Goal: Task Accomplishment & Management: Complete application form

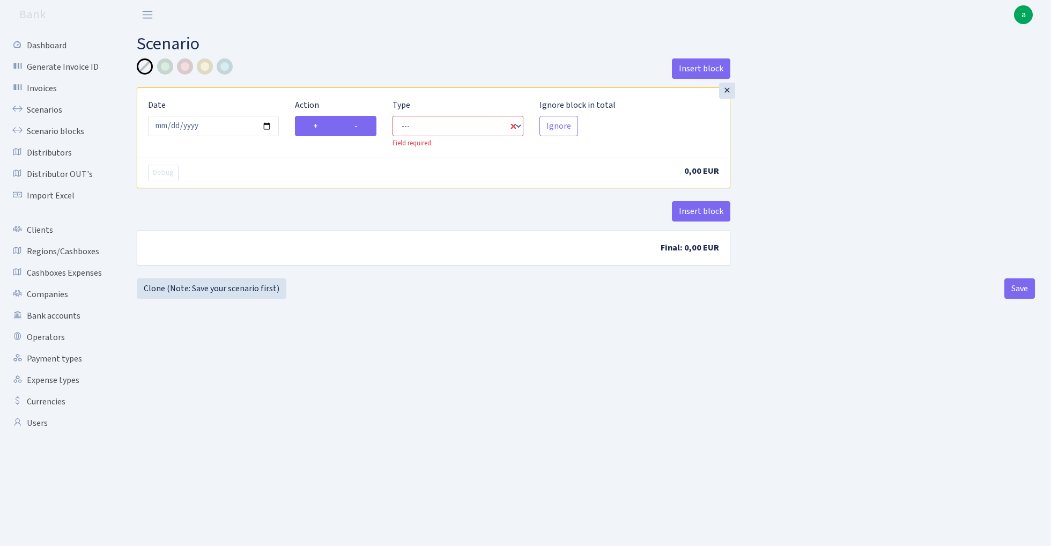
click at [357, 126] on label "-" at bounding box center [356, 126] width 40 height 20
click at [357, 126] on input "-" at bounding box center [357, 123] width 7 height 7
radio input "true"
radio input "false"
select select "out"
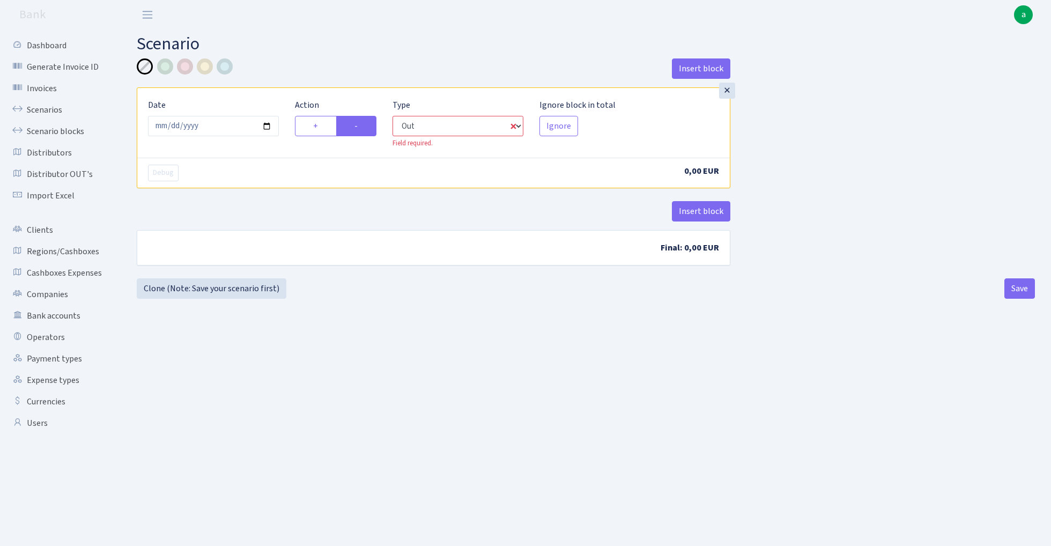
select select "1"
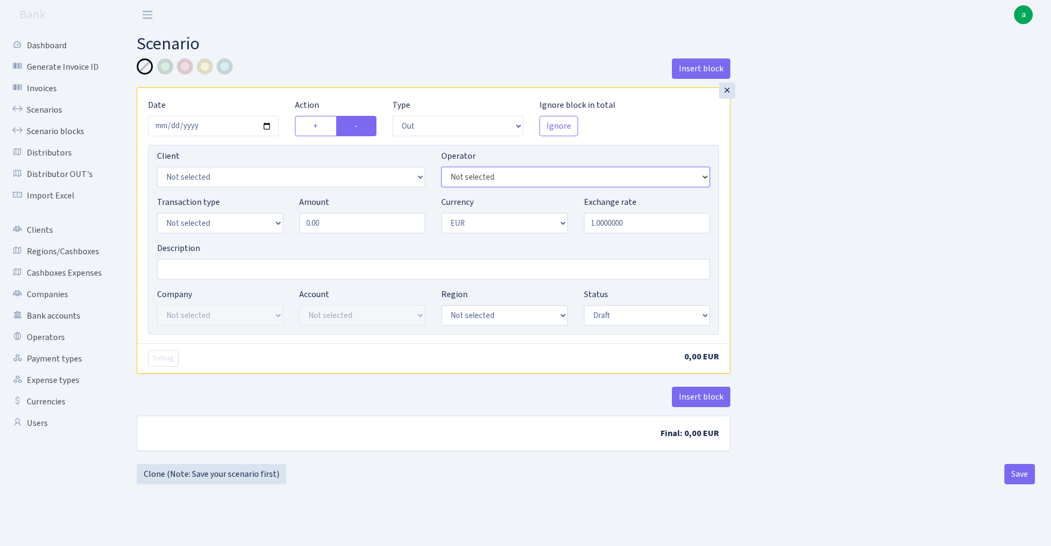
select select "20"
select select "1"
click at [369, 228] on input "0.00" at bounding box center [362, 223] width 126 height 20
type input "15,000.00"
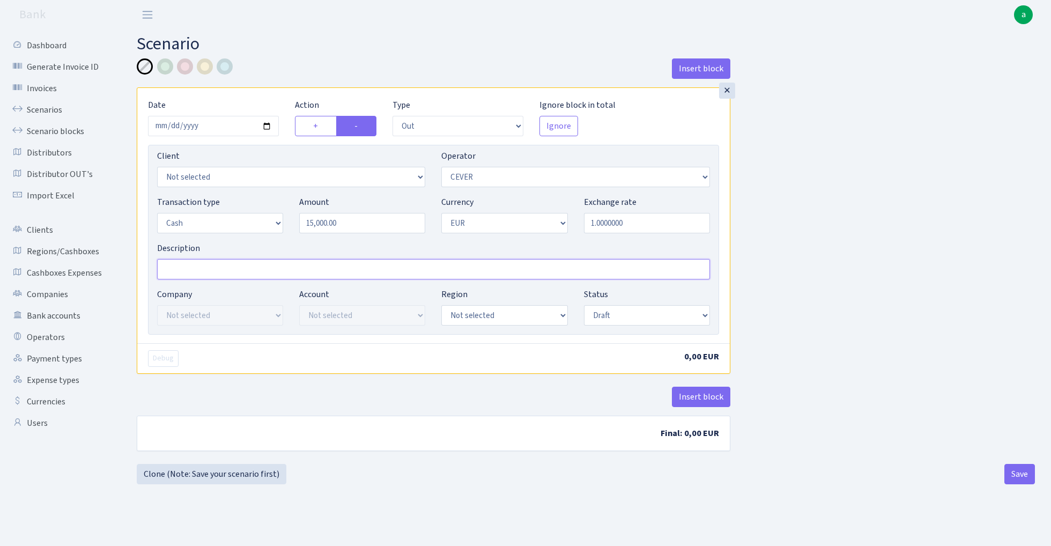
click at [191, 263] on input "Description" at bounding box center [433, 269] width 553 height 20
type input "RIX"
select select "1"
select select "processed"
click at [813, 287] on div "Insert block × Date 2025-09-26 Action + - Type --- In Out Commission Field requ…" at bounding box center [586, 260] width 914 height 405
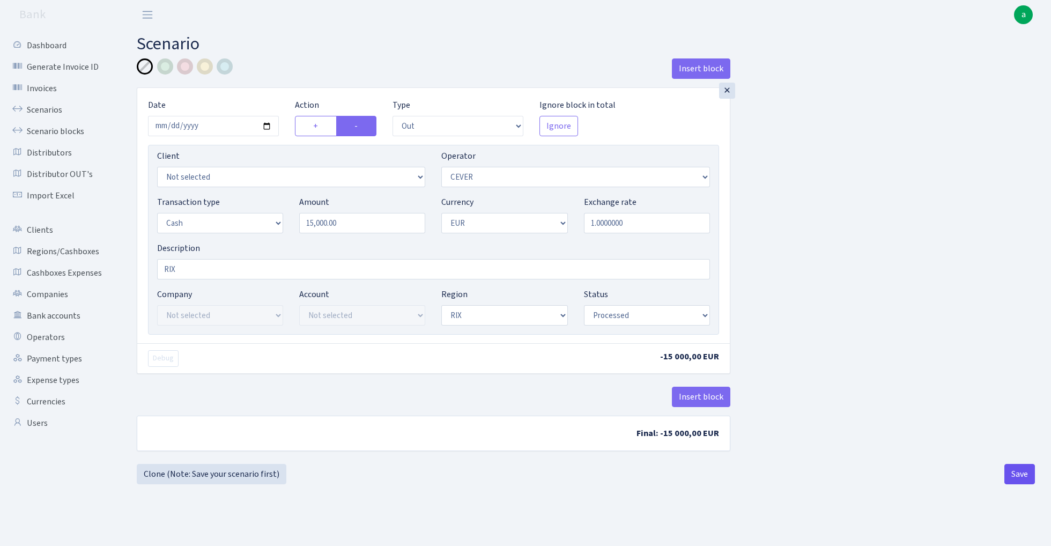
click at [1025, 480] on button "Save" at bounding box center [1019, 474] width 31 height 20
select select "out"
select select "20"
select select "1"
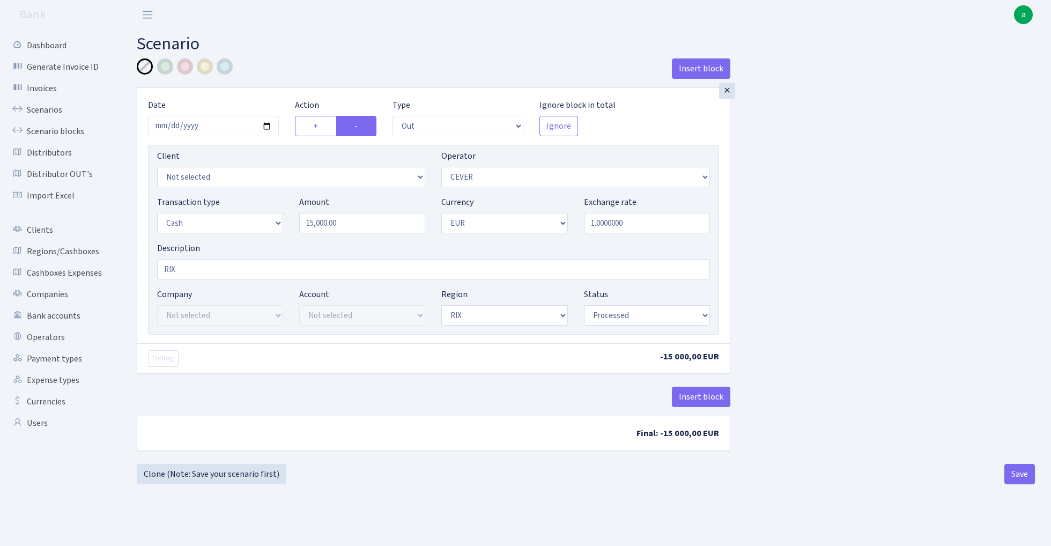
select select "1"
select select "processed"
click at [32, 108] on link "Scenarios" at bounding box center [58, 109] width 107 height 21
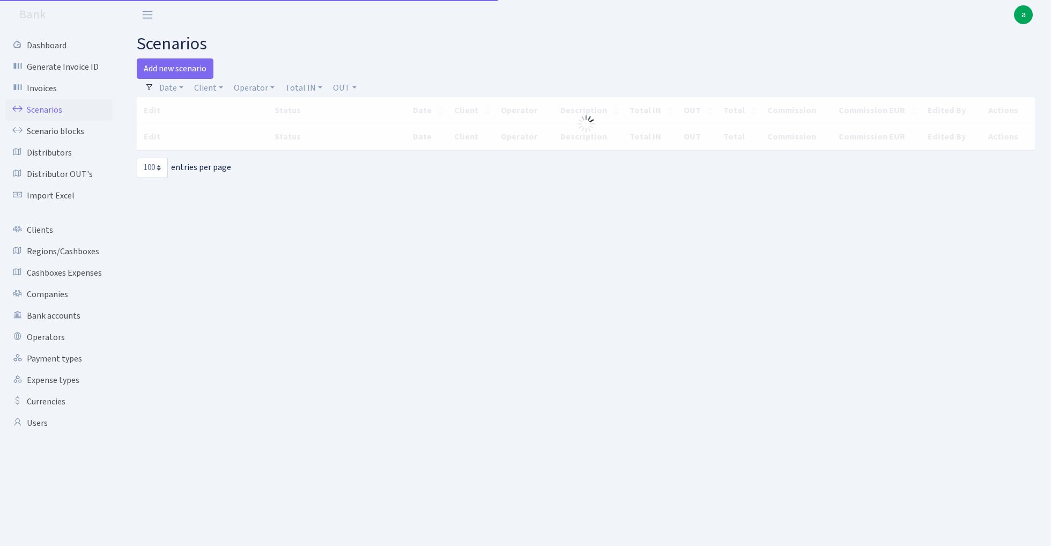
select select "100"
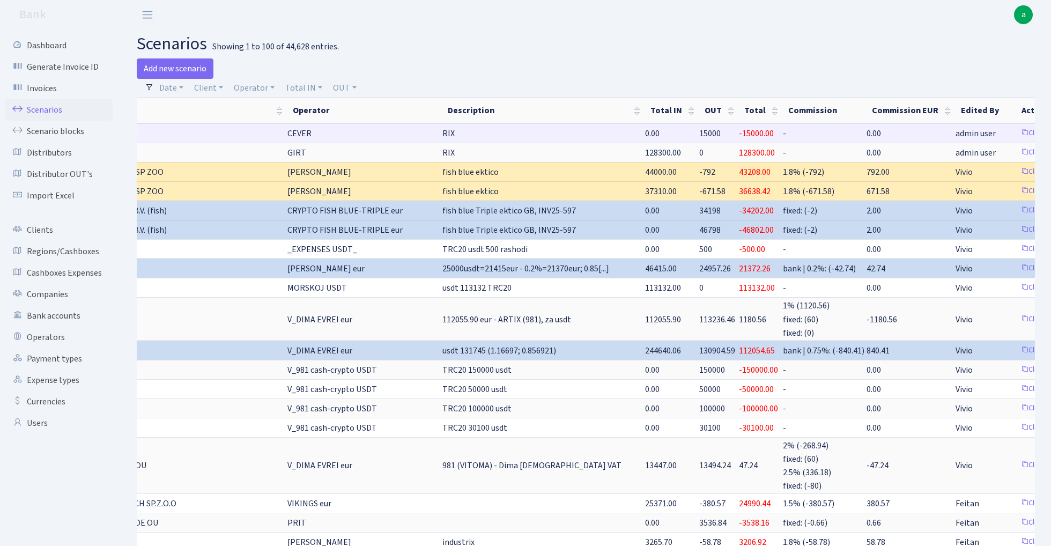
scroll to position [0, 179]
click at [1017, 131] on link "Clone" at bounding box center [1034, 133] width 35 height 17
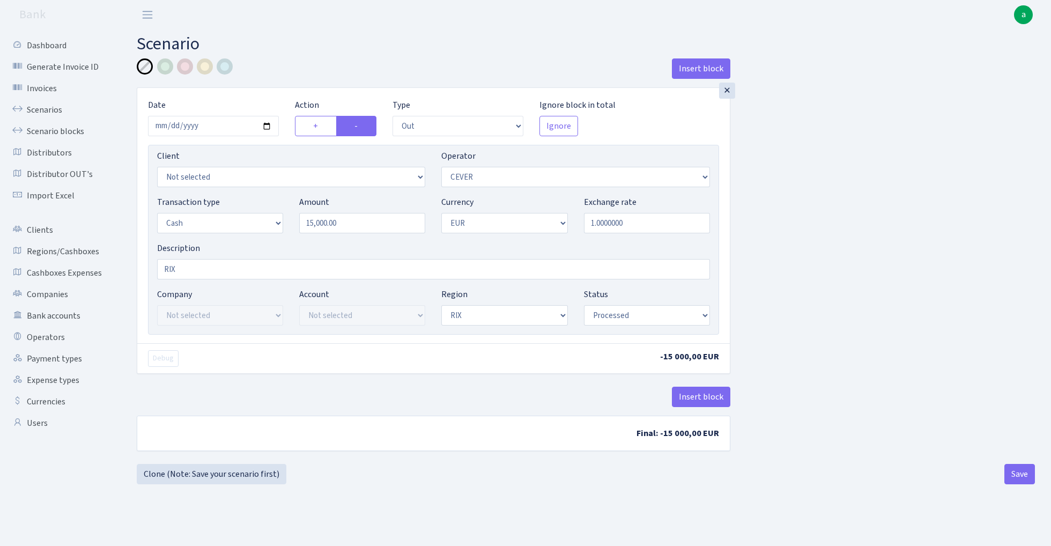
select select "out"
select select "20"
select select "1"
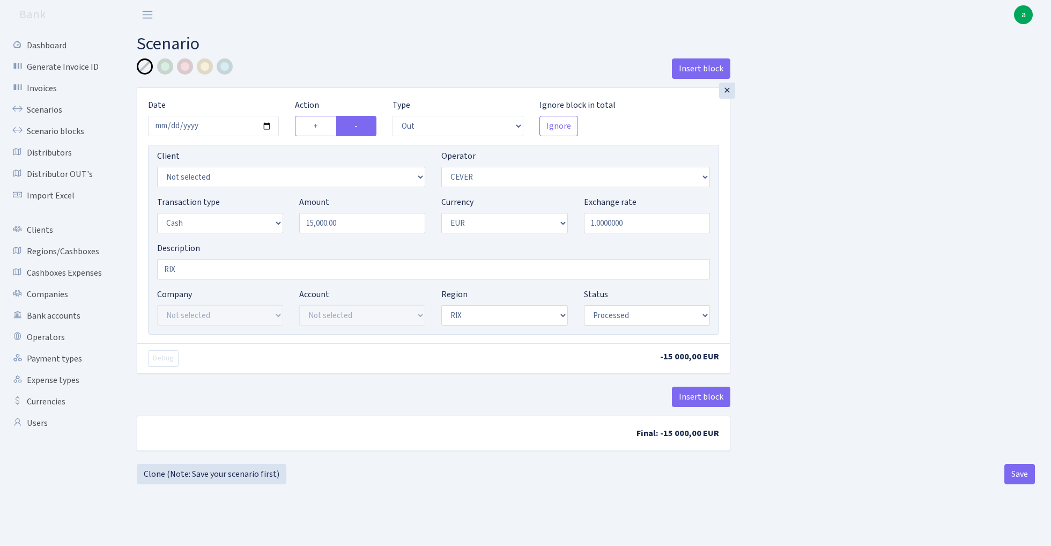
select select "processed"
click at [359, 226] on input "15000.00" at bounding box center [362, 223] width 126 height 20
paste input "455"
type input "14,550.00"
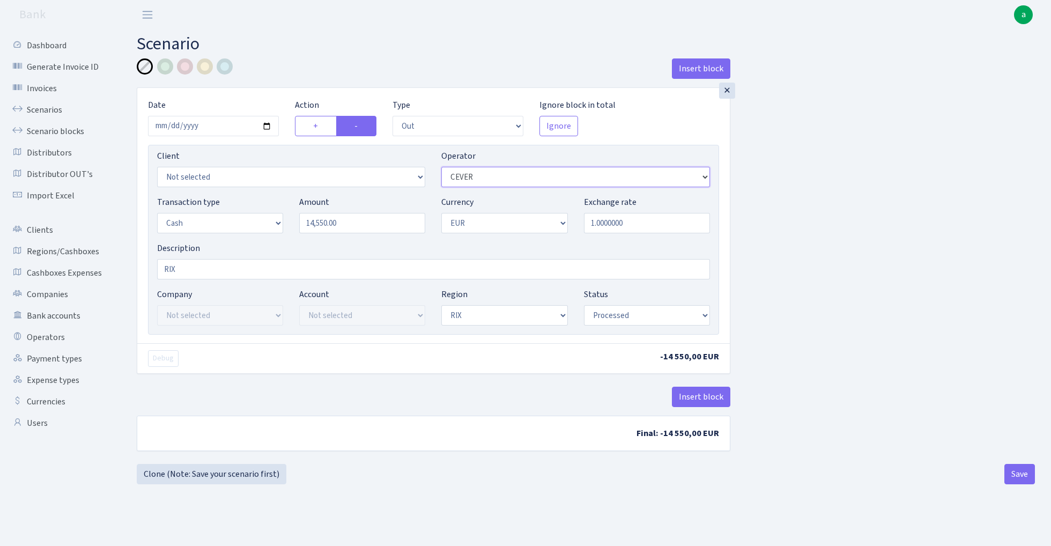
select select "11"
click at [1022, 479] on button "Save" at bounding box center [1019, 474] width 31 height 20
select select "out"
select select "11"
select select "1"
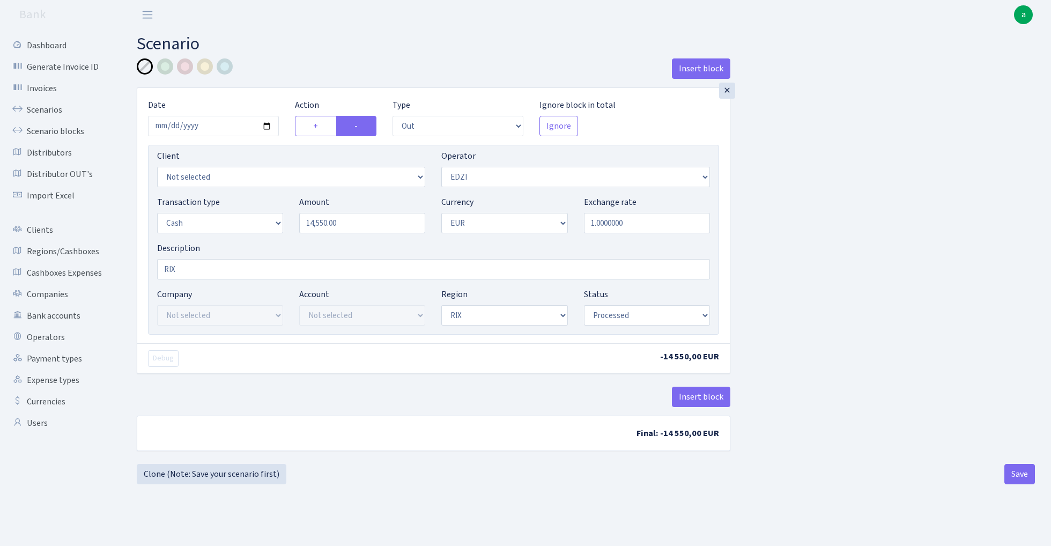
select select "1"
select select "processed"
click at [229, 479] on link "Clone (Note: Save your scenario first)" at bounding box center [212, 474] width 150 height 20
select select "out"
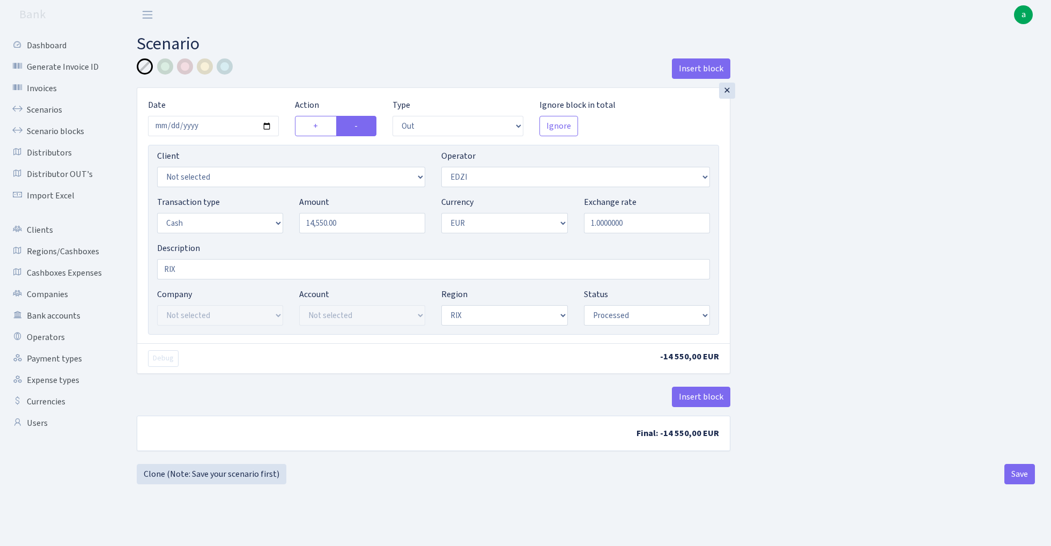
select select "11"
select select "1"
select select "processed"
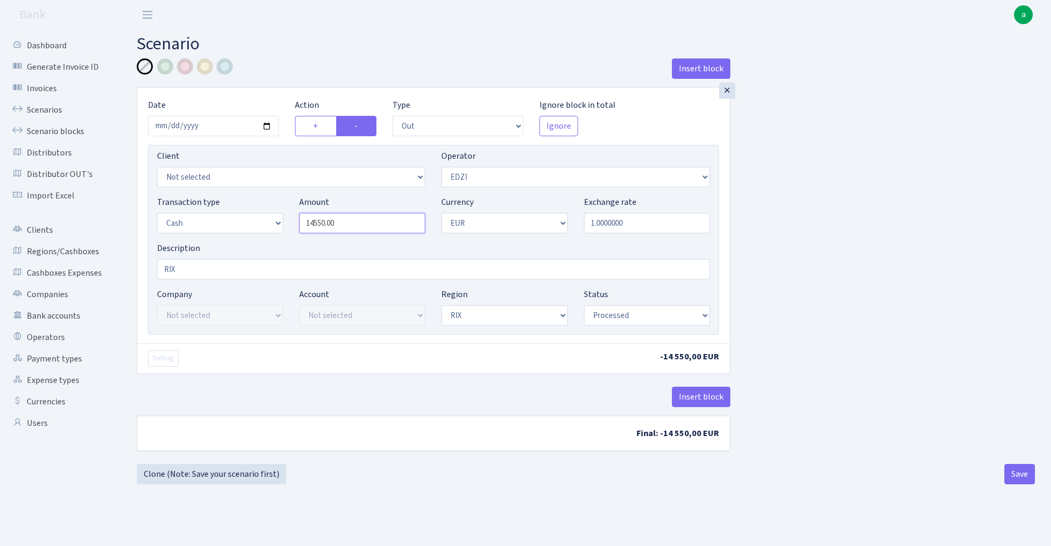
click at [367, 227] on input "14550.00" at bounding box center [362, 223] width 126 height 20
type input "46,540.00"
select select "10"
click at [1015, 468] on button "Save" at bounding box center [1019, 474] width 31 height 20
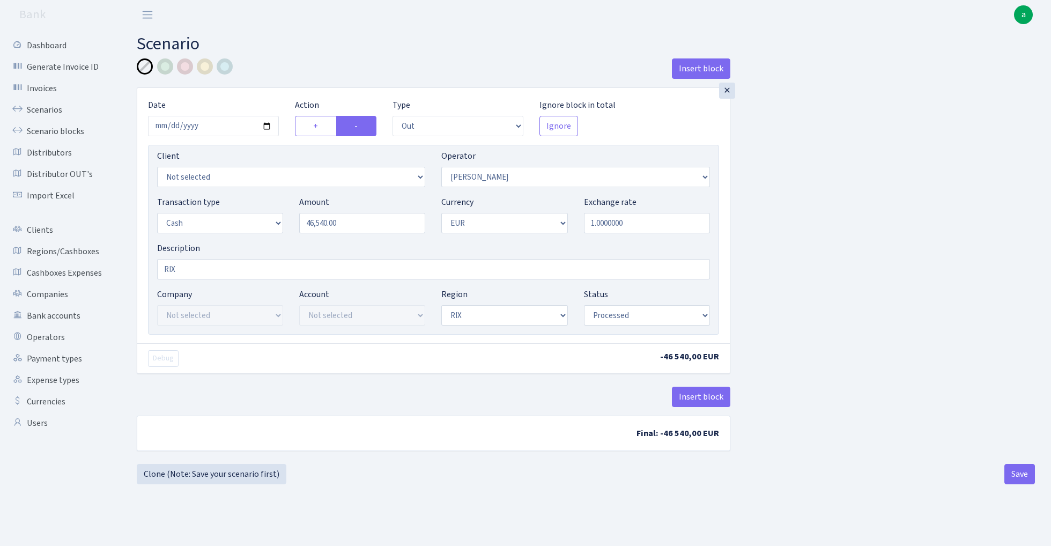
select select "out"
select select "10"
select select "1"
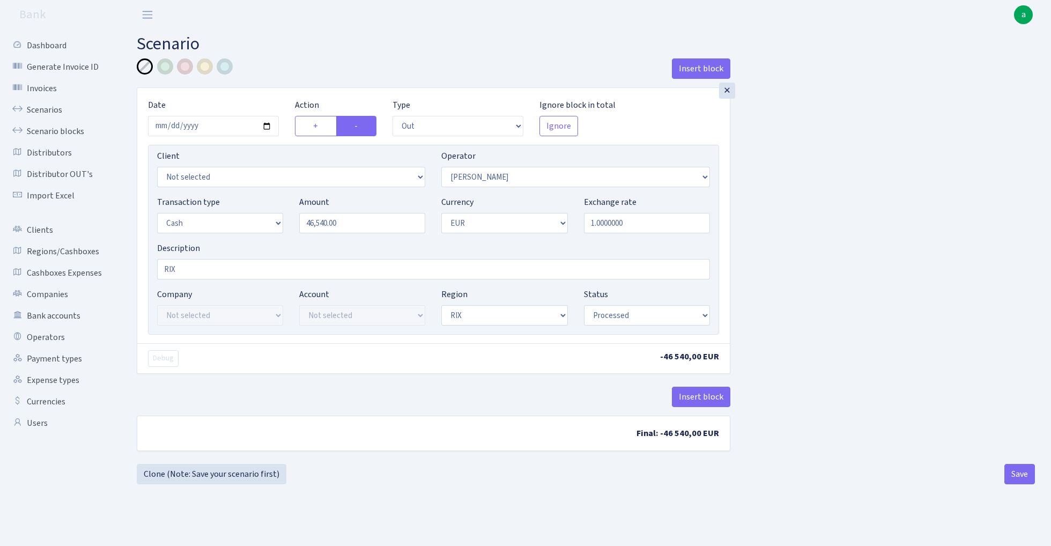
select select "processed"
click at [199, 478] on link "Clone (Note: Save your scenario first)" at bounding box center [212, 474] width 150 height 20
select select "out"
select select "10"
select select "1"
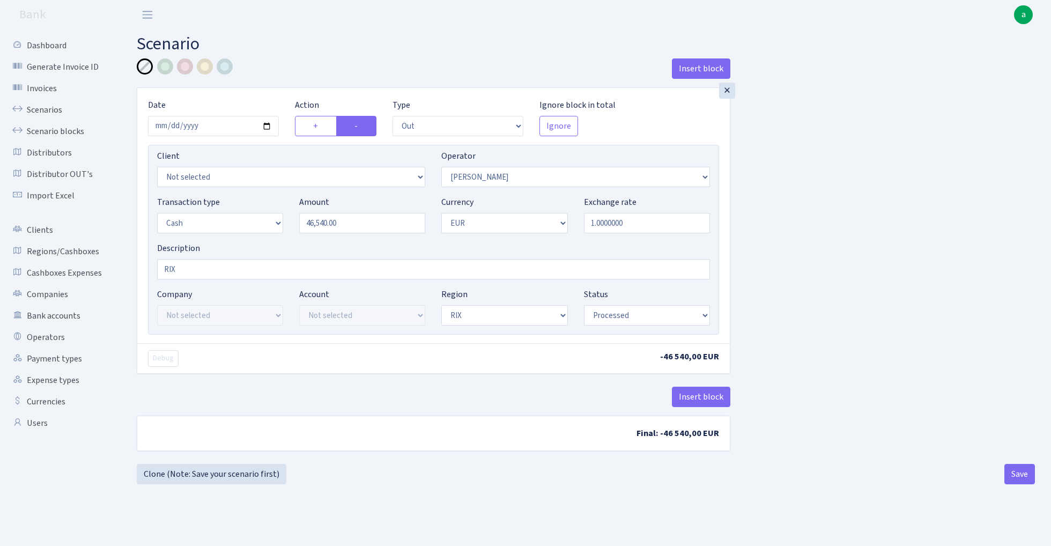
select select "1"
select select "processed"
click at [356, 219] on input "46540.00" at bounding box center [362, 223] width 126 height 20
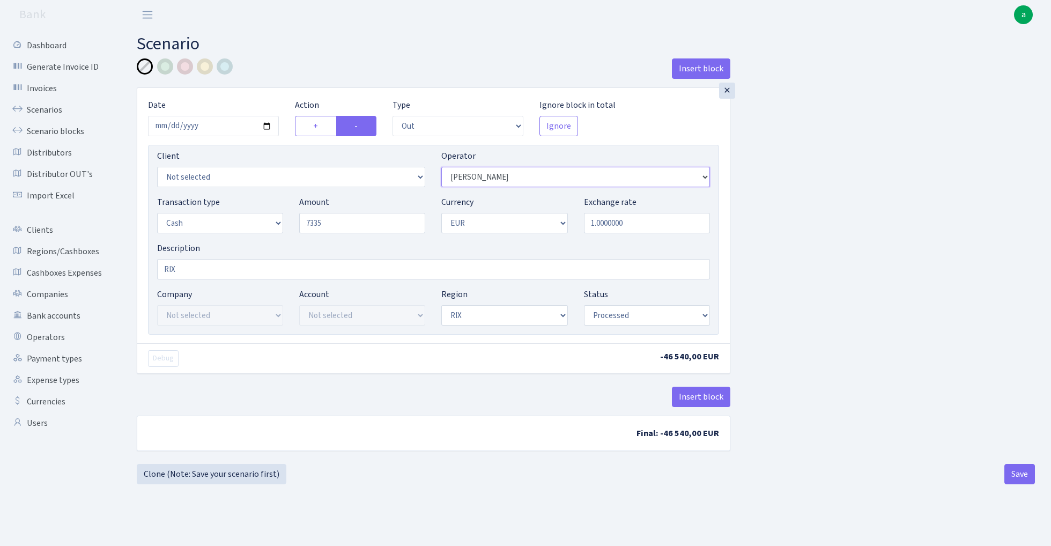
type input "7,335.00"
select select "23"
click at [1025, 472] on button "Save" at bounding box center [1019, 474] width 31 height 20
select select "out"
select select "23"
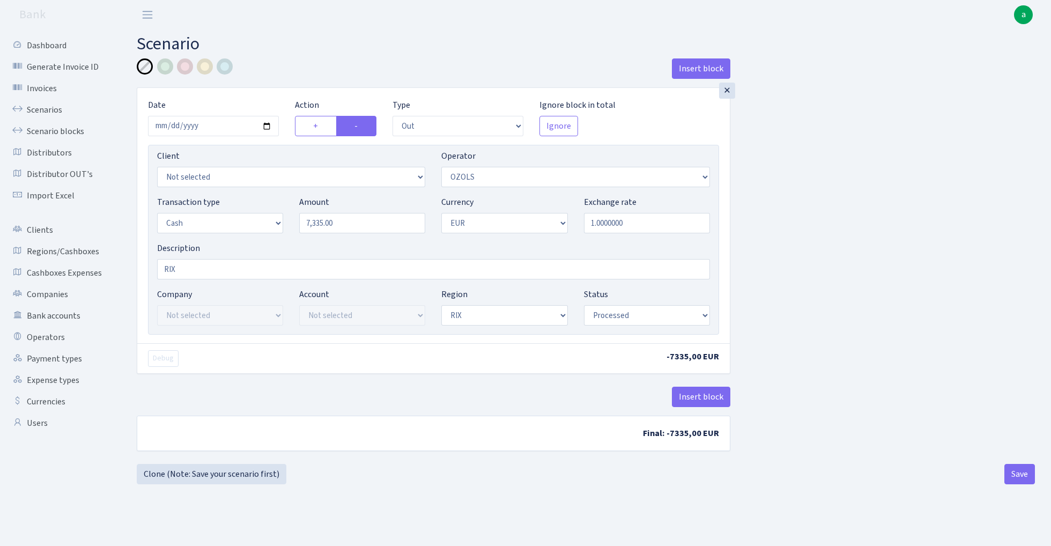
select select "1"
select select "processed"
click at [240, 475] on link "Clone (Note: Save your scenario first)" at bounding box center [212, 474] width 150 height 20
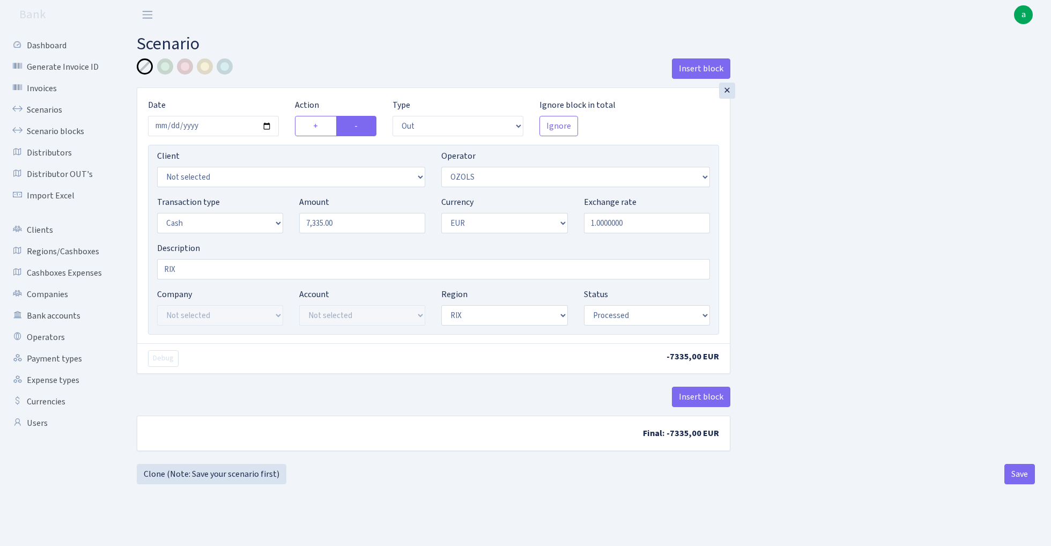
select select "out"
select select "23"
select select "1"
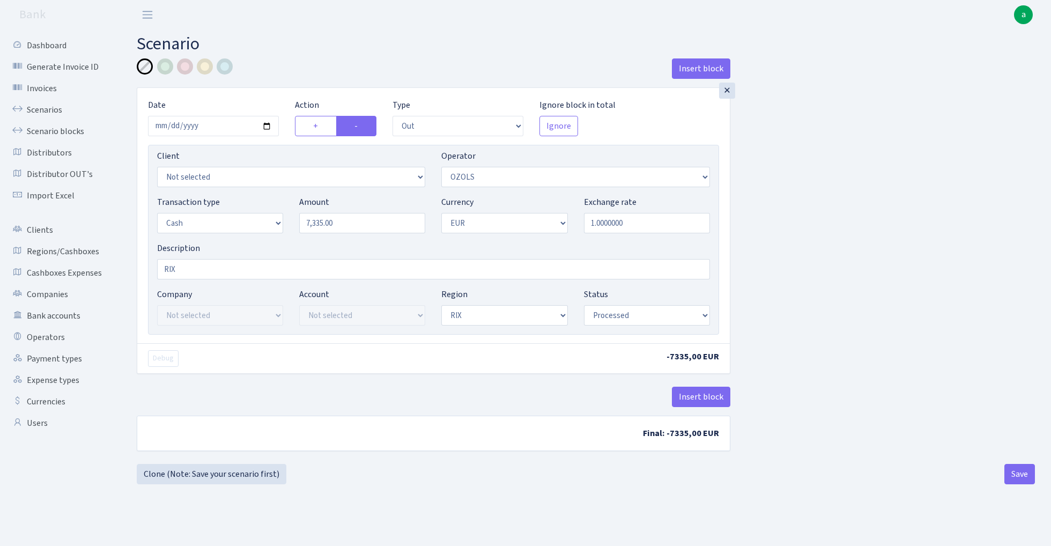
select select "processed"
click at [340, 227] on input "7335.00" at bounding box center [362, 223] width 126 height 20
type input "8,500.00"
select select "134"
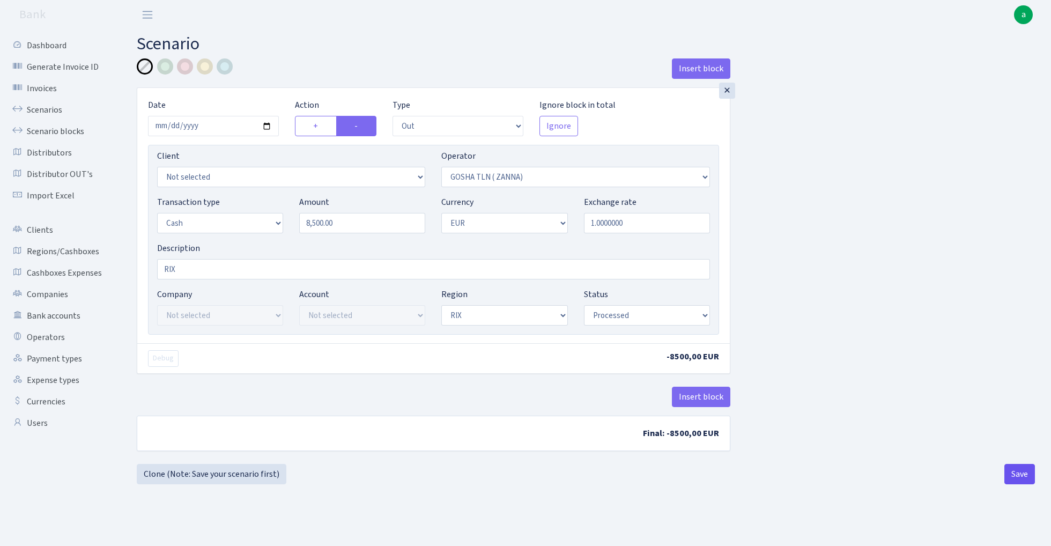
click at [1019, 470] on button "Save" at bounding box center [1019, 474] width 31 height 20
select select "out"
select select "134"
select select "1"
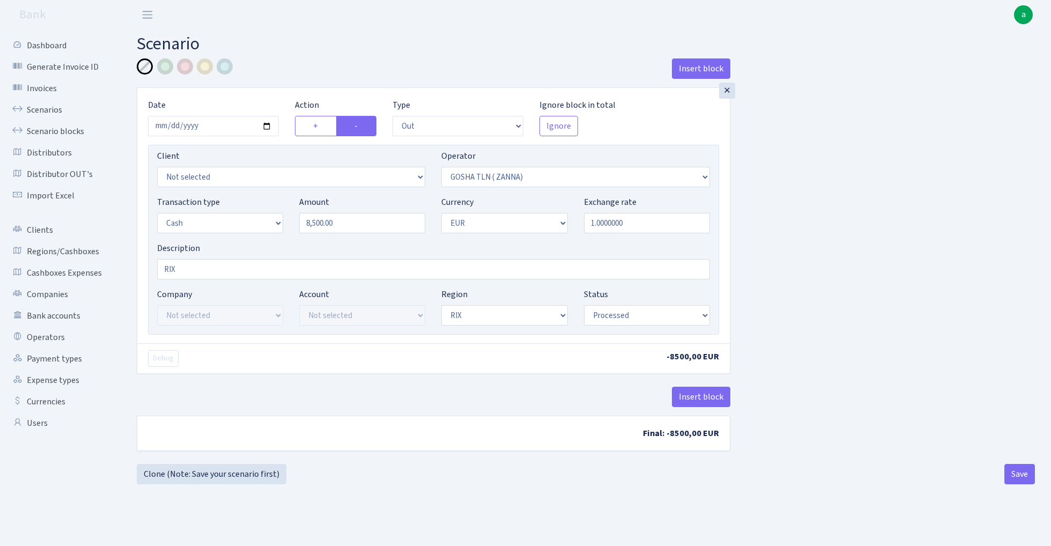
select select "1"
select select "processed"
click at [234, 471] on link "Clone (Note: Save your scenario first)" at bounding box center [212, 474] width 150 height 20
select select "out"
select select "134"
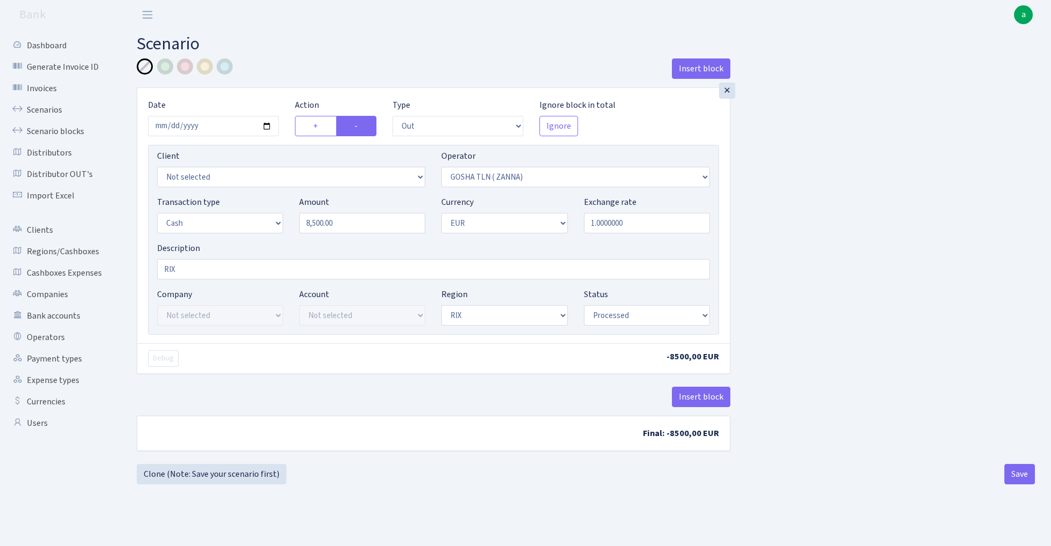
select select "1"
select select "processed"
click at [366, 226] on input "8500.00" at bounding box center [362, 223] width 126 height 20
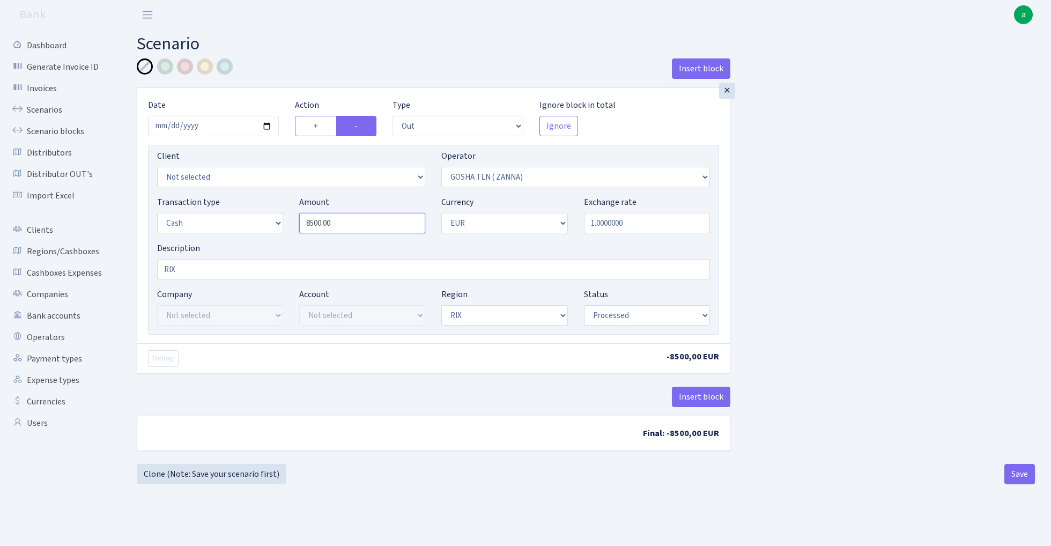
click at [366, 226] on input "8500.00" at bounding box center [362, 223] width 126 height 20
type input "11,085.00"
select select "2"
click at [1013, 477] on button "Save" at bounding box center [1019, 474] width 31 height 20
select select "out"
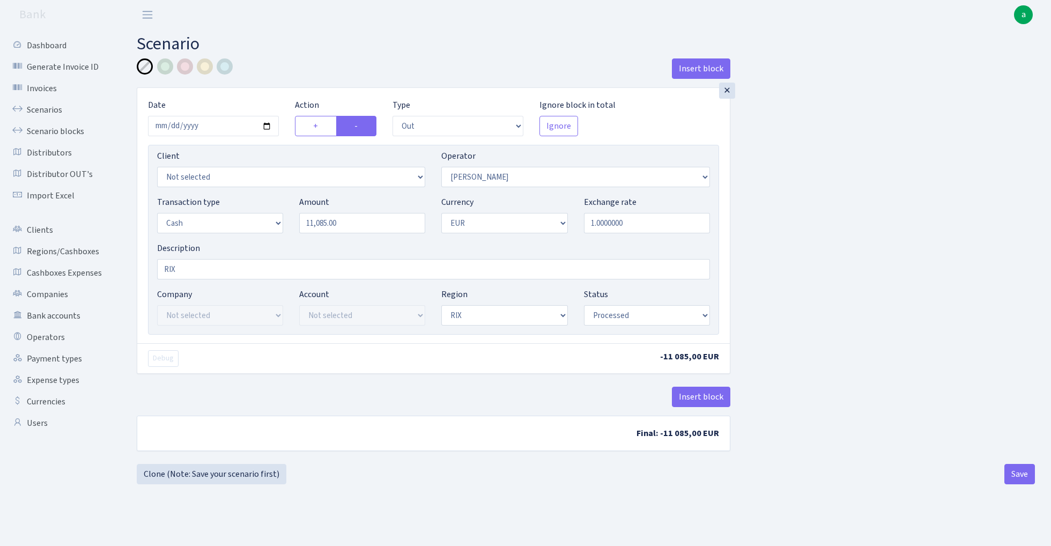
select select "2"
select select "1"
select select "processed"
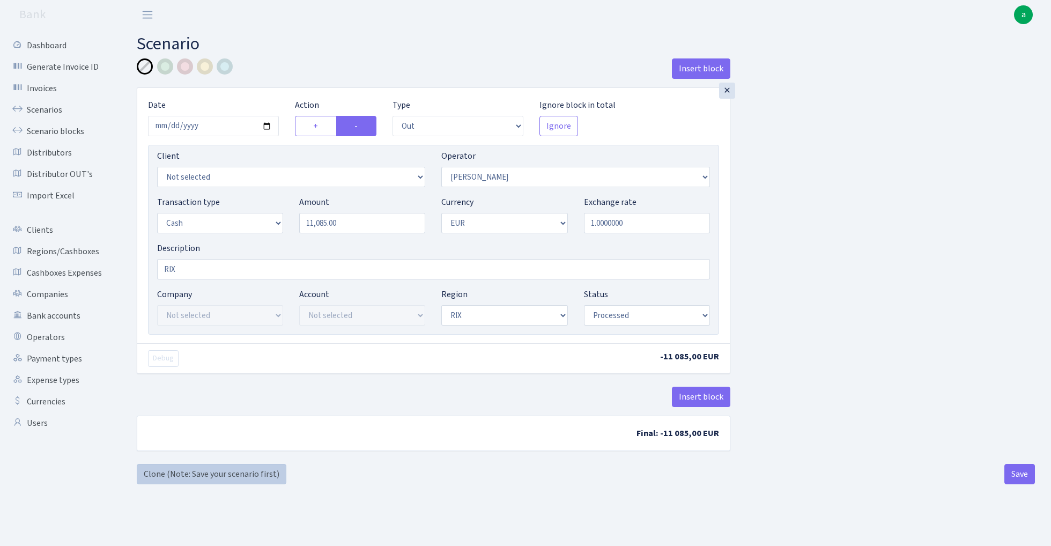
click at [219, 476] on link "Clone (Note: Save your scenario first)" at bounding box center [212, 474] width 150 height 20
select select "out"
select select "2"
select select "1"
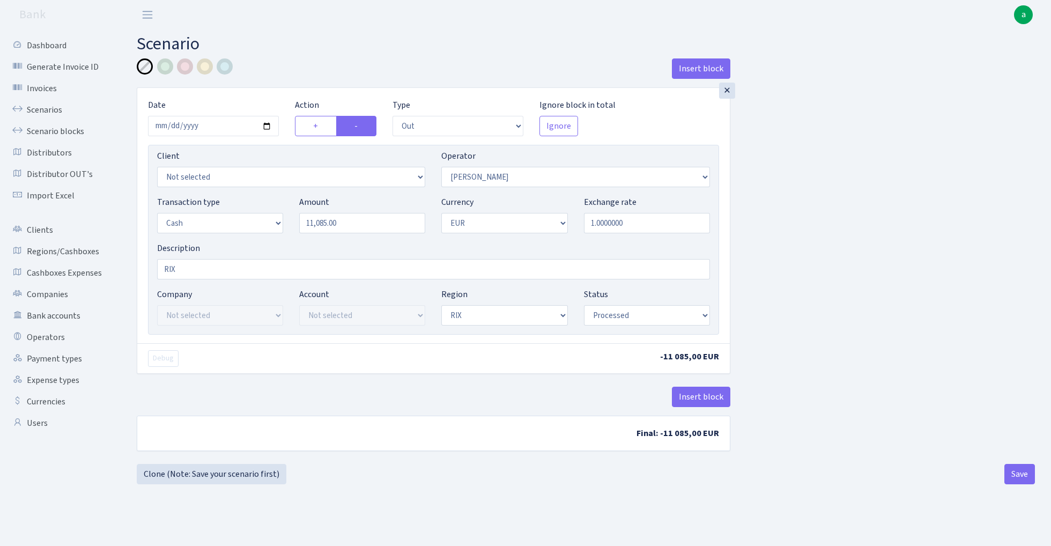
select select "1"
select select "processed"
click at [354, 226] on input "11085.00" at bounding box center [362, 223] width 126 height 20
type input "100,055.00"
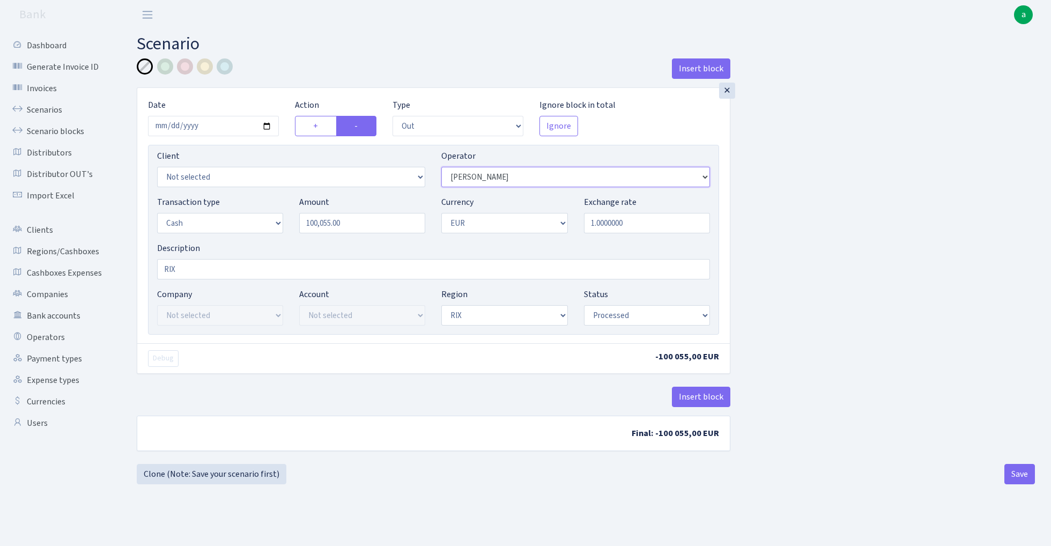
select select "68"
click at [1010, 475] on button "Save" at bounding box center [1019, 474] width 31 height 20
select select "out"
select select "68"
select select "1"
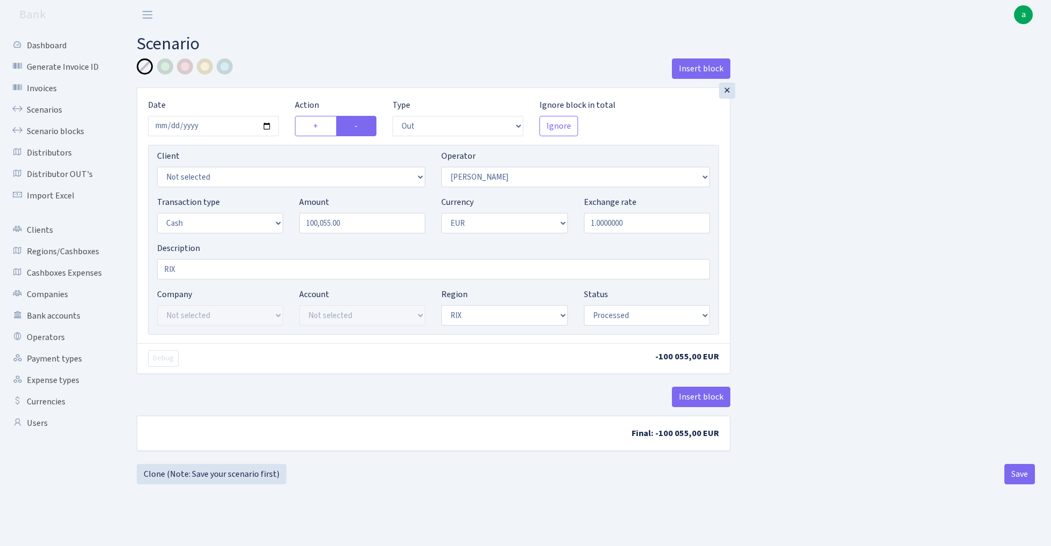
select select "1"
select select "processed"
click at [193, 474] on link "Clone (Note: Save your scenario first)" at bounding box center [212, 474] width 150 height 20
select select "out"
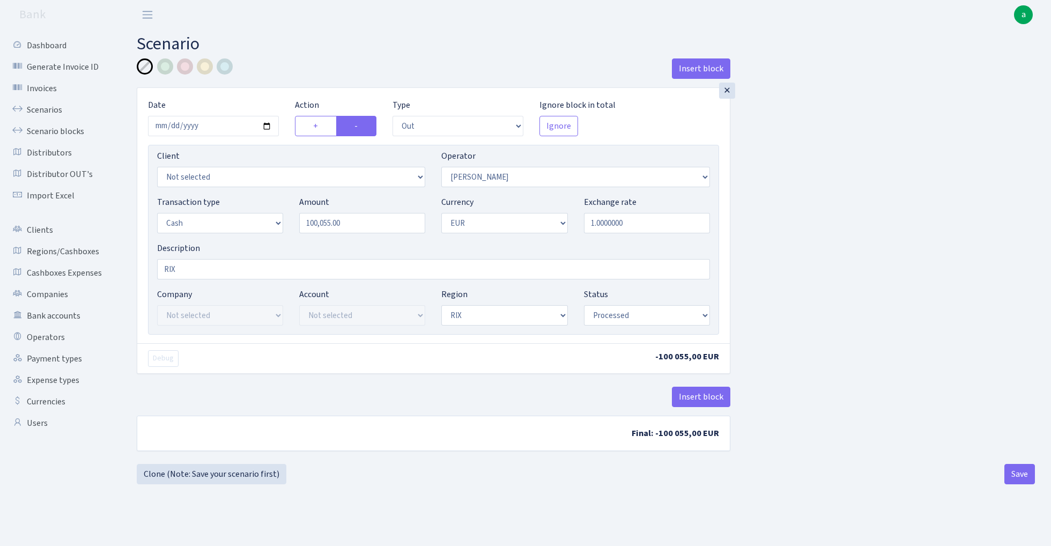
select select "68"
select select "1"
select select "processed"
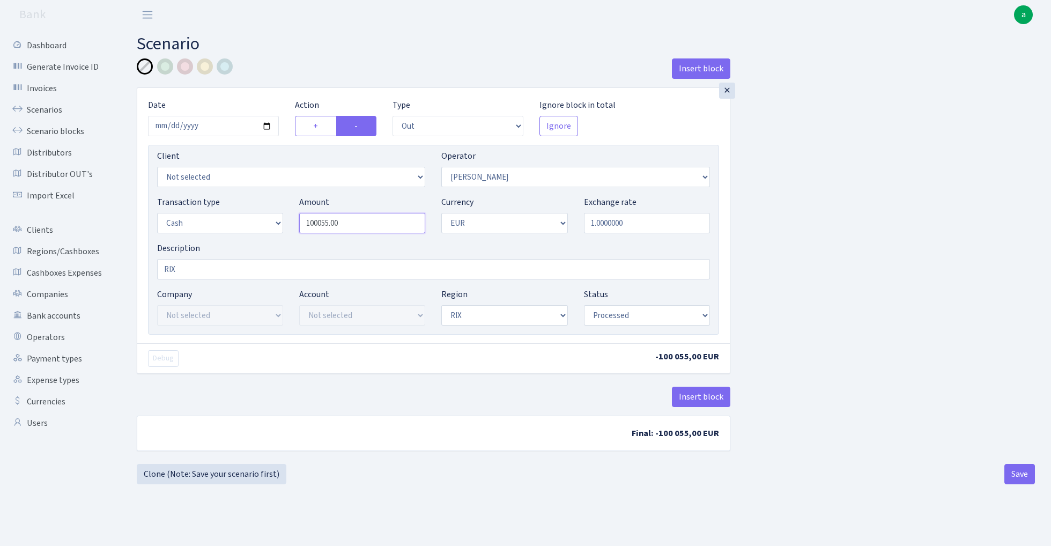
click at [378, 226] on input "100055.00" at bounding box center [362, 223] width 126 height 20
type input "28,400.00"
select select "131"
click at [1016, 474] on button "Save" at bounding box center [1019, 474] width 31 height 20
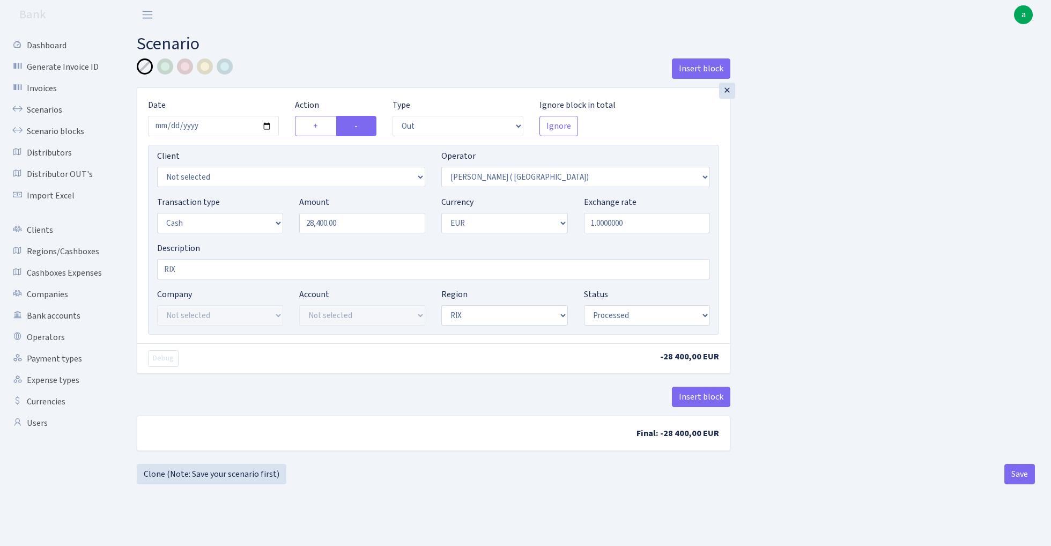
select select "out"
select select "131"
select select "1"
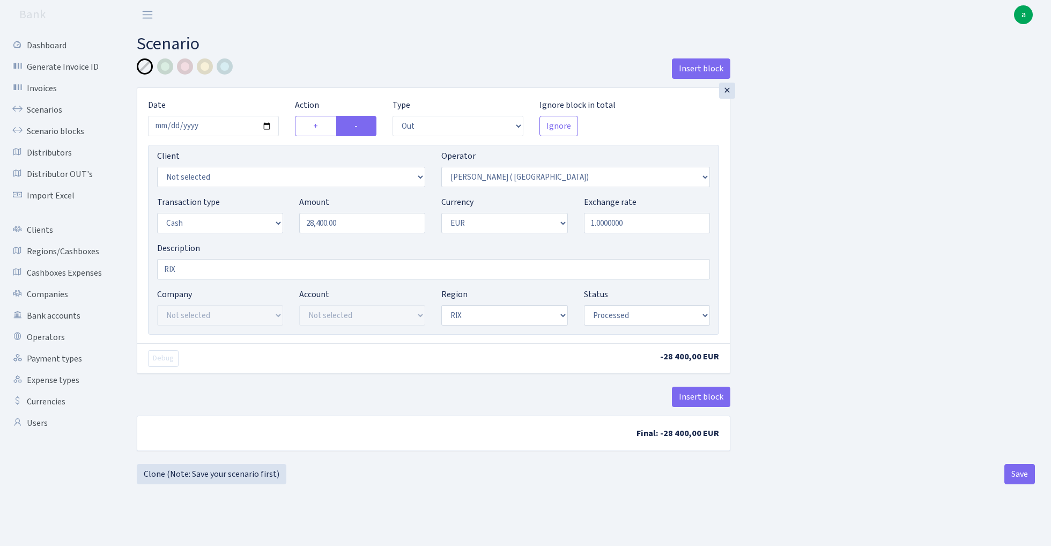
select select "processed"
click at [220, 475] on link "Clone (Note: Save your scenario first)" at bounding box center [212, 474] width 150 height 20
select select "out"
select select "131"
select select "1"
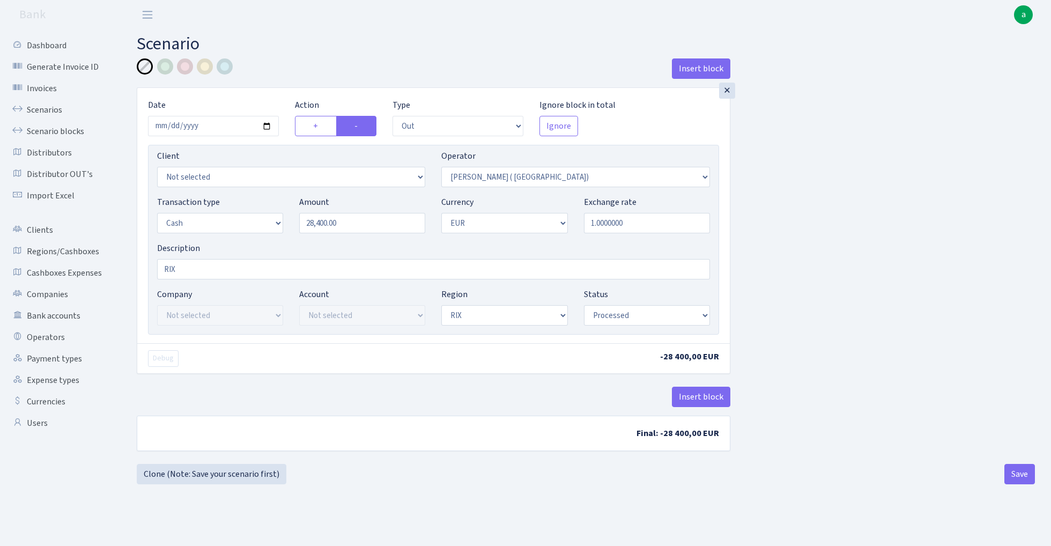
select select "1"
select select "processed"
click at [374, 225] on input "28400.00" at bounding box center [362, 223] width 126 height 20
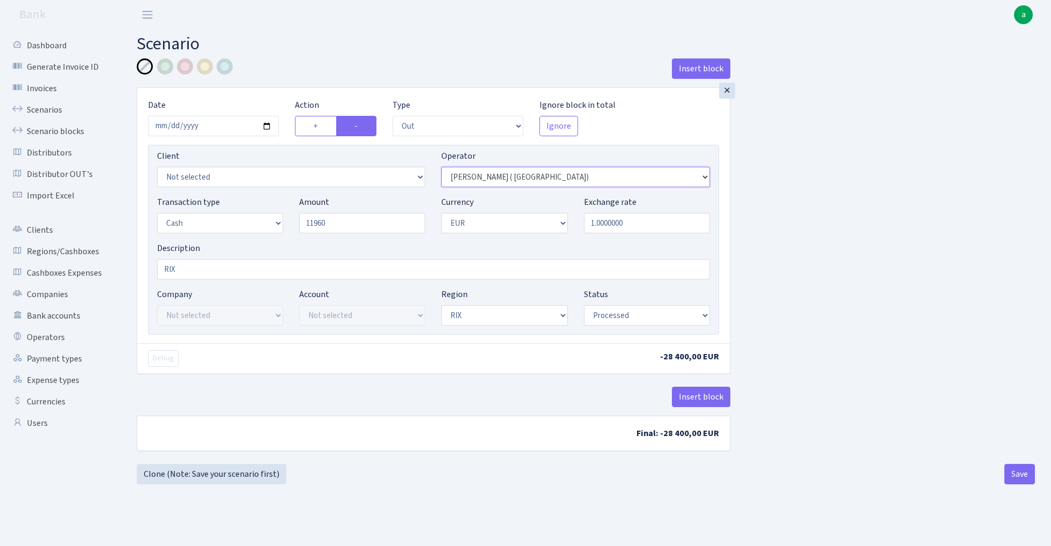
type input "11,960.00"
select select "439"
click at [1015, 472] on button "Save" at bounding box center [1019, 474] width 31 height 20
select select "out"
select select "439"
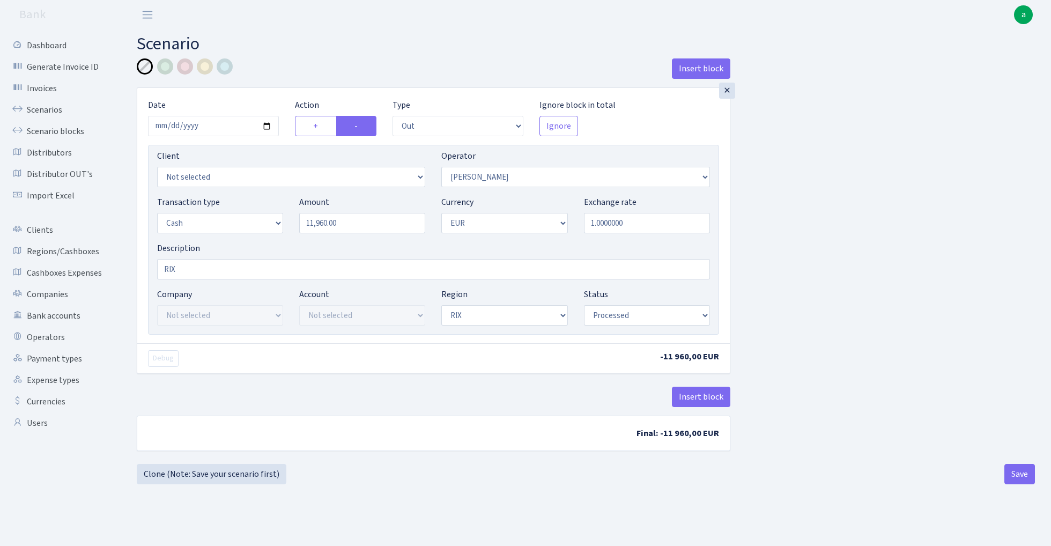
select select "1"
select select "processed"
click at [223, 475] on link "Clone (Note: Save your scenario first)" at bounding box center [212, 474] width 150 height 20
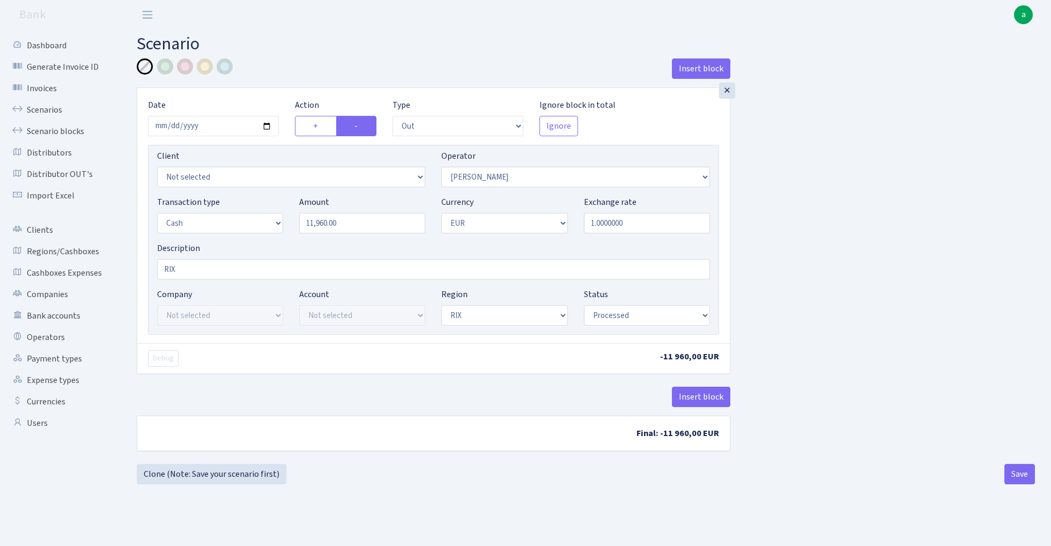
select select "out"
select select "439"
select select "1"
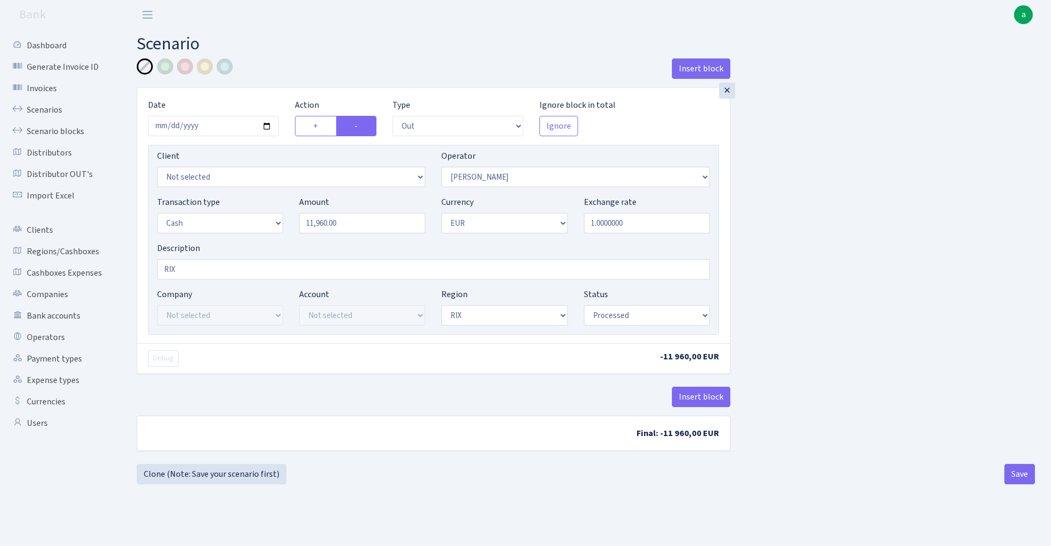
select select "processed"
click at [356, 227] on input "11960.00" at bounding box center [362, 223] width 126 height 20
type input "21,370.00"
select select "403"
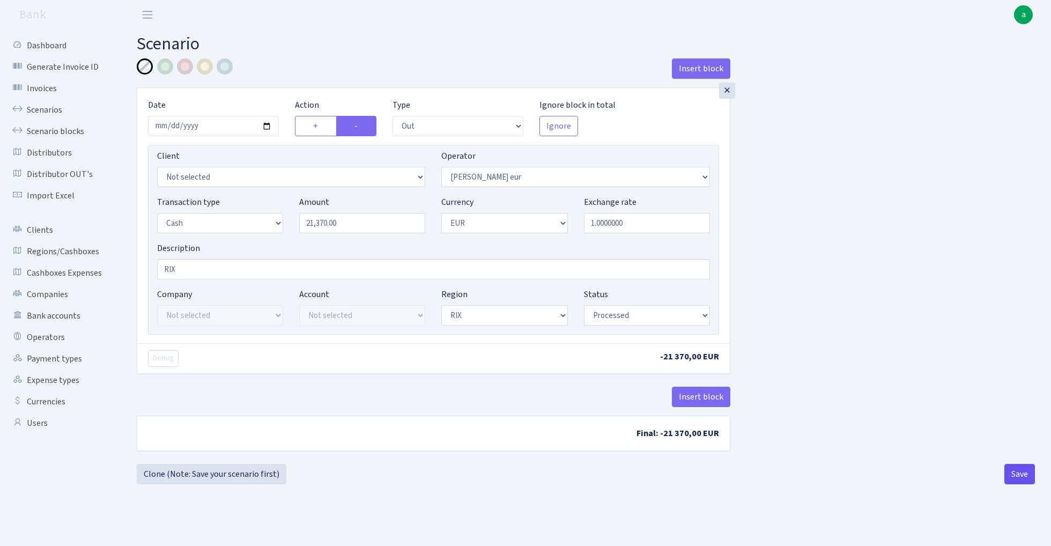
click at [1023, 477] on button "Save" at bounding box center [1019, 474] width 31 height 20
select select "out"
select select "403"
select select "1"
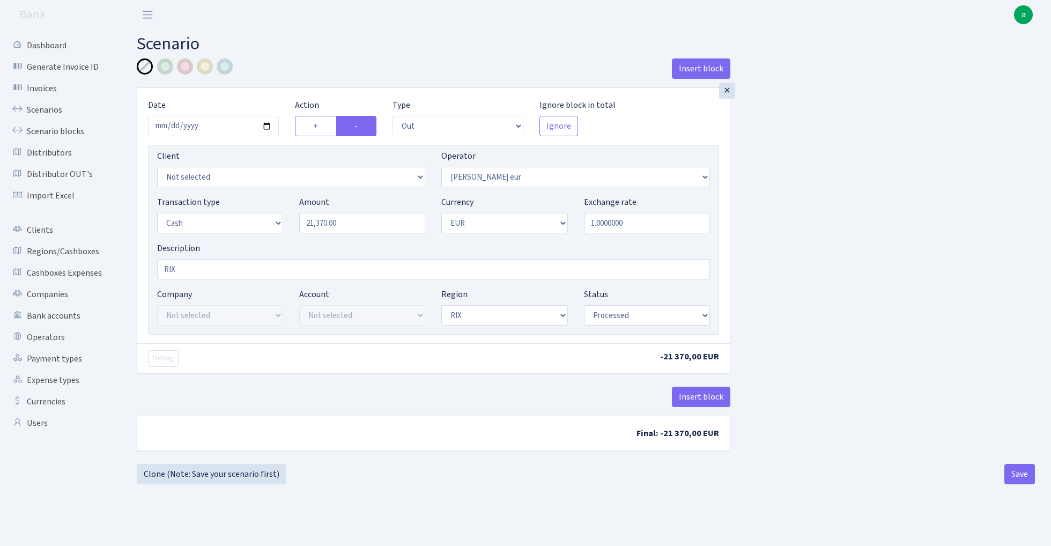
select select "1"
select select "processed"
click at [1017, 474] on button "Save" at bounding box center [1019, 474] width 31 height 20
select select "out"
select select "403"
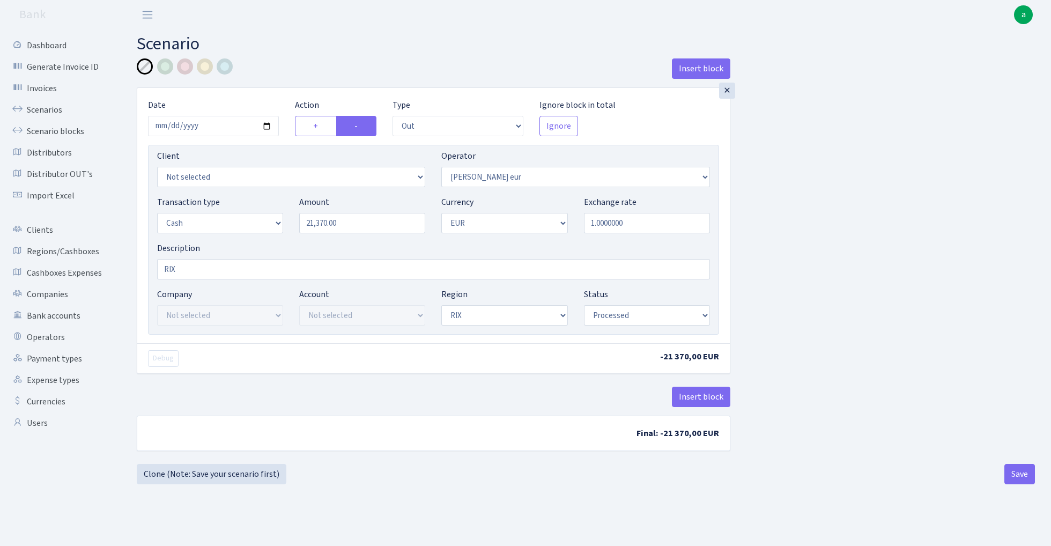
select select "1"
select select "processed"
click at [234, 476] on link "Clone (Note: Save your scenario first)" at bounding box center [212, 474] width 150 height 20
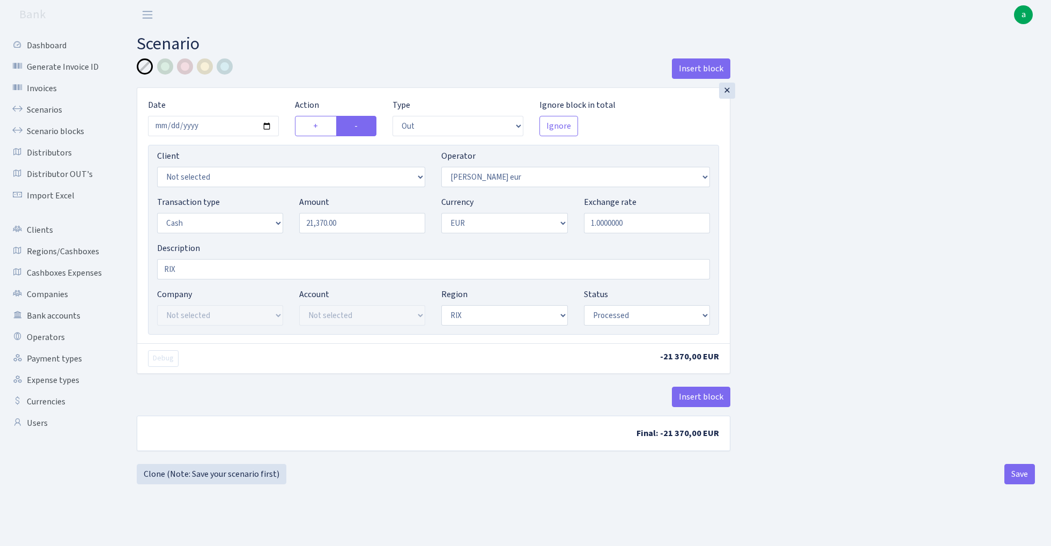
select select "out"
select select "403"
select select "1"
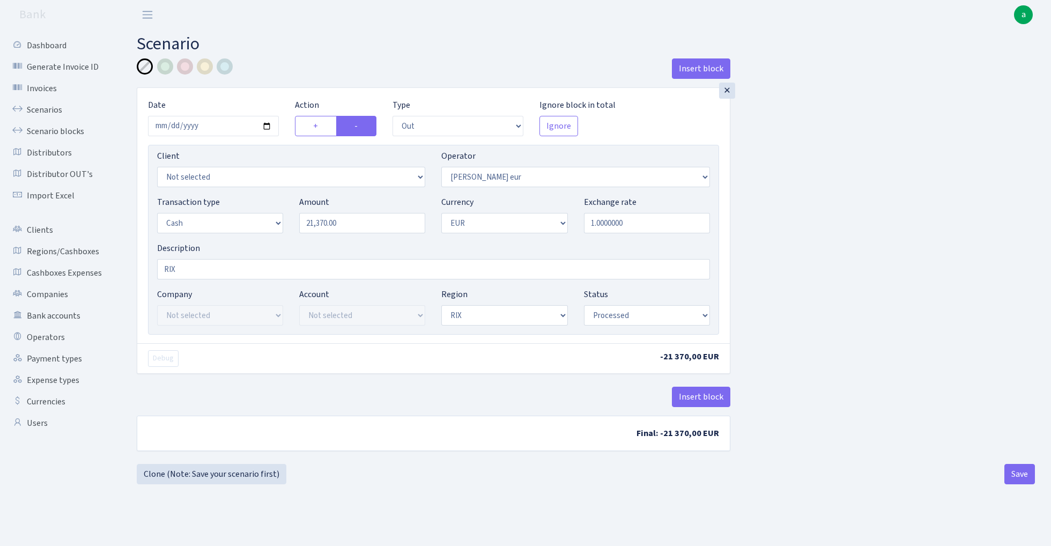
select select "processed"
click at [355, 224] on input "21370.00" at bounding box center [362, 223] width 126 height 20
type input "24,990.00"
select select "519"
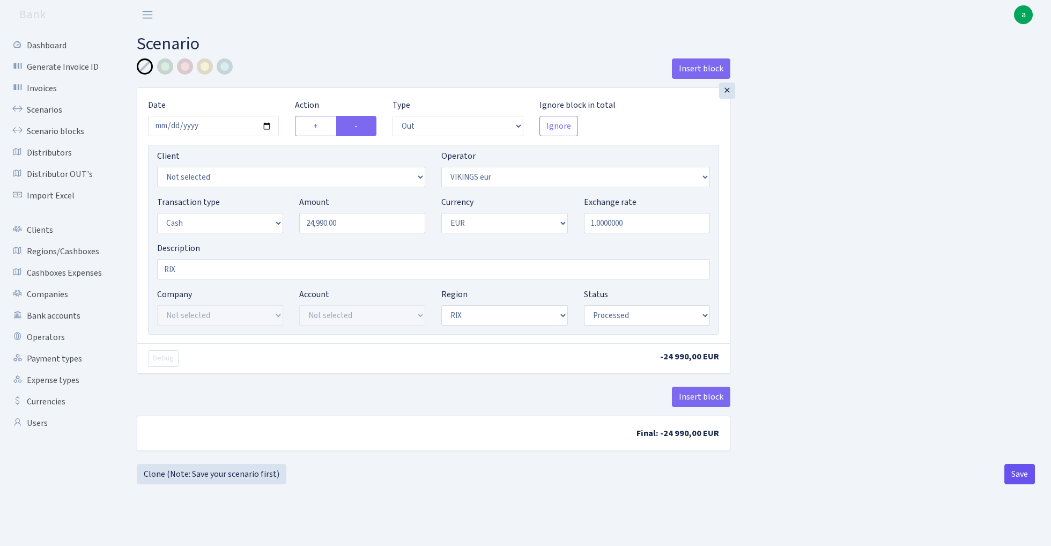
click at [1016, 468] on button "Save" at bounding box center [1019, 474] width 31 height 20
select select "out"
select select "519"
select select "1"
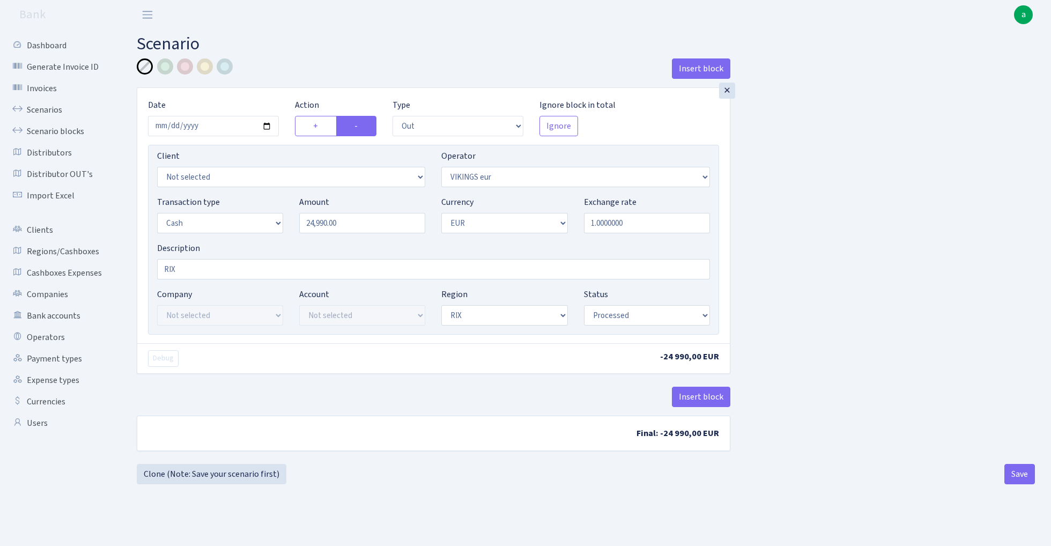
select select "1"
select select "processed"
click at [37, 107] on link "Scenarios" at bounding box center [58, 109] width 107 height 21
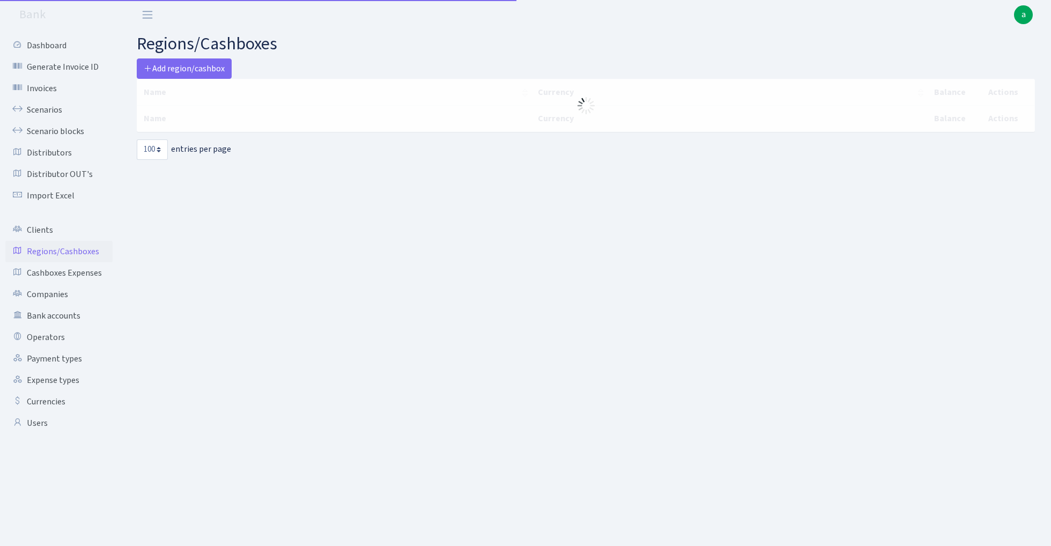
select select "100"
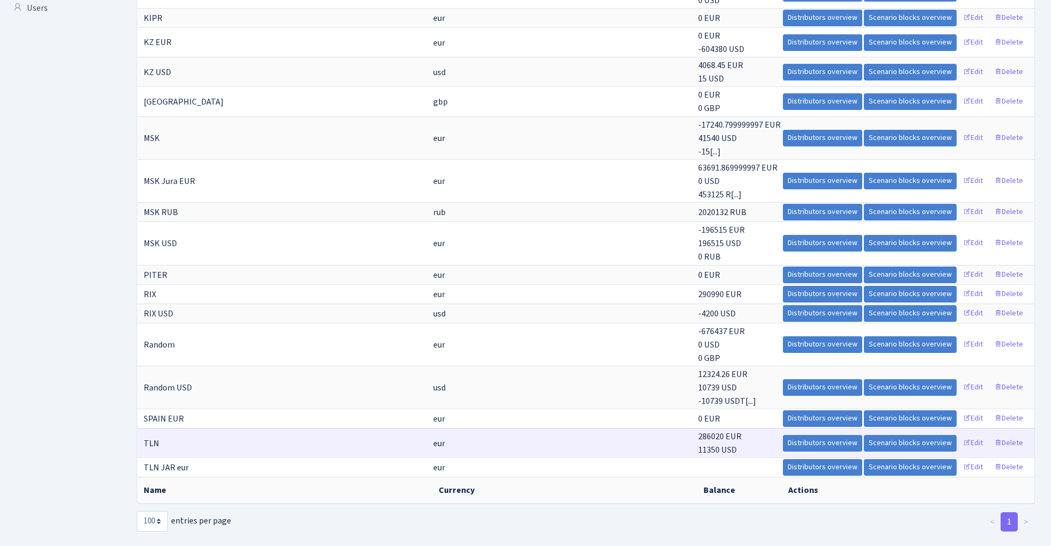
scroll to position [414, 0]
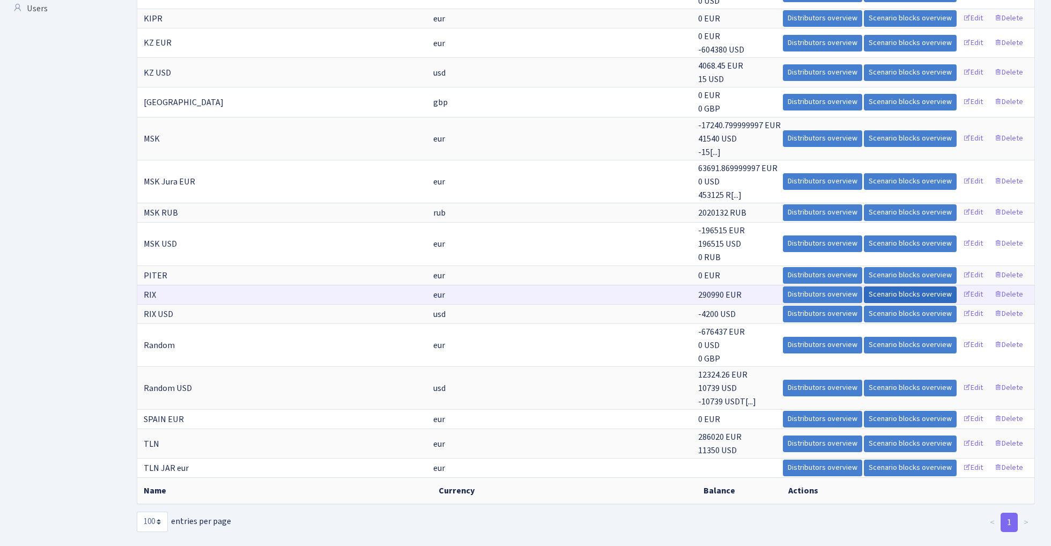
click at [891, 286] on link "Scenario blocks overview" at bounding box center [909, 294] width 93 height 17
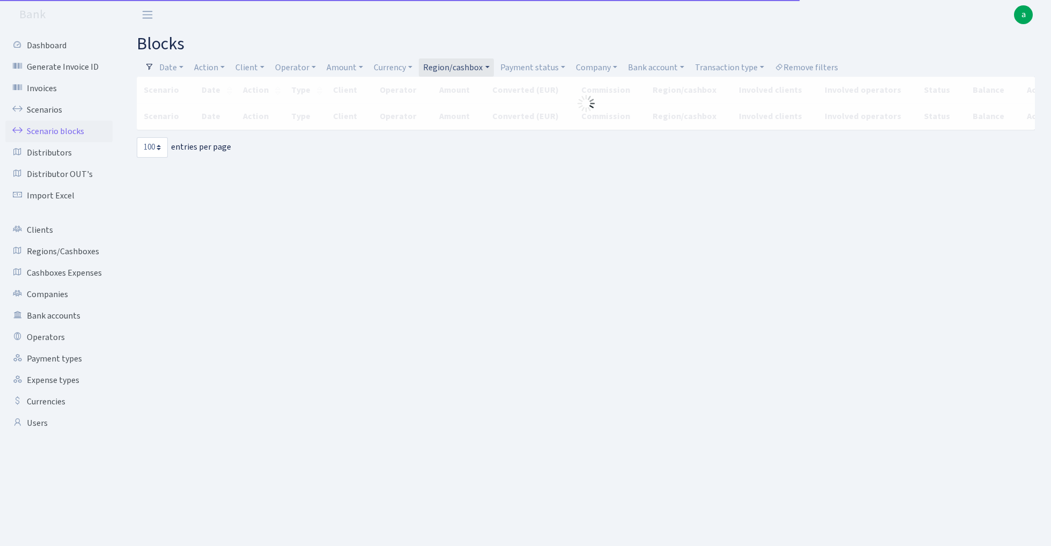
select select "100"
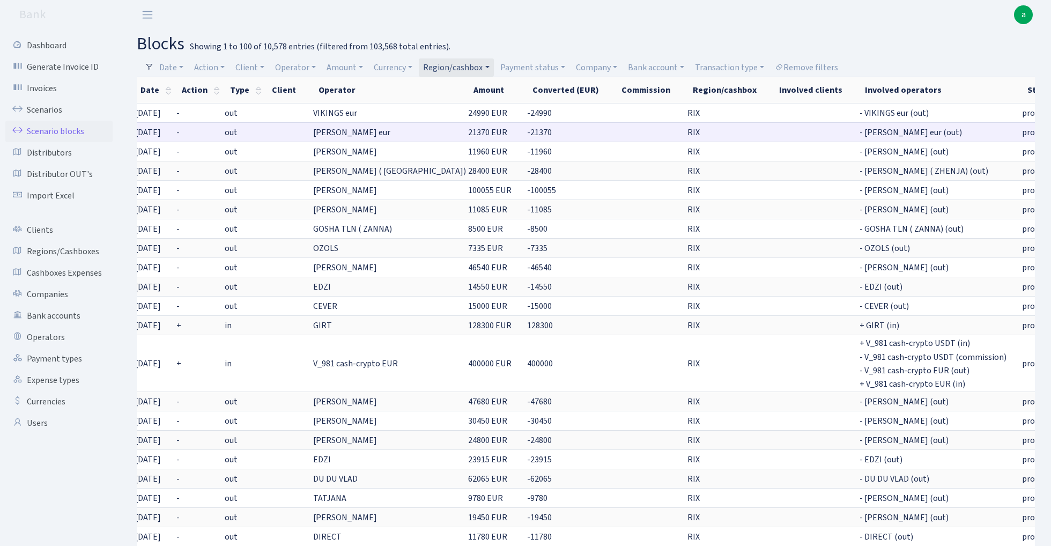
scroll to position [0, 62]
click at [670, 65] on link "Bank account" at bounding box center [655, 67] width 65 height 18
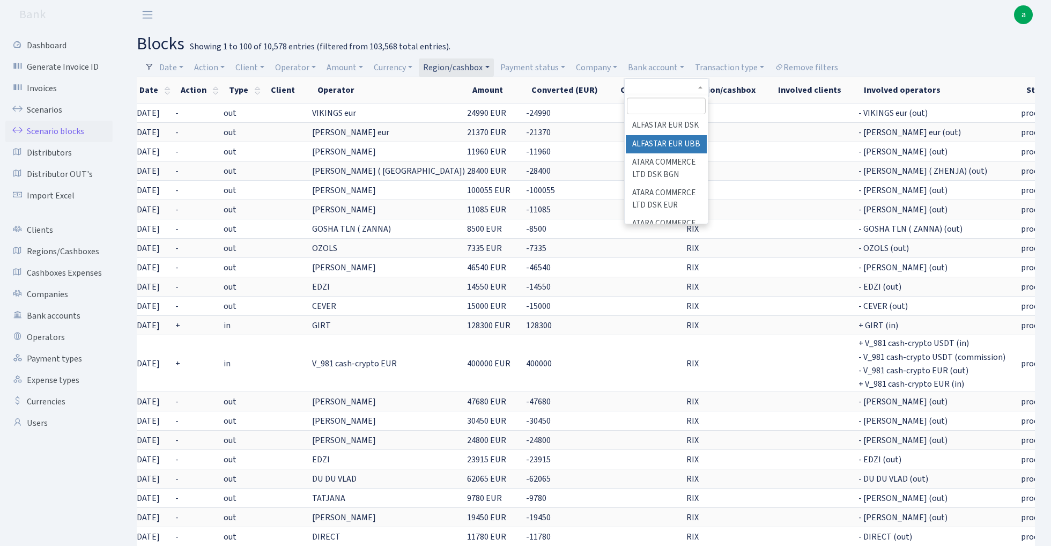
click at [689, 139] on li "ALFASTAR EUR UBB" at bounding box center [665, 144] width 81 height 19
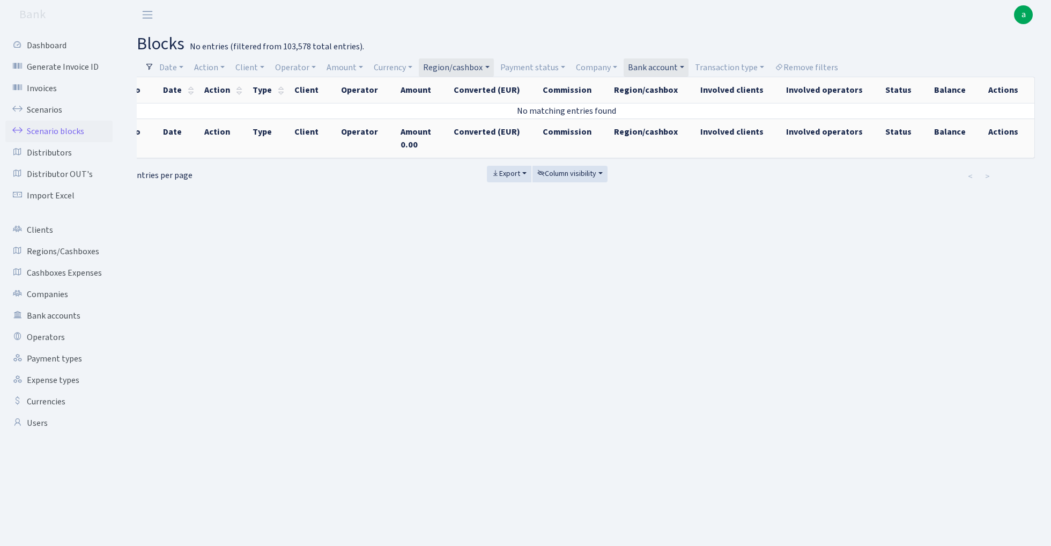
scroll to position [0, 9]
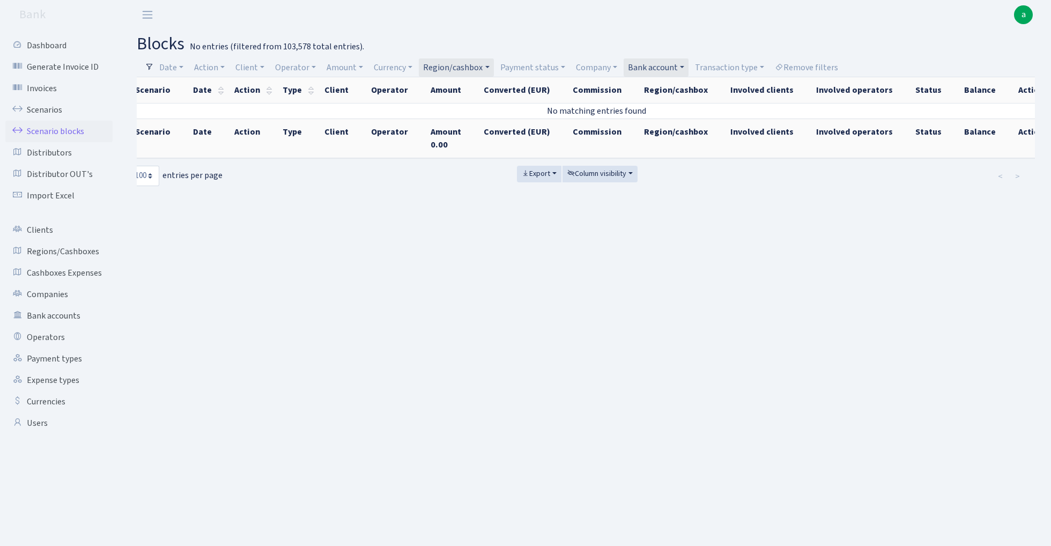
click at [476, 64] on link "Region/cashbox" at bounding box center [456, 67] width 75 height 18
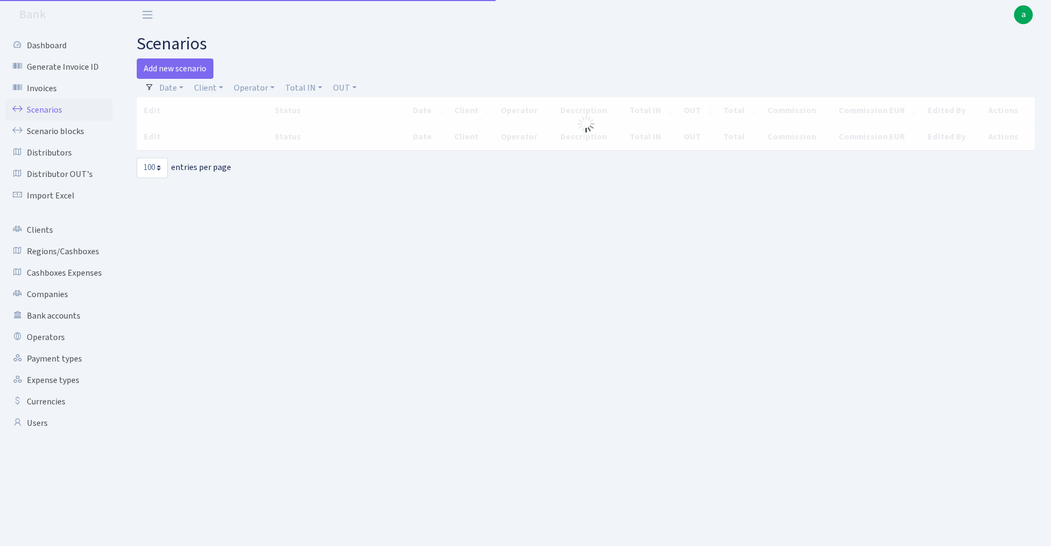
select select "100"
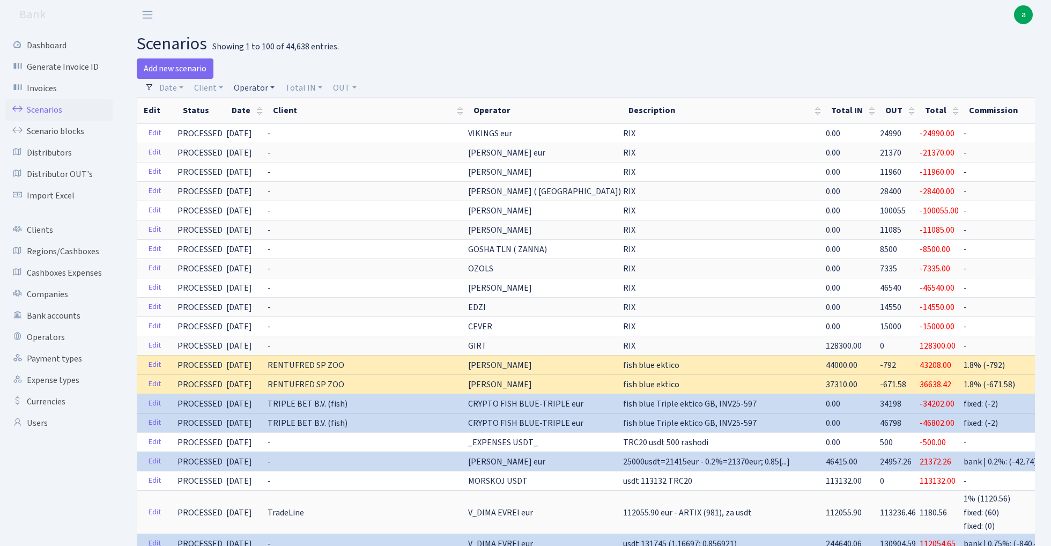
click at [258, 90] on link "Operator" at bounding box center [253, 88] width 49 height 18
click at [260, 128] on input "search" at bounding box center [272, 126] width 79 height 17
type input "ivo"
click at [279, 141] on li "[PERSON_NAME]" at bounding box center [272, 146] width 81 height 19
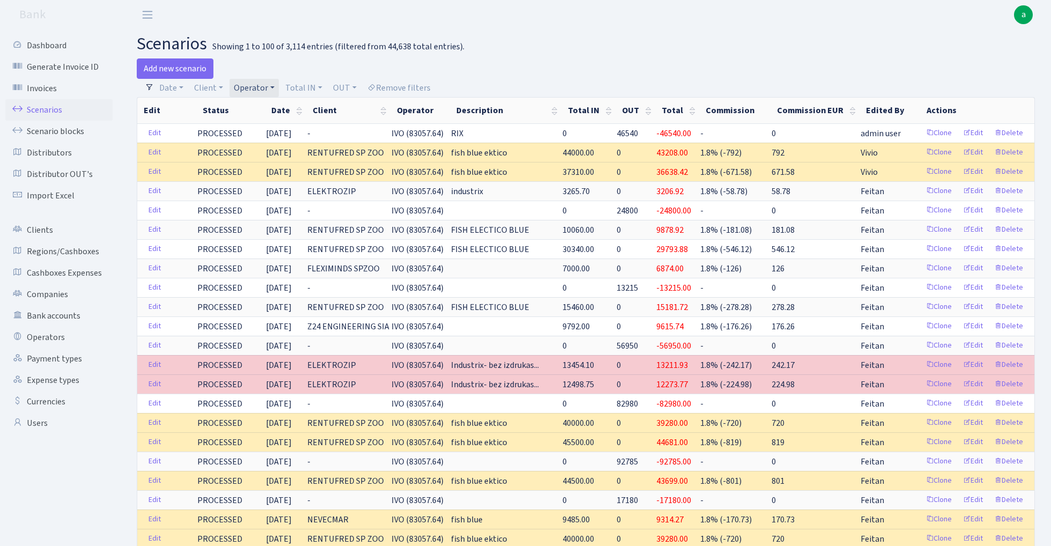
click at [254, 90] on link "Operator" at bounding box center [253, 88] width 49 height 18
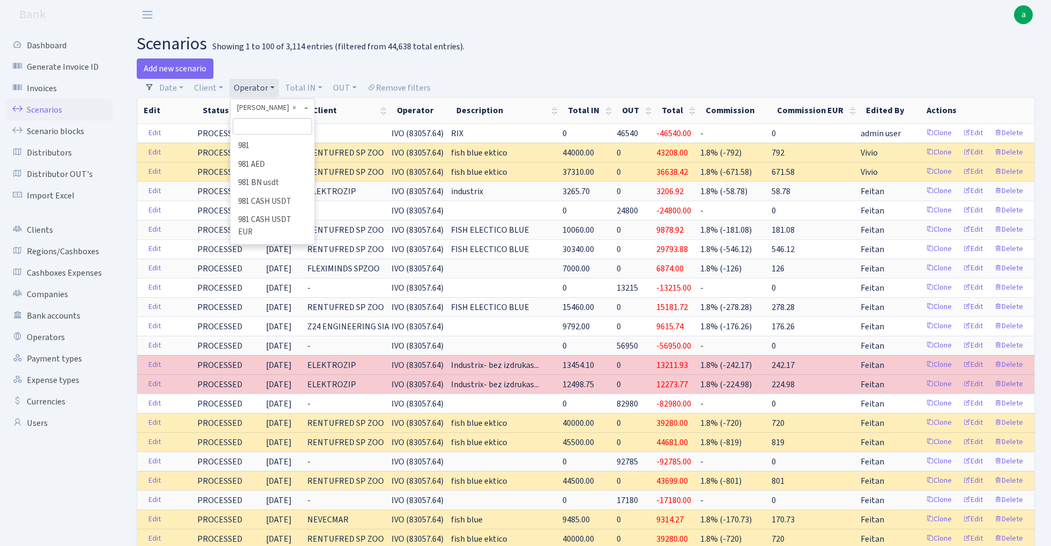
scroll to position [2939, 0]
click at [266, 130] on input "search" at bounding box center [272, 126] width 79 height 17
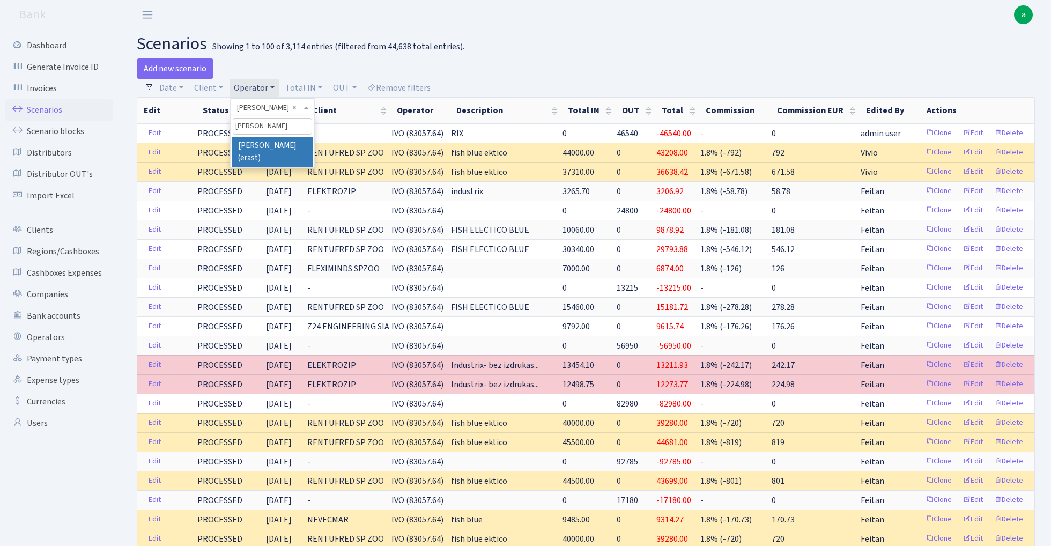
type input "erik"
click at [284, 146] on li "[PERSON_NAME] (erast)" at bounding box center [272, 152] width 81 height 31
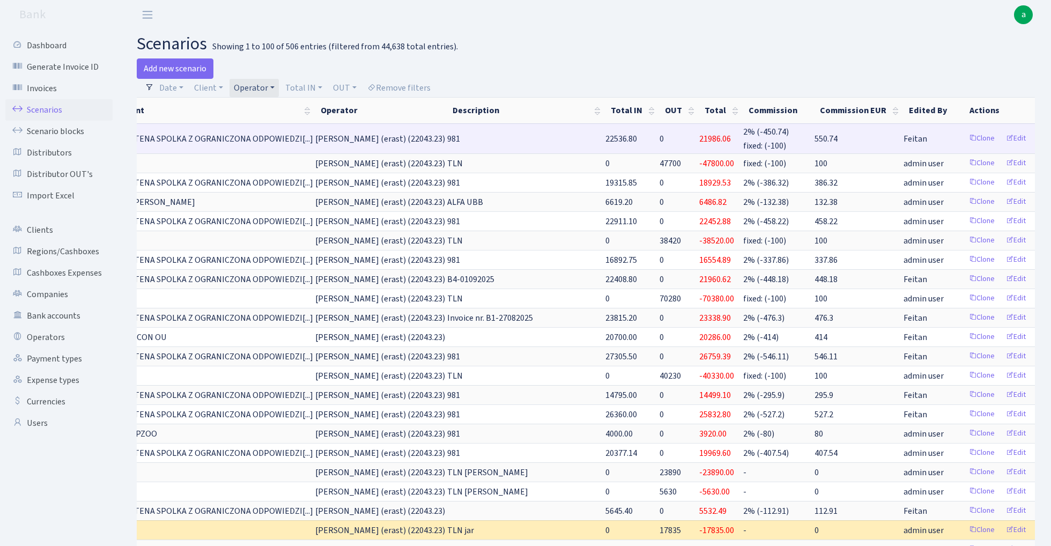
scroll to position [0, 152]
click at [964, 137] on link "Clone" at bounding box center [981, 138] width 35 height 17
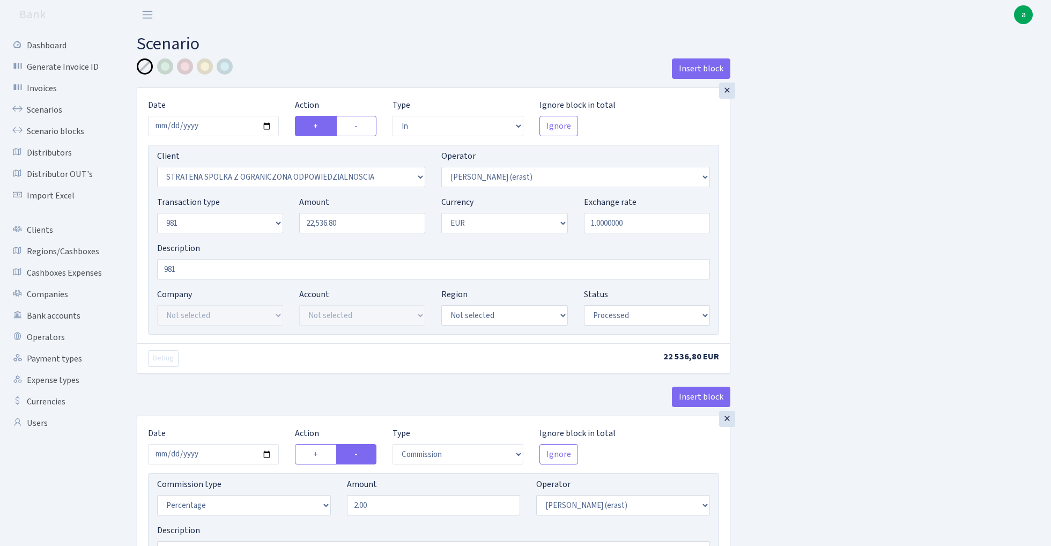
select select "in"
select select "3300"
select select "155"
select select "8"
select select "1"
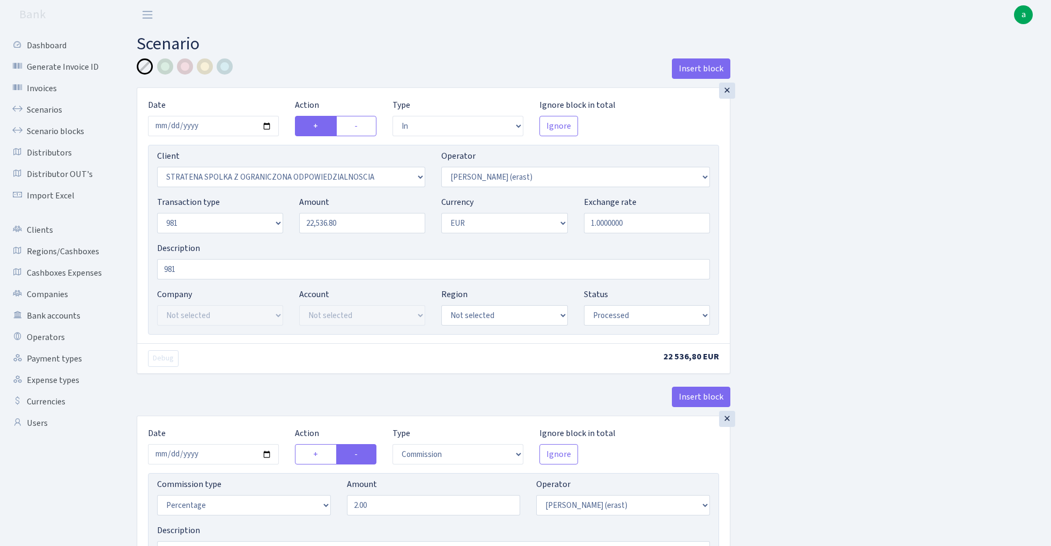
select select "processed"
select select "commission"
select select "155"
select select "processed"
select select "out"
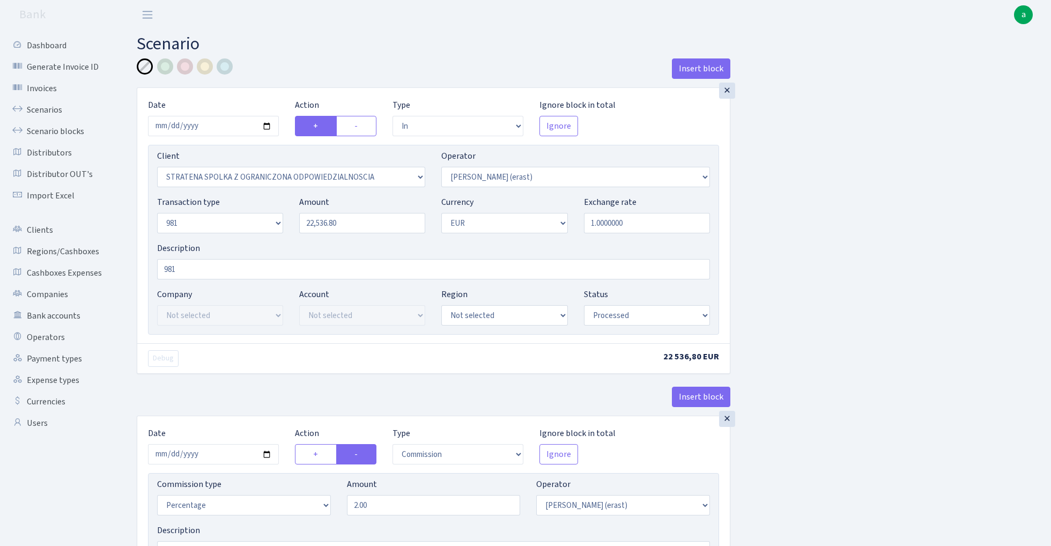
select select "2442"
select select "61"
select select "8"
select select "1"
select select "processed"
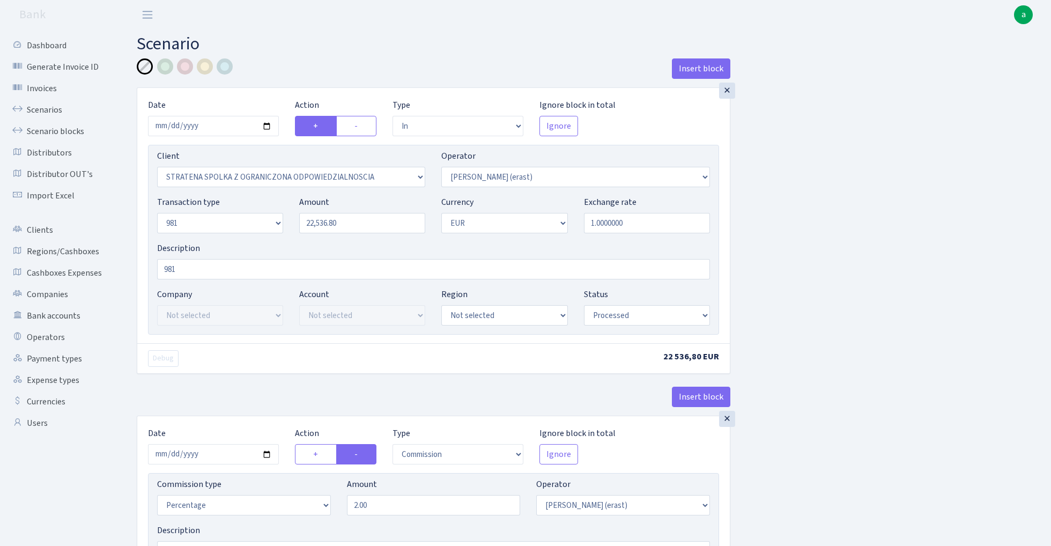
select select "commission"
select select "fixed"
select select "155"
select select "processed"
click at [369, 224] on input "22536.80" at bounding box center [362, 223] width 126 height 20
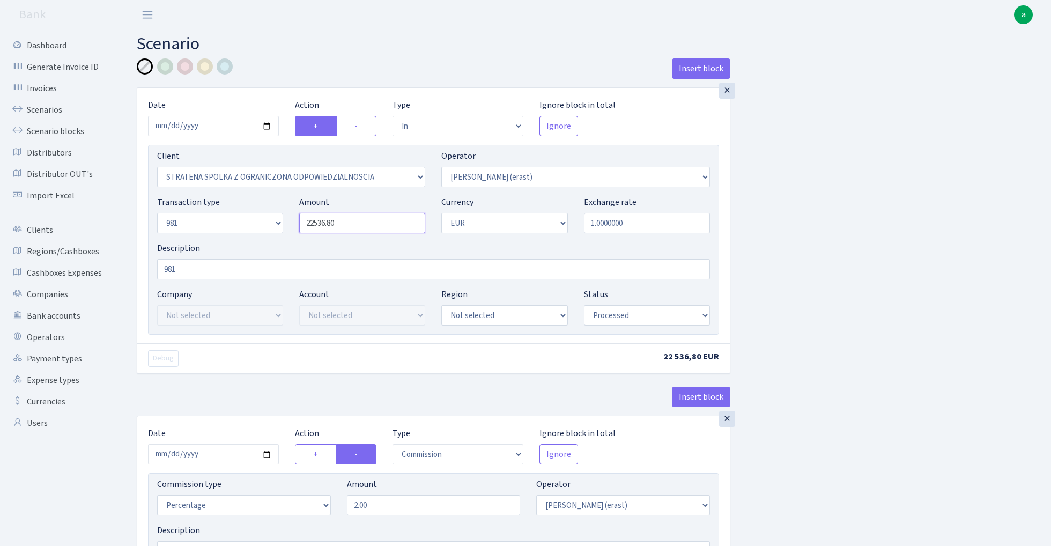
click at [369, 224] on input "22536.80" at bounding box center [362, 223] width 126 height 20
paste input "0015.2"
type input "20,015.20"
click at [219, 129] on input "2025-09-25" at bounding box center [213, 126] width 131 height 20
type input "[DATE]"
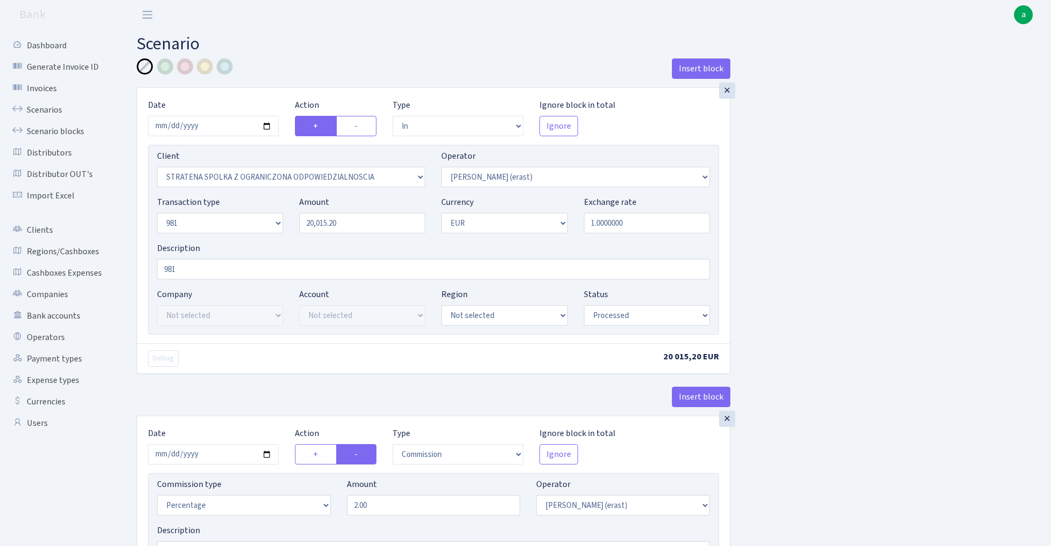
click at [254, 59] on div "Insert block" at bounding box center [433, 72] width 593 height 29
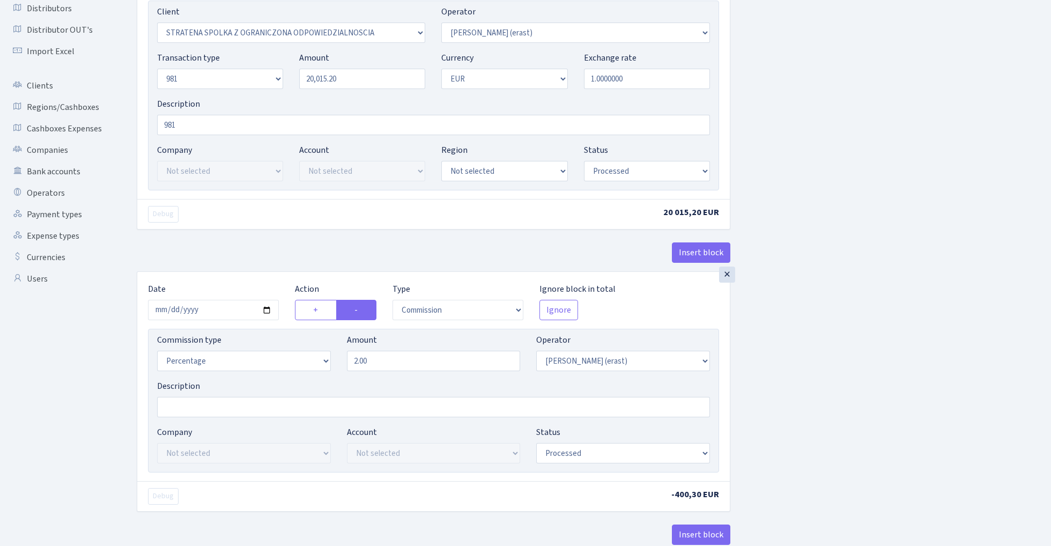
scroll to position [148, 0]
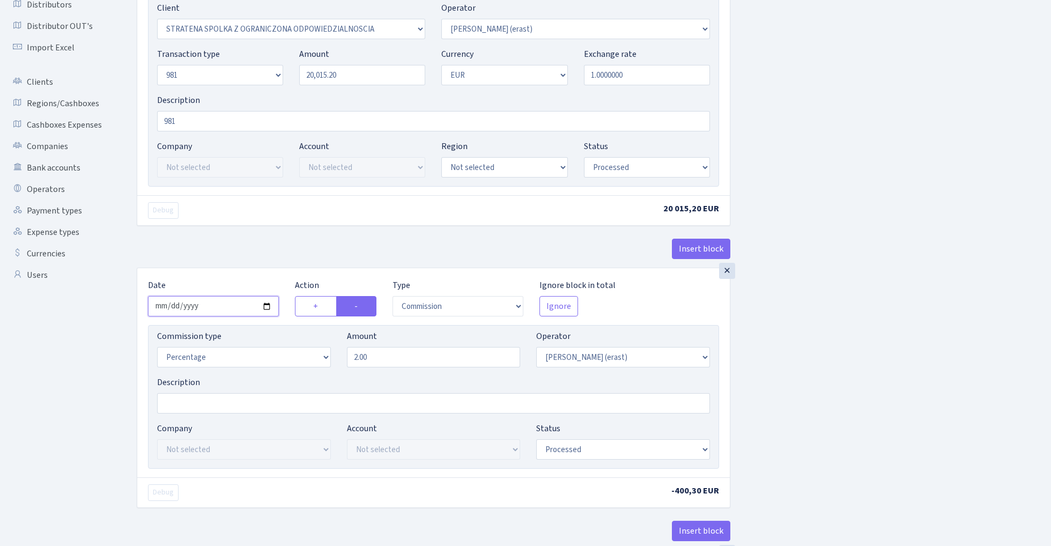
click at [219, 307] on input "2025-09-25" at bounding box center [213, 306] width 131 height 20
type input "[DATE]"
click at [257, 234] on div "× Date 2025-09-26 Action + - Type --- In Out Commission Field required. Ignore …" at bounding box center [433, 103] width 593 height 328
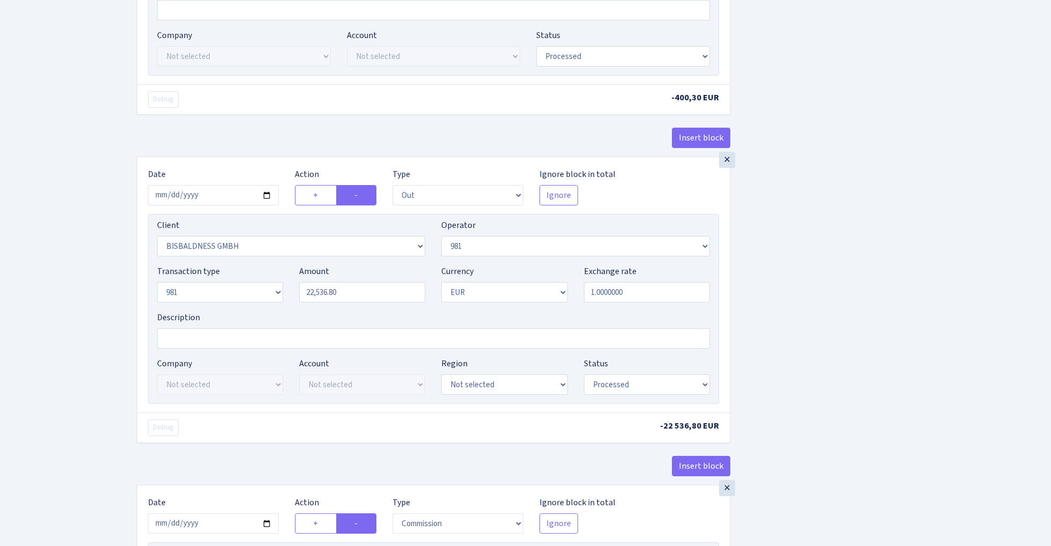
scroll to position [558, 0]
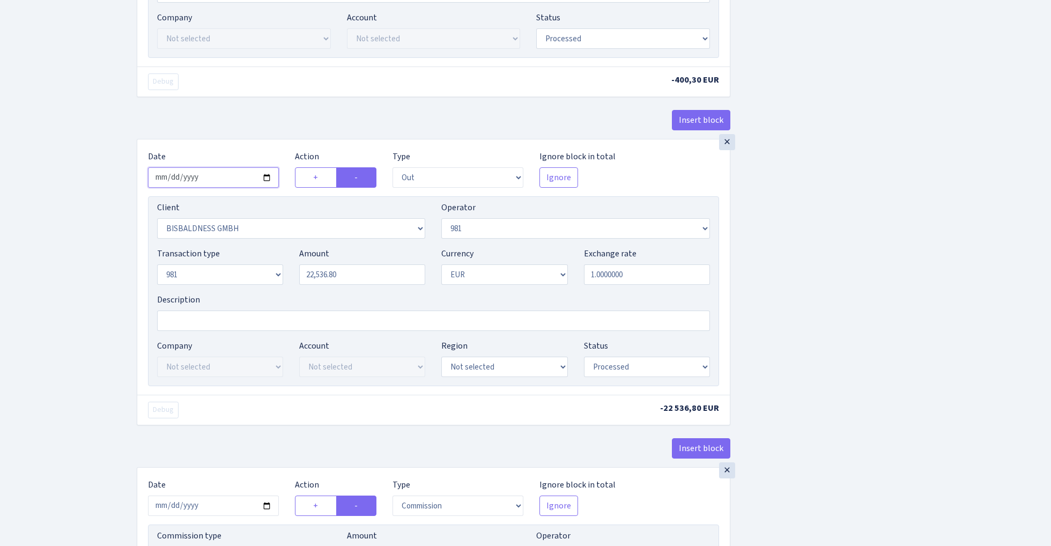
click at [222, 182] on input "2025-09-25" at bounding box center [213, 177] width 131 height 20
type input "[DATE]"
click at [355, 277] on input "22536.80" at bounding box center [362, 274] width 126 height 20
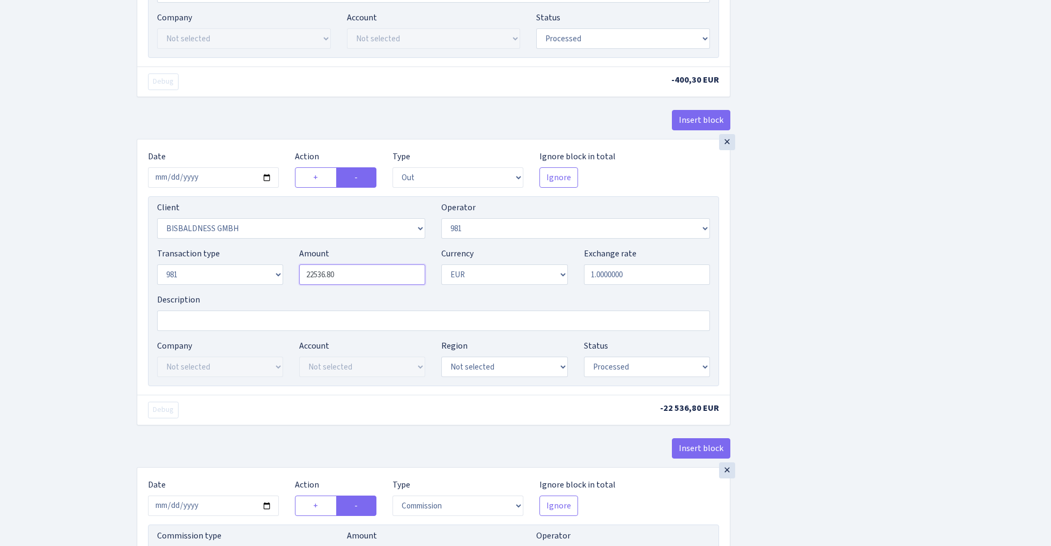
paste input "0015.2"
type input "20,015.20"
click at [805, 243] on div "Insert block × Date 2025-09-26 Action + - Type --- In Out Commission Field requ…" at bounding box center [586, 148] width 914 height 1297
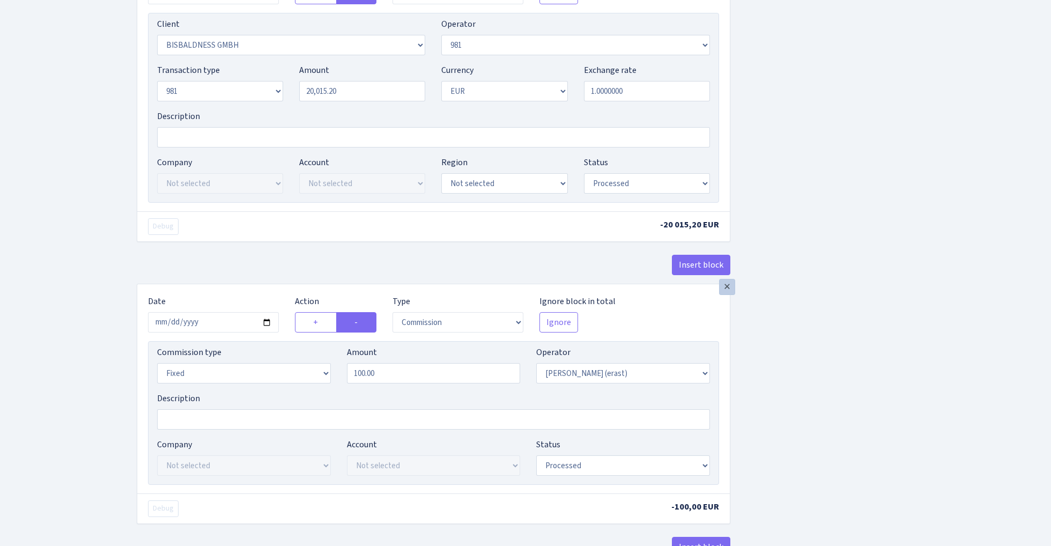
click at [725, 292] on div "×" at bounding box center [727, 287] width 16 height 16
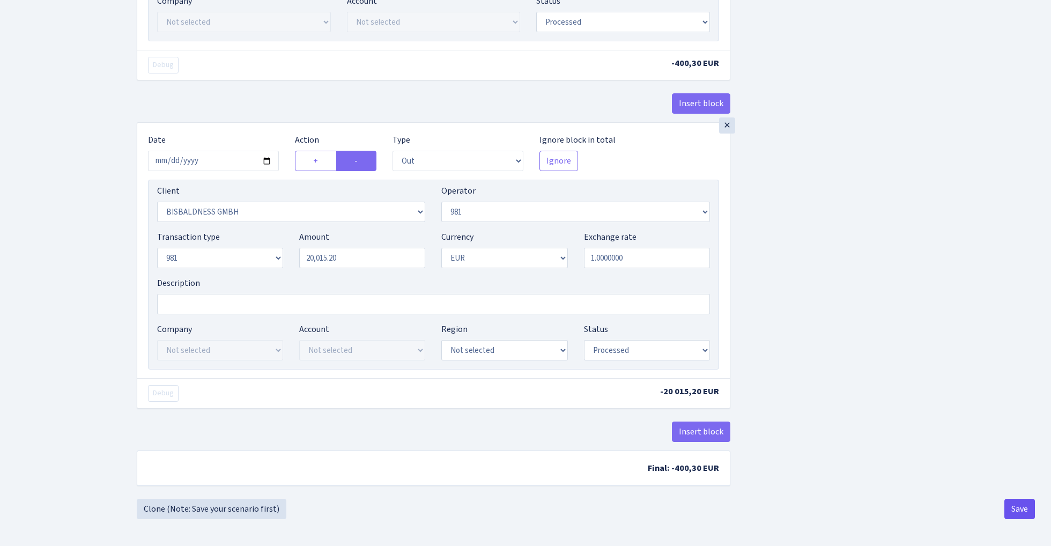
click at [1019, 518] on button "Save" at bounding box center [1019, 508] width 31 height 20
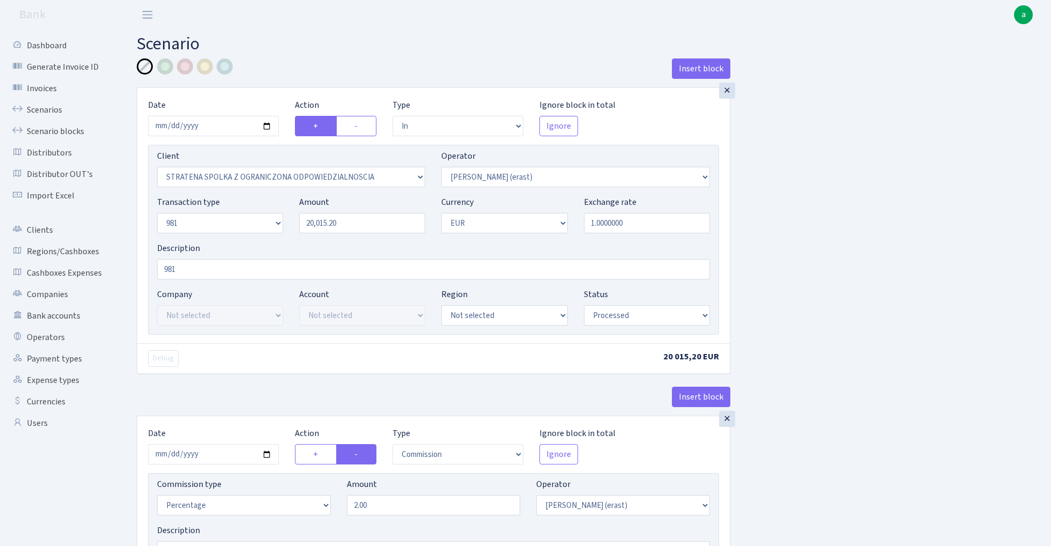
select select "in"
select select "3300"
select select "155"
select select "8"
select select "1"
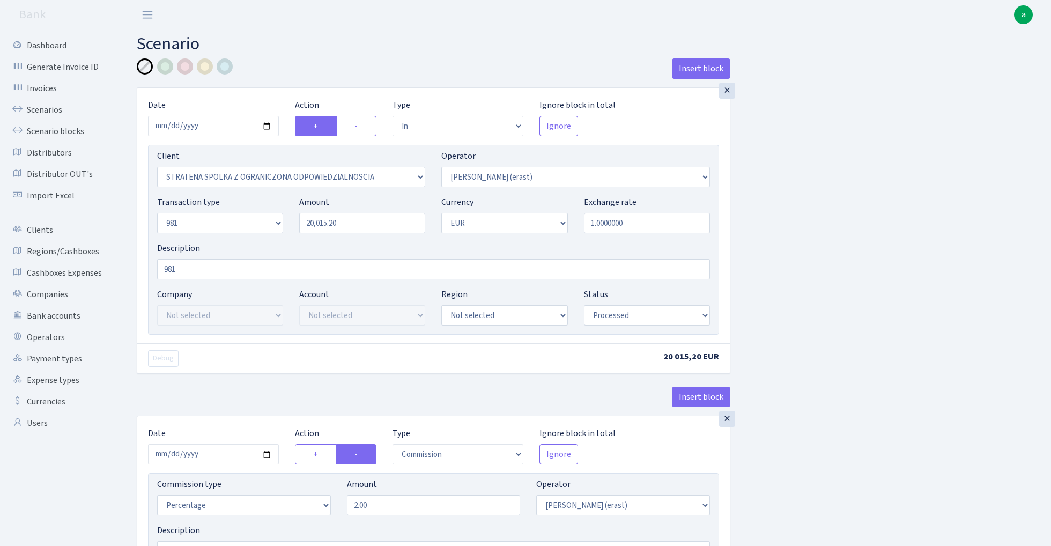
select select "processed"
select select "commission"
select select "155"
select select "processed"
select select "out"
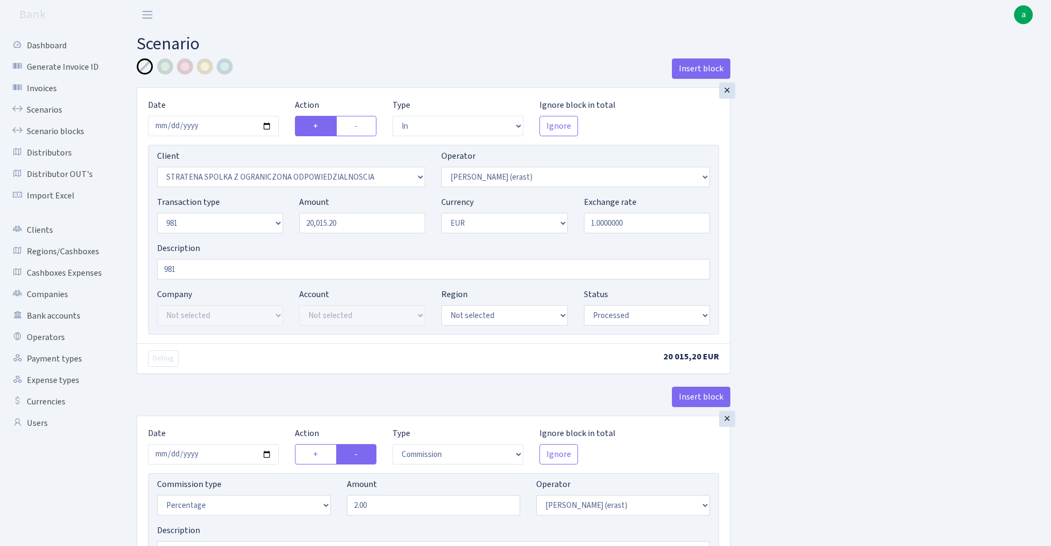
select select "2442"
select select "61"
select select "8"
select select "1"
select select "processed"
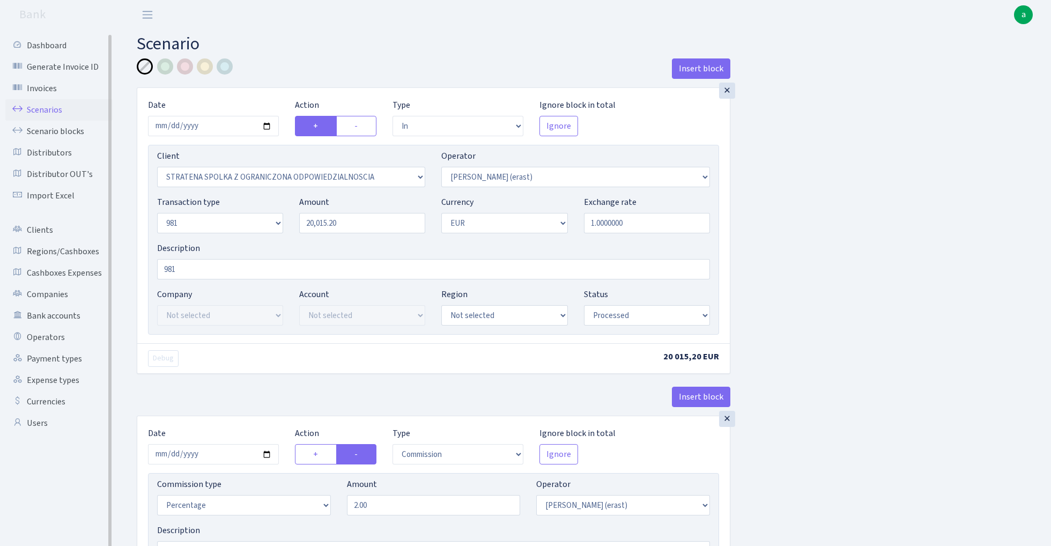
click at [38, 106] on link "Scenarios" at bounding box center [58, 109] width 107 height 21
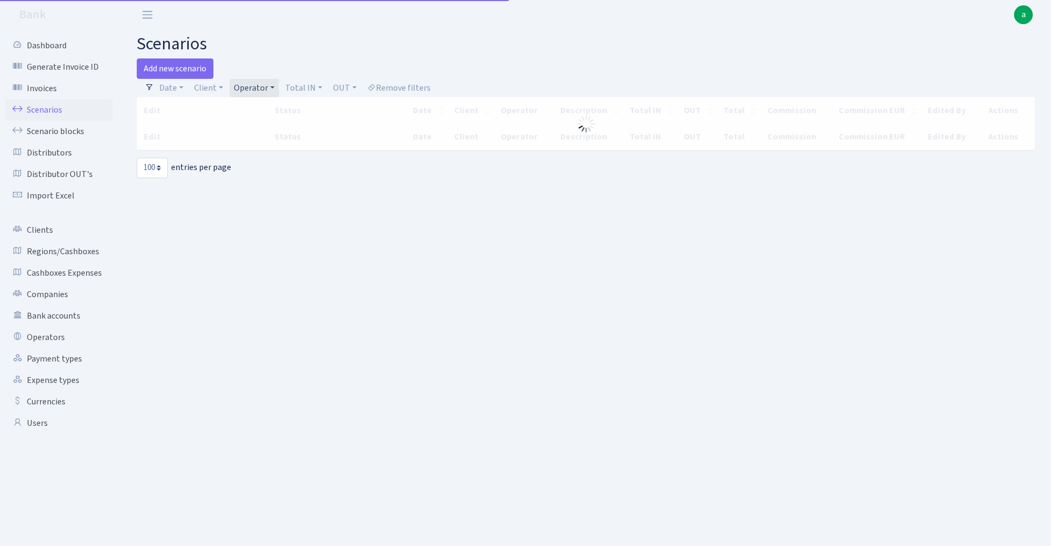
select select "100"
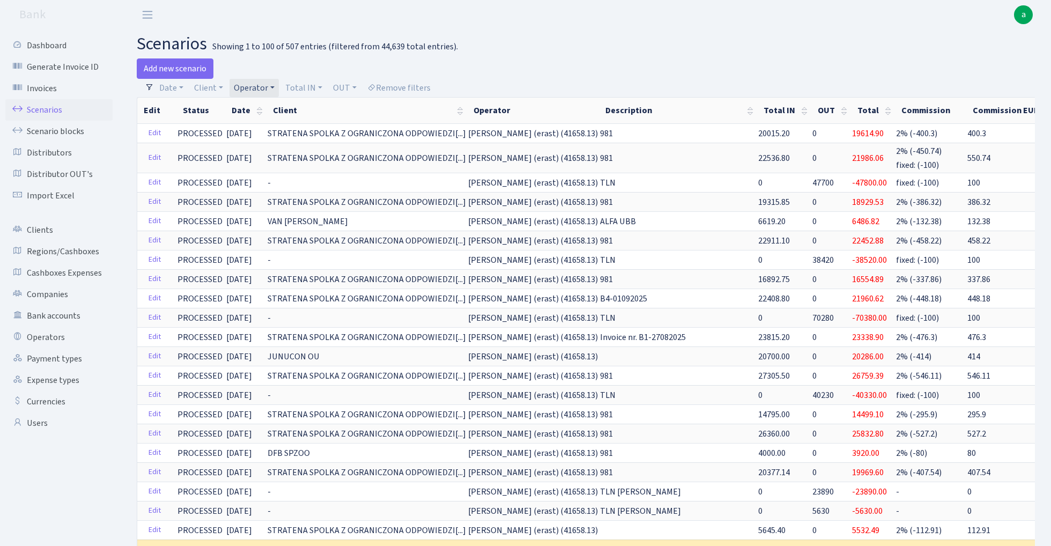
click at [257, 85] on link "Operator" at bounding box center [253, 88] width 49 height 18
click at [257, 123] on input "search" at bounding box center [272, 126] width 79 height 17
type input "[PERSON_NAME]"
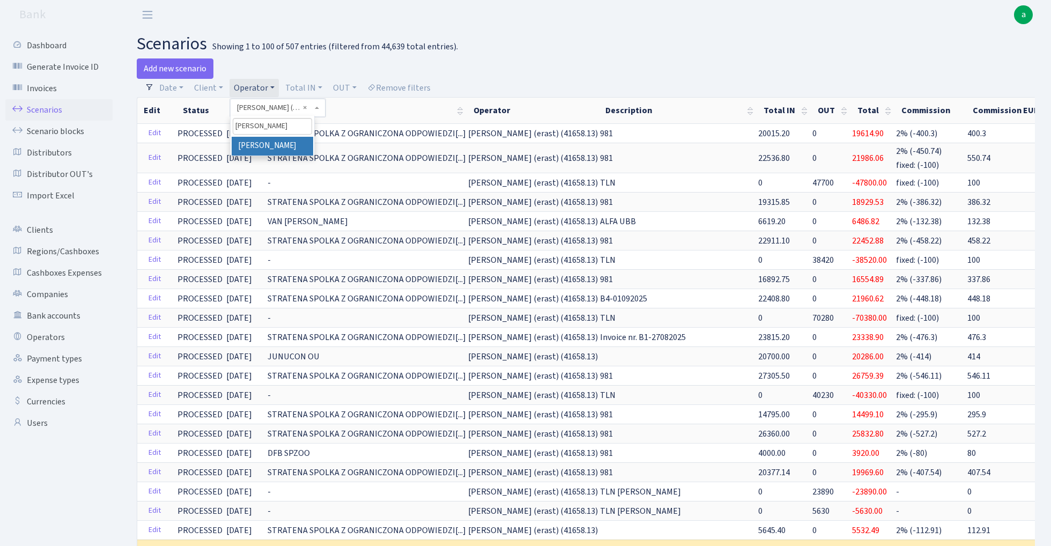
click at [284, 144] on li "[PERSON_NAME]" at bounding box center [272, 146] width 81 height 19
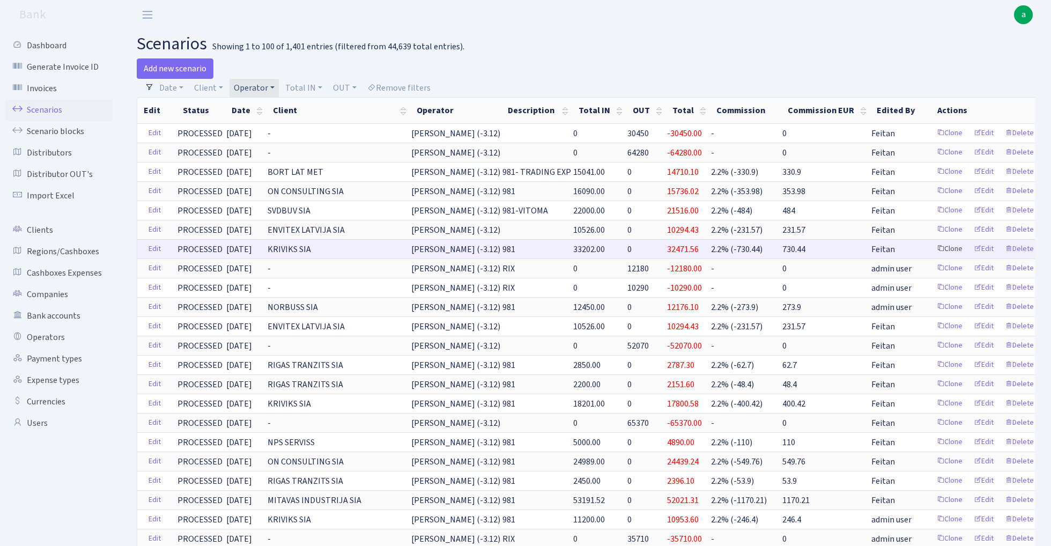
click at [939, 248] on link "Clone" at bounding box center [949, 249] width 35 height 17
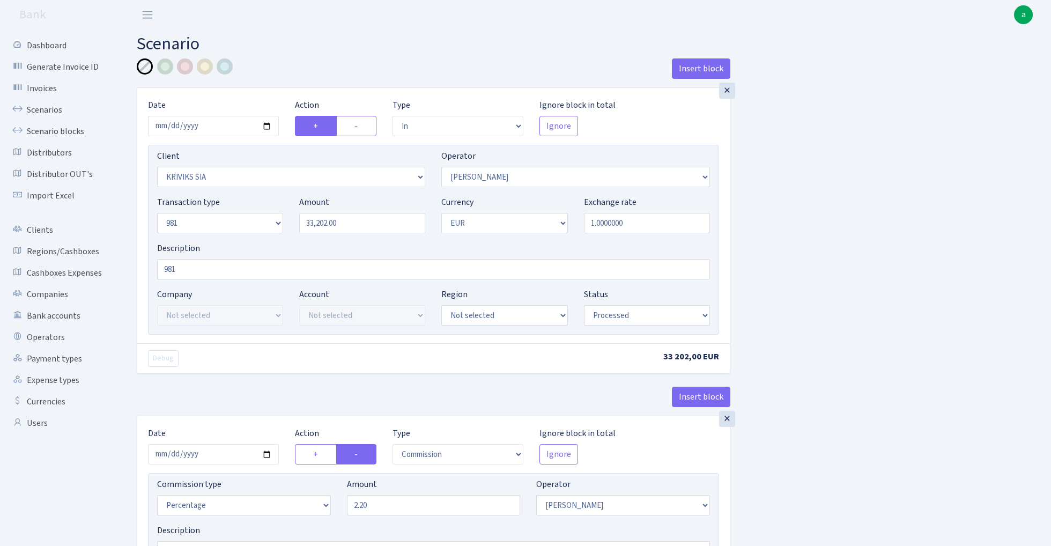
select select "in"
select select "3131"
select select "14"
select select "8"
select select "1"
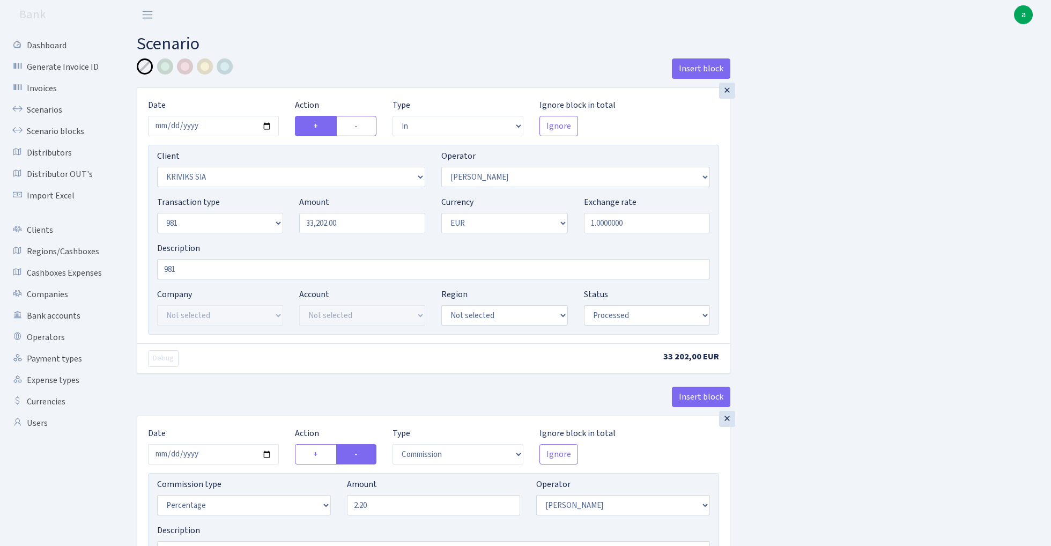
select select "processed"
select select "commission"
select select "14"
select select "processed"
select select "out"
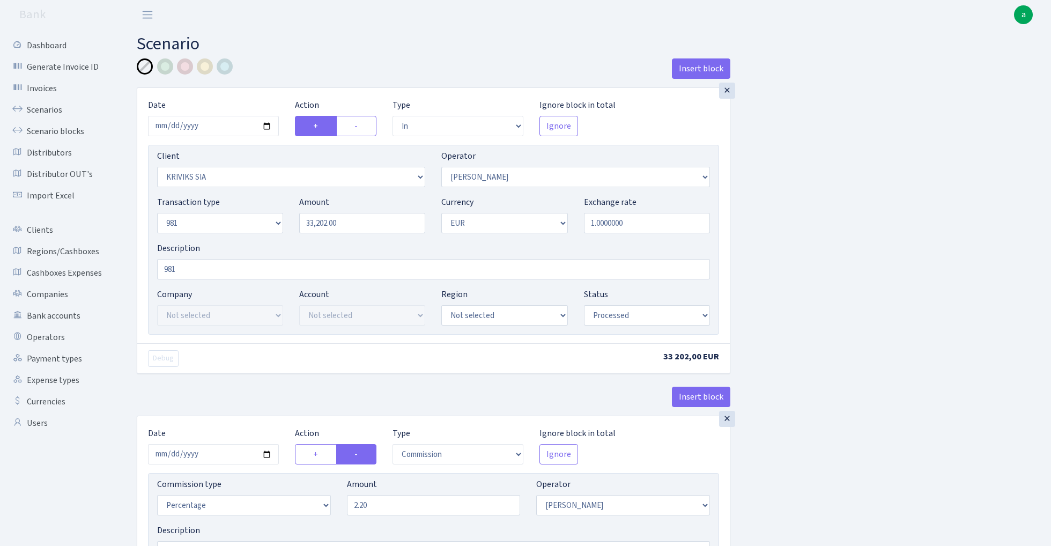
select select "2129"
select select "61"
select select "8"
select select "1"
select select "processed"
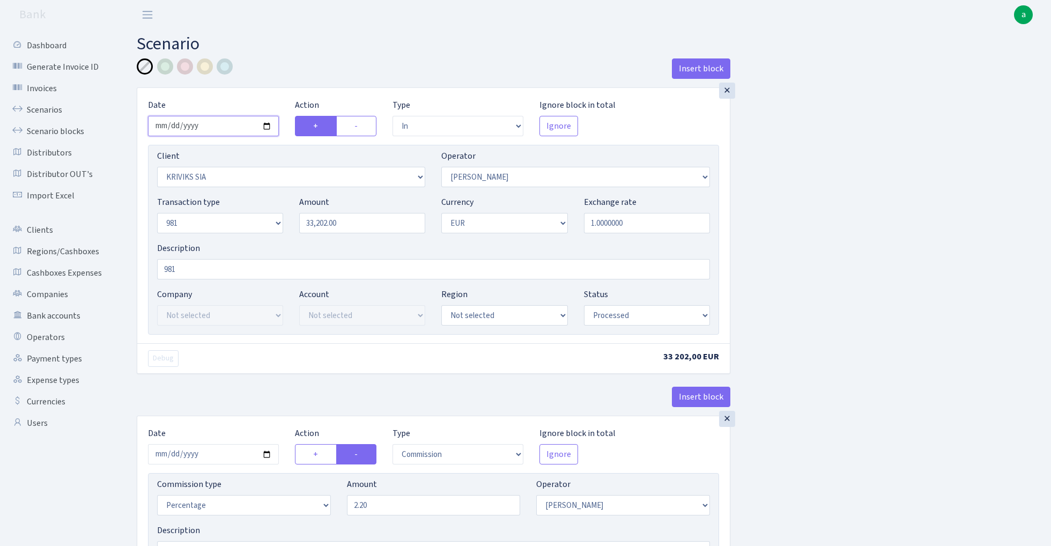
click at [211, 123] on input "2025-09-23" at bounding box center [213, 126] width 131 height 20
type input "[DATE]"
click at [304, 65] on div "Insert block" at bounding box center [433, 72] width 593 height 29
click at [364, 222] on input "33202.00" at bounding box center [362, 223] width 126 height 20
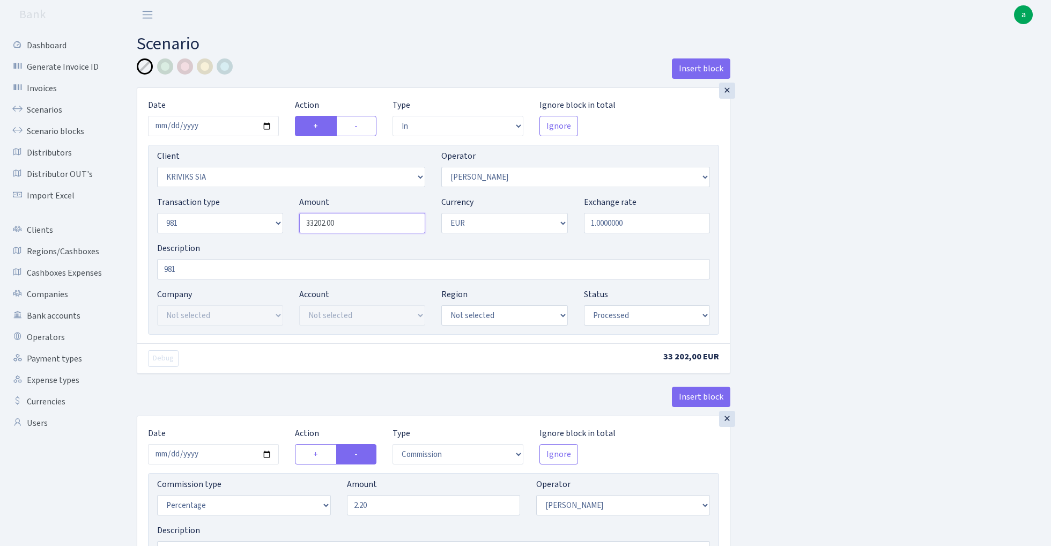
paste input "24812"
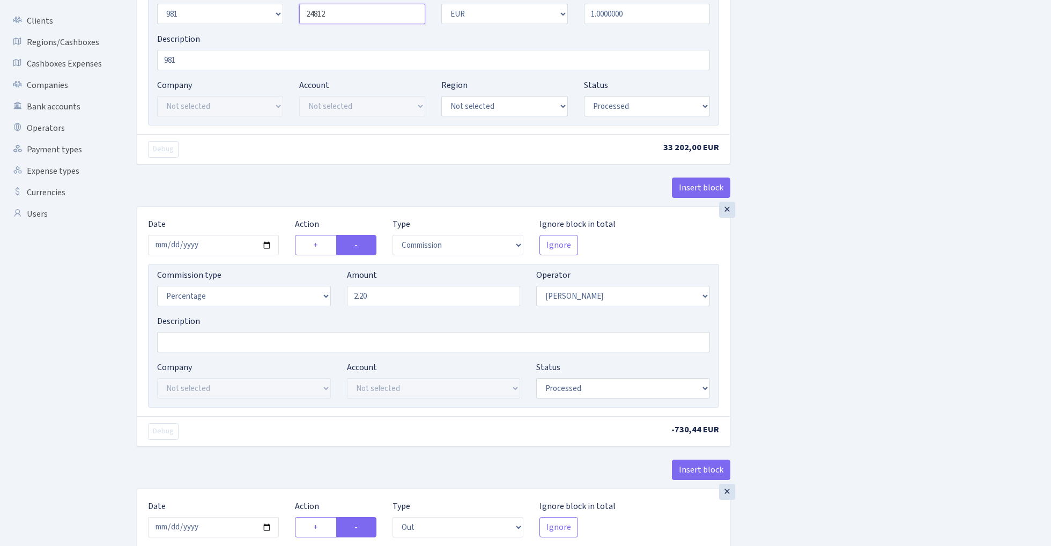
scroll to position [247, 0]
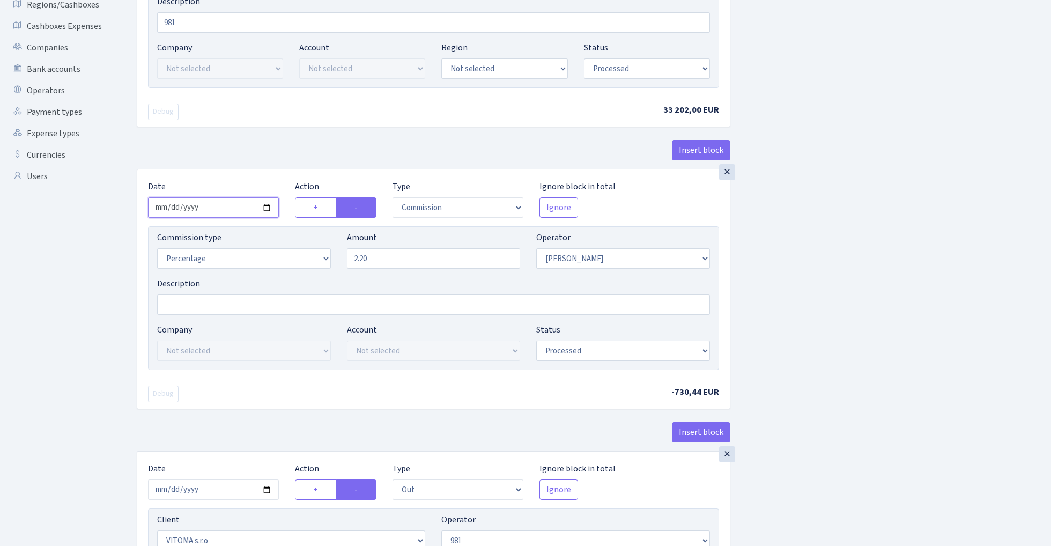
type input "24,812.00"
click at [211, 214] on input "2025-09-23" at bounding box center [213, 207] width 131 height 20
type input "[DATE]"
click at [256, 118] on div "Debug" at bounding box center [286, 111] width 293 height 17
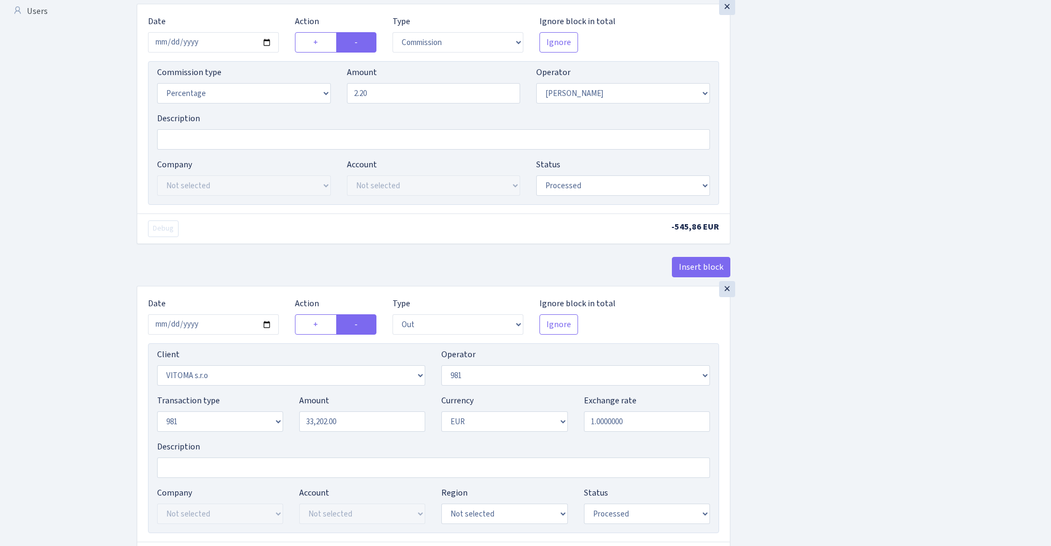
scroll to position [449, 0]
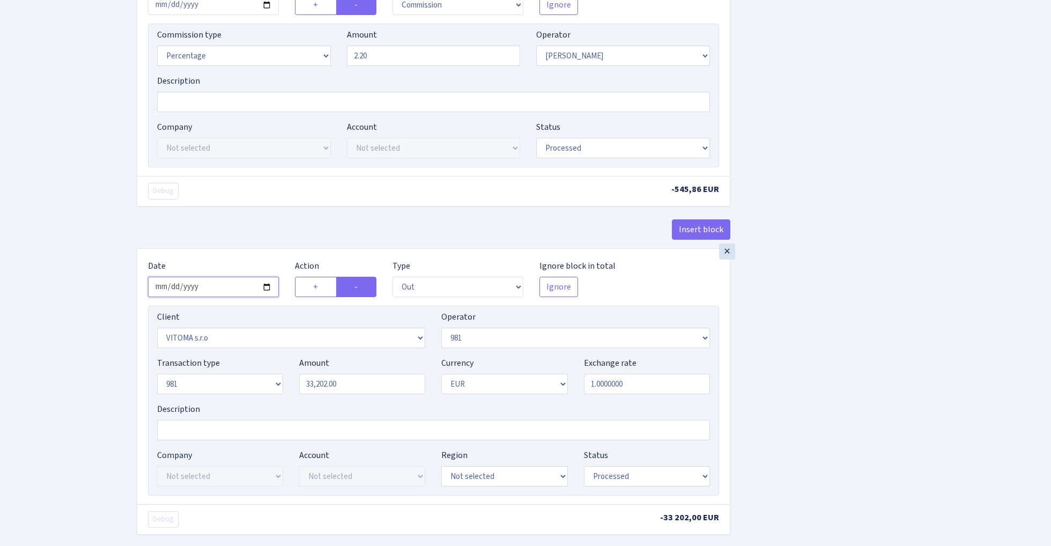
click at [217, 284] on input "2025-09-23" at bounding box center [213, 287] width 131 height 20
type input "2025-09-26"
click at [245, 211] on div "× Date 2025-09-26 Action + - Type --- In Out Commission Field required. Ignore …" at bounding box center [433, 107] width 593 height 282
click at [361, 387] on input "33202.00" at bounding box center [362, 384] width 126 height 20
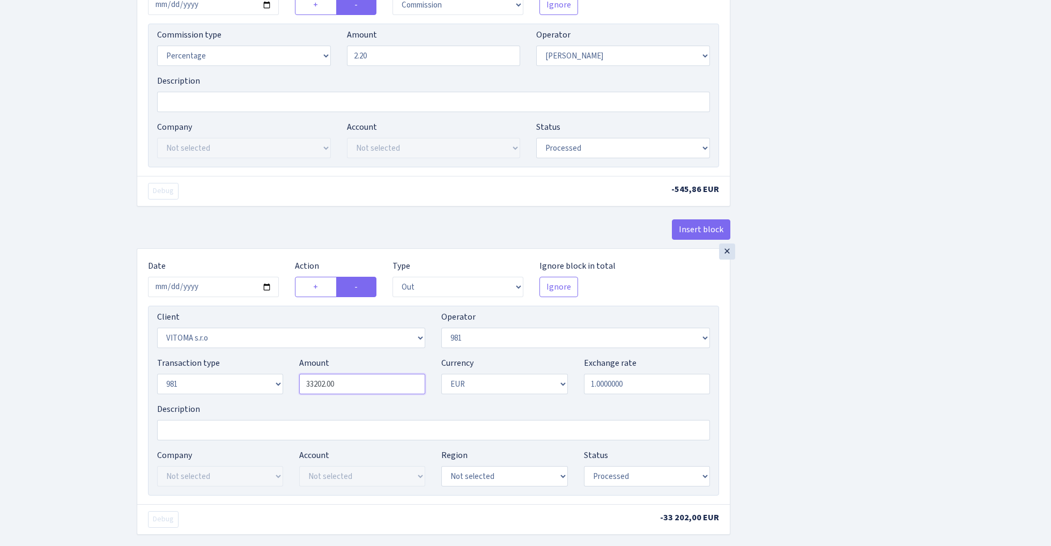
paste input "24812"
type input "24,812.00"
click at [867, 239] on div "Insert block × Date 2025-09-26 Action + - Type --- In Out Commission Field requ…" at bounding box center [586, 116] width 914 height 1015
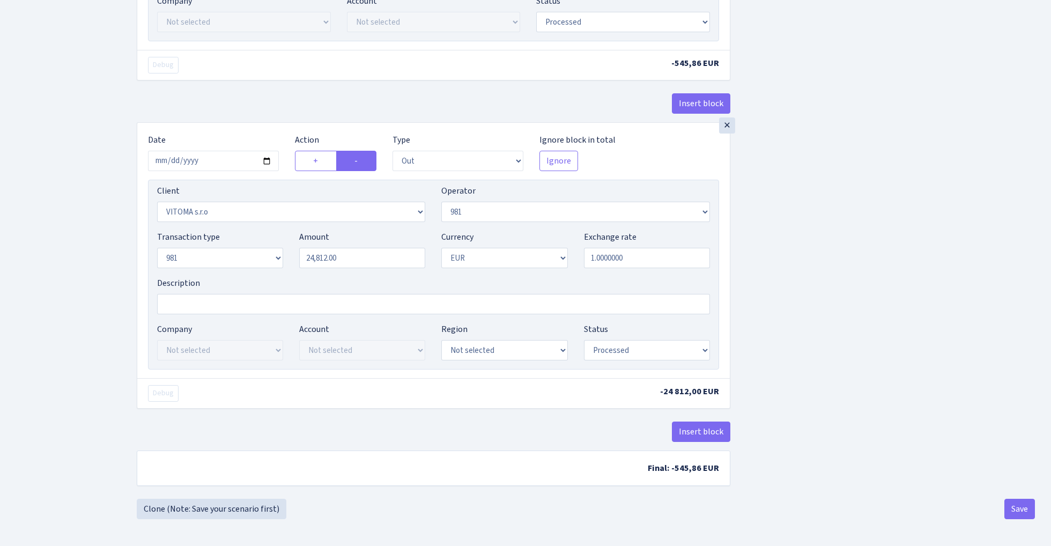
scroll to position [579, 0]
click at [1023, 501] on button "Save" at bounding box center [1019, 508] width 31 height 20
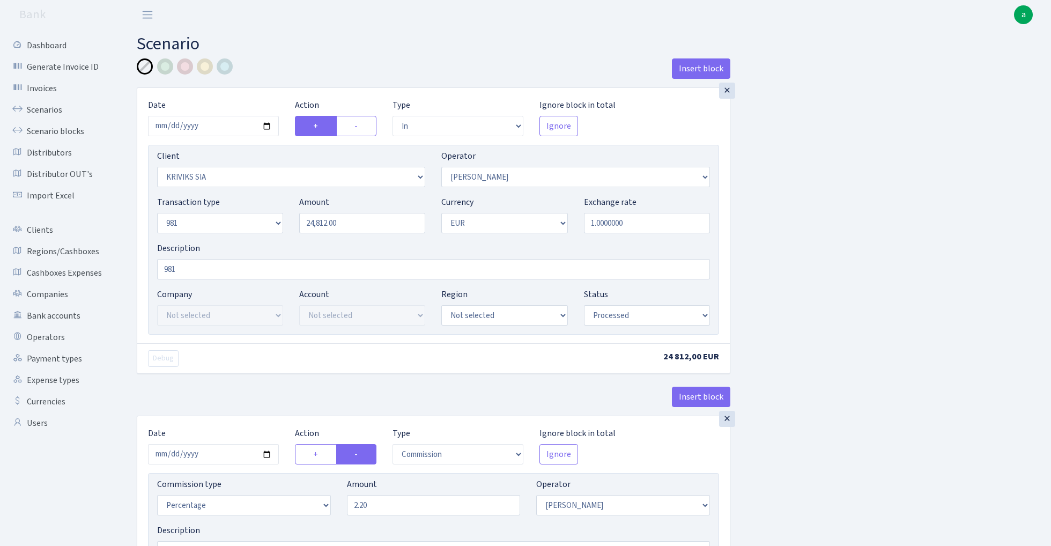
select select "in"
select select "3131"
select select "14"
select select "8"
select select "1"
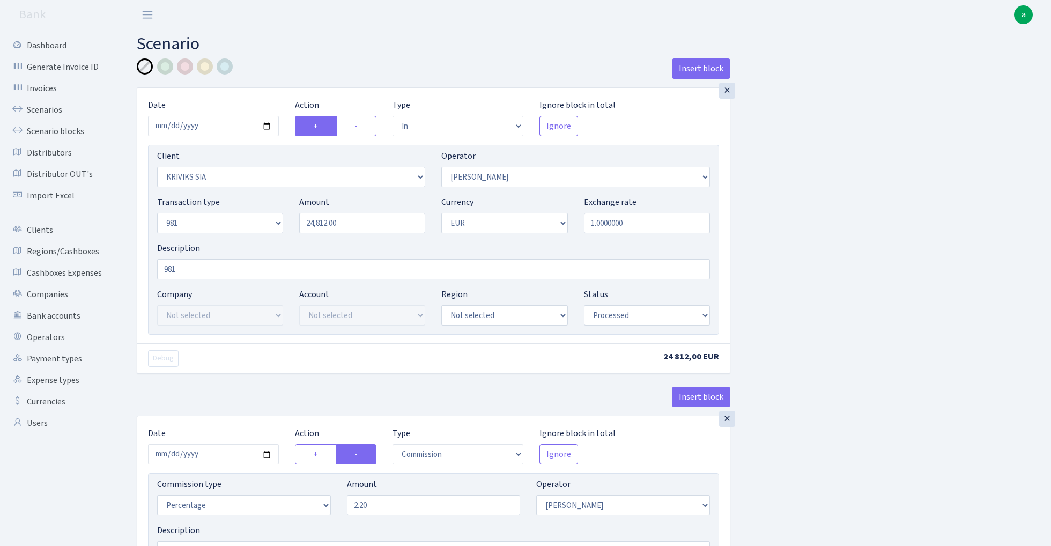
select select "processed"
select select "commission"
select select "14"
select select "processed"
select select "out"
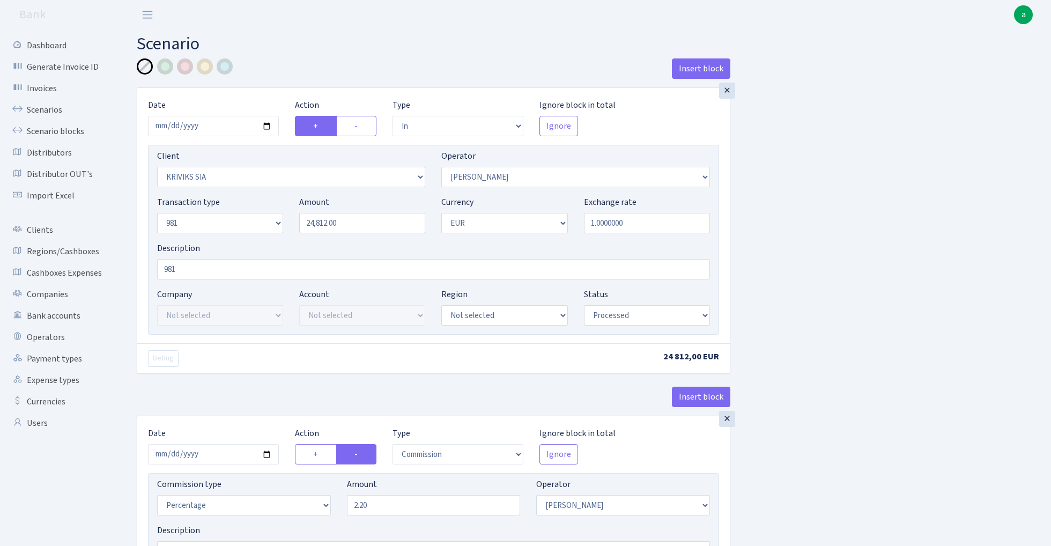
select select "2129"
select select "61"
select select "8"
select select "1"
select select "processed"
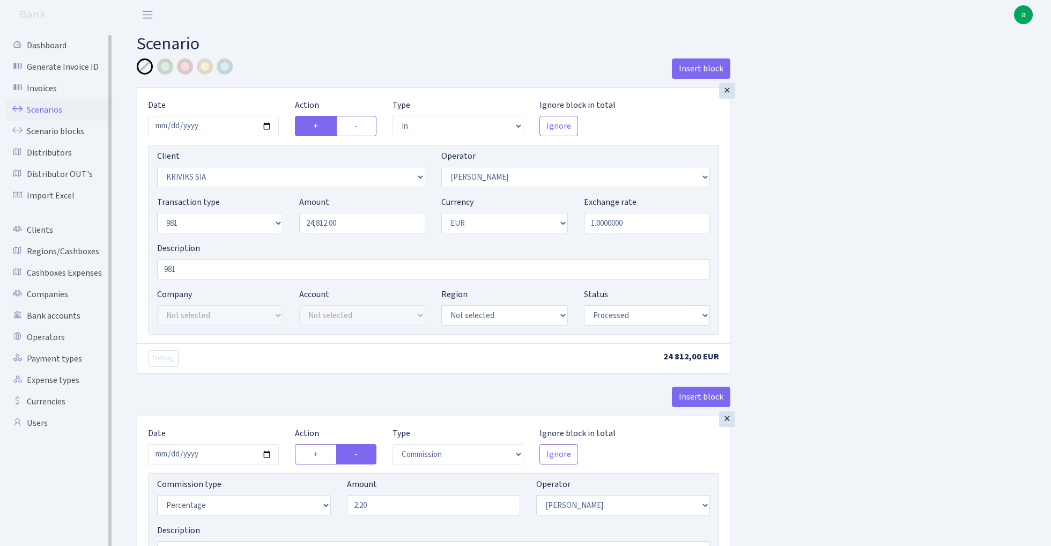
click at [44, 108] on link "Scenarios" at bounding box center [58, 109] width 107 height 21
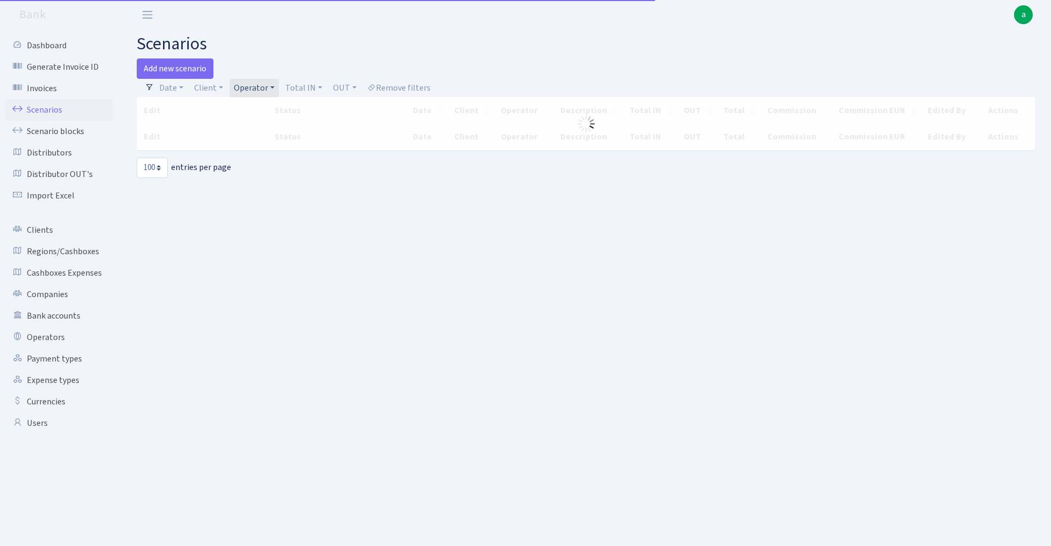
select select "100"
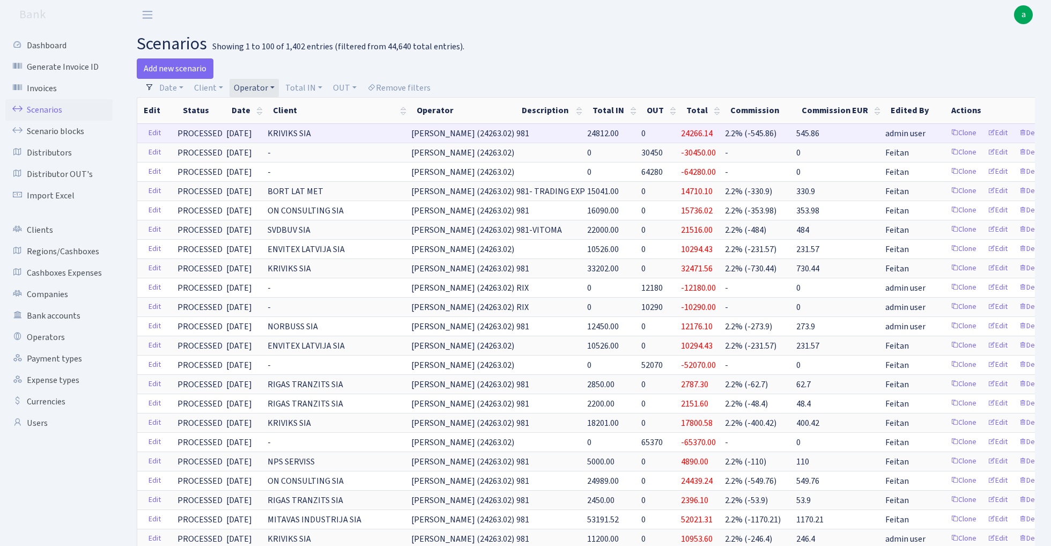
drag, startPoint x: 439, startPoint y: 133, endPoint x: 487, endPoint y: 132, distance: 47.2
click at [487, 132] on span "[PERSON_NAME] (24263.02)" at bounding box center [462, 134] width 103 height 12
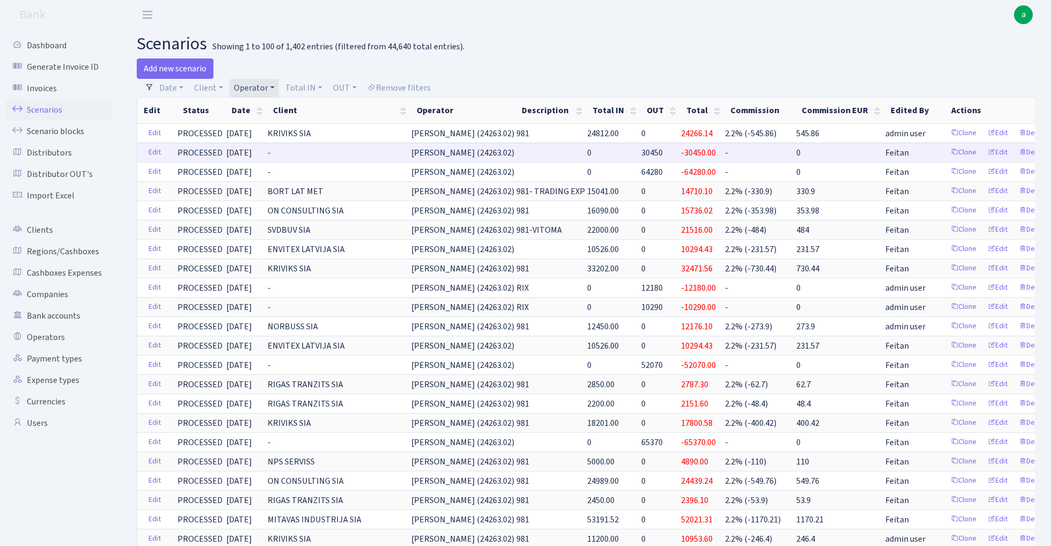
copy span "ULDIS (24263"
click at [263, 88] on link "Operator" at bounding box center [253, 88] width 49 height 18
click at [262, 123] on input "search" at bounding box center [272, 126] width 79 height 17
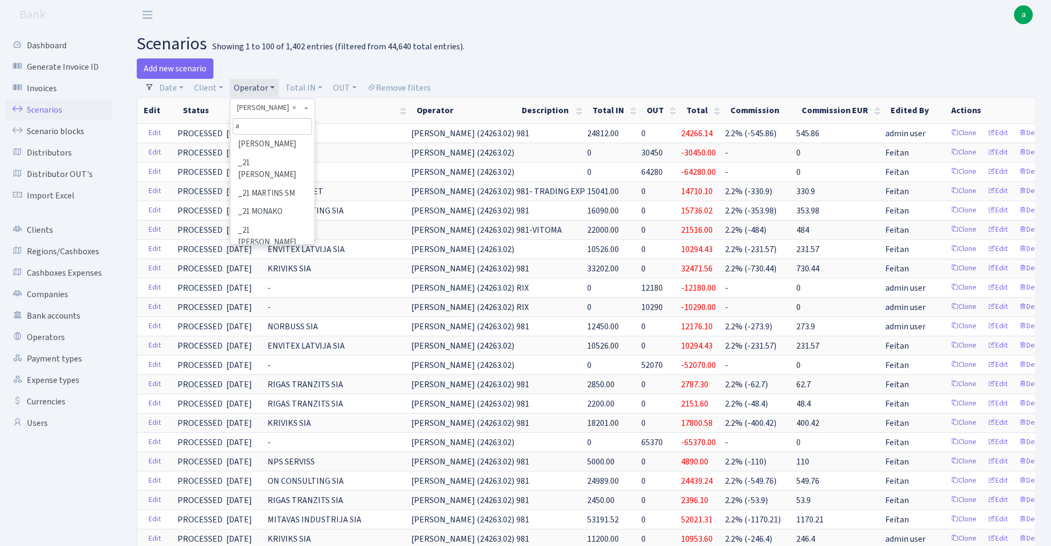
scroll to position [0, 0]
type input "andr"
click at [288, 144] on li "[PERSON_NAME] ( [GEOGRAPHIC_DATA])" at bounding box center [272, 152] width 81 height 31
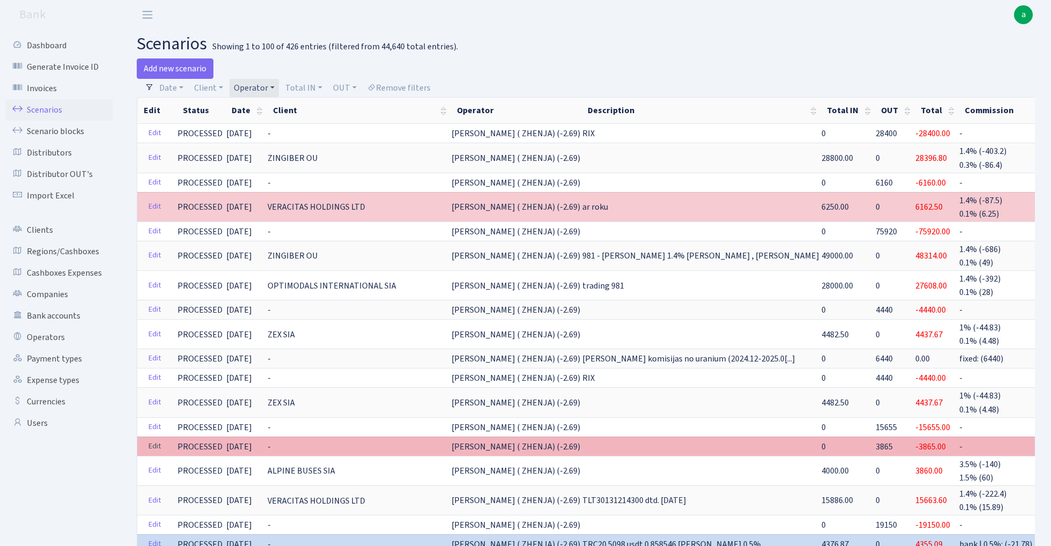
click at [149, 440] on link "Edit" at bounding box center [155, 446] width 22 height 17
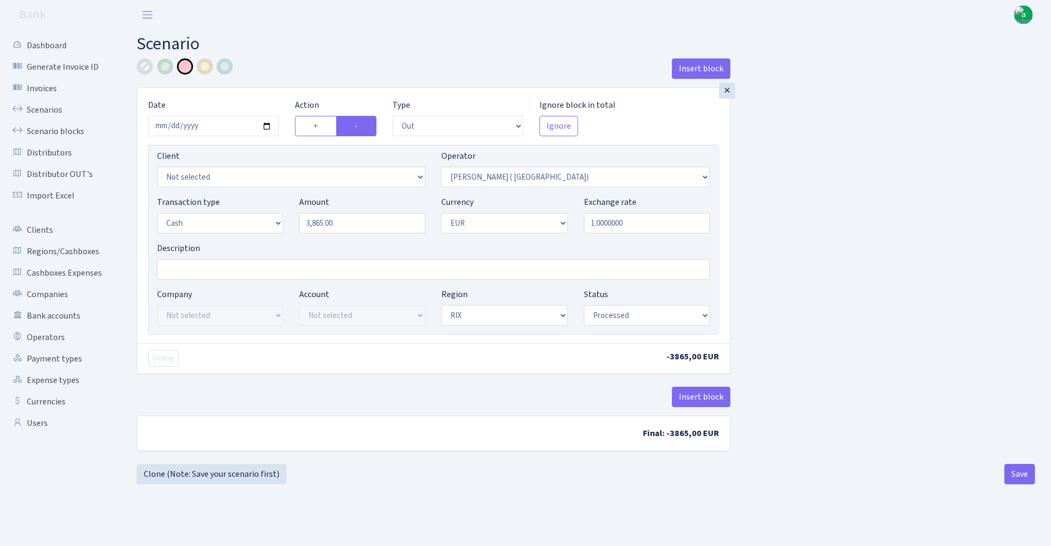
select select "out"
select select "131"
select select "1"
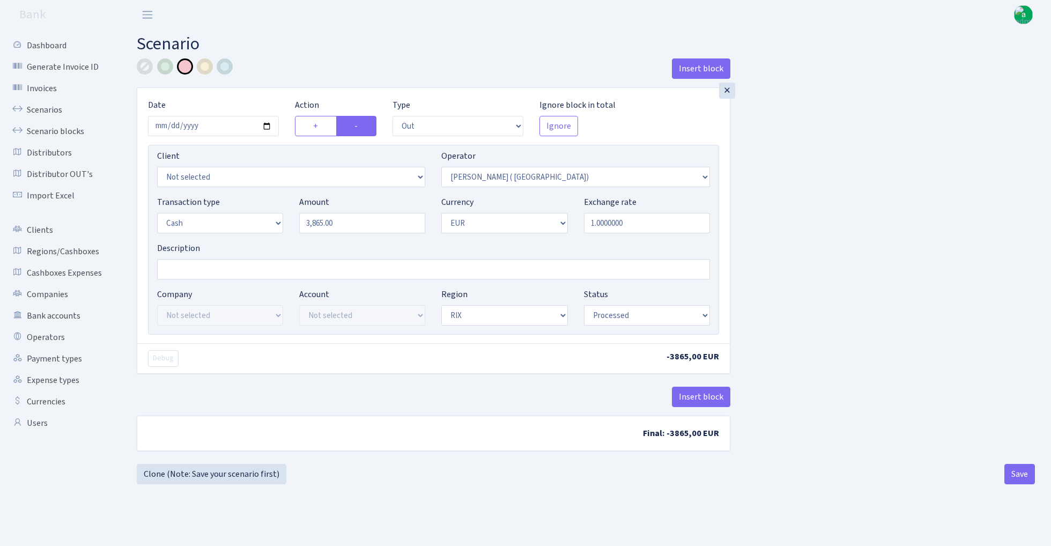
select select "processed"
click at [144, 69] on div at bounding box center [145, 66] width 16 height 16
click at [187, 269] on input "Description" at bounding box center [433, 269] width 553 height 20
type input "RIX"
drag, startPoint x: 1015, startPoint y: 474, endPoint x: 796, endPoint y: 516, distance: 223.1
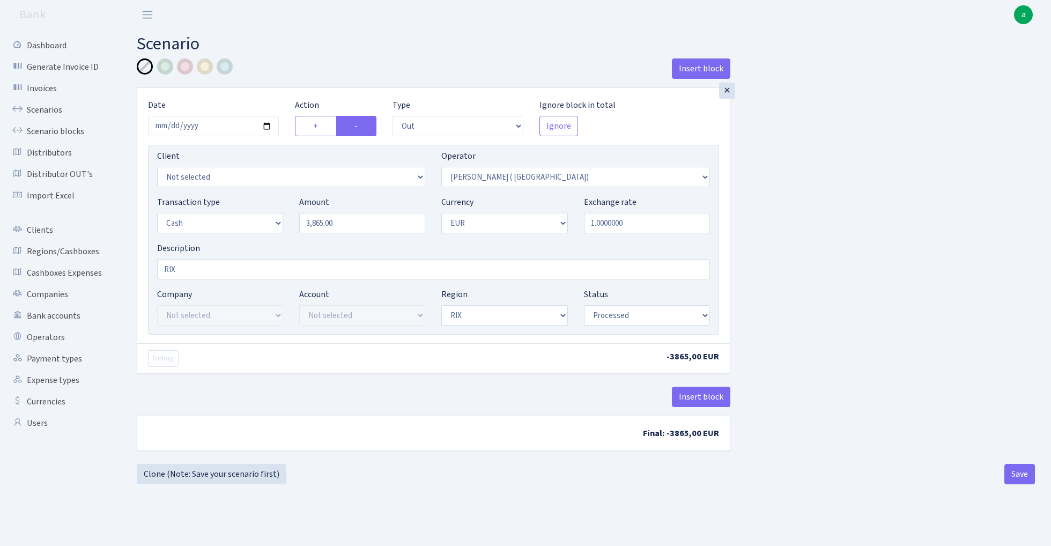
click at [1015, 474] on button "Save" at bounding box center [1019, 474] width 31 height 20
select select "out"
select select "131"
select select "1"
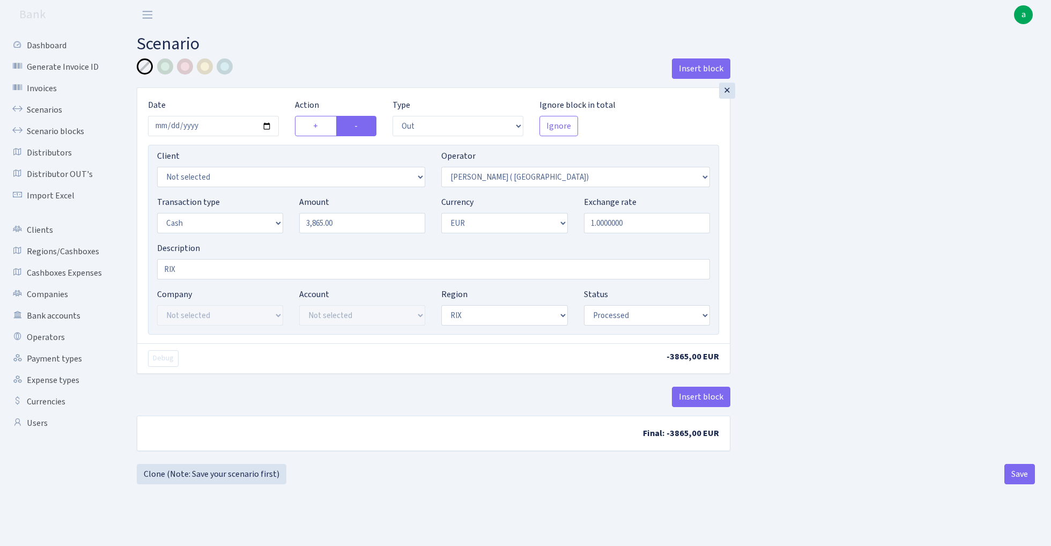
select select "1"
select select "processed"
click at [35, 110] on link "Scenarios" at bounding box center [58, 109] width 107 height 21
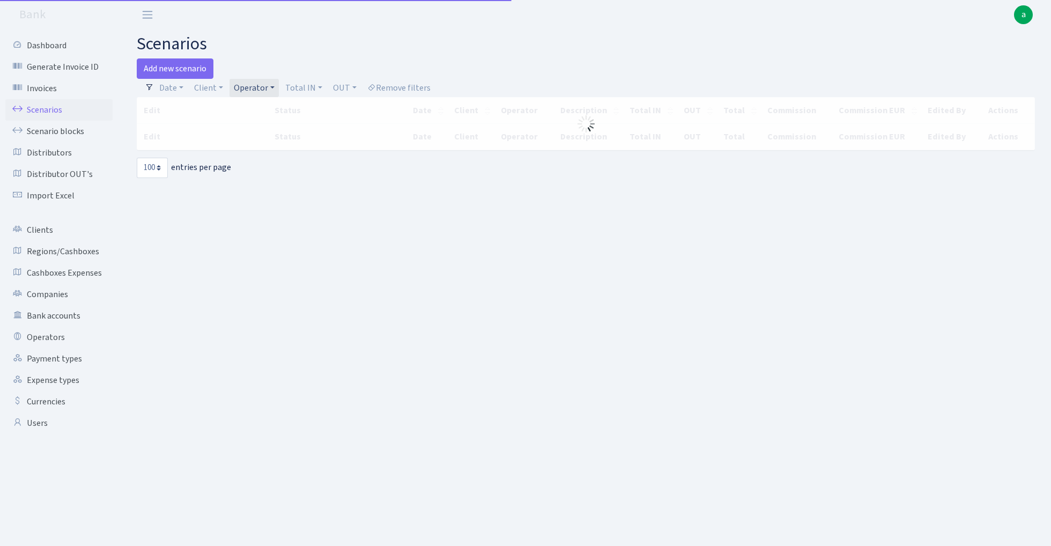
select select "100"
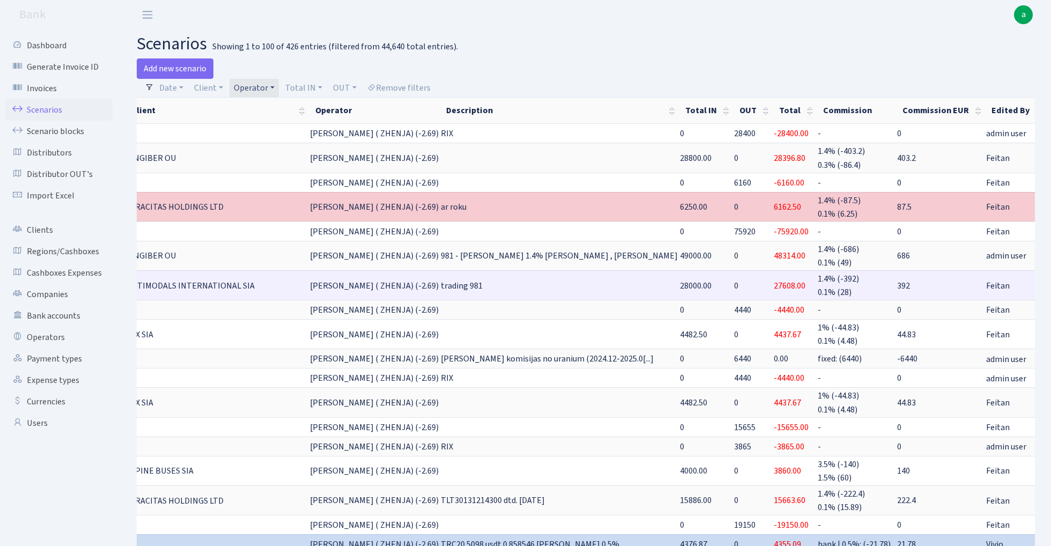
scroll to position [0, 140]
click at [1047, 282] on link "Clone" at bounding box center [1064, 285] width 35 height 17
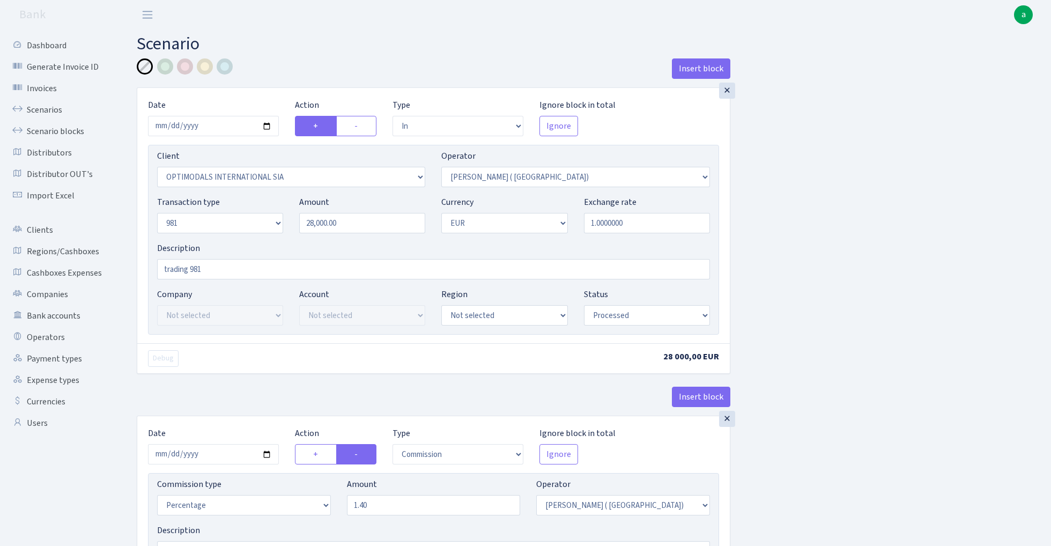
select select "in"
select select "3077"
select select "131"
select select "8"
select select "1"
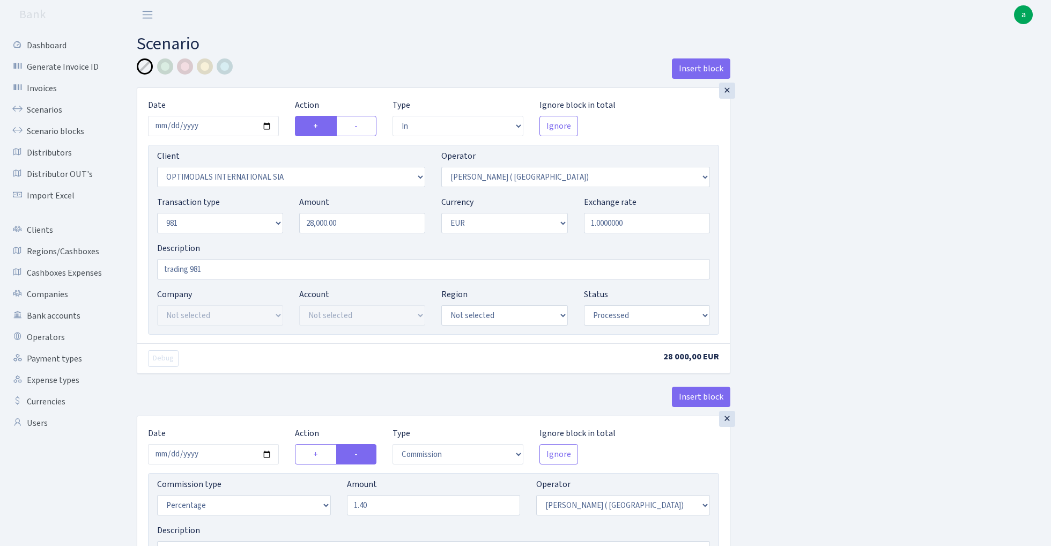
select select "processed"
select select "commission"
select select "131"
select select "processed"
select select "out"
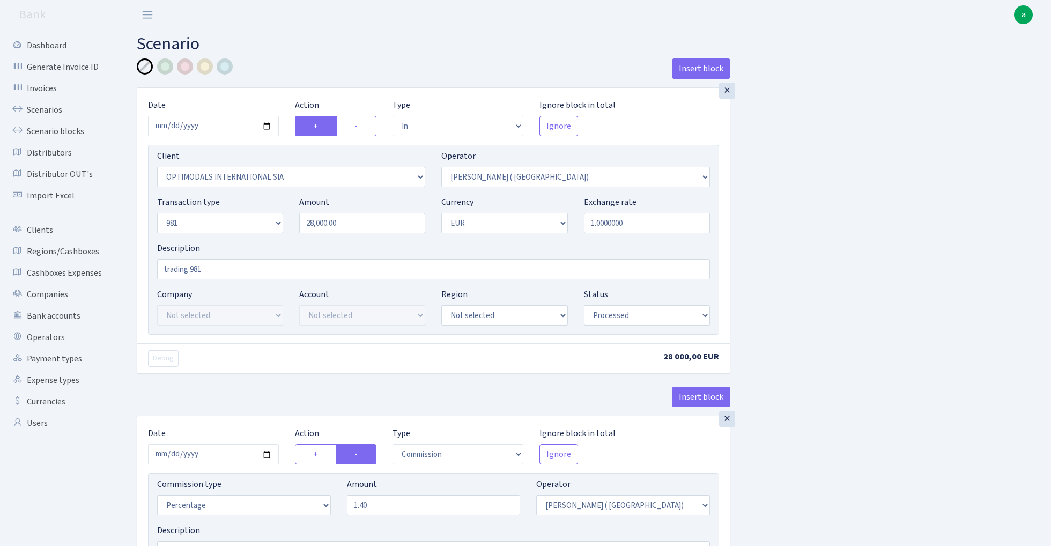
select select "545"
select select "61"
select select "8"
select select "1"
select select "processed"
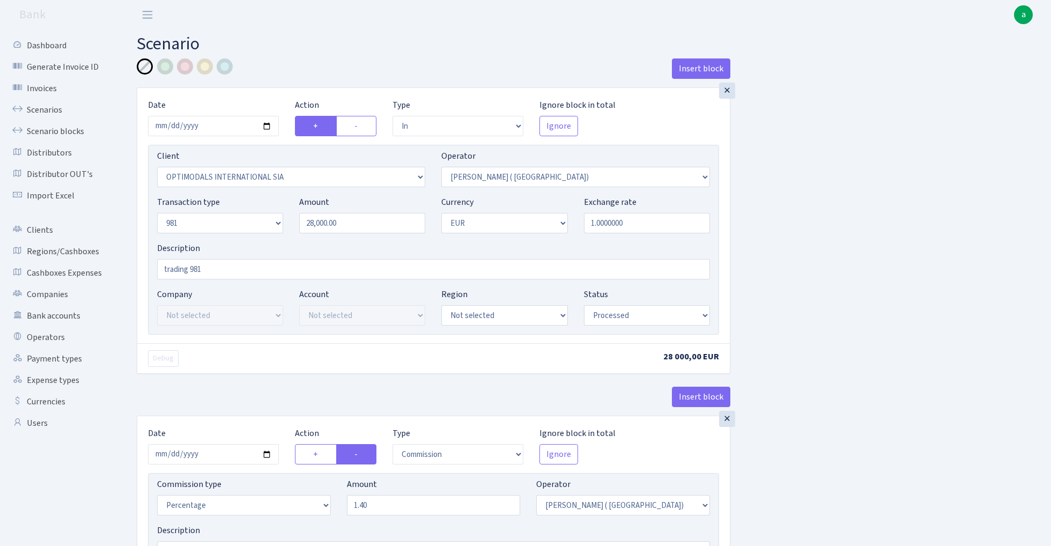
select select "commission"
select select "118"
select select "processed"
click at [211, 129] on input "2025-09-01" at bounding box center [213, 126] width 131 height 20
type input "[DATE]"
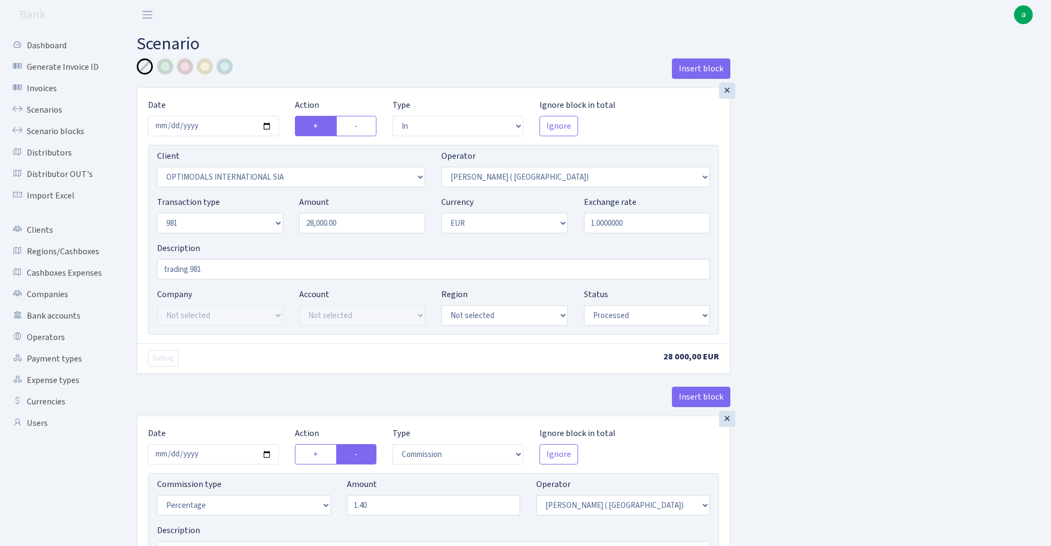
click at [369, 224] on input "28000.00" at bounding box center [362, 223] width 126 height 20
paste input "08"
type input "20,800.00"
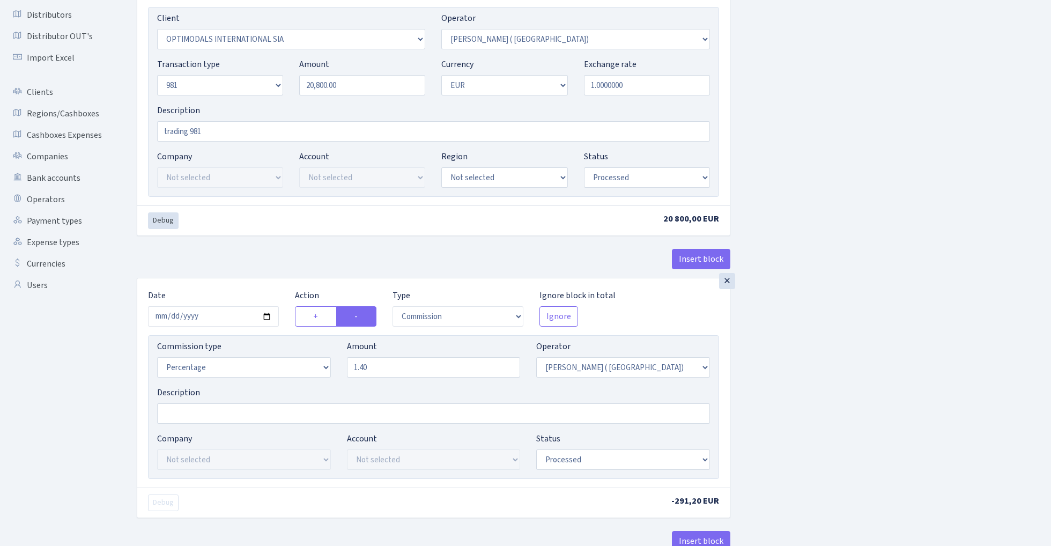
scroll to position [177, 0]
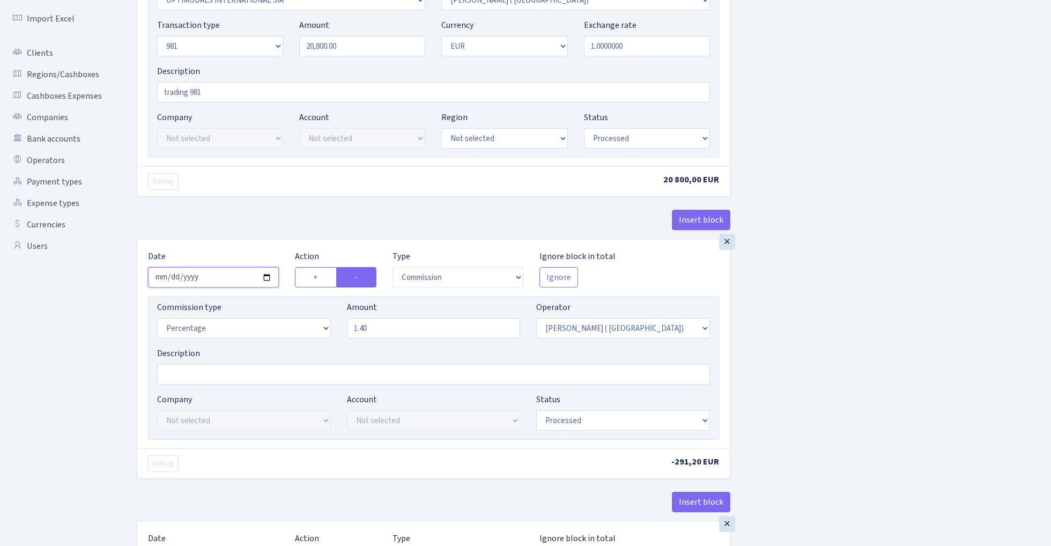
click at [207, 280] on input "2025-09-01" at bounding box center [213, 277] width 131 height 20
type input "[DATE]"
click at [250, 213] on div "Insert block" at bounding box center [433, 224] width 593 height 29
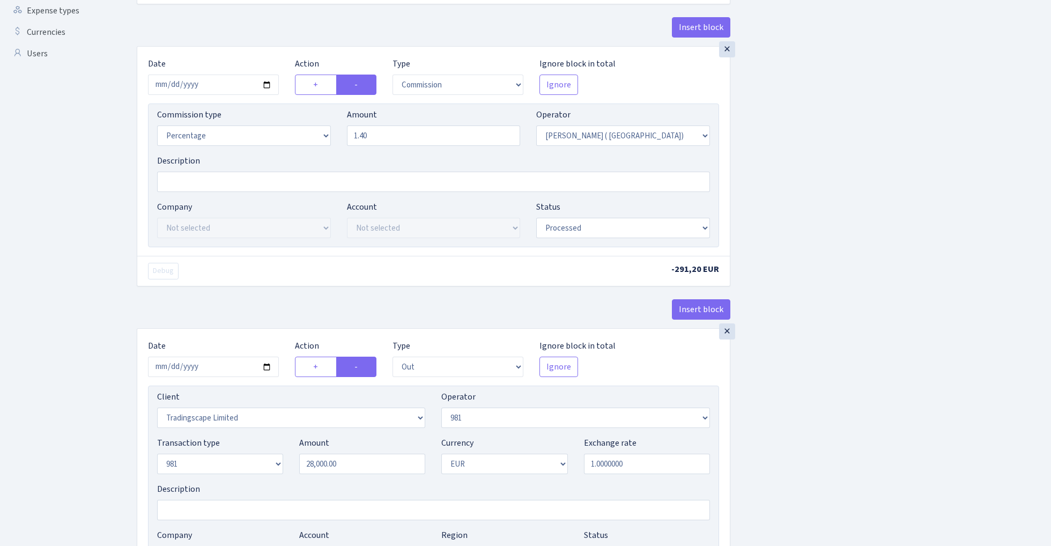
scroll to position [377, 0]
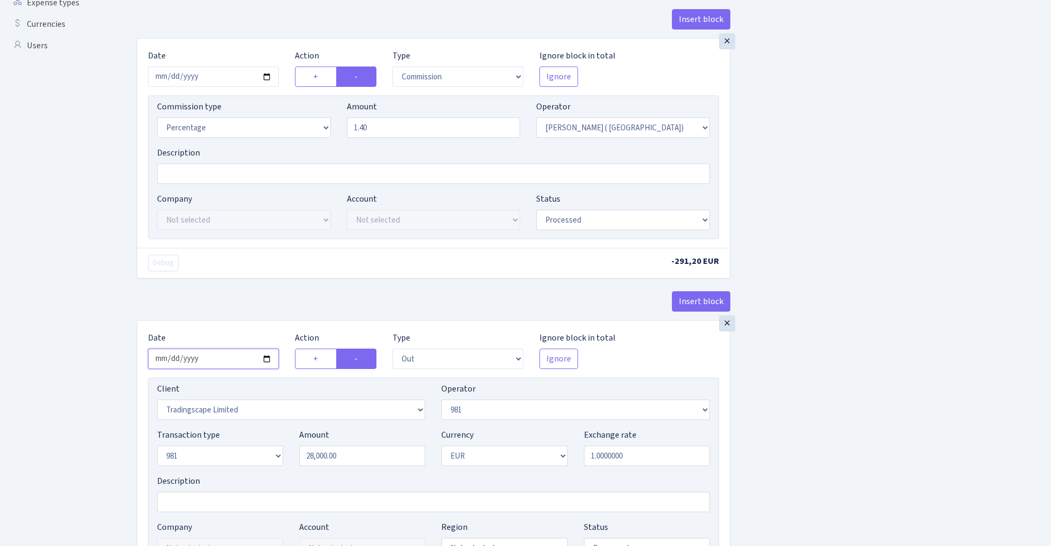
click at [220, 356] on input "2025-09-01" at bounding box center [213, 358] width 131 height 20
type input "2025-09-26"
click at [275, 285] on div "× Date 2025-09-26 Action + - Type --- In Out Commission Field required. Ignore …" at bounding box center [433, 179] width 593 height 282
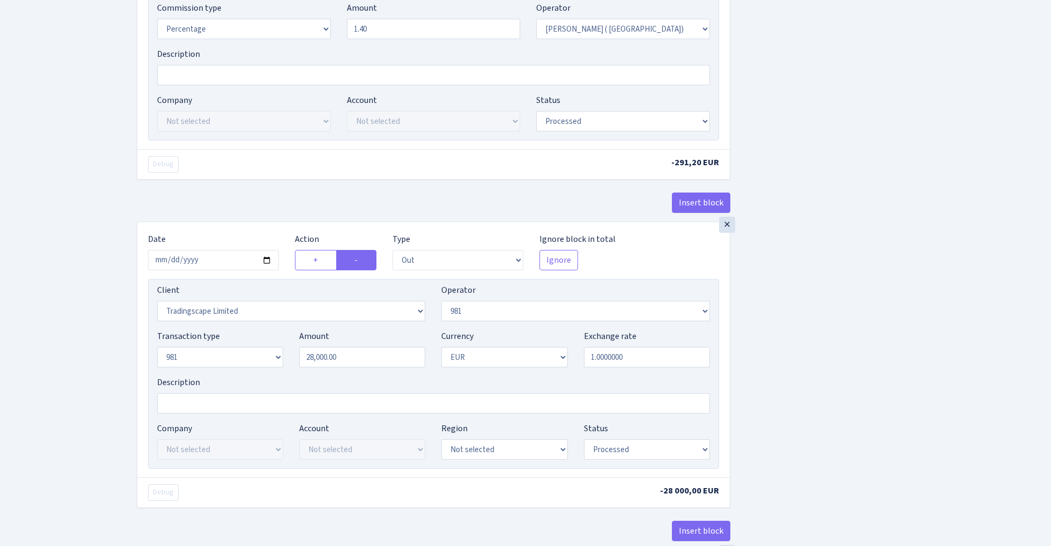
scroll to position [491, 0]
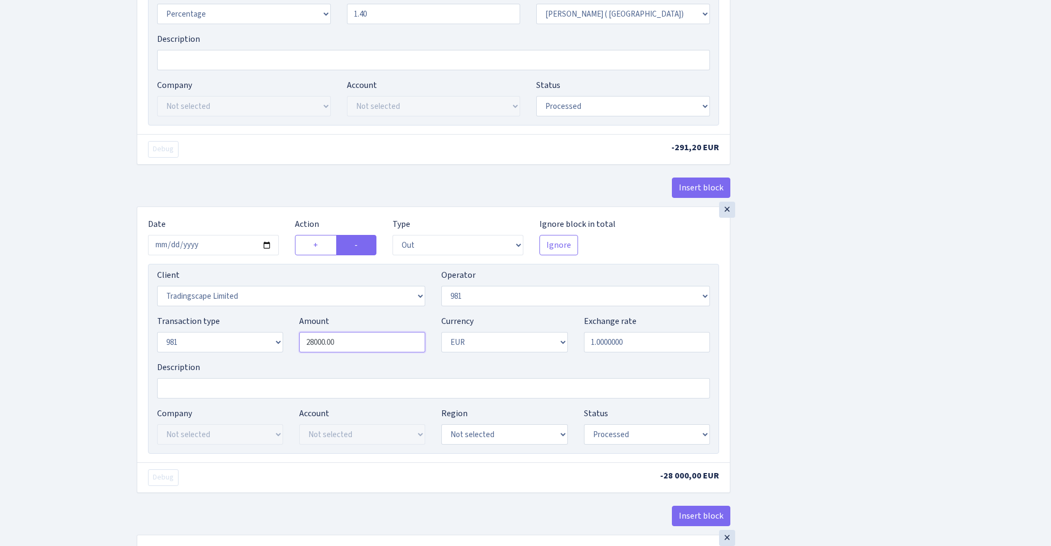
click at [379, 350] on input "28000.00" at bounding box center [362, 342] width 126 height 20
paste input "08"
type input "20,800.00"
click at [947, 286] on div "Insert block × Date 2025-09-26 Action + - Type --- In Out Commission Field requ…" at bounding box center [586, 215] width 914 height 1297
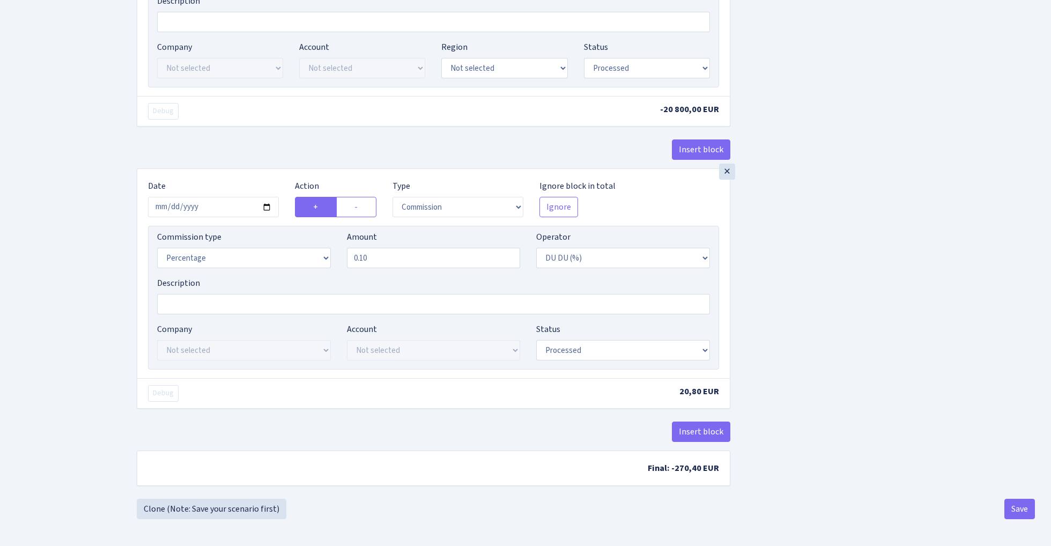
scroll to position [863, 0]
click at [219, 205] on input "2025-09-01" at bounding box center [213, 207] width 131 height 20
type input "2025-09-26"
click at [296, 136] on div "× Date 2025-09-26 Action + - Type --- In Out Commission Field required. Ignore …" at bounding box center [433, 4] width 593 height 328
click at [1009, 513] on button "Save" at bounding box center [1019, 508] width 31 height 20
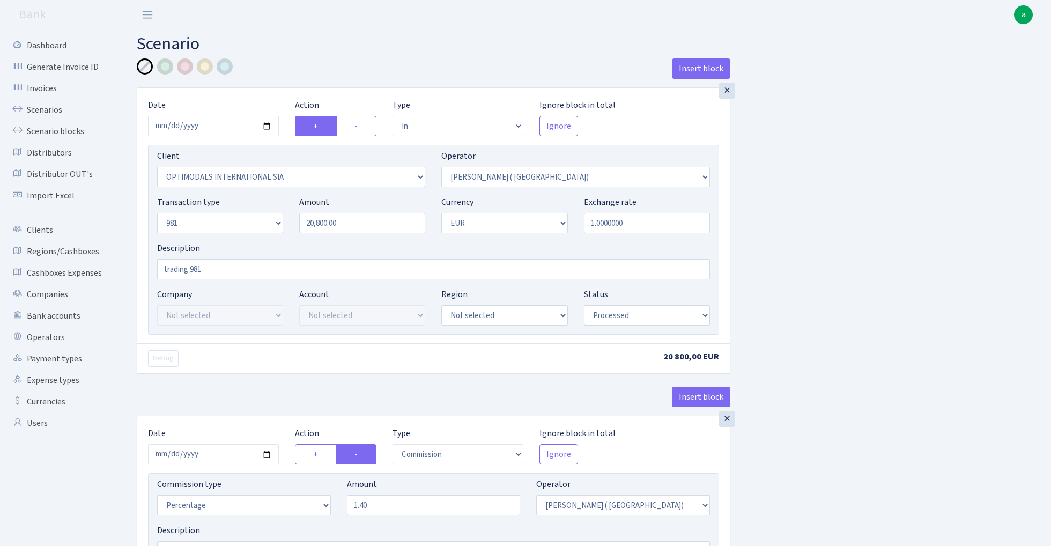
select select "in"
select select "3077"
select select "131"
select select "8"
select select "1"
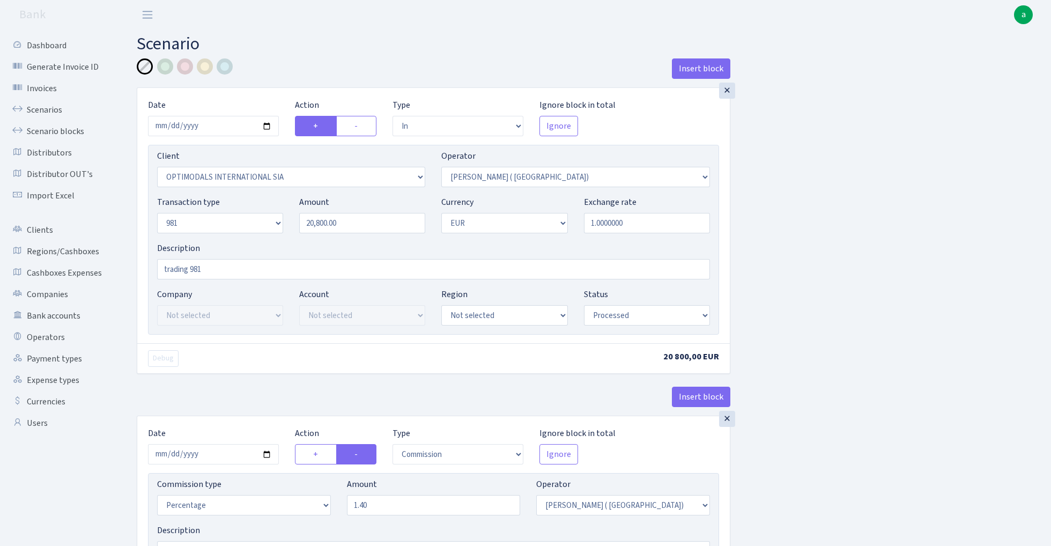
select select "processed"
select select "commission"
select select "131"
select select "processed"
select select "out"
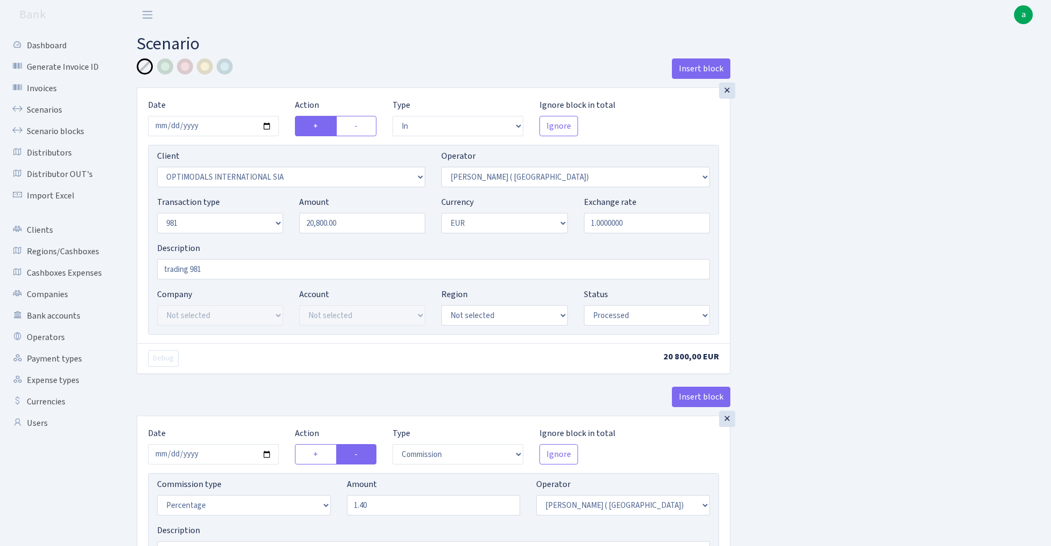
select select "545"
select select "61"
select select "8"
select select "1"
select select "processed"
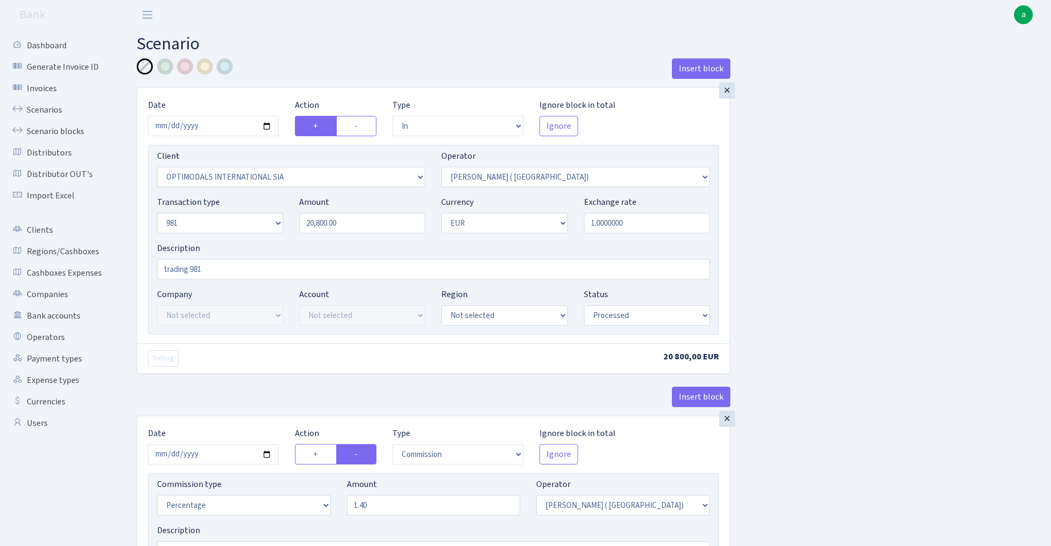
select select "commission"
select select "118"
select select "processed"
click at [46, 106] on link "Scenarios" at bounding box center [58, 109] width 107 height 21
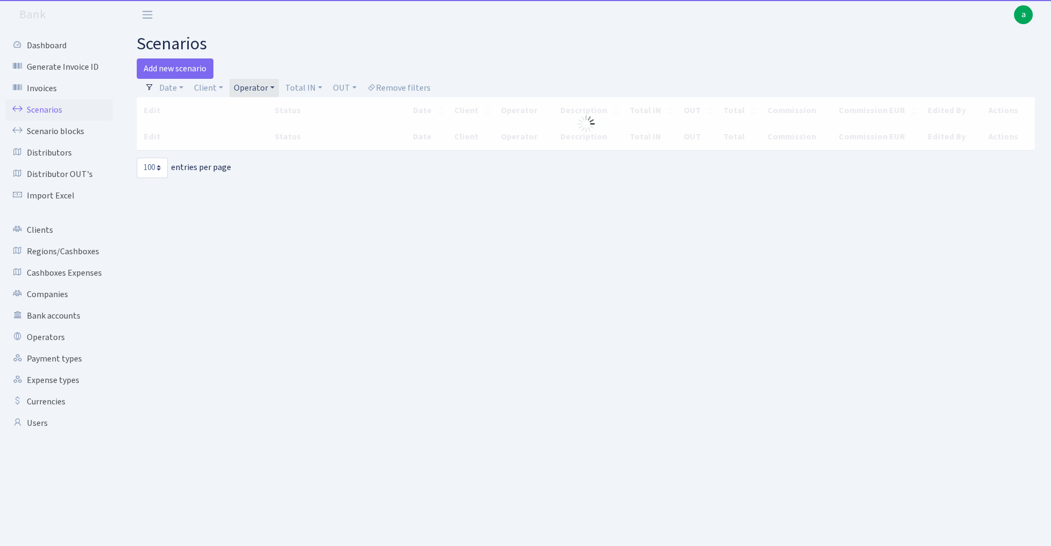
select select "100"
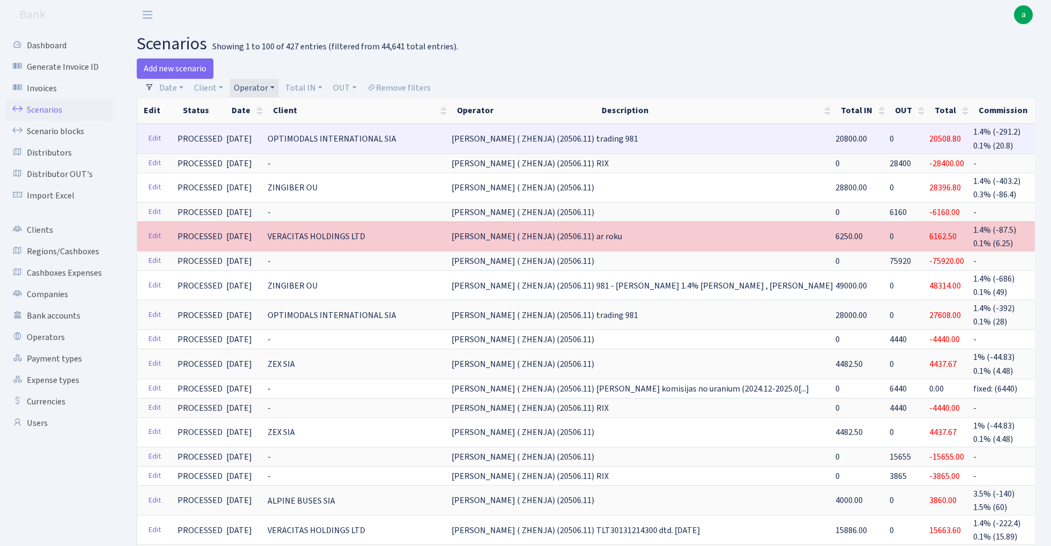
drag, startPoint x: 444, startPoint y: 135, endPoint x: 533, endPoint y: 140, distance: 88.6
click at [533, 140] on span "[PERSON_NAME] ( ZHENJA) (20506.11)" at bounding box center [522, 139] width 143 height 12
copy span "[PERSON_NAME] ( ZHENJA) (20506"
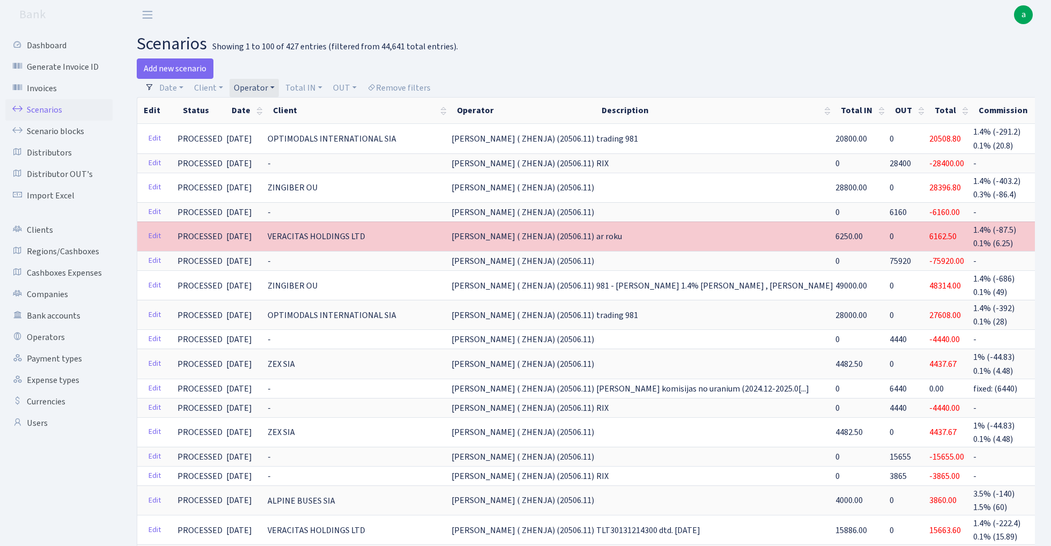
click at [249, 86] on link "Operator" at bounding box center [253, 88] width 49 height 18
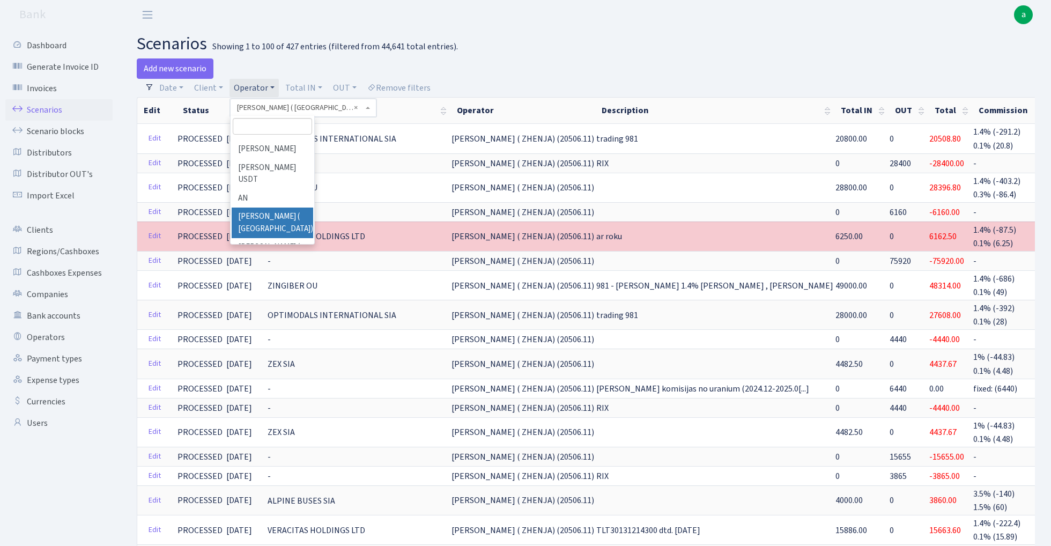
click at [274, 131] on input "search" at bounding box center [272, 126] width 79 height 17
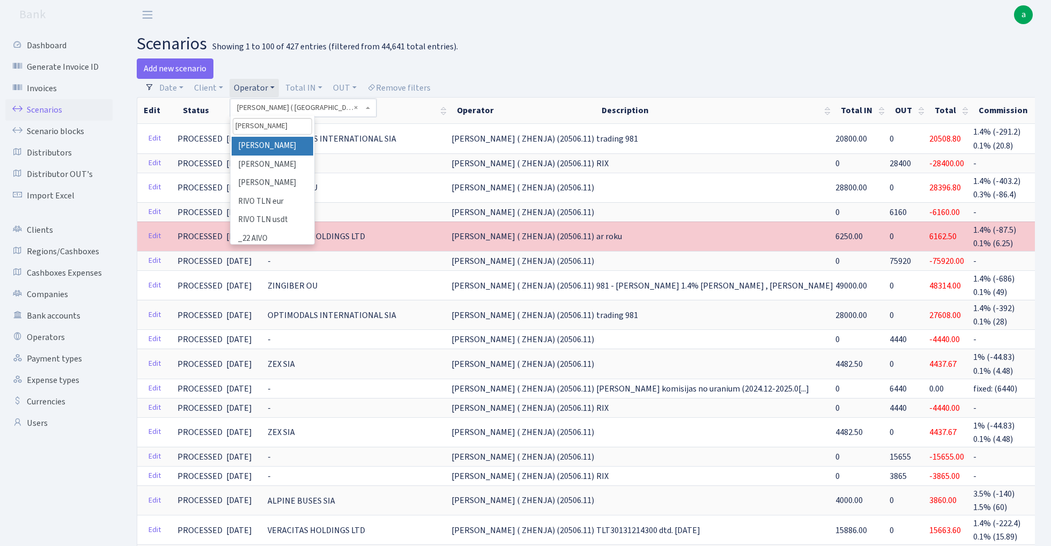
type input "[PERSON_NAME]"
click at [273, 151] on li "[PERSON_NAME]" at bounding box center [272, 146] width 81 height 19
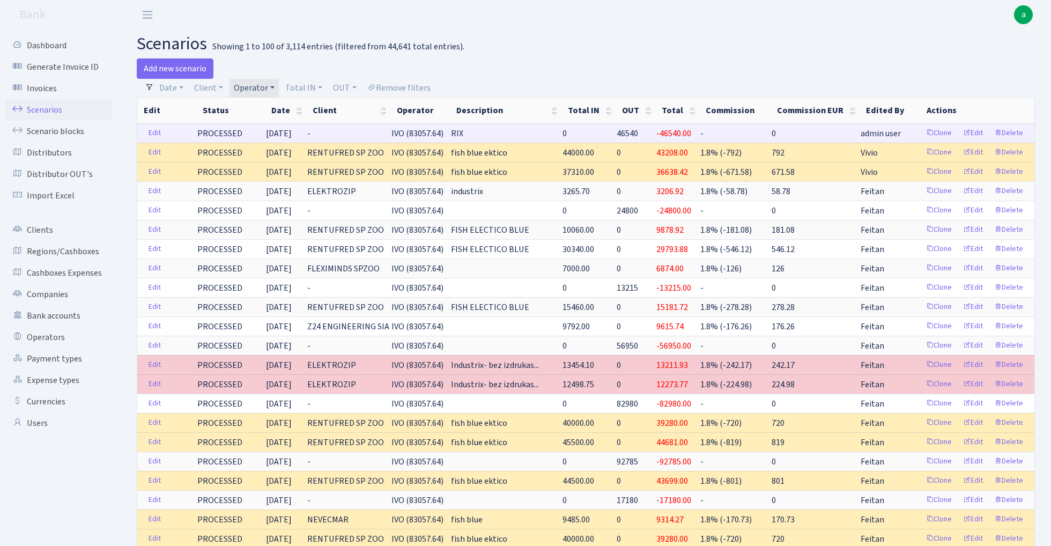
drag, startPoint x: 406, startPoint y: 131, endPoint x: 442, endPoint y: 136, distance: 36.8
click at [442, 136] on span "IVO (83057.64)" at bounding box center [417, 134] width 52 height 12
copy span "IVO (83057"
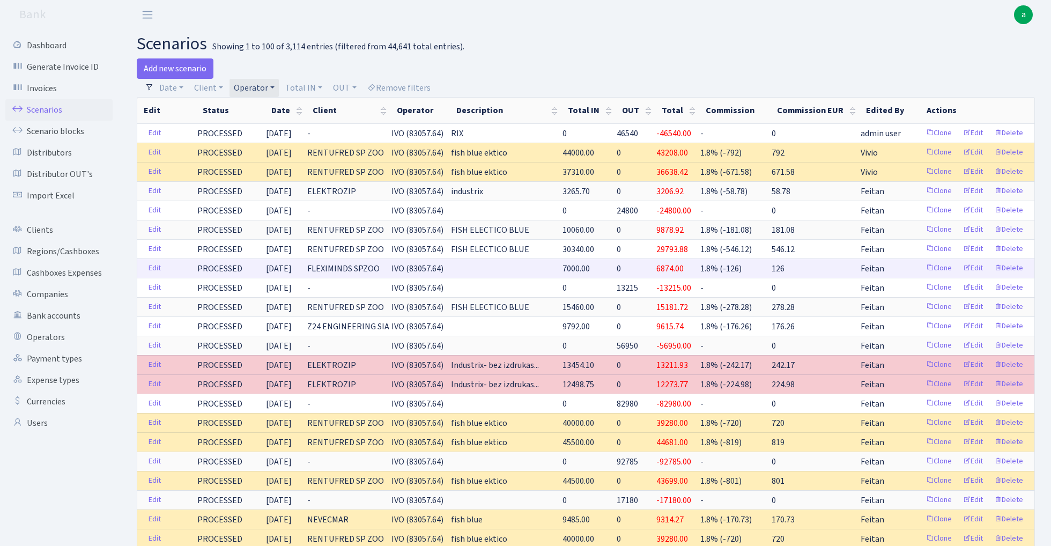
copy span "IVO (83057"
click at [256, 87] on link "Operator" at bounding box center [253, 88] width 49 height 18
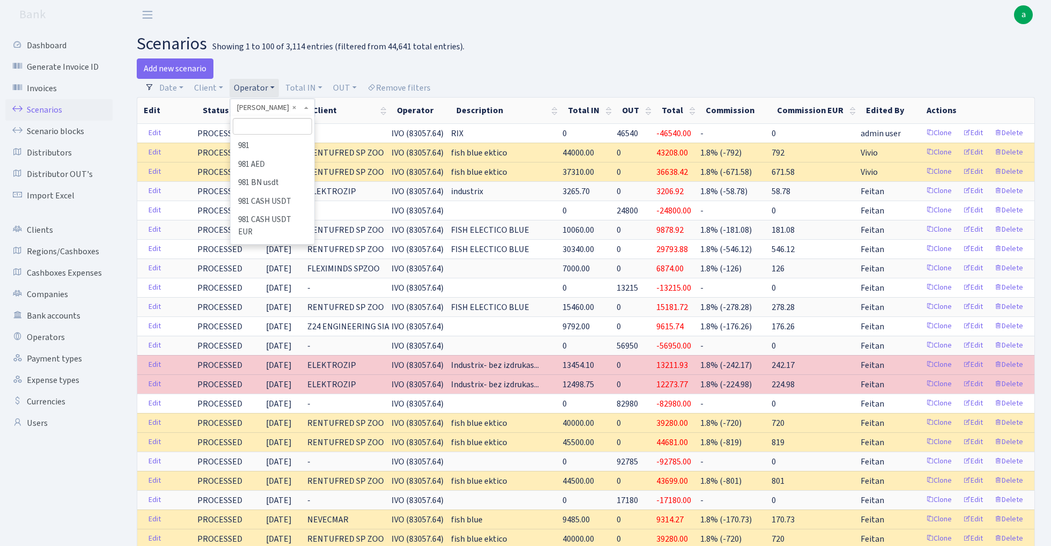
scroll to position [2939, 0]
click at [263, 123] on input "search" at bounding box center [272, 126] width 79 height 17
type input "viki"
click at [282, 162] on li "VIKINGS eur" at bounding box center [272, 164] width 81 height 19
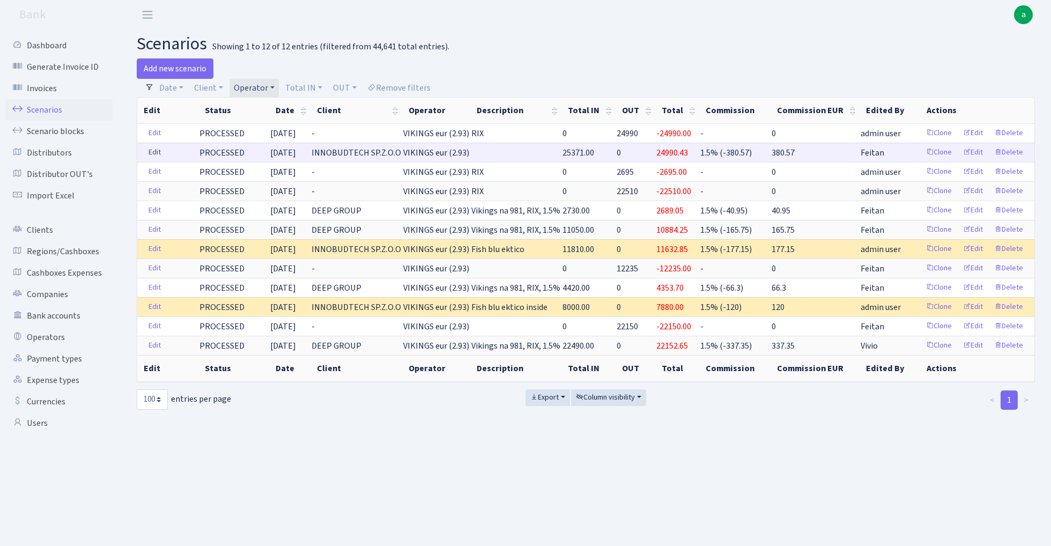
click at [157, 150] on link "Edit" at bounding box center [155, 152] width 22 height 17
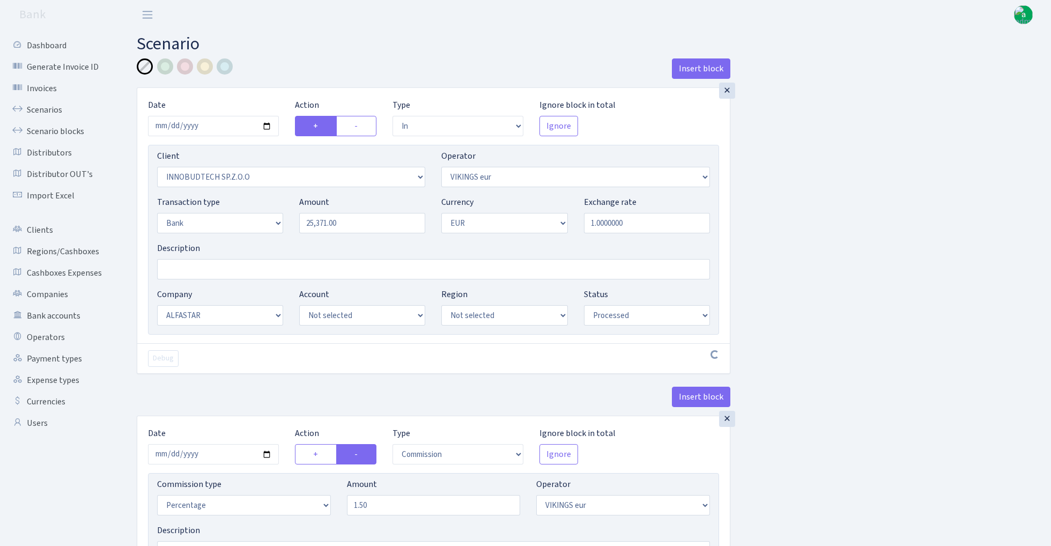
select select "in"
select select "3361"
select select "519"
select select "2"
select select "1"
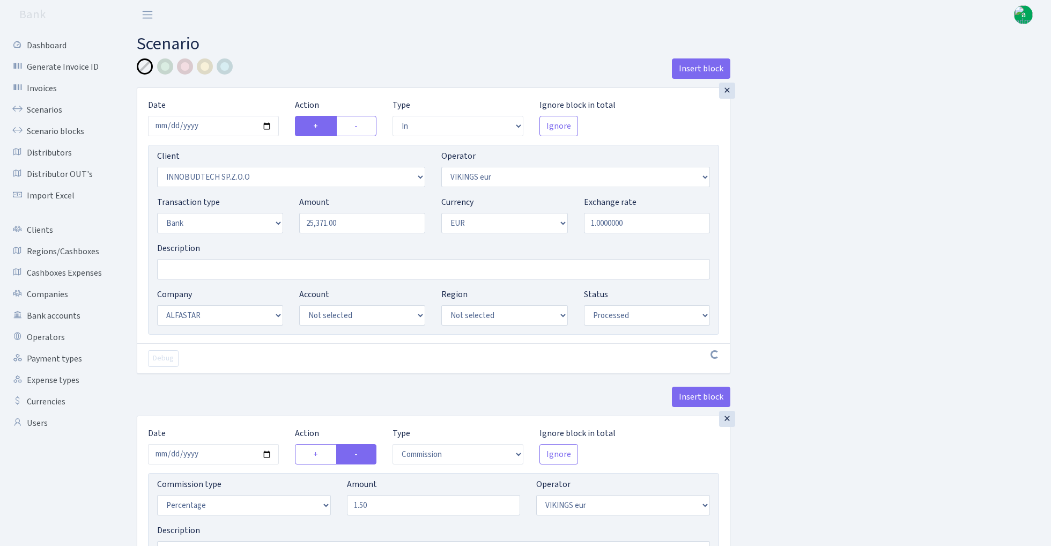
select select "14"
select select "processed"
select select "commission"
select select "519"
select select "processed"
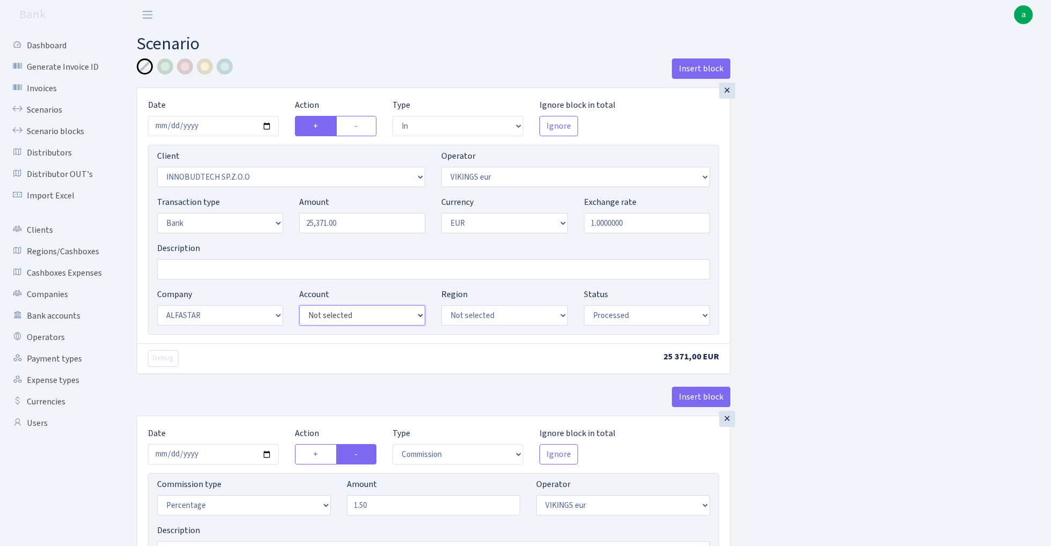
select select "42"
click at [227, 271] on input "Description" at bounding box center [433, 269] width 553 height 20
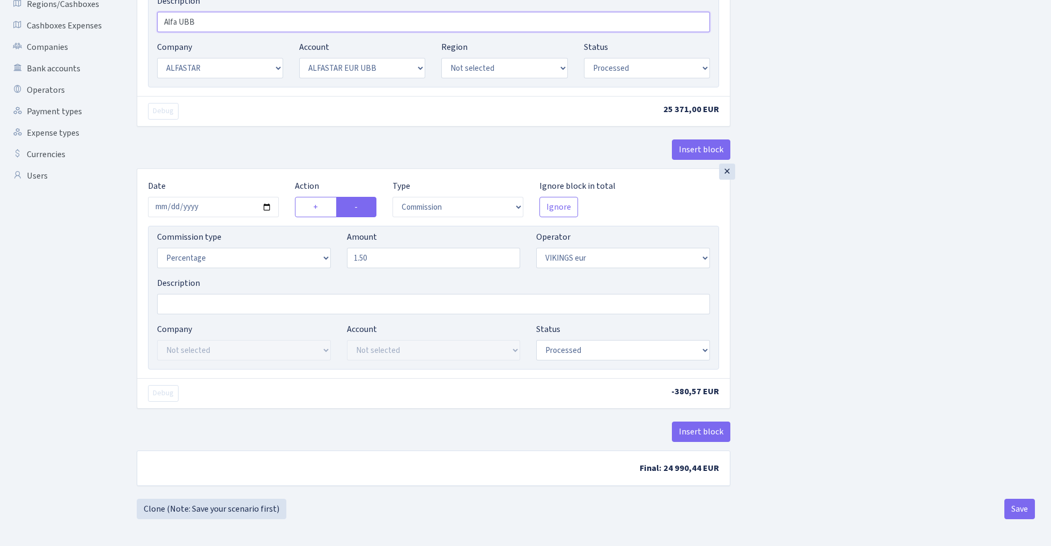
scroll to position [250, 0]
type input "Alfa UBB"
click at [1026, 505] on button "Save" at bounding box center [1019, 508] width 31 height 20
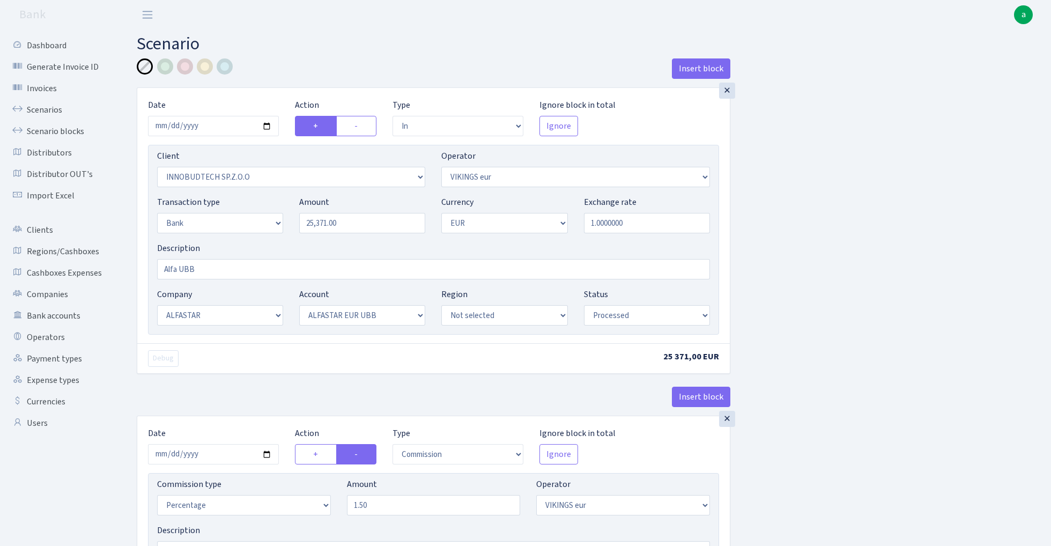
select select "in"
select select "3361"
select select "519"
select select "2"
select select "1"
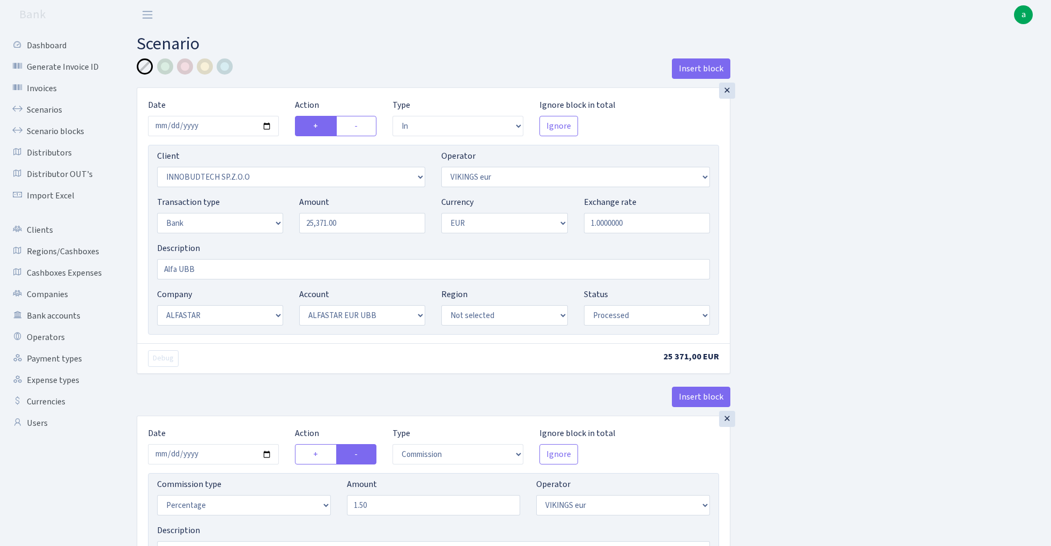
select select "14"
select select "42"
select select "processed"
select select "commission"
select select "519"
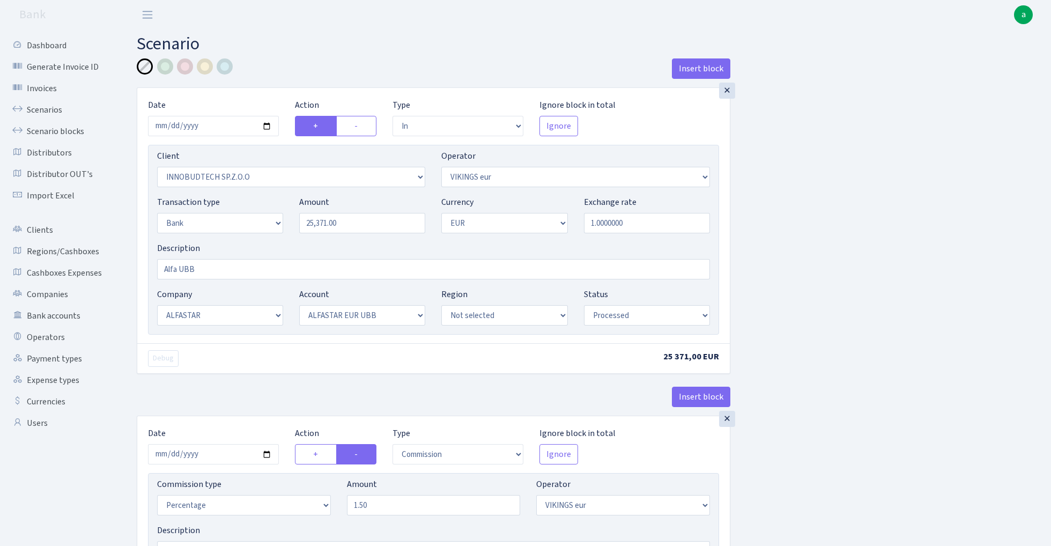
select select "processed"
click at [36, 110] on link "Scenarios" at bounding box center [58, 109] width 107 height 21
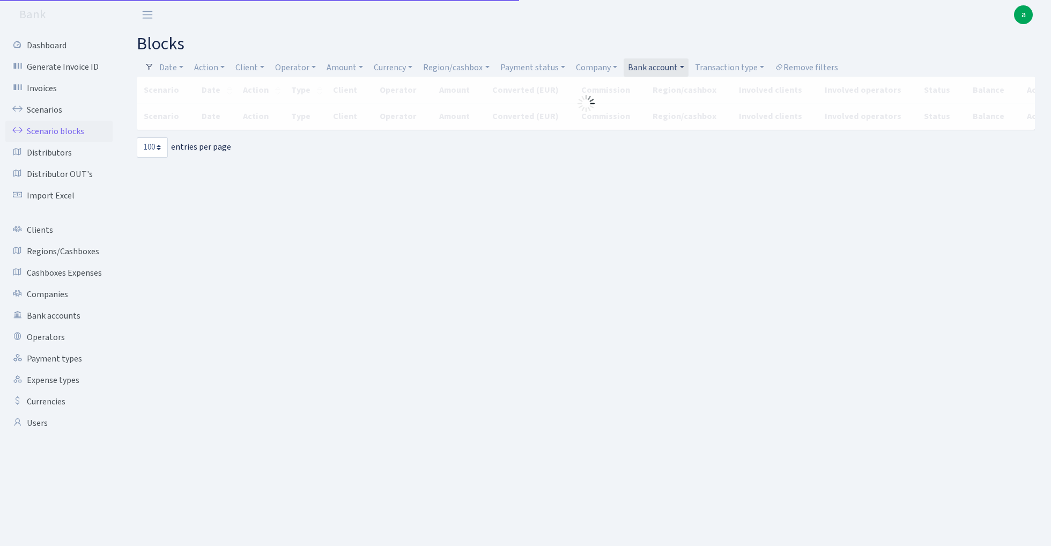
select select "100"
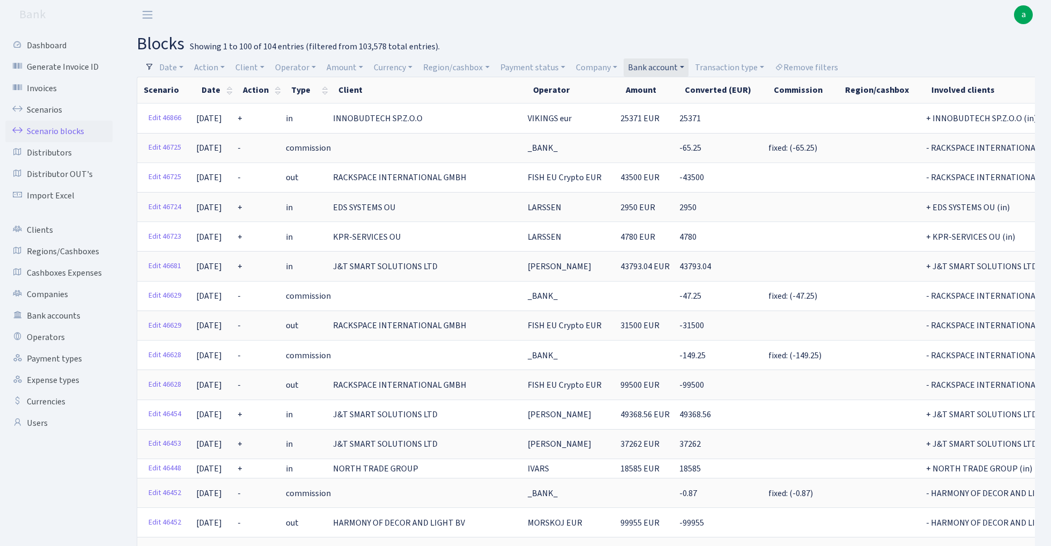
click at [664, 64] on link "Bank account" at bounding box center [655, 67] width 65 height 18
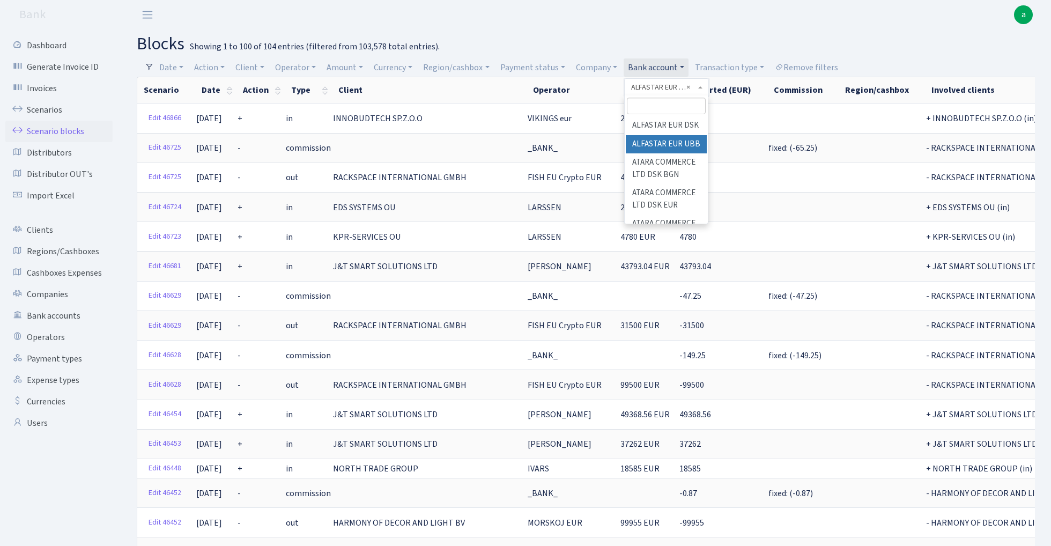
click at [657, 103] on input "search" at bounding box center [666, 106] width 79 height 17
type input "t"
click at [567, 18] on header "Bank a My Account Logout" at bounding box center [525, 14] width 1051 height 29
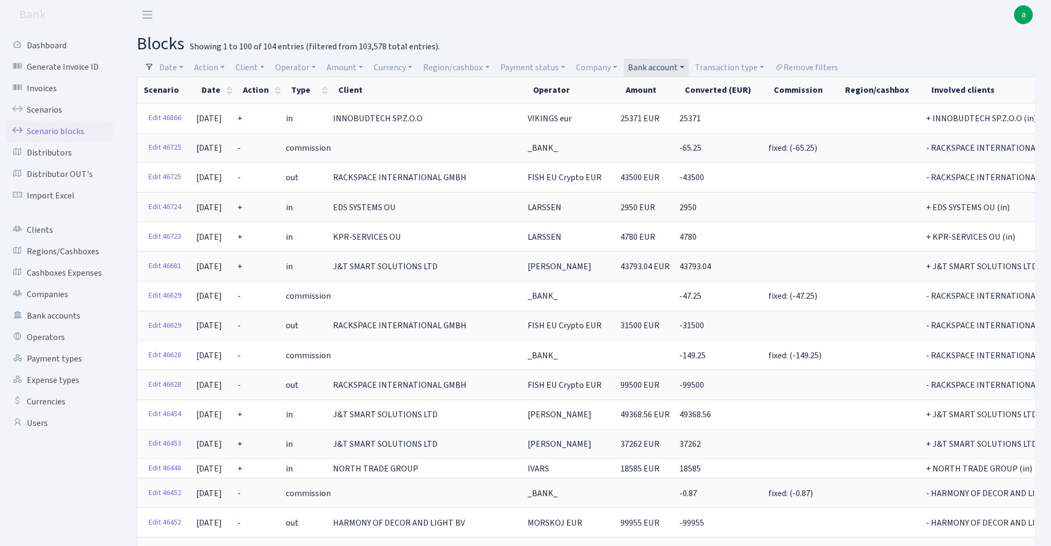
click at [650, 66] on link "Bank account" at bounding box center [655, 67] width 65 height 18
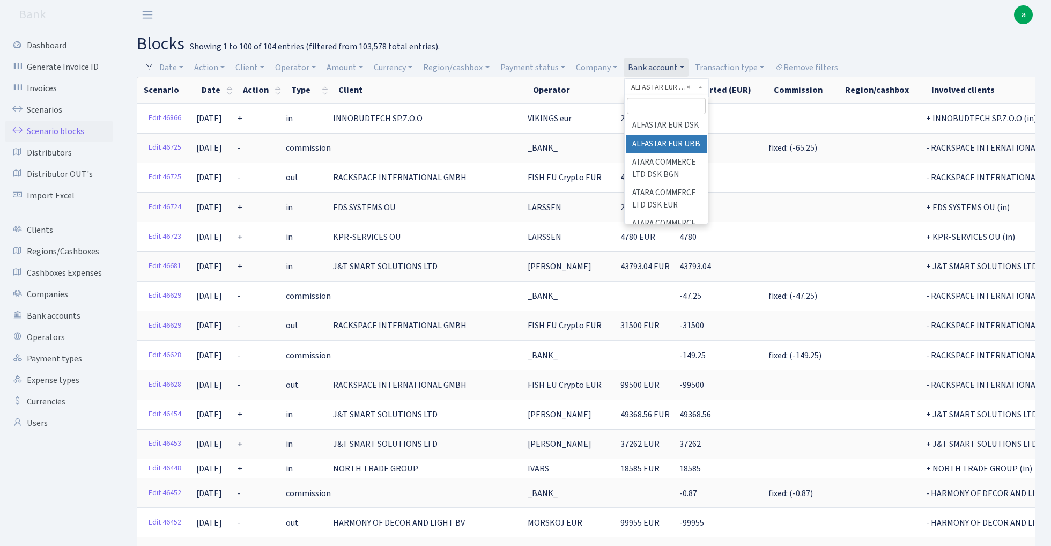
click at [650, 109] on input "search" at bounding box center [666, 106] width 79 height 17
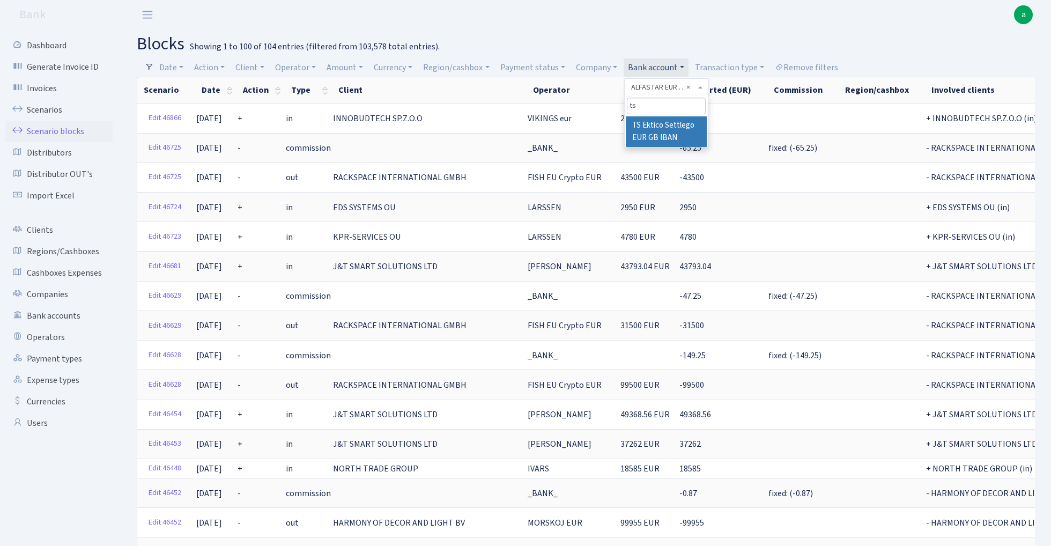
type input "ts"
click at [669, 125] on li "TS Ektico Settlego EUR GB IBAN" at bounding box center [665, 131] width 81 height 31
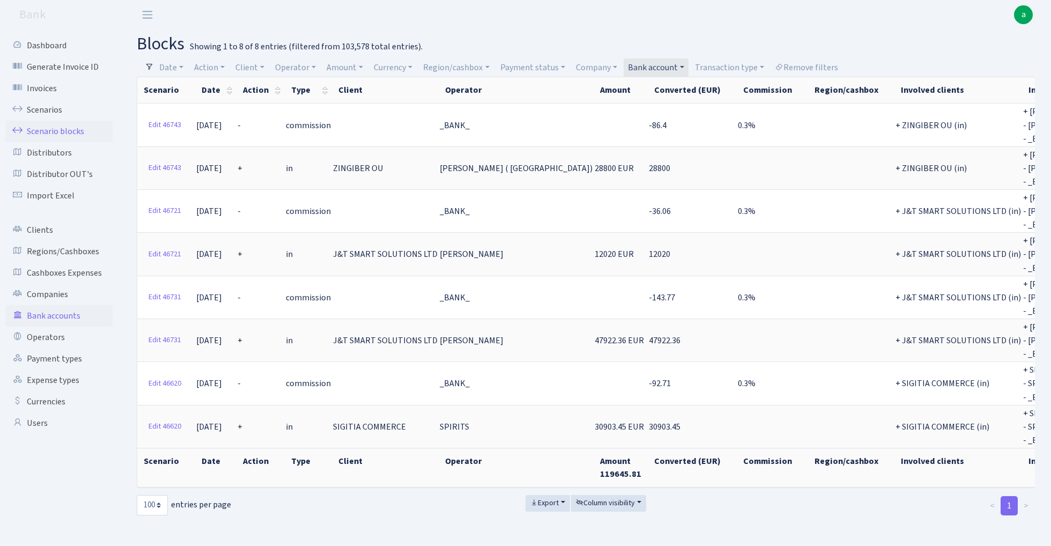
click at [56, 317] on link "Bank accounts" at bounding box center [58, 315] width 107 height 21
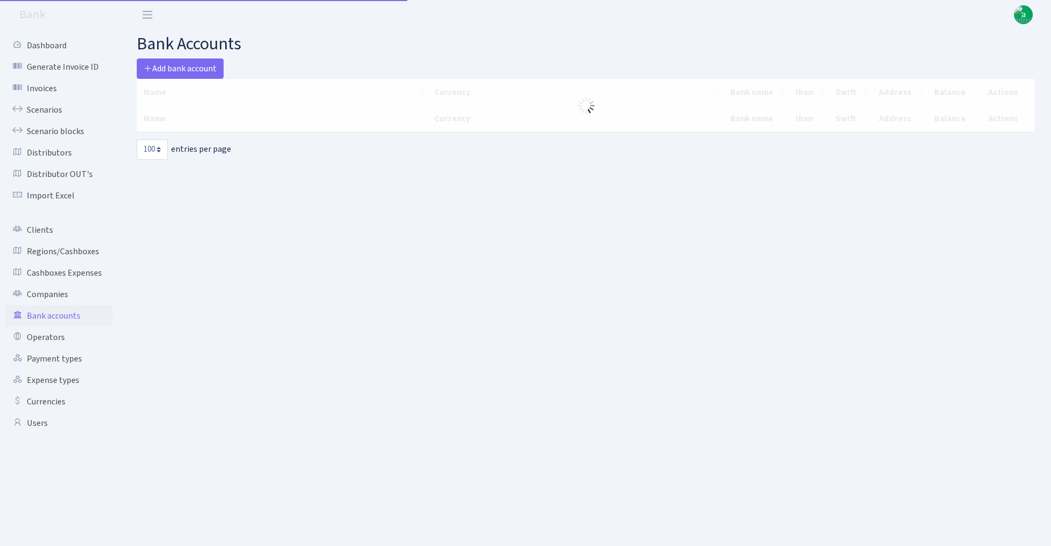
select select "100"
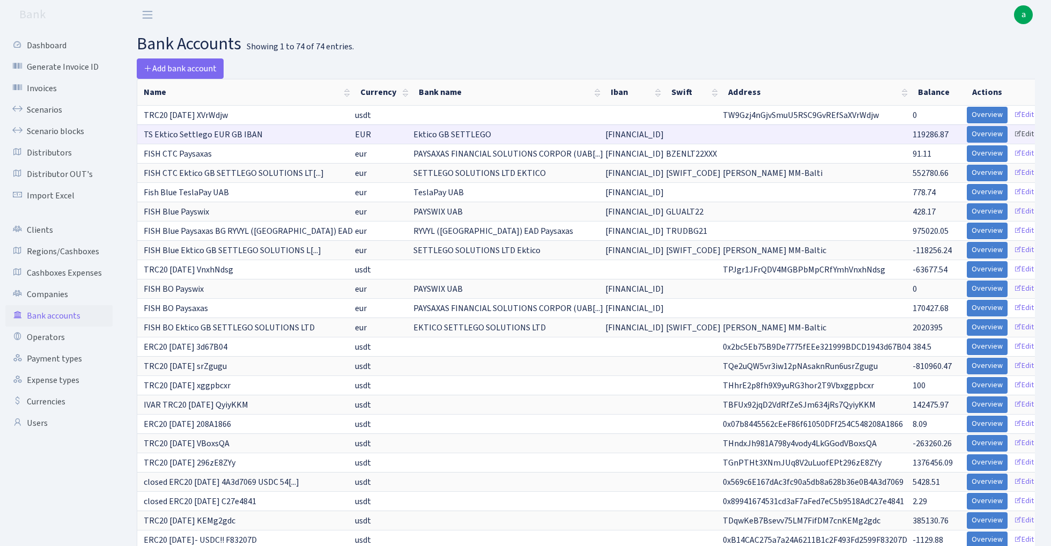
click at [1019, 133] on link "Edit" at bounding box center [1023, 134] width 29 height 17
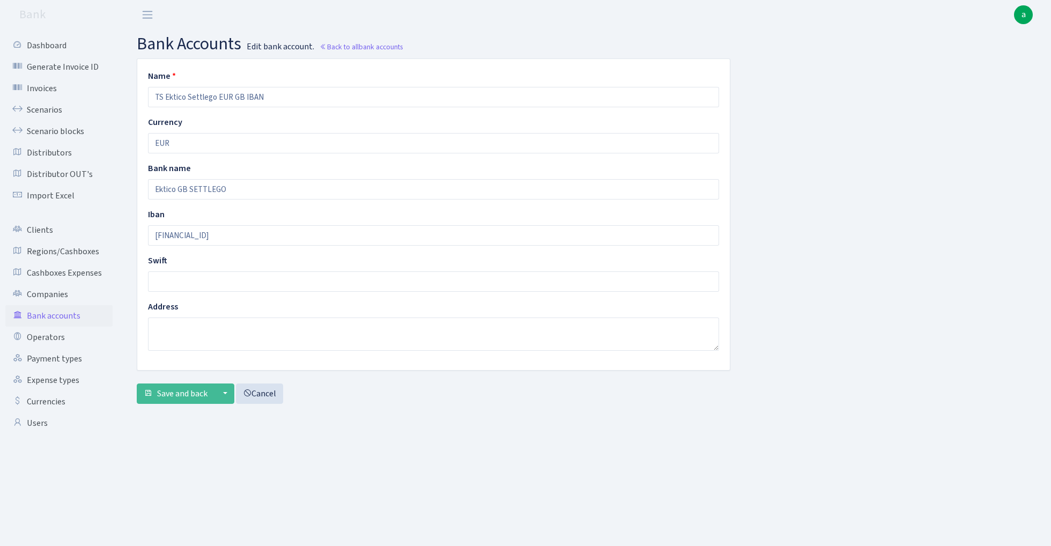
click at [159, 95] on input "TS Ektico Settlego EUR GB IBAN" at bounding box center [433, 97] width 571 height 20
type input "Transmarkt Ektico Settlego EUR GB IBAN"
click at [175, 398] on span "Save and back" at bounding box center [182, 394] width 50 height 12
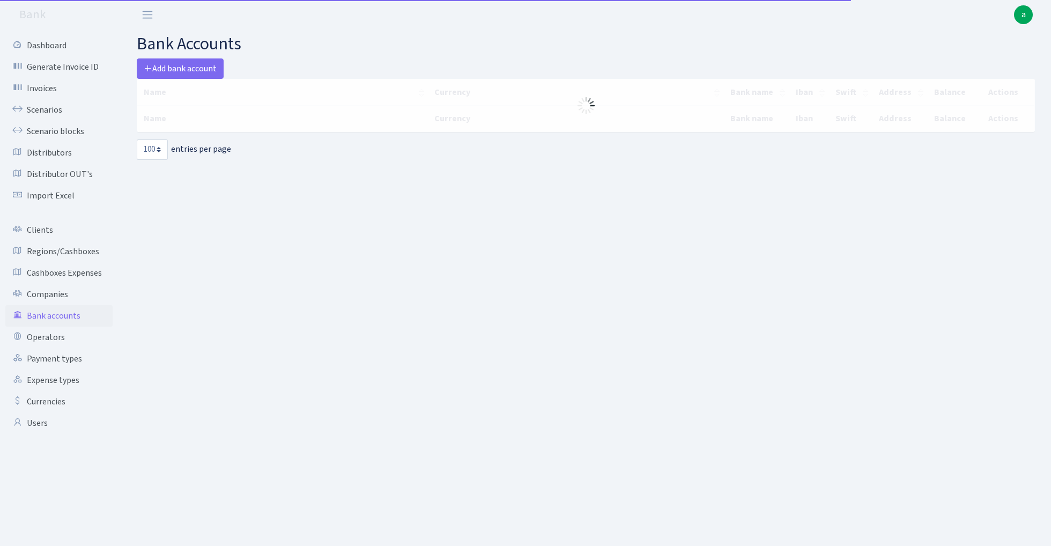
select select "100"
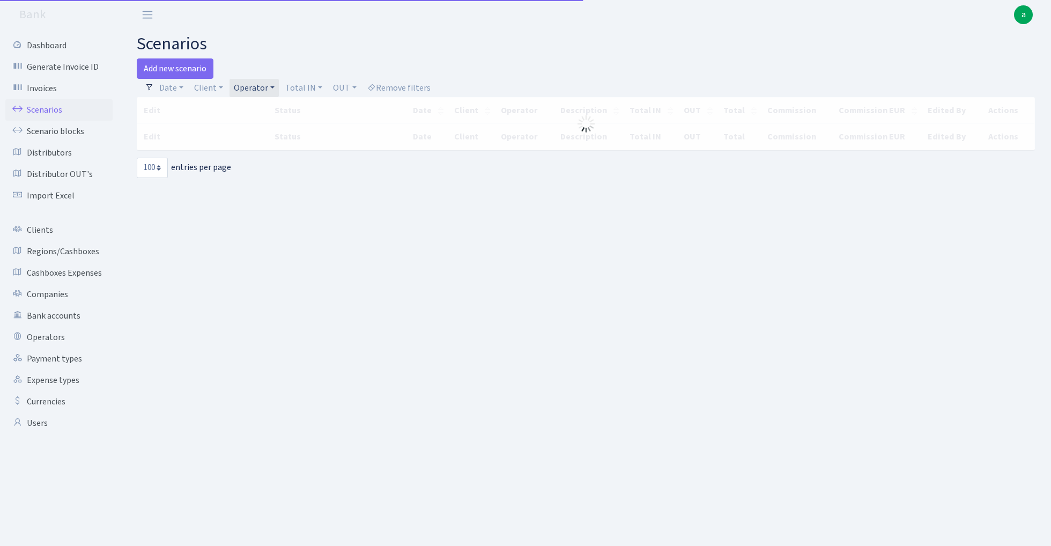
select select "100"
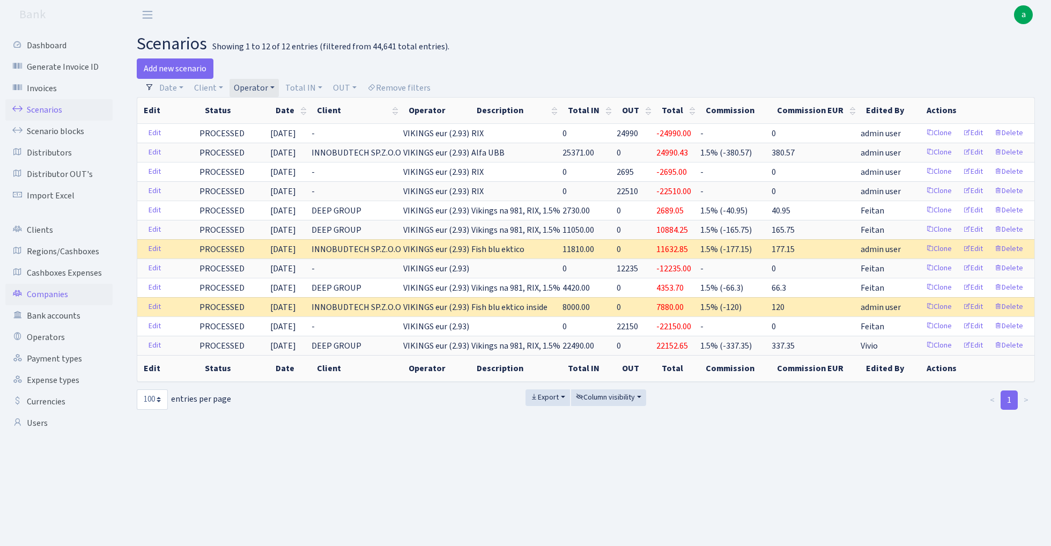
click at [65, 292] on link "Companies" at bounding box center [58, 294] width 107 height 21
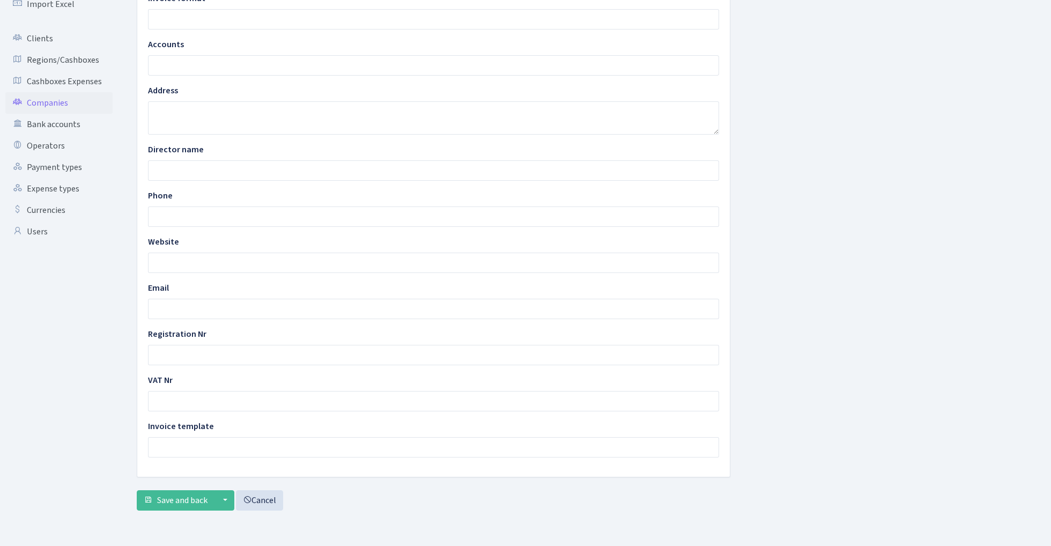
scroll to position [192, 0]
type input "TRANSMARKT SOLUTIONS LTD"
click at [173, 503] on span "Save and back" at bounding box center [182, 500] width 50 height 12
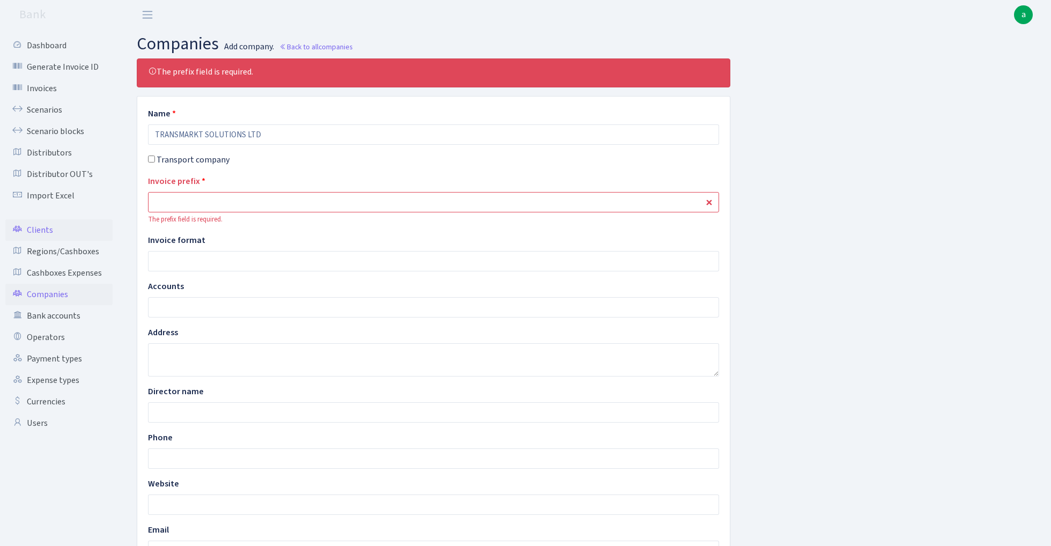
click at [44, 226] on link "Clients" at bounding box center [58, 229] width 107 height 21
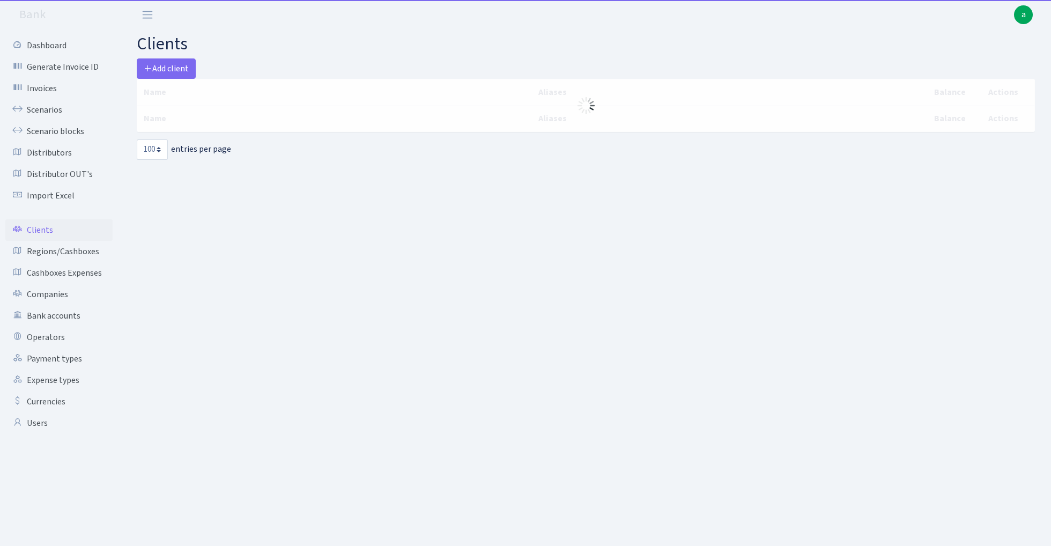
select select "100"
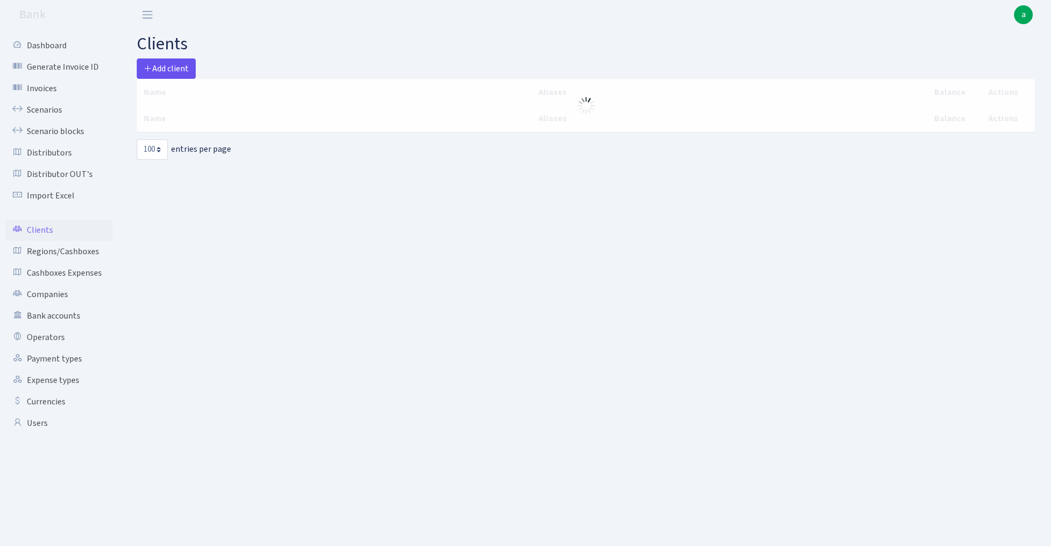
click at [176, 68] on span "Add client" at bounding box center [166, 69] width 45 height 12
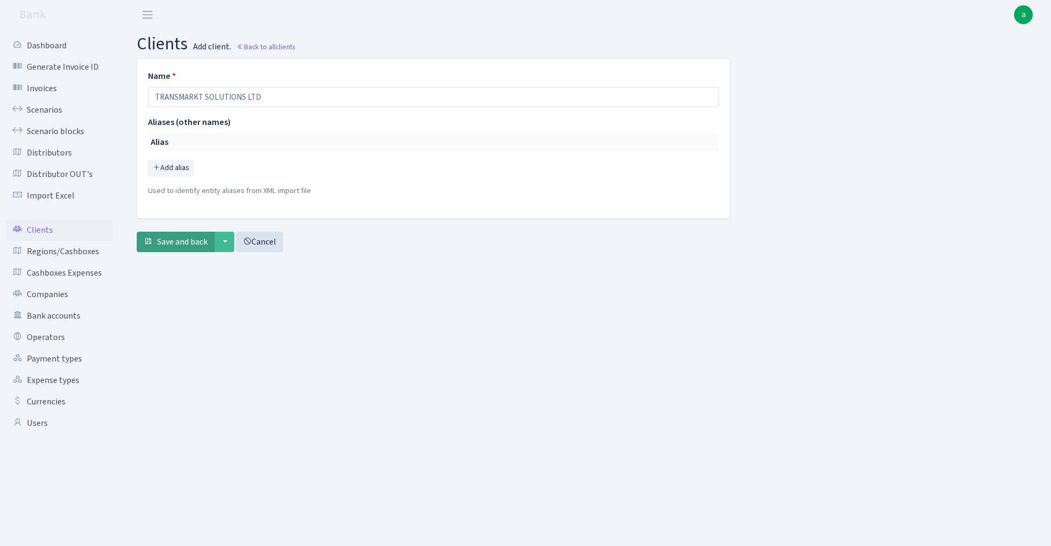
type input "TRANSMARKT SOLUTIONS LTD"
click at [176, 251] on button "Save and back" at bounding box center [176, 242] width 78 height 20
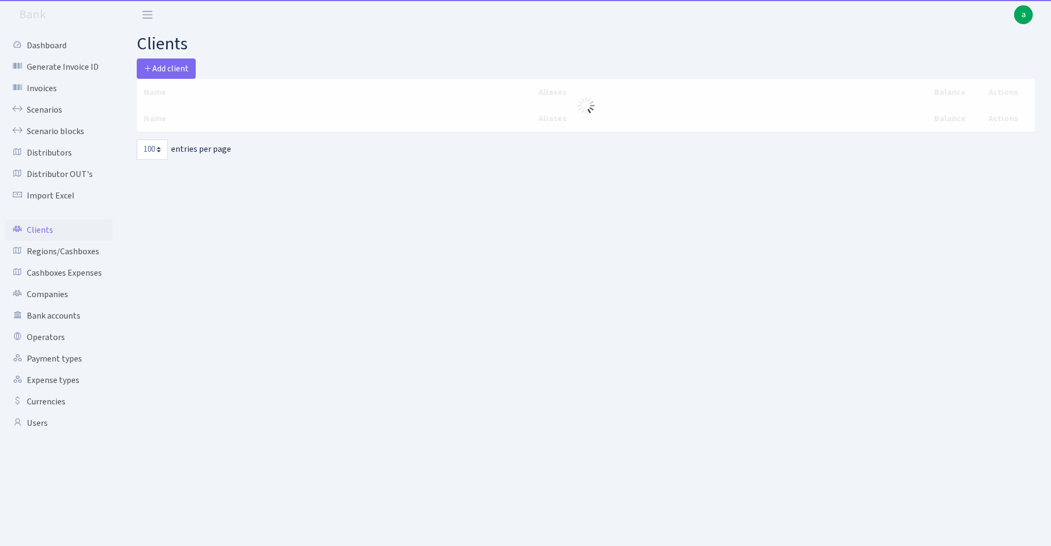
select select "100"
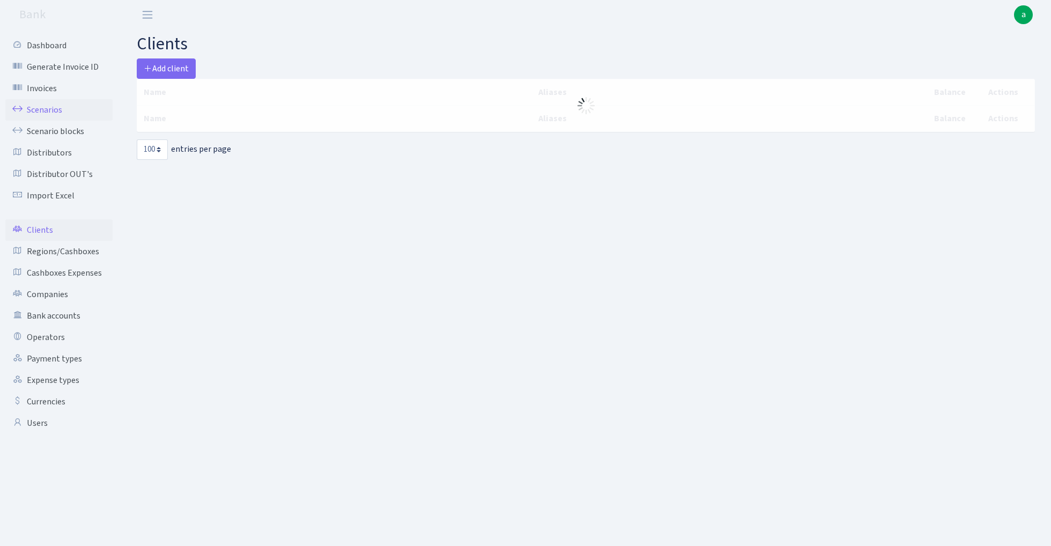
click at [41, 106] on link "Scenarios" at bounding box center [58, 109] width 107 height 21
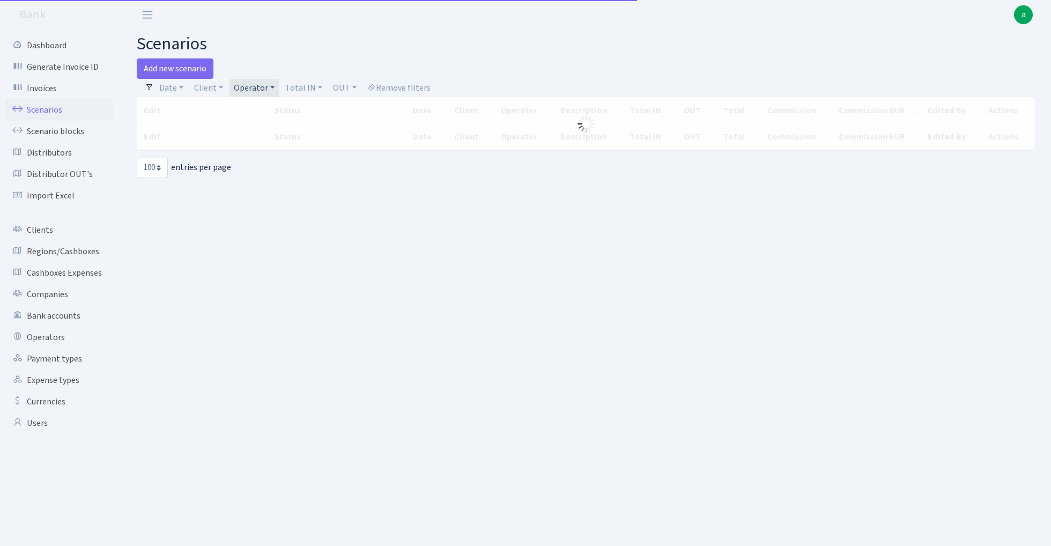
select select "100"
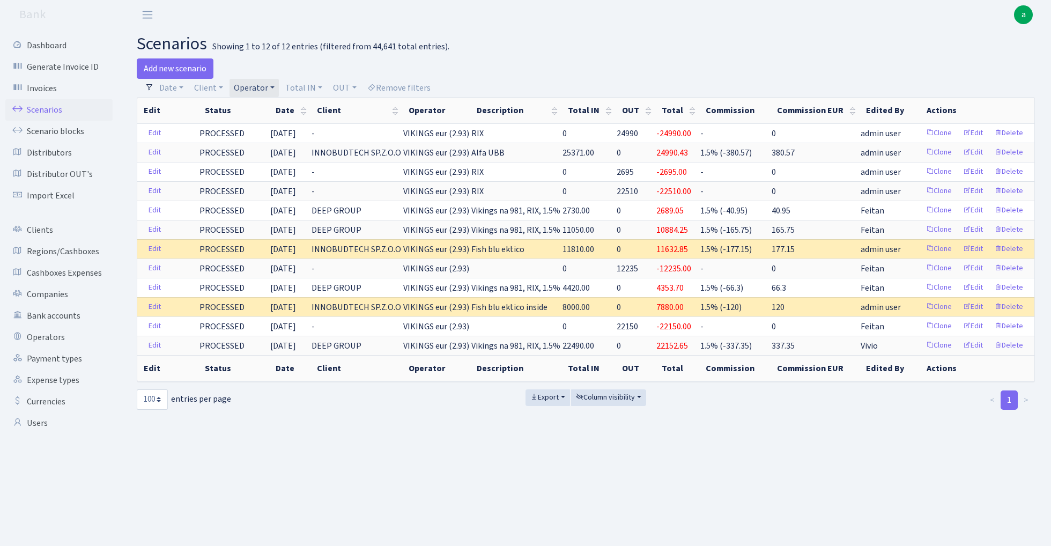
click at [262, 88] on link "Operator" at bounding box center [253, 88] width 49 height 18
click at [264, 126] on input "search" at bounding box center [272, 126] width 79 height 17
click at [408, 86] on link "Remove filters" at bounding box center [399, 88] width 72 height 18
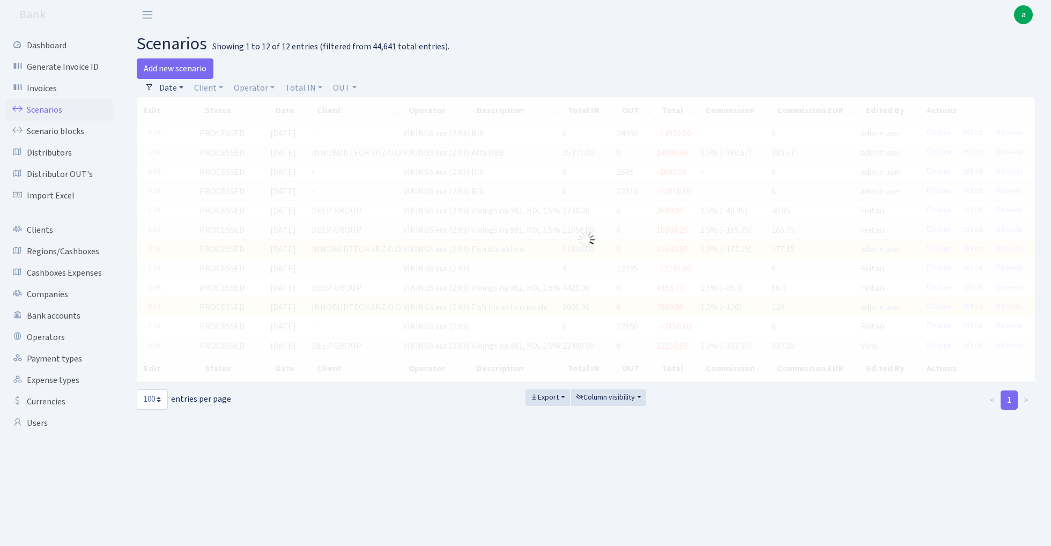
click at [163, 84] on link "Date" at bounding box center [171, 88] width 33 height 18
click at [211, 111] on input "26.09.2025 - 26.09.2025" at bounding box center [241, 109] width 128 height 20
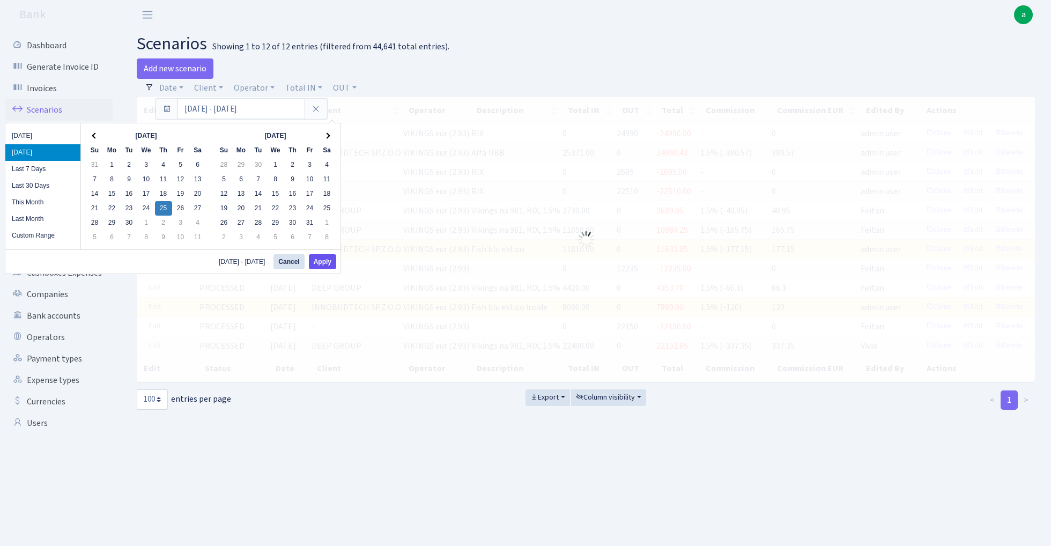
click at [327, 263] on button "Apply" at bounding box center [322, 261] width 27 height 15
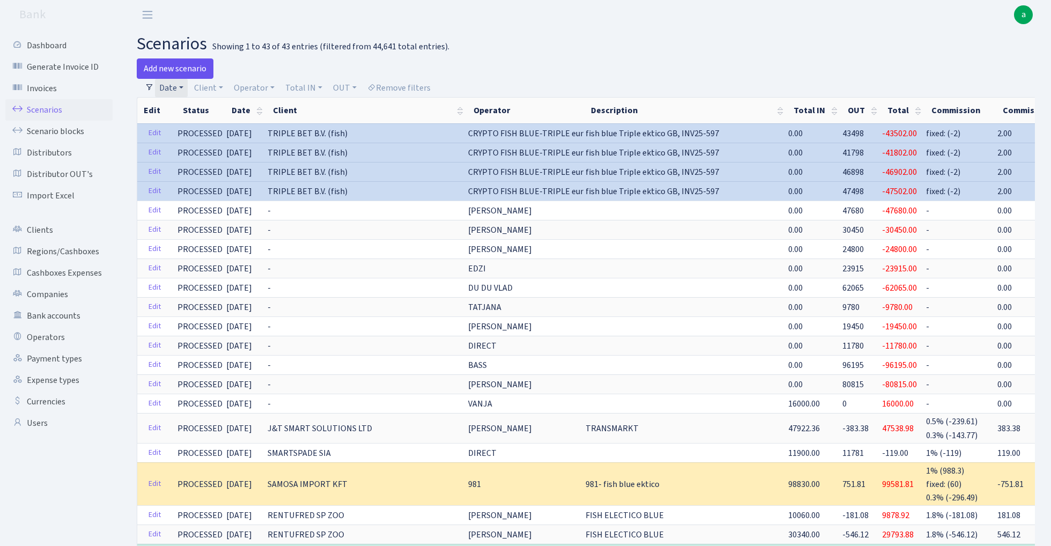
click at [182, 67] on link "Add new scenario" at bounding box center [175, 68] width 77 height 20
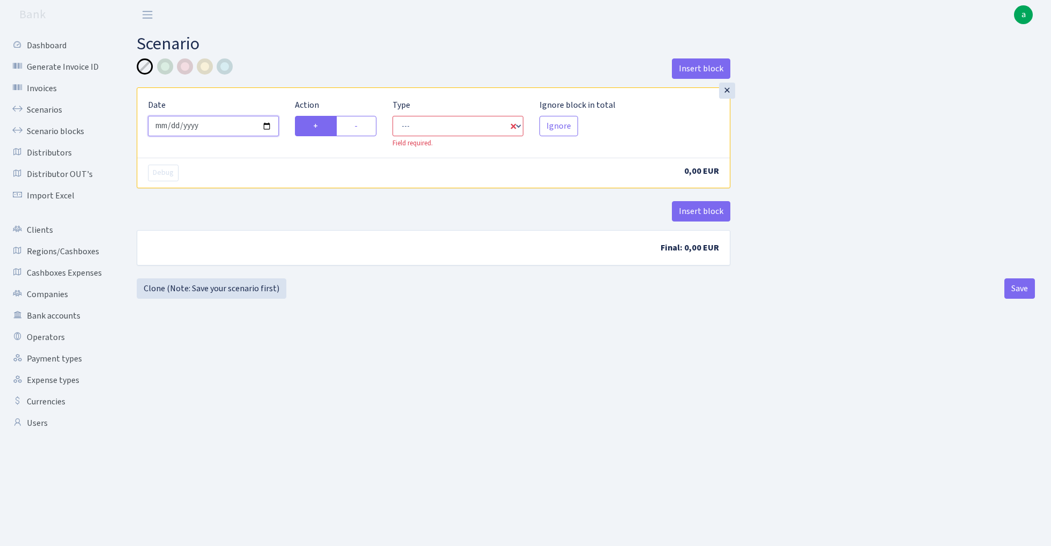
click at [219, 118] on input "[DATE]" at bounding box center [213, 126] width 131 height 20
type input "[DATE]"
click at [306, 69] on div "Insert block" at bounding box center [433, 72] width 593 height 29
click at [367, 127] on label "-" at bounding box center [356, 126] width 40 height 20
click at [361, 126] on input "-" at bounding box center [357, 123] width 7 height 7
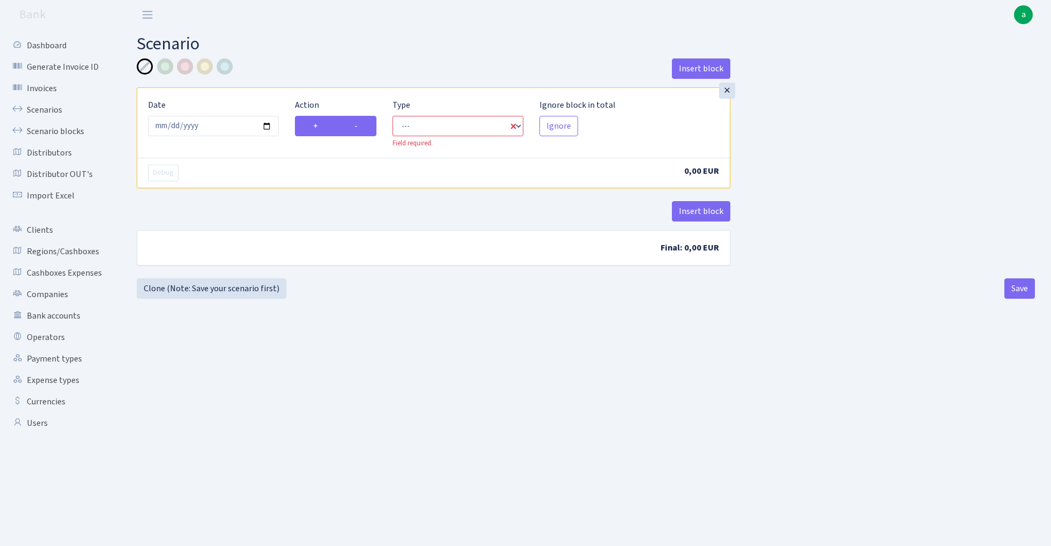
radio input "true"
radio input "false"
select select "out"
select select "1"
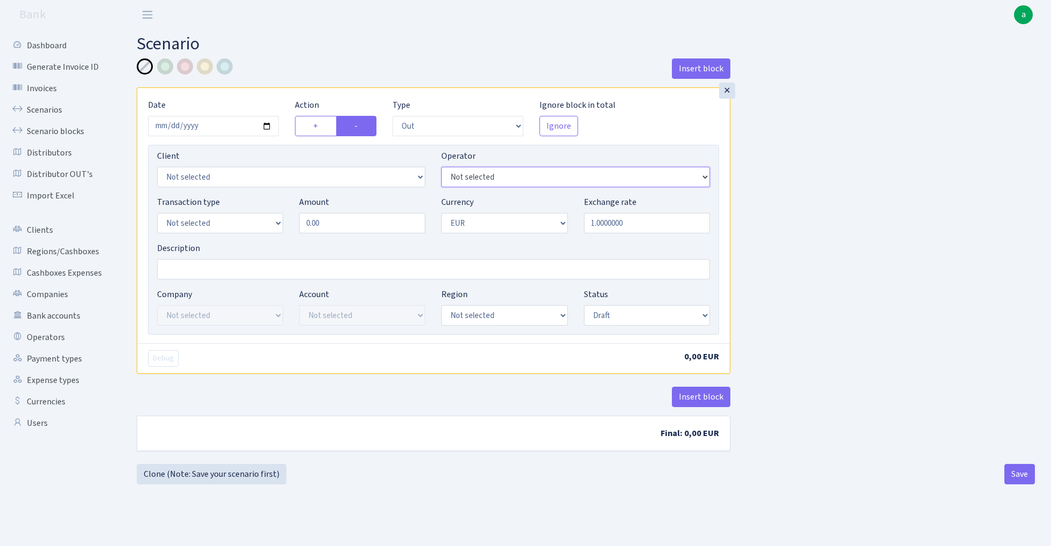
select select "460"
select select "2867"
select select "2"
click at [343, 219] on input "0.00" at bounding box center [362, 223] width 126 height 20
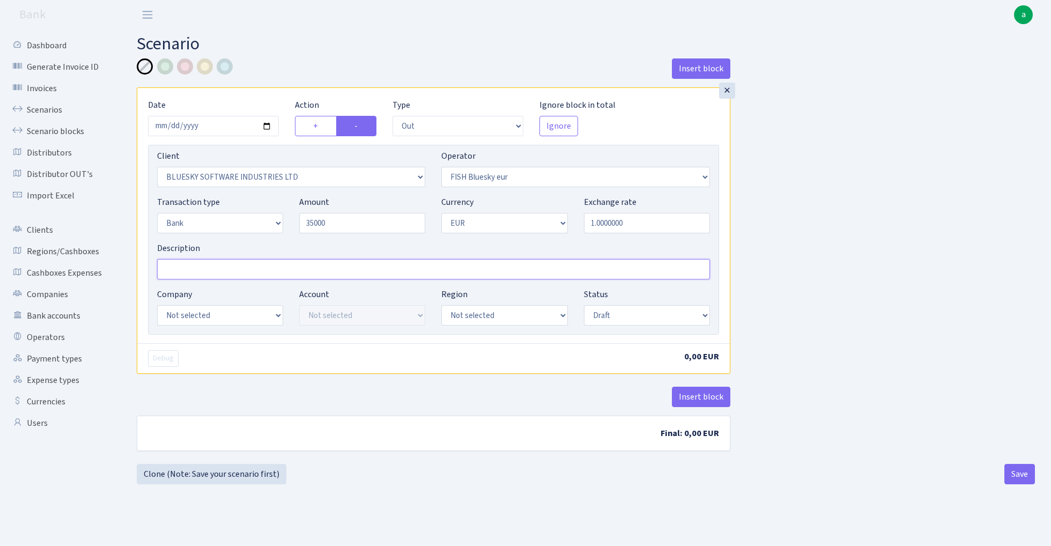
type input "35,000.00"
click at [191, 274] on input "Description" at bounding box center [433, 269] width 553 height 20
type input "T"
click at [310, 263] on input "Transmarkt Ektico" at bounding box center [433, 269] width 553 height 20
click at [284, 271] on input "Transmarkt Ektico" at bounding box center [433, 269] width 553 height 20
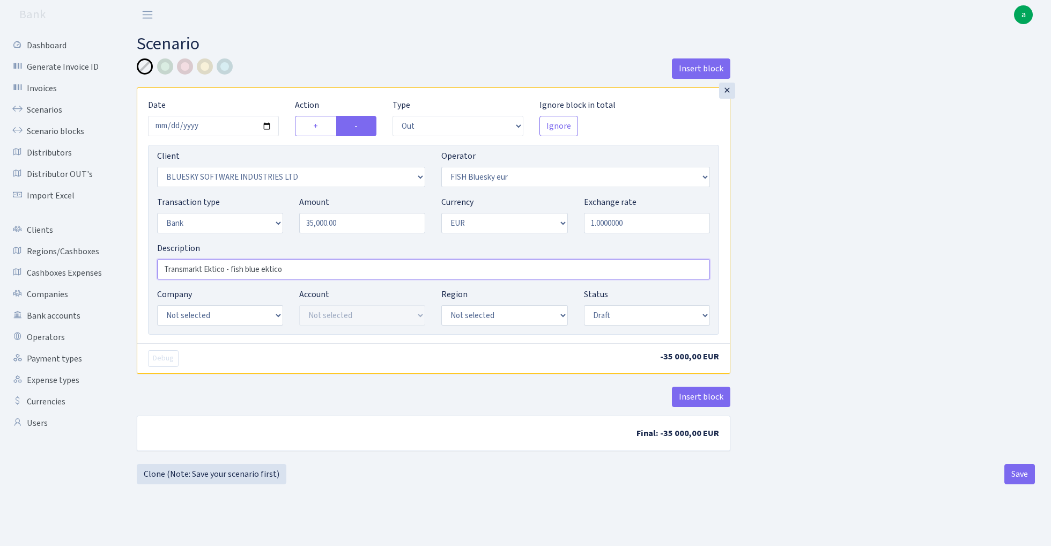
type input "Transmarkt Ektico - fish blue ektico"
select select "25"
select select "73"
select select "processed"
click at [702, 402] on button "Insert block" at bounding box center [701, 396] width 58 height 20
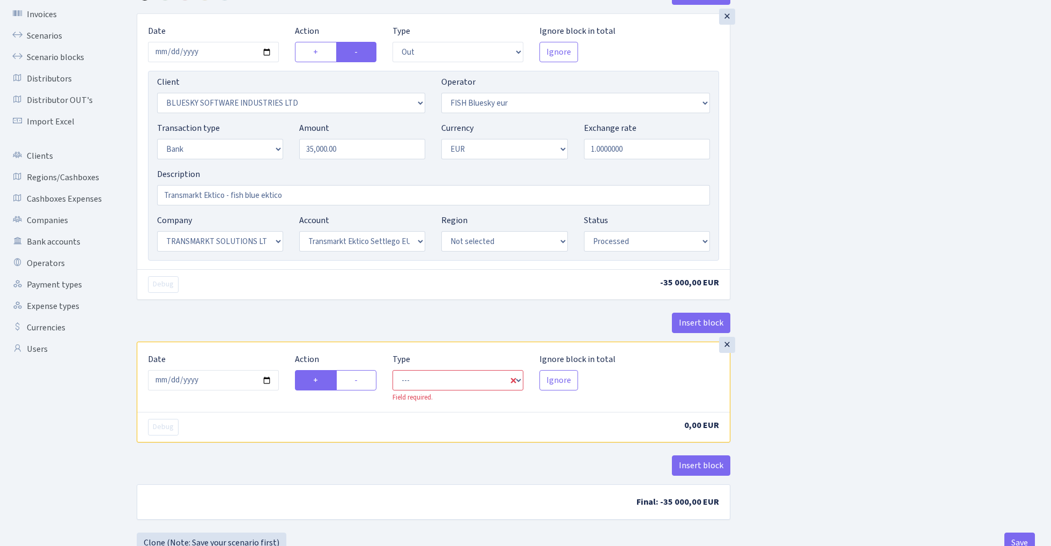
scroll to position [77, 0]
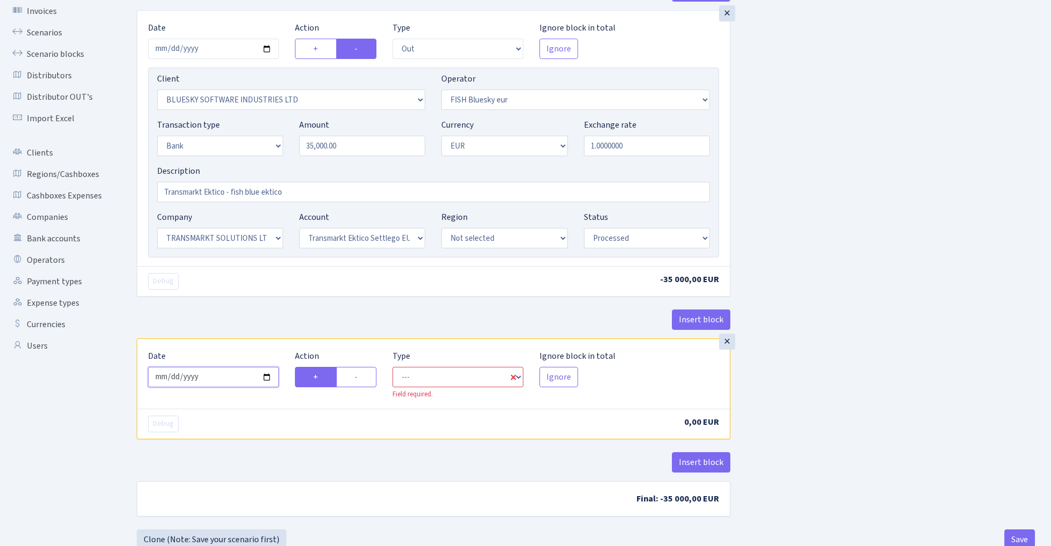
click at [220, 379] on input "2025-09-26" at bounding box center [213, 377] width 131 height 20
type input "2025-09-25"
click at [263, 326] on div "Insert block" at bounding box center [433, 323] width 593 height 29
click at [354, 373] on label "-" at bounding box center [356, 377] width 40 height 20
click at [354, 373] on input "-" at bounding box center [357, 373] width 7 height 7
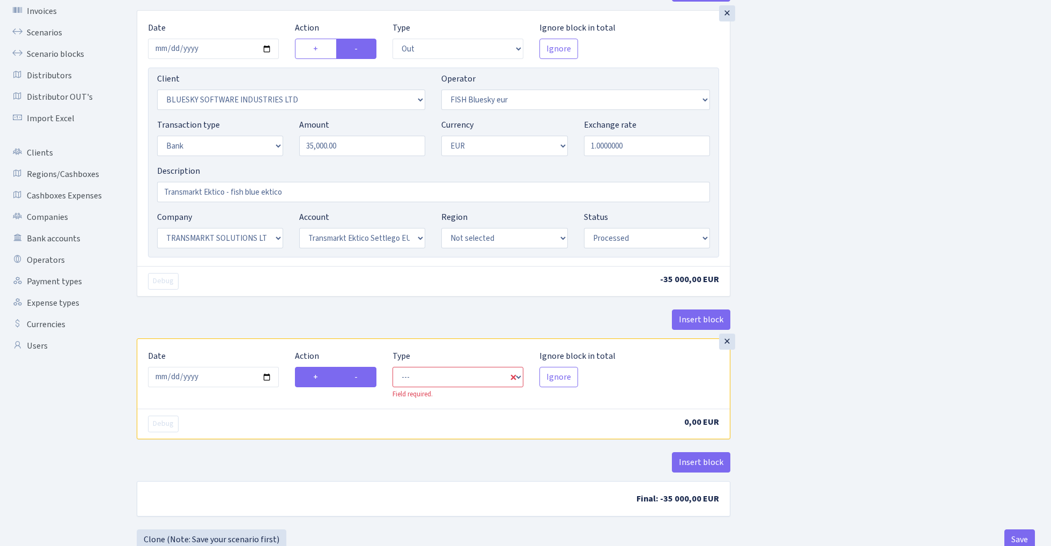
radio input "true"
radio input "false"
select select "commission"
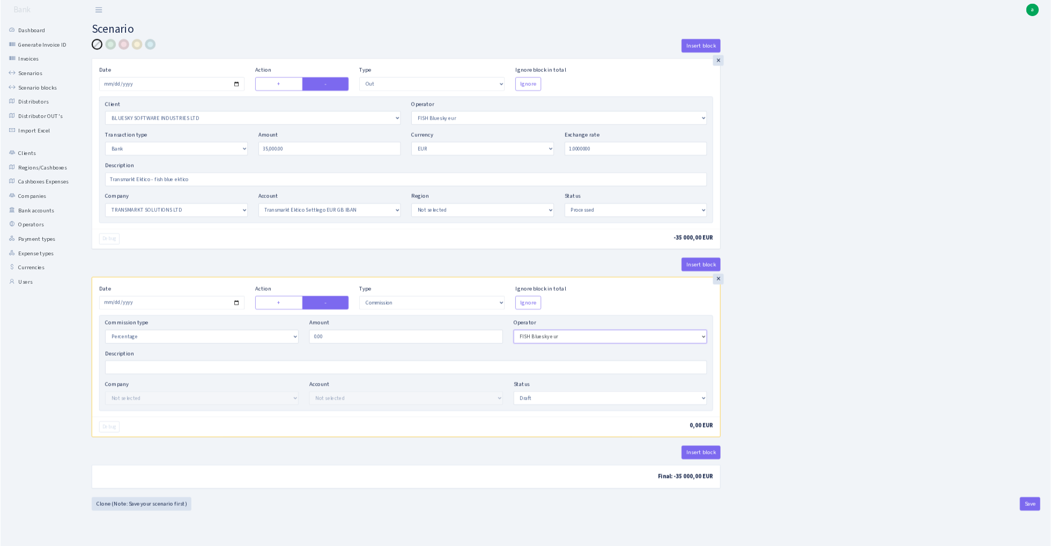
scroll to position [71, 0]
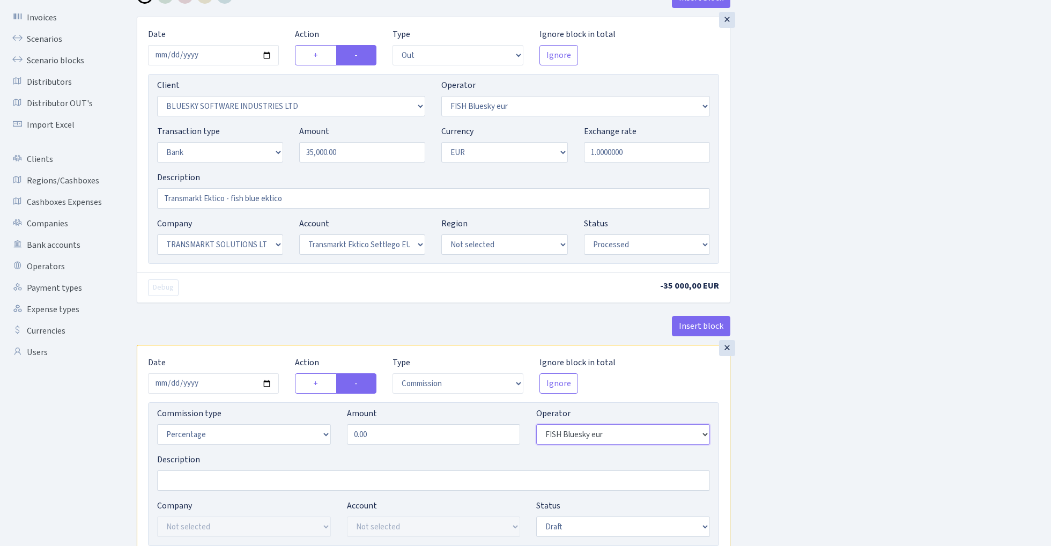
select select "1"
select select "fixed"
click at [388, 438] on input "0.00" at bounding box center [434, 434] width 174 height 20
type input "2.00"
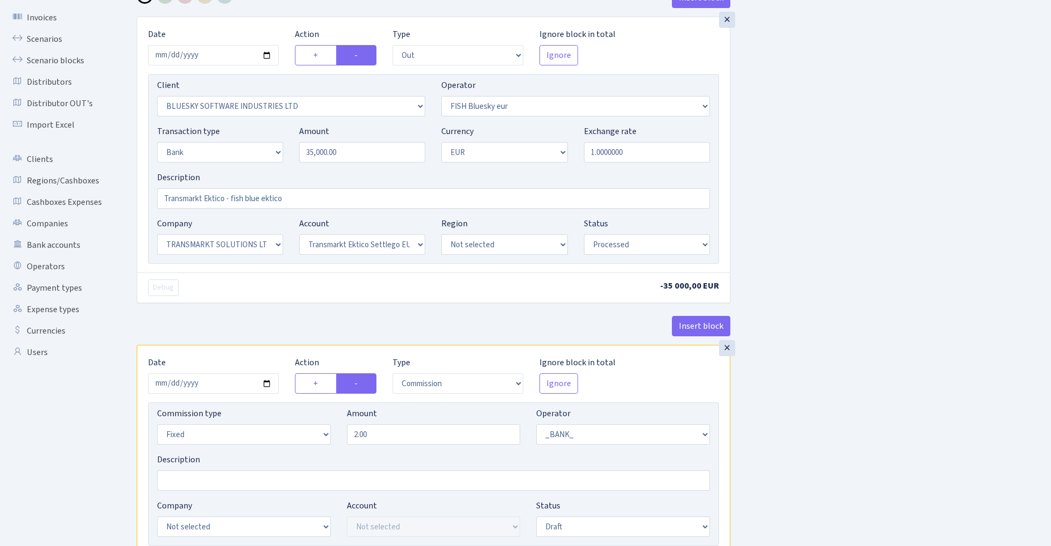
click at [912, 377] on div "Insert block × Date 2025-09-25 Action + - Type --- In Out Commission Field requ…" at bounding box center [586, 331] width 914 height 687
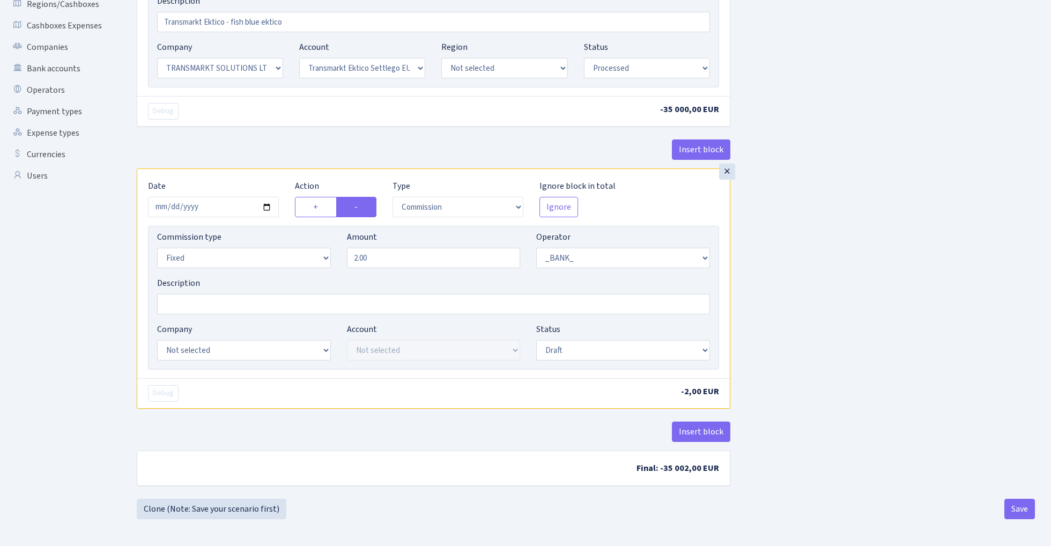
scroll to position [250, 0]
select select "25"
select select "73"
select select "processed"
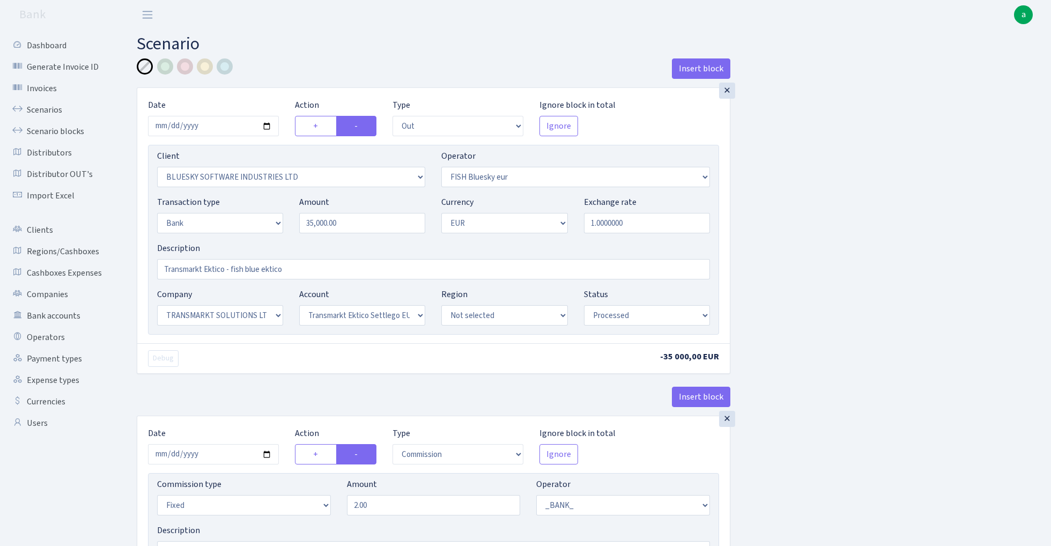
scroll to position [0, 0]
click at [167, 68] on div at bounding box center [165, 66] width 16 height 16
click at [207, 67] on div at bounding box center [205, 66] width 16 height 16
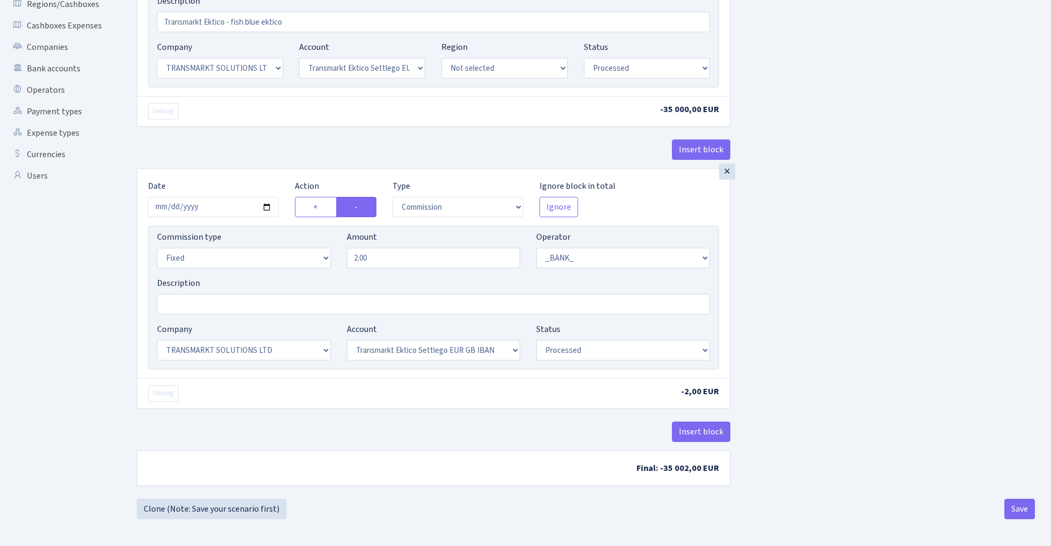
scroll to position [250, 0]
click at [700, 431] on button "Insert block" at bounding box center [701, 431] width 58 height 20
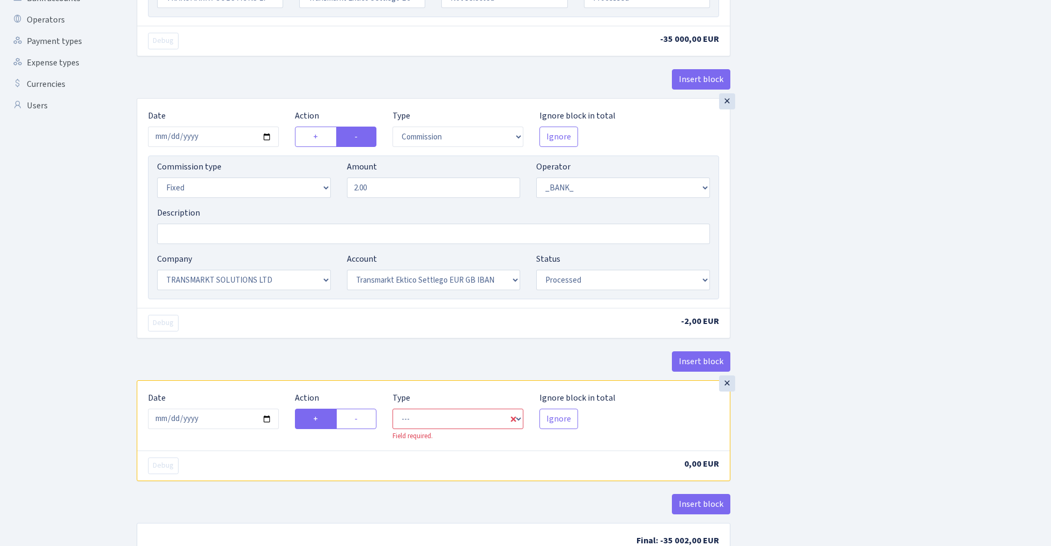
scroll to position [318, 0]
click at [214, 423] on input "2025-09-26" at bounding box center [213, 417] width 131 height 20
type input "[DATE]"
click at [266, 363] on div "Insert block" at bounding box center [433, 364] width 593 height 29
select select "in"
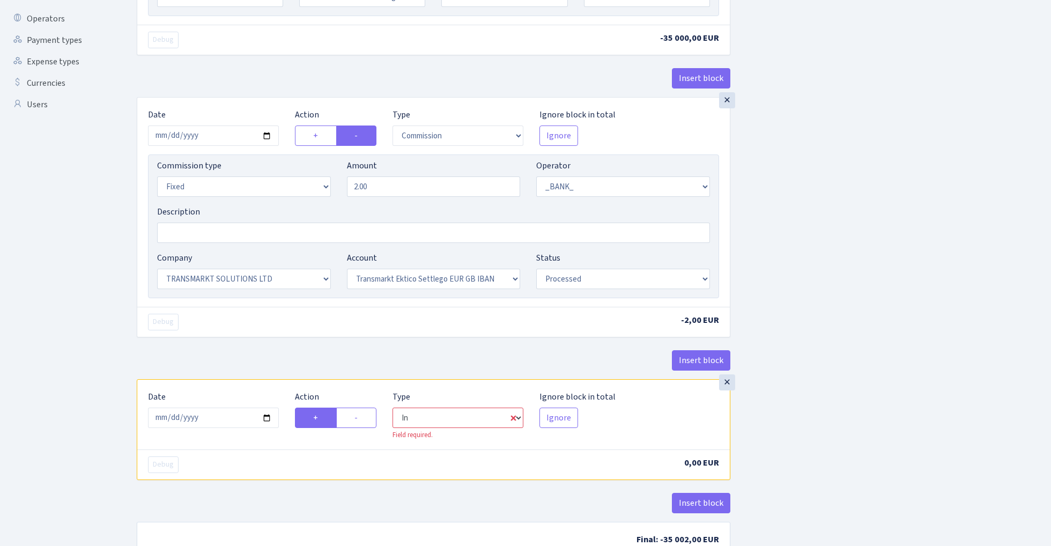
select select "1"
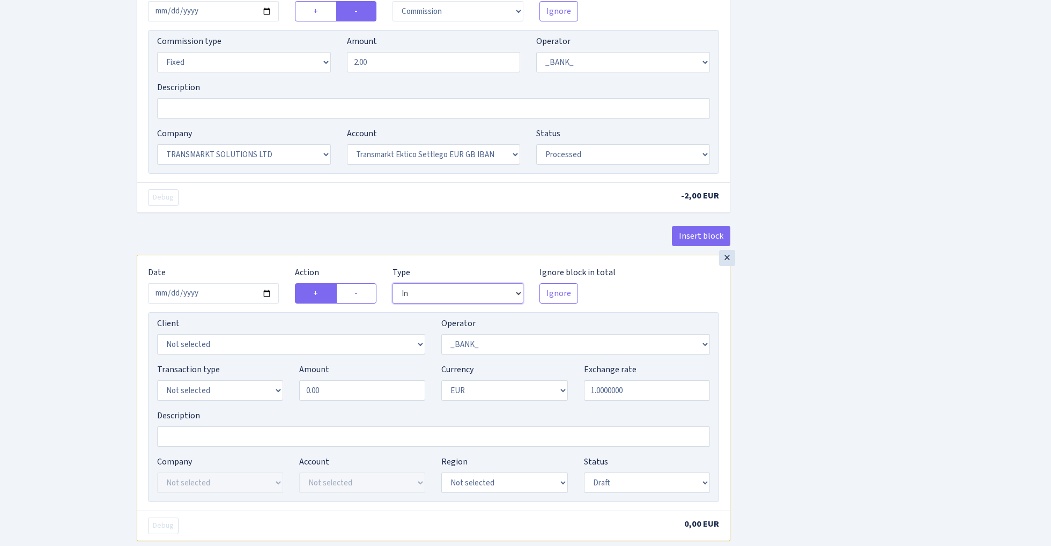
scroll to position [449, 0]
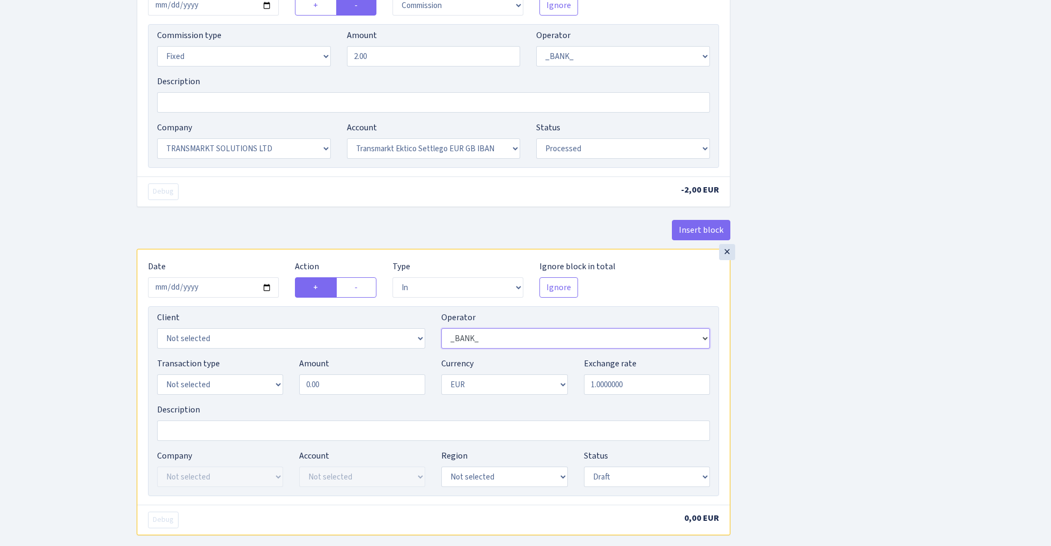
select select "460"
select select "3383"
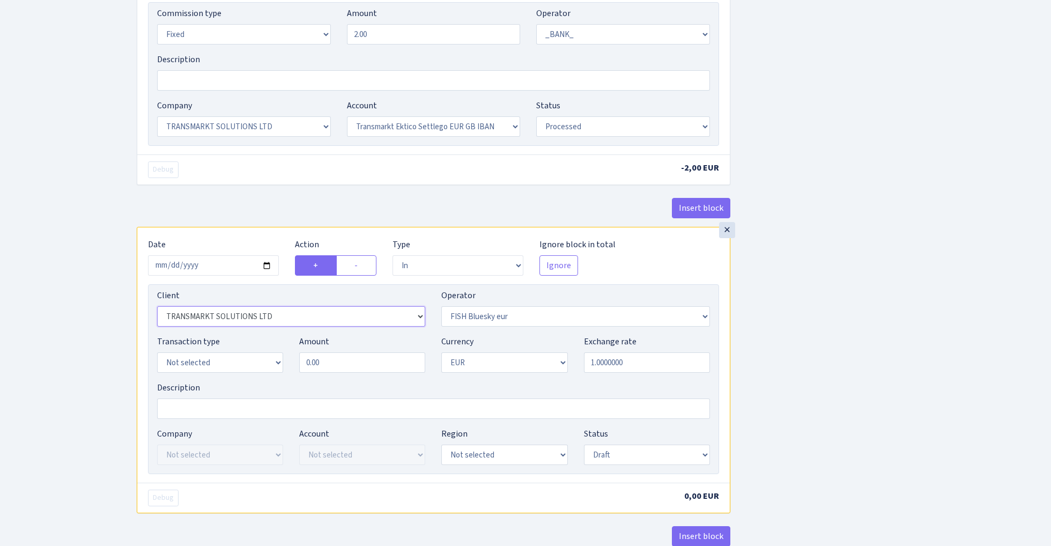
scroll to position [483, 0]
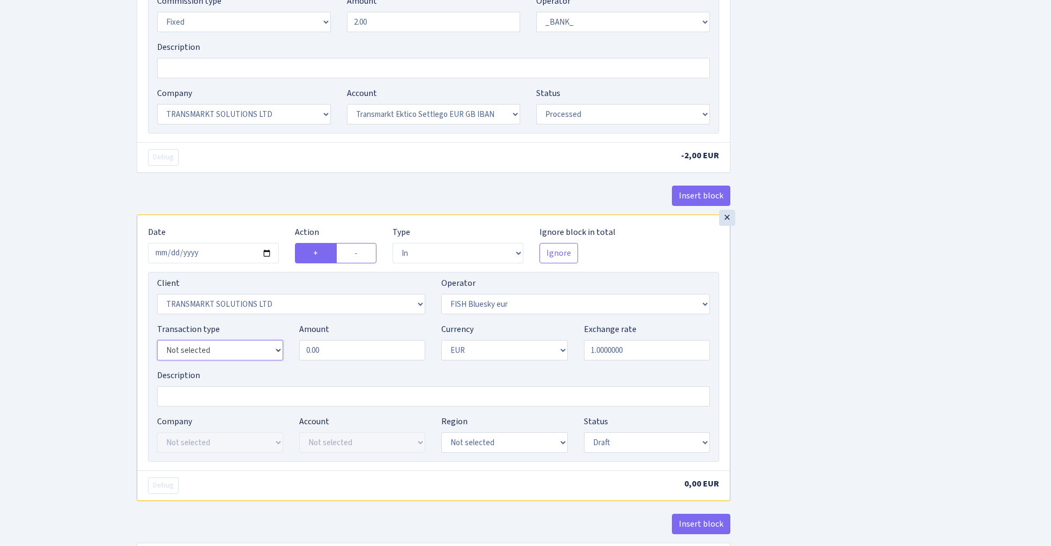
select select "2"
click at [349, 352] on input "0.00" at bounding box center [362, 350] width 126 height 20
type input "35,000.00"
click at [904, 357] on div "Insert block × Date 2025-09-25 Action + - Type --- In Out Commission Field requ…" at bounding box center [586, 83] width 914 height 1015
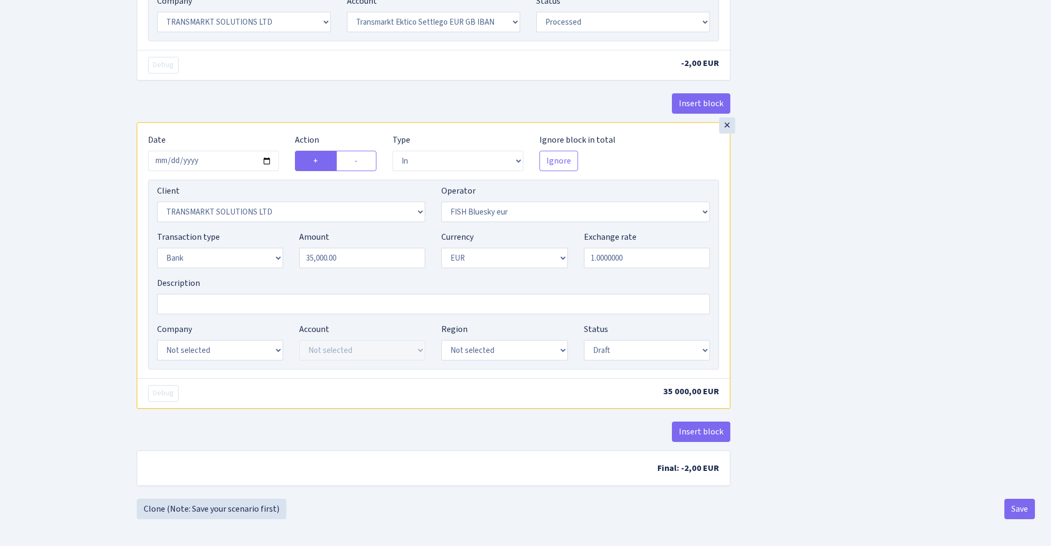
scroll to position [579, 0]
select select "23"
select select "67"
select select "processed"
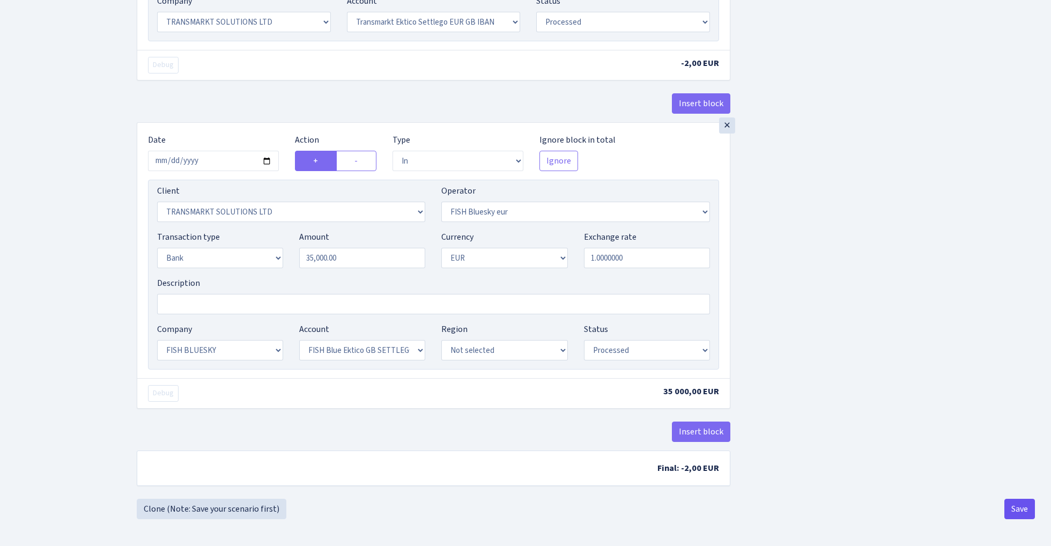
click at [1024, 510] on button "Save" at bounding box center [1019, 508] width 31 height 20
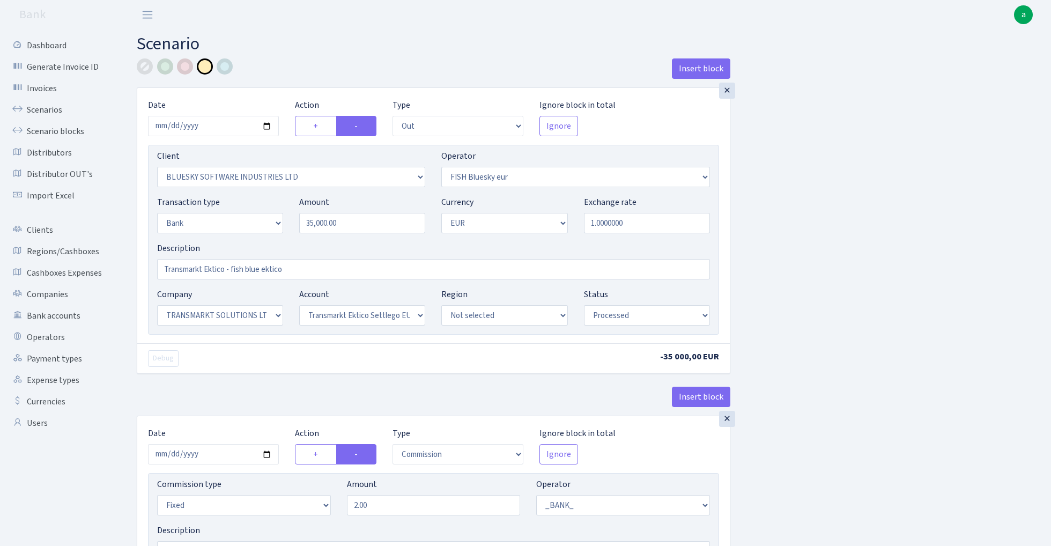
select select "out"
select select "2867"
select select "460"
select select "2"
select select "1"
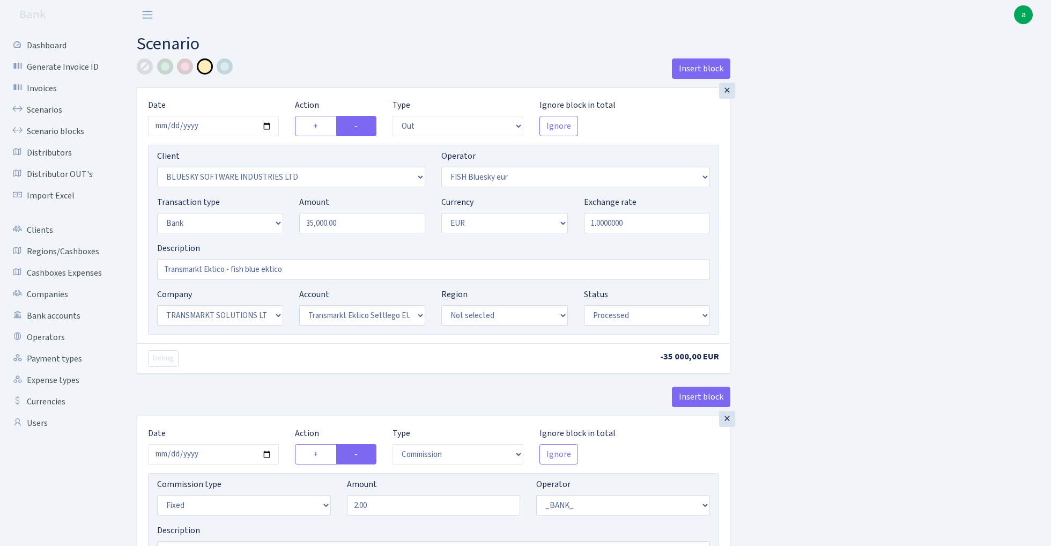
select select "25"
select select "73"
select select "processed"
select select "commission"
select select "fixed"
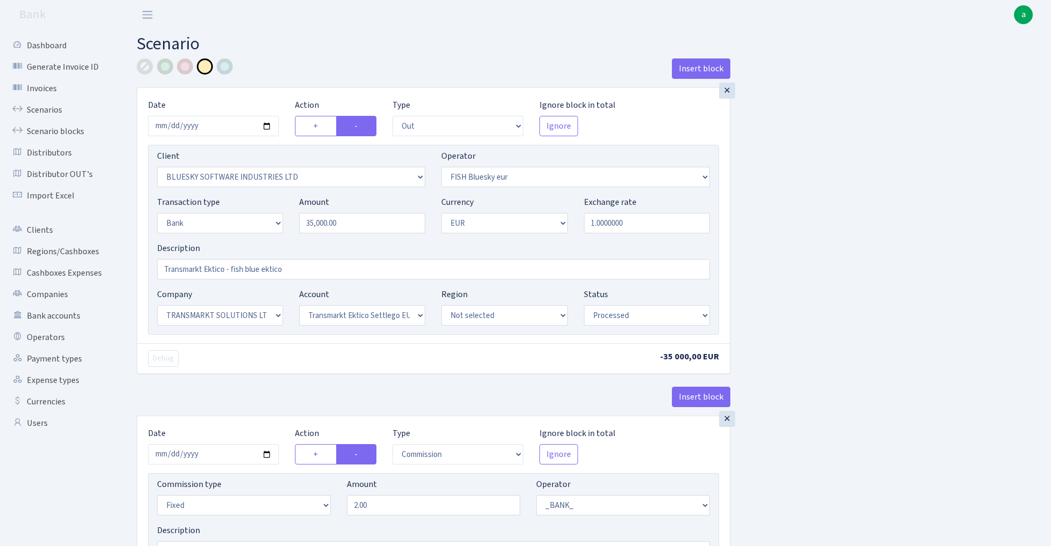
select select "1"
select select "25"
select select "73"
select select "processed"
select select "in"
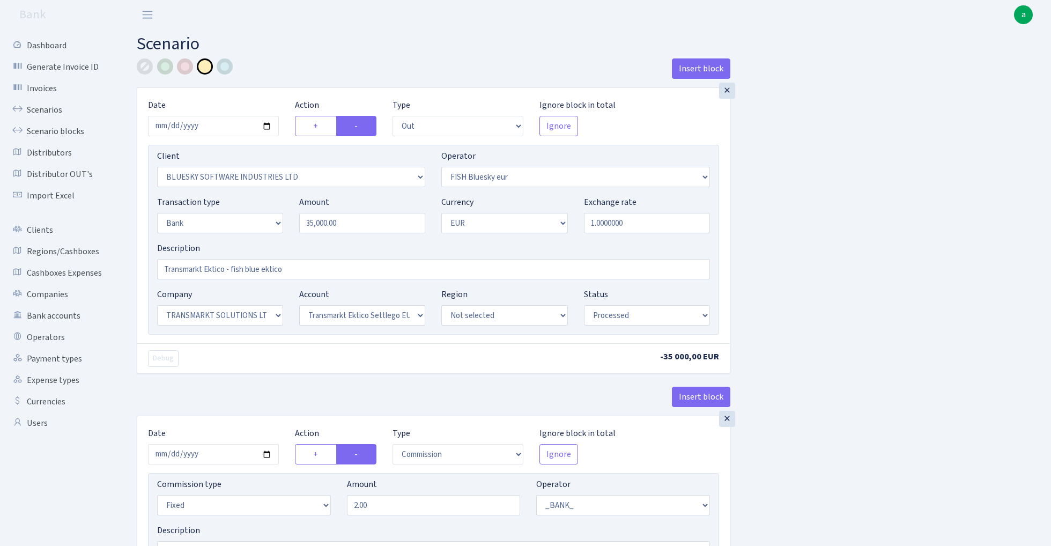
select select "3383"
select select "460"
select select "2"
select select "1"
select select "23"
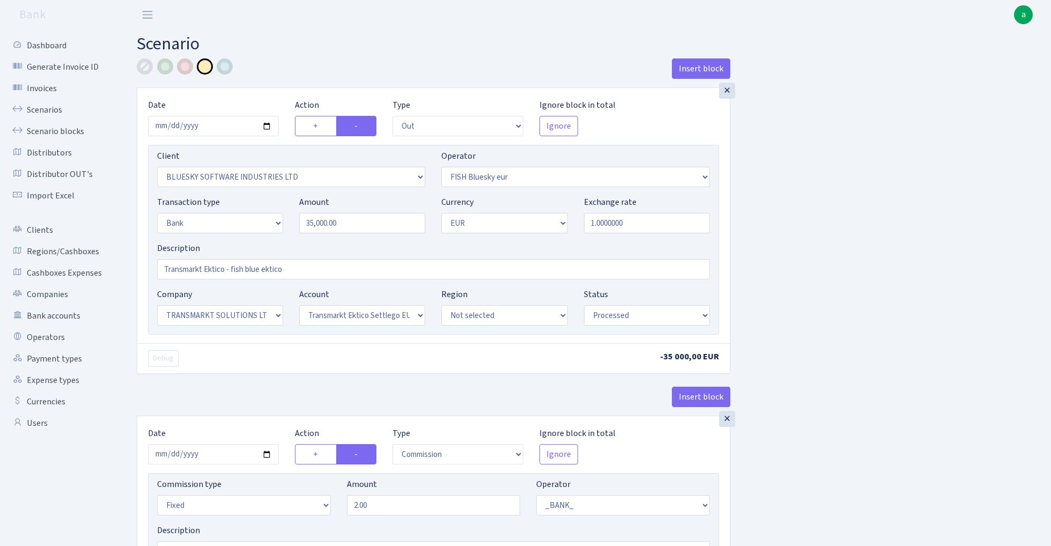
select select "67"
select select "processed"
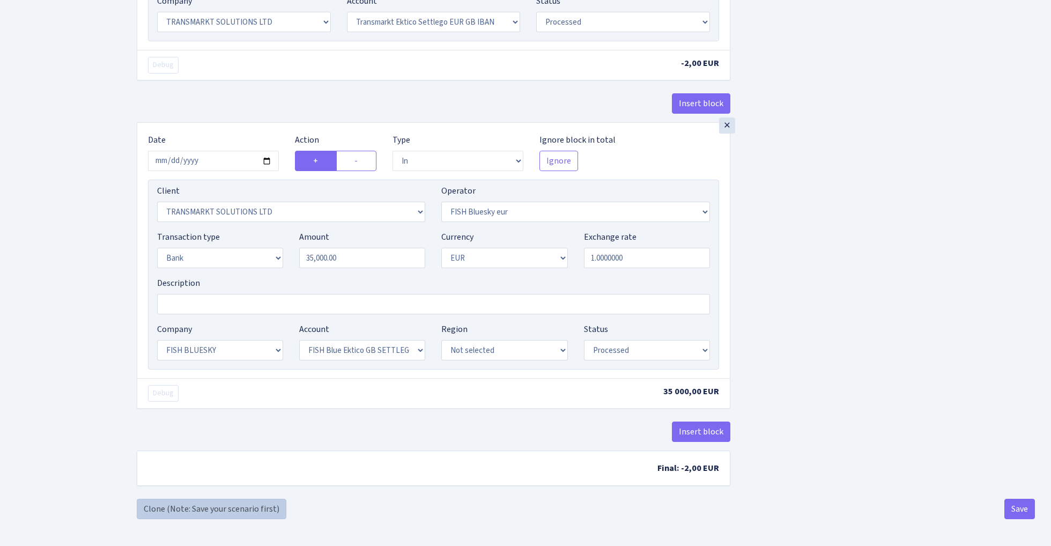
scroll to position [579, 0]
click at [218, 505] on link "Clone (Note: Save your scenario first)" at bounding box center [212, 508] width 150 height 20
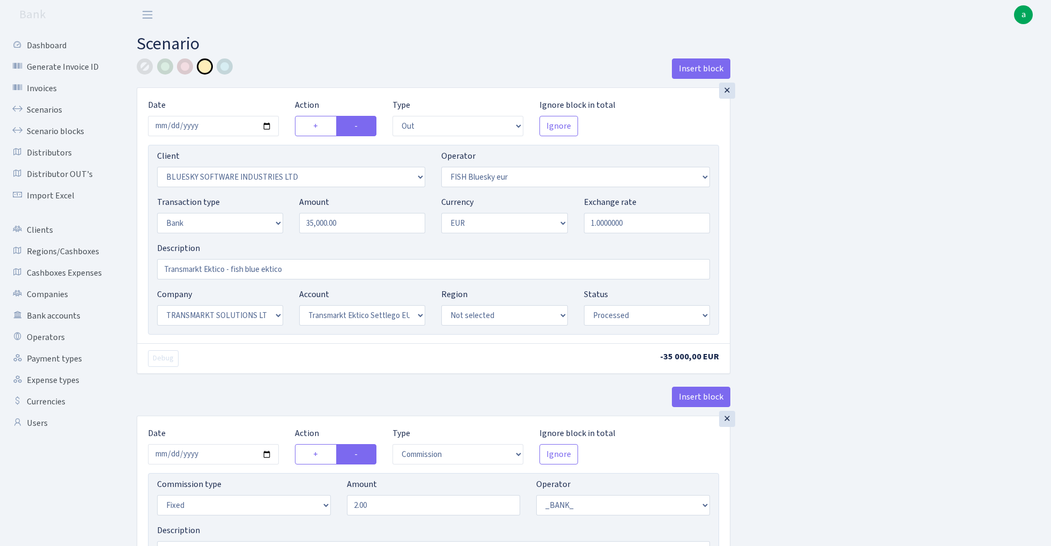
select select "out"
select select "2867"
select select "460"
select select "2"
select select "1"
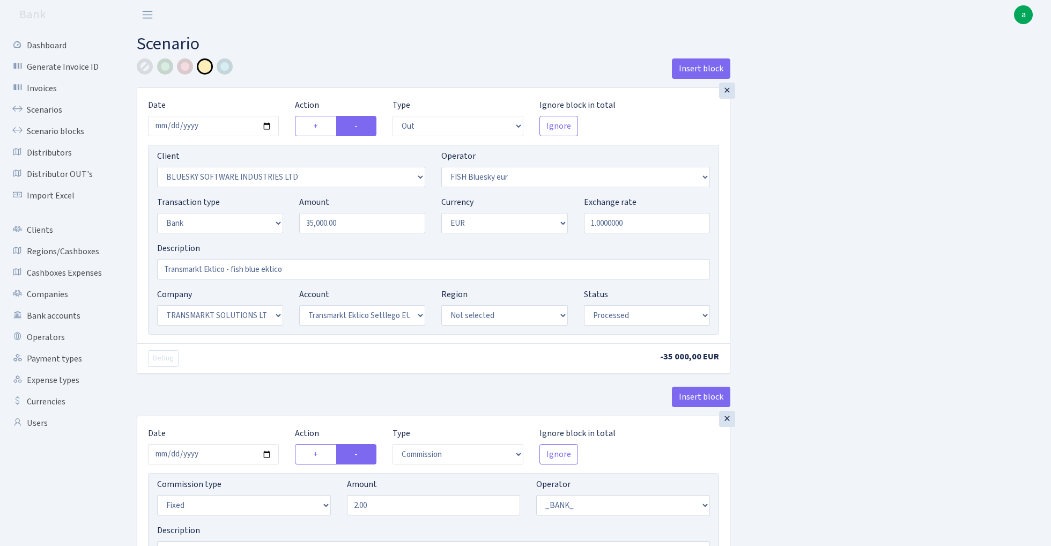
select select "25"
select select "73"
select select "processed"
select select "commission"
select select "fixed"
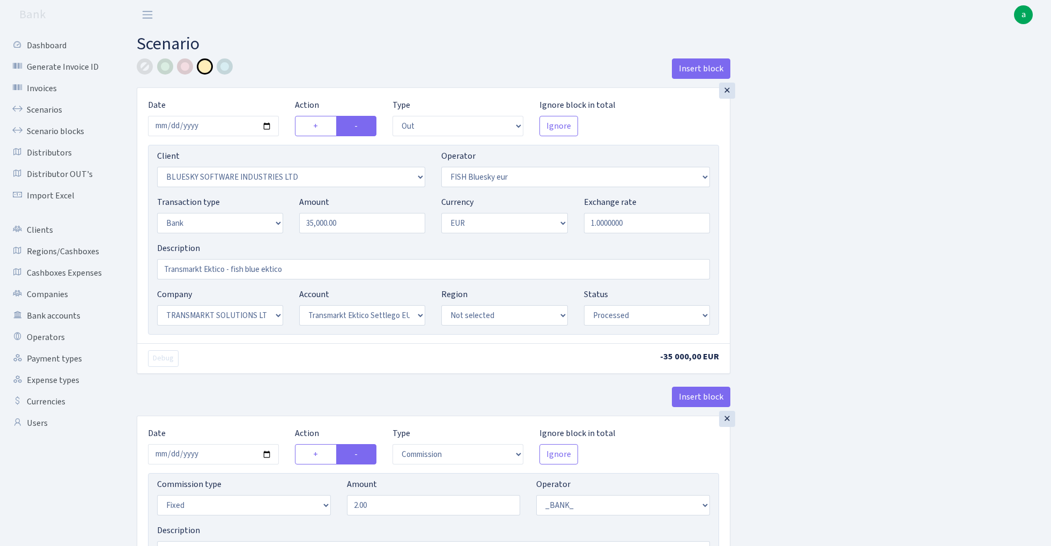
select select "1"
select select "25"
select select "73"
select select "processed"
select select "in"
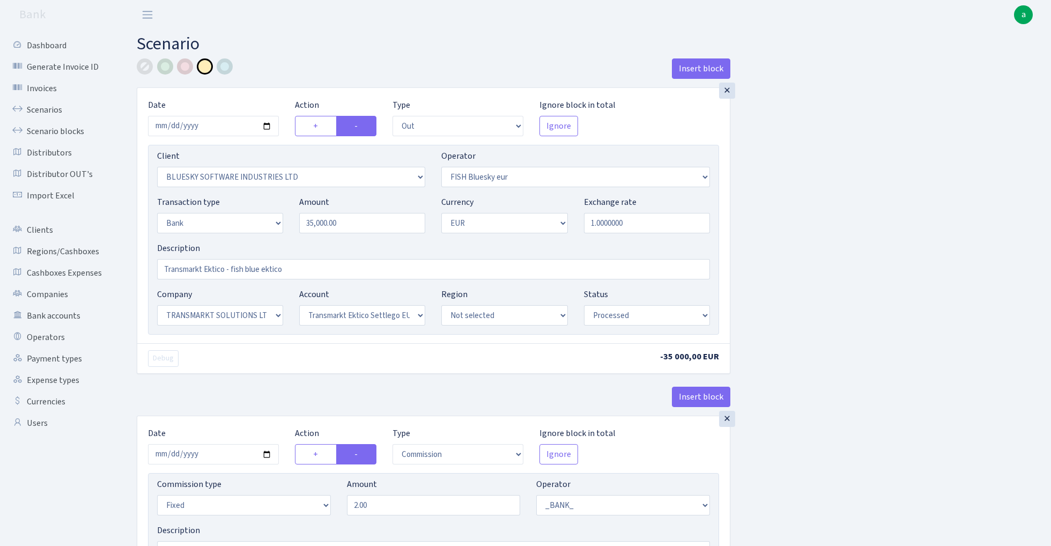
select select "3383"
select select "460"
select select "2"
select select "1"
select select "23"
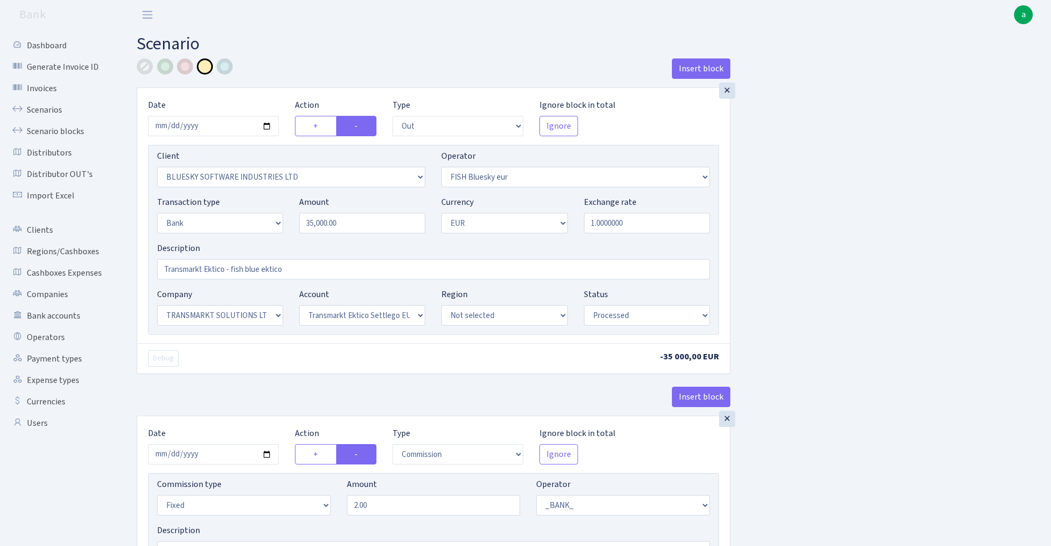
select select "67"
select select "processed"
click at [352, 224] on input "35000.00" at bounding box center [362, 223] width 126 height 20
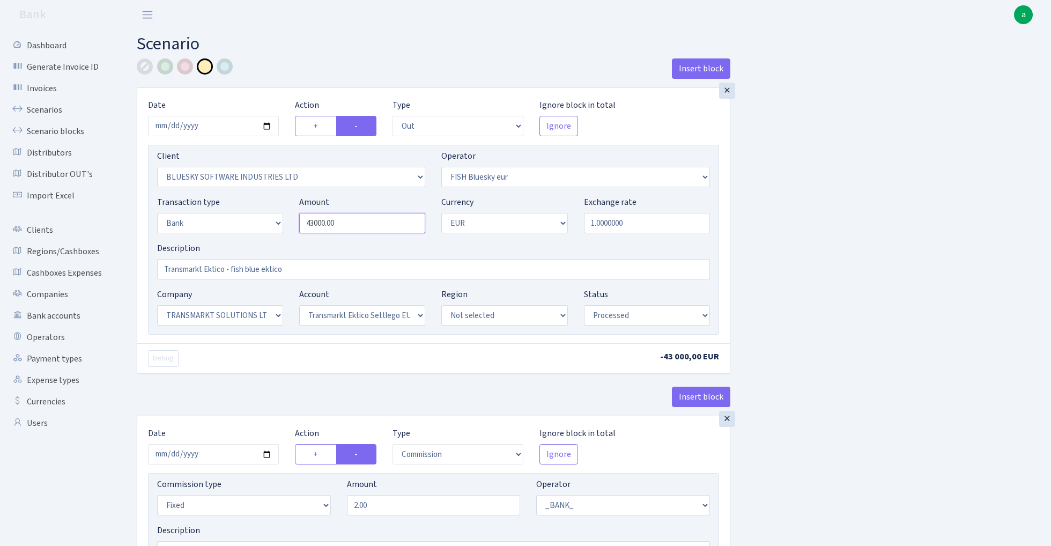
click at [356, 221] on input "43000.00" at bounding box center [362, 223] width 126 height 20
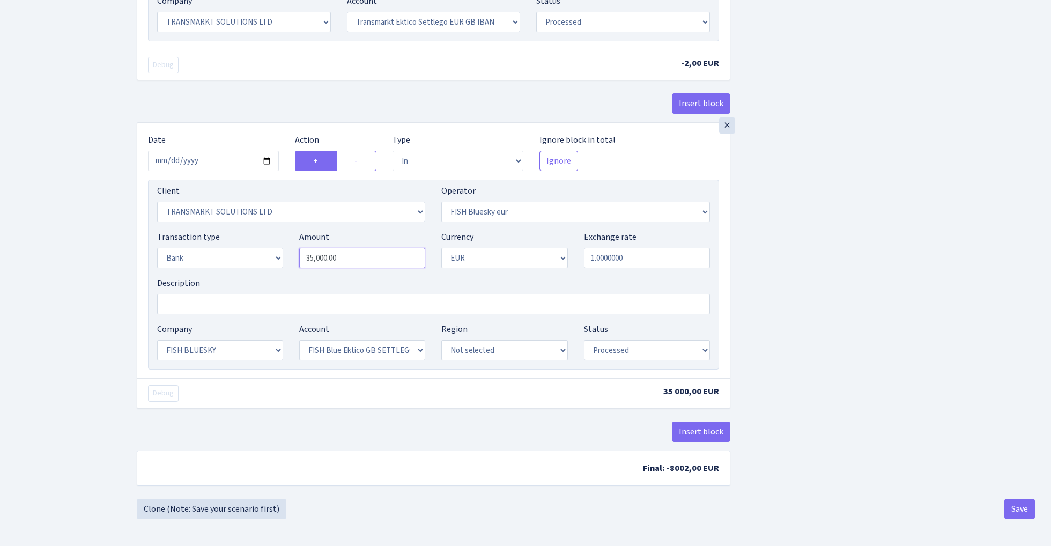
type input "43,000.00"
click at [370, 249] on div "Amount 35000.00" at bounding box center [362, 249] width 126 height 38
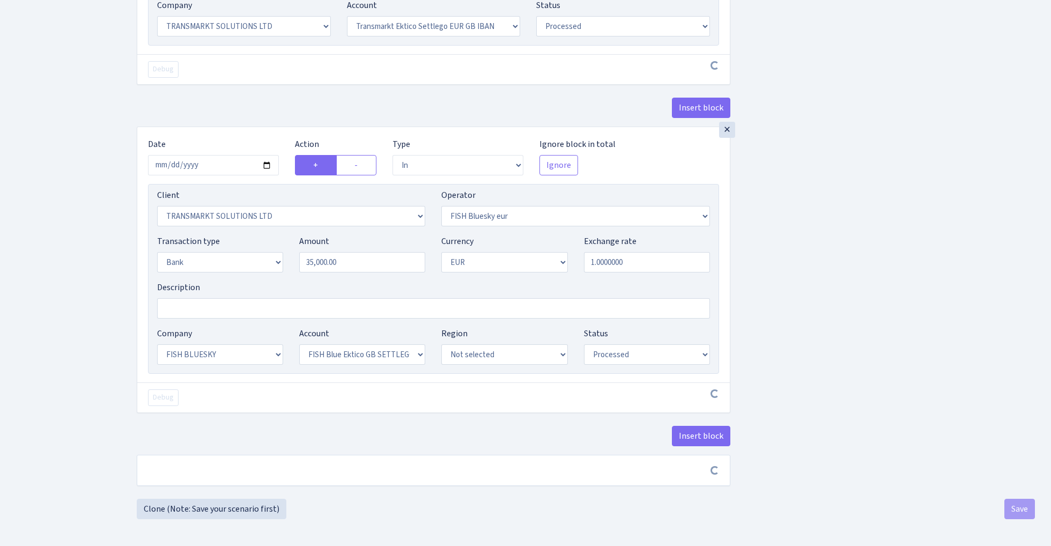
click at [370, 249] on div "Amount 35,000.00" at bounding box center [362, 254] width 126 height 38
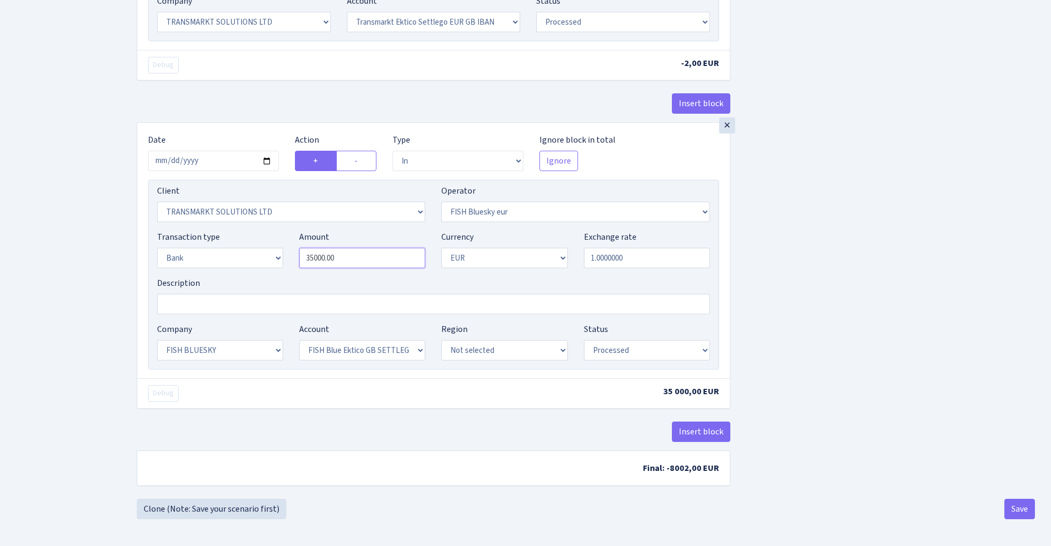
click at [375, 252] on input "35000.00" at bounding box center [362, 258] width 126 height 20
click at [370, 258] on input "35000.00" at bounding box center [362, 258] width 126 height 20
paste input "43"
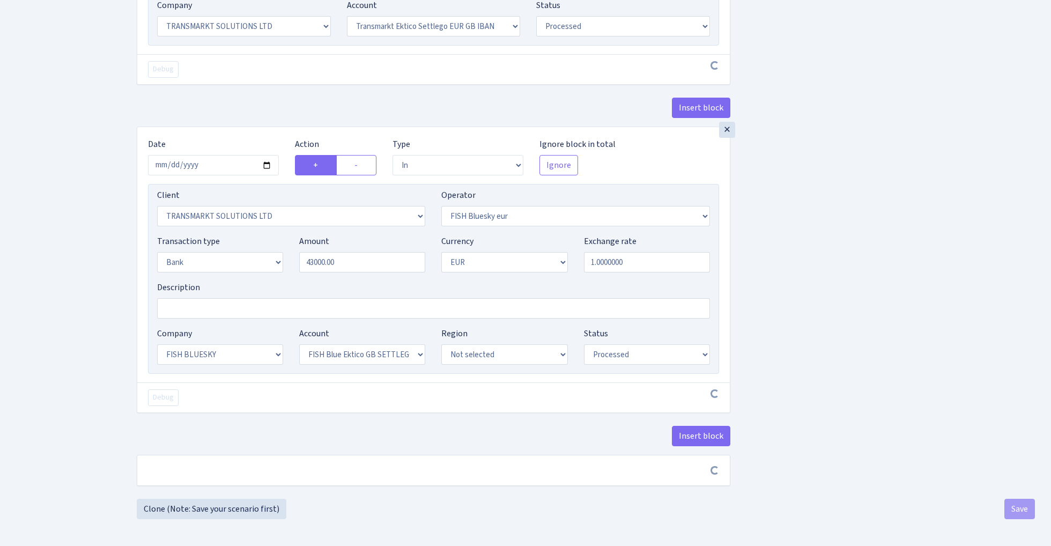
type input "43,000.00"
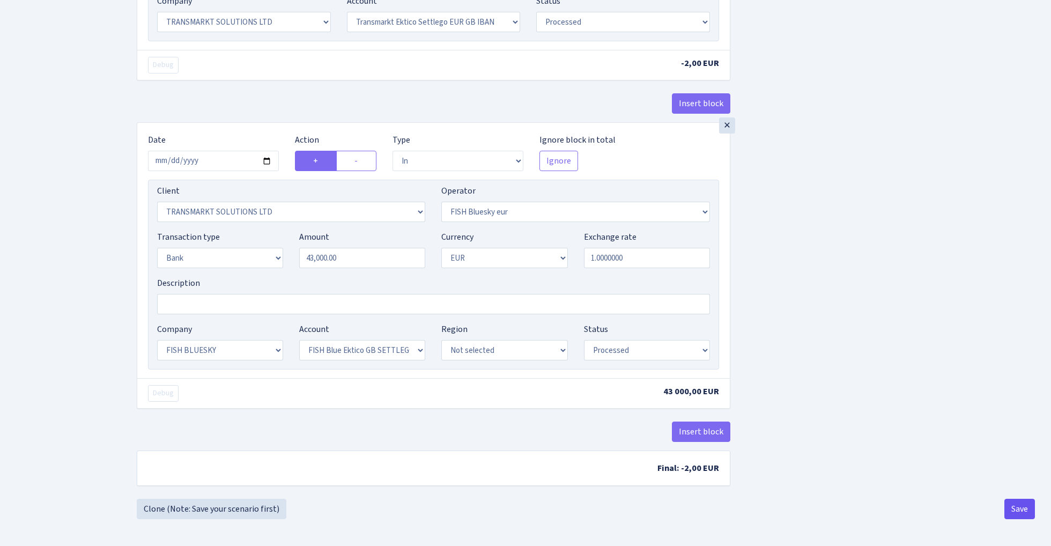
click at [1025, 518] on button "Save" at bounding box center [1019, 508] width 31 height 20
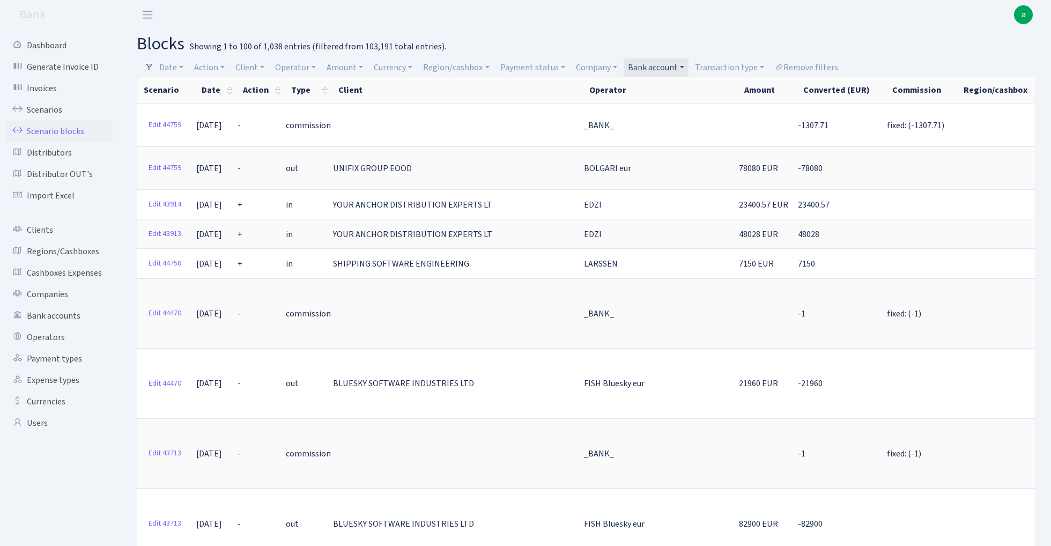
select select "100"
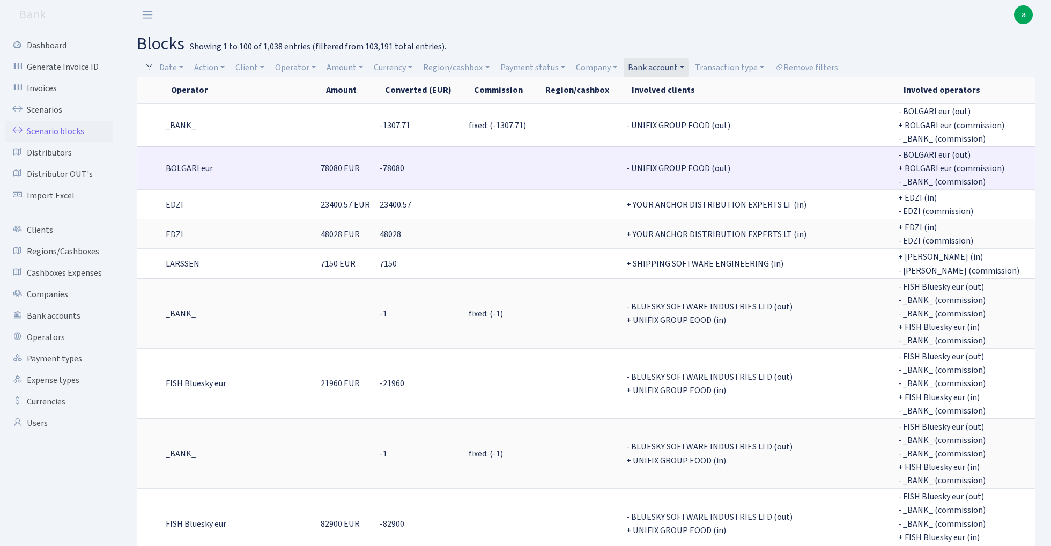
scroll to position [0, 417]
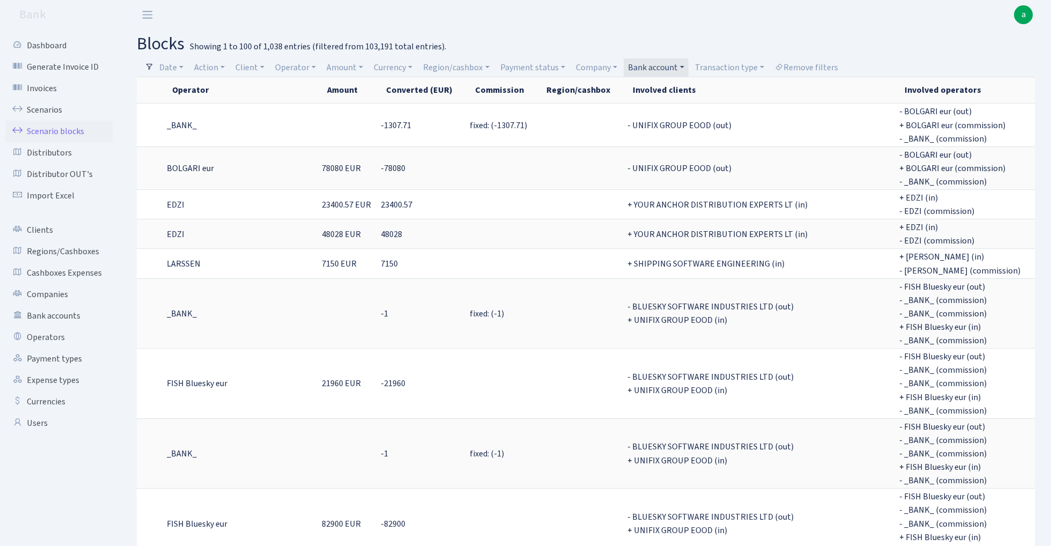
click at [663, 60] on link "Bank account" at bounding box center [655, 67] width 65 height 18
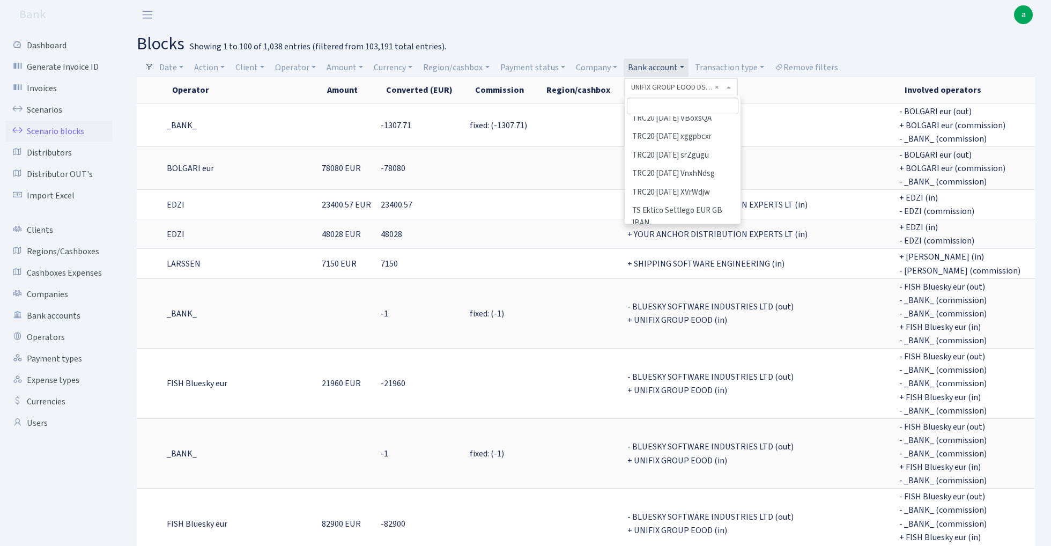
click at [662, 105] on input "search" at bounding box center [682, 106] width 111 height 17
type input "y"
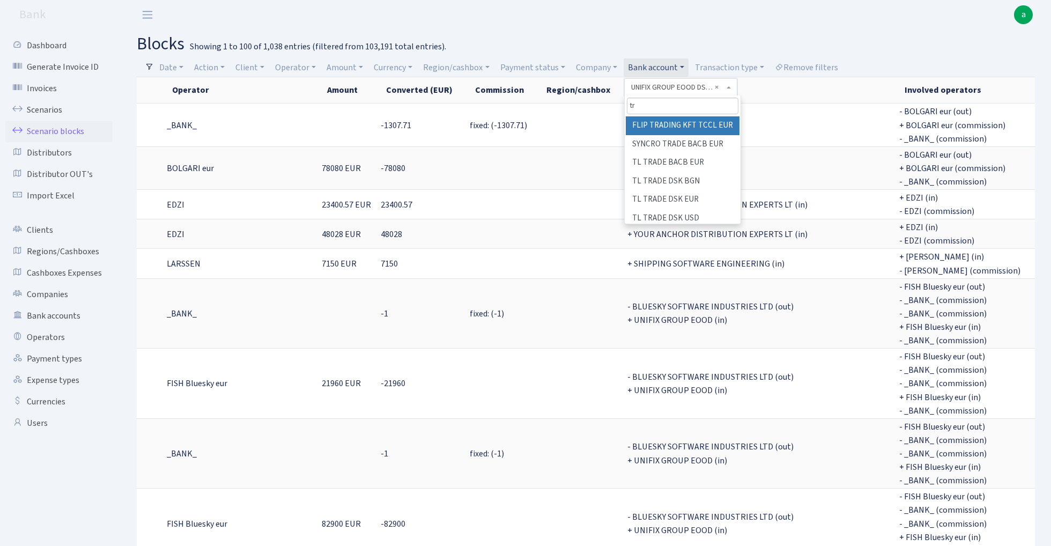
type input "t"
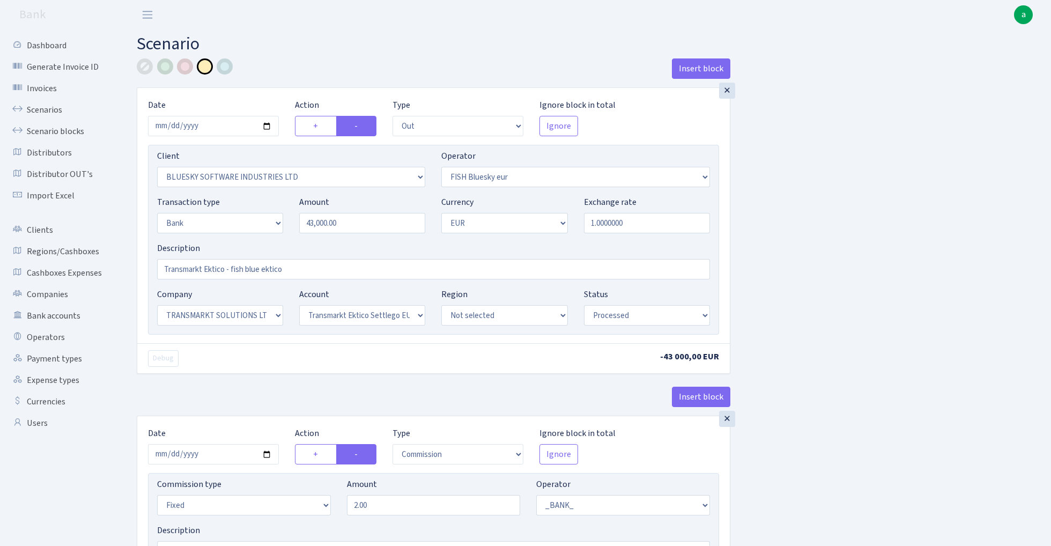
select select "out"
select select "2867"
select select "460"
select select "2"
select select "1"
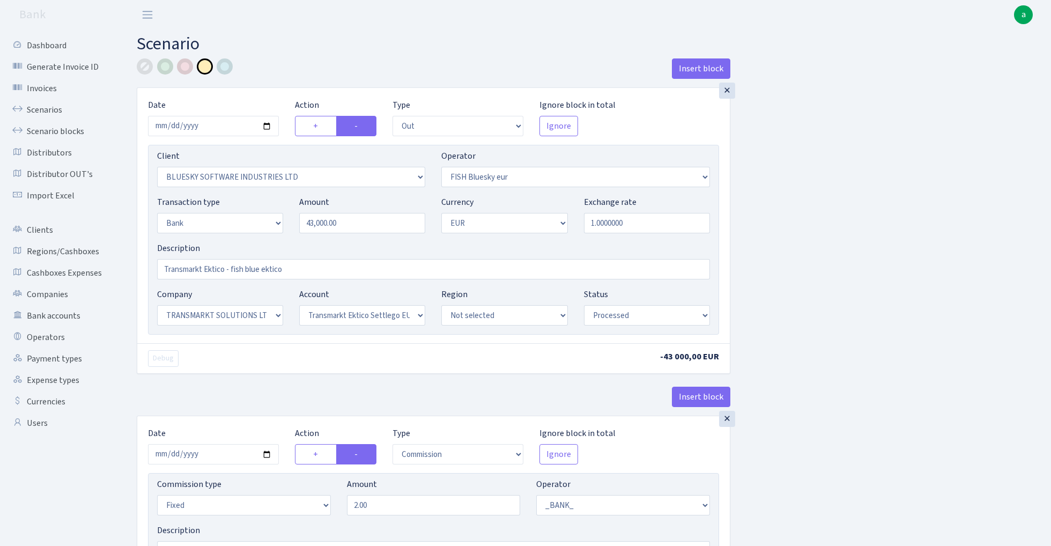
select select "25"
select select "73"
select select "processed"
select select "commission"
select select "fixed"
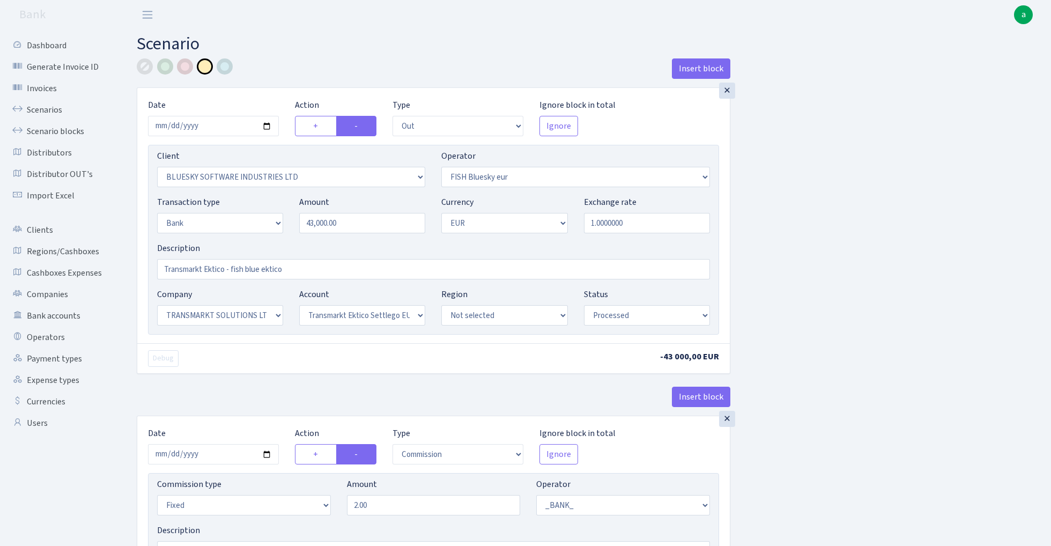
select select "1"
select select "25"
select select "73"
select select "processed"
select select "in"
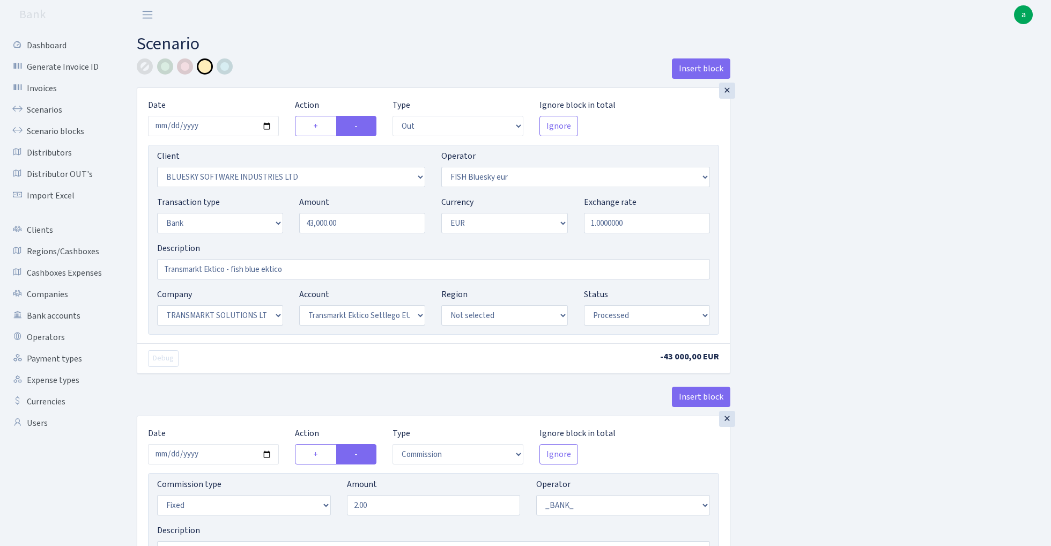
select select "3383"
select select "460"
select select "2"
select select "1"
select select "23"
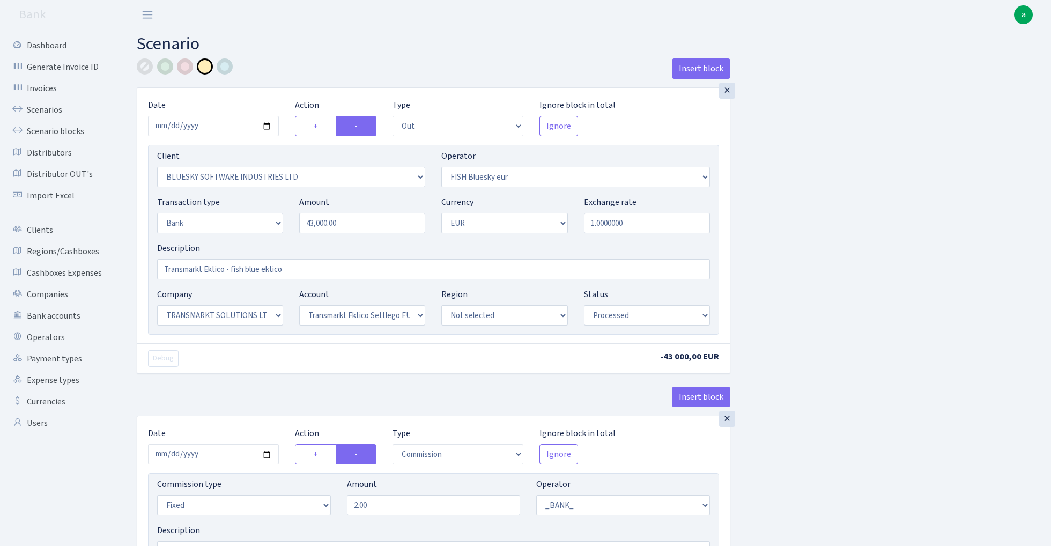
select select "67"
select select "processed"
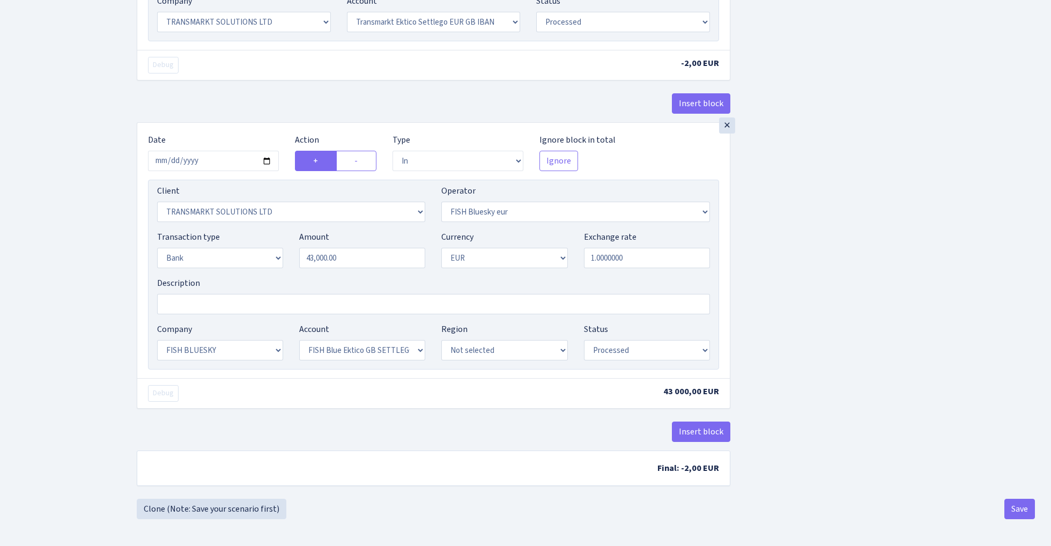
scroll to position [579, 0]
click at [222, 510] on link "Clone (Note: Save your scenario first)" at bounding box center [212, 508] width 150 height 20
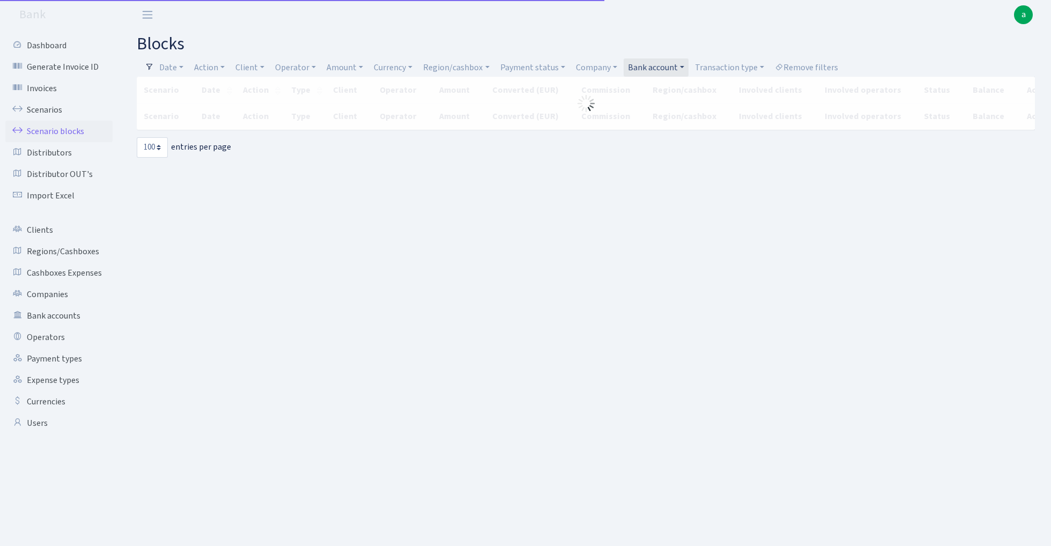
select select "100"
click at [665, 63] on link "Bank account" at bounding box center [655, 67] width 65 height 18
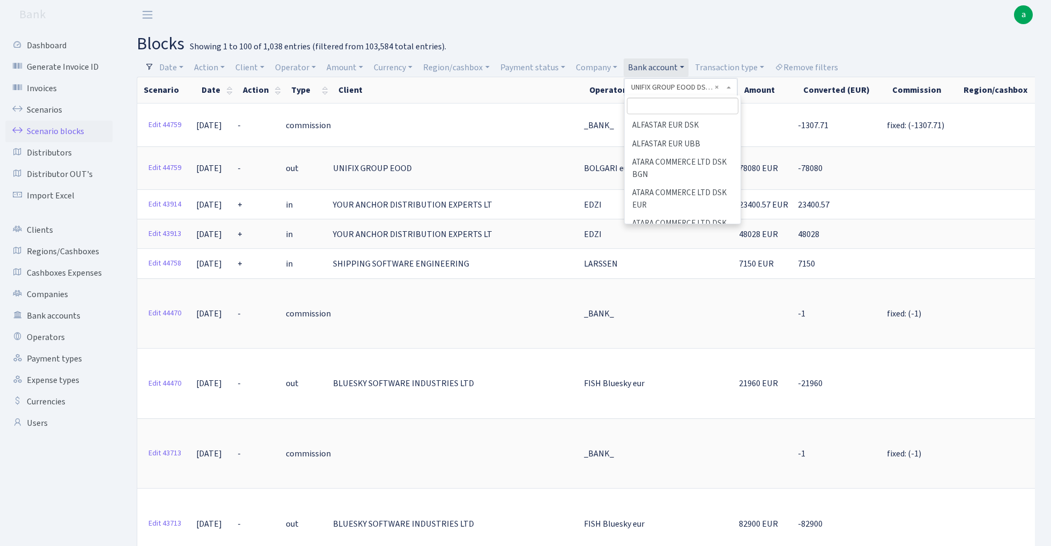
scroll to position [1401, 0]
click at [662, 106] on input "search" at bounding box center [682, 106] width 111 height 17
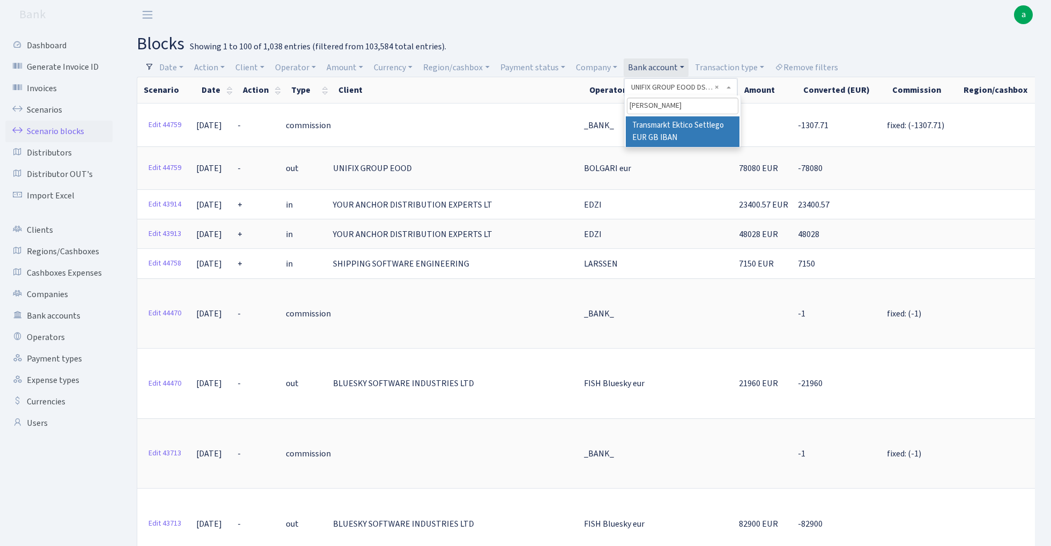
type input "[PERSON_NAME]"
click at [695, 131] on li "Transmarkt Ektico Settlego EUR GB IBAN" at bounding box center [682, 131] width 114 height 31
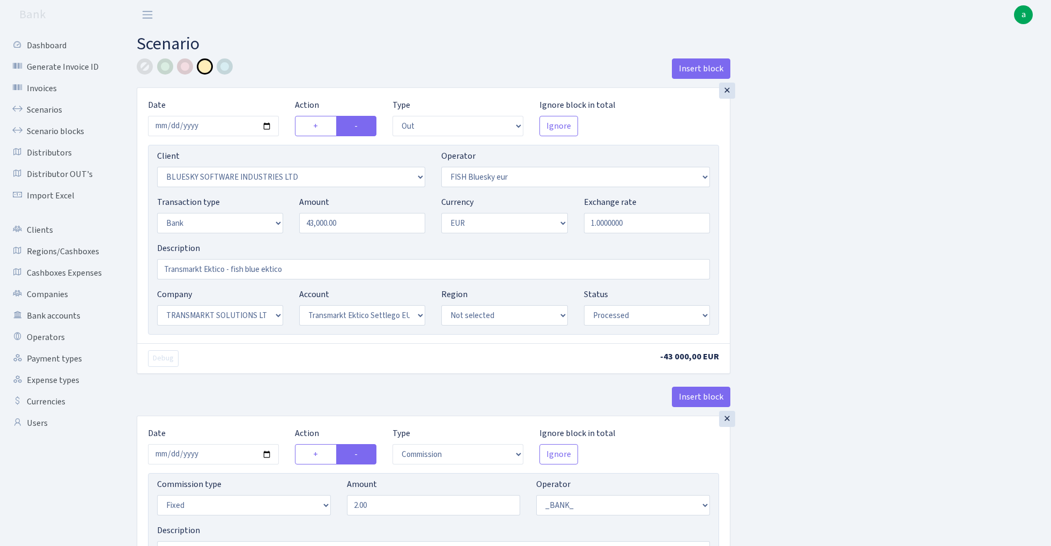
select select "out"
select select "2867"
select select "460"
select select "2"
select select "1"
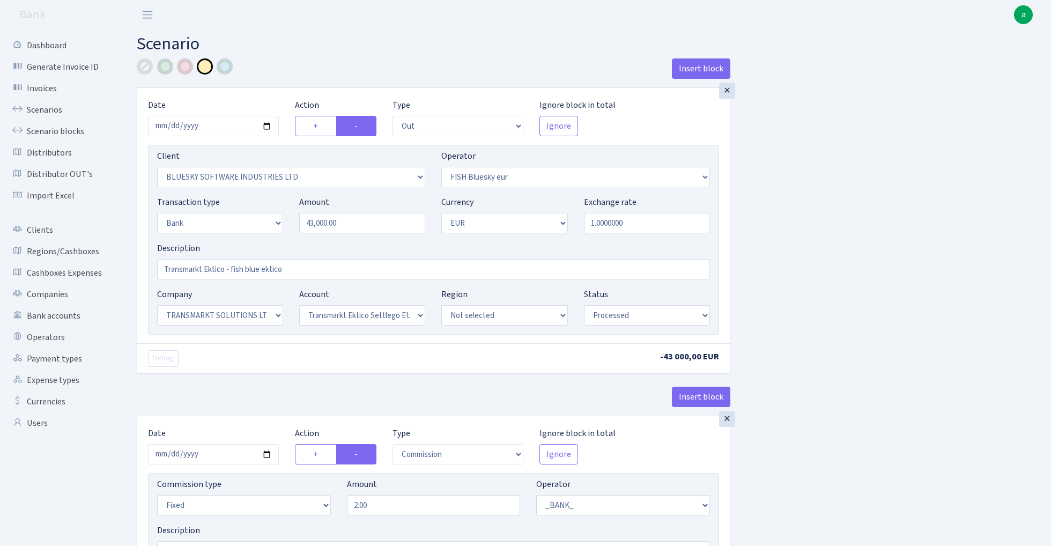
select select "25"
select select "73"
select select "processed"
select select "commission"
select select "fixed"
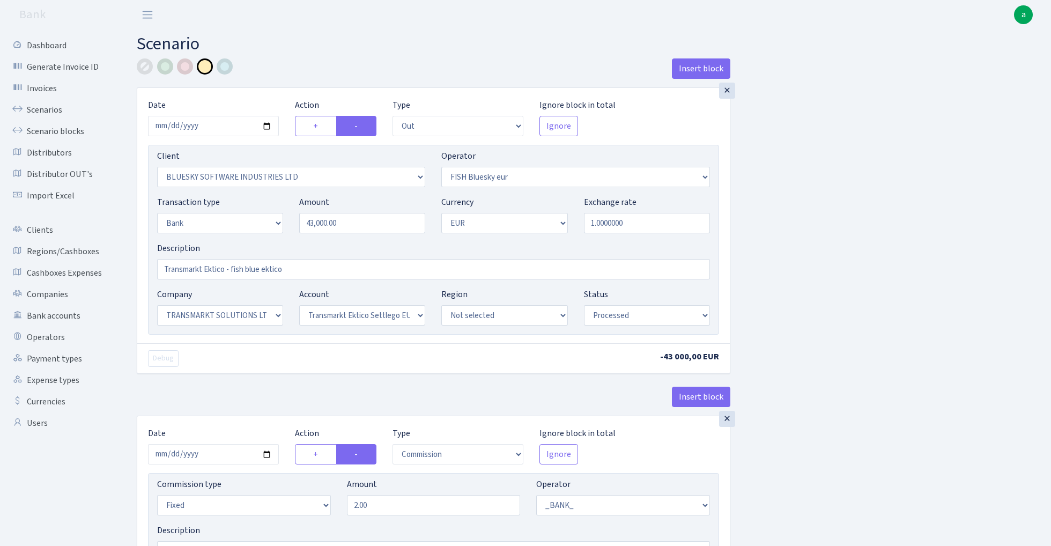
select select "1"
select select "25"
select select "73"
select select "processed"
select select "in"
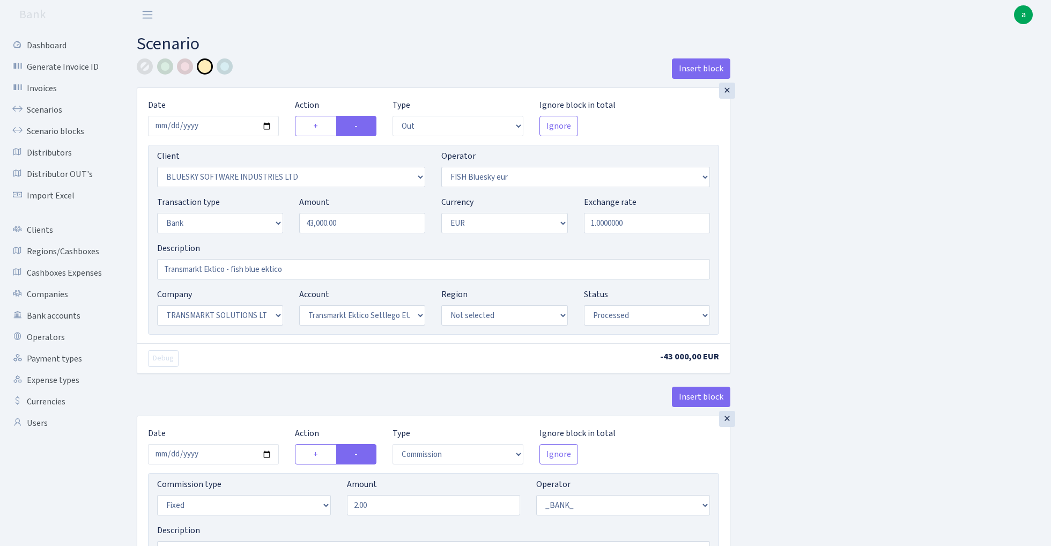
select select "3383"
select select "460"
select select "2"
select select "1"
select select "23"
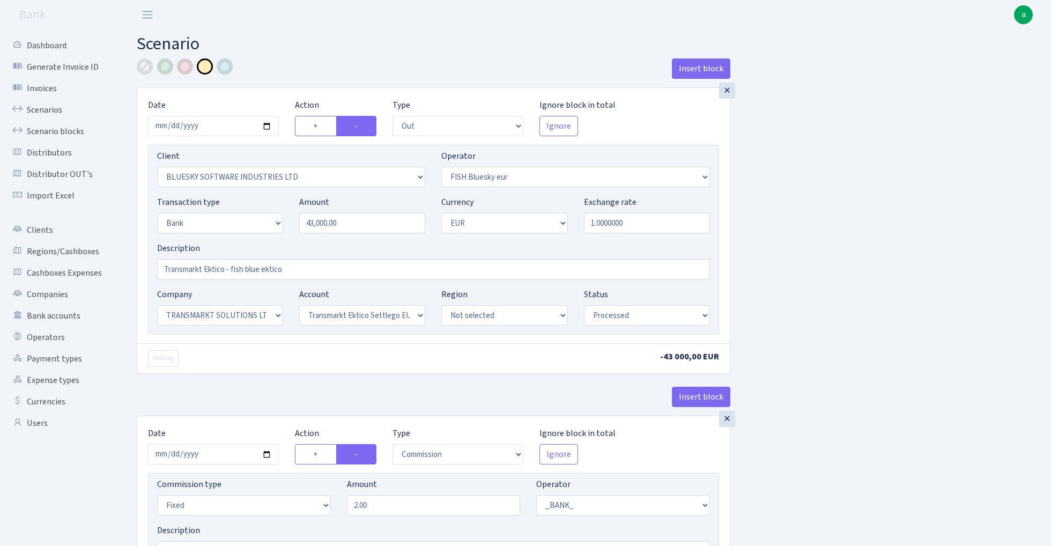
select select "67"
select select "processed"
click at [366, 221] on input "43000.00" at bounding box center [362, 223] width 126 height 20
click at [374, 224] on input "41020" at bounding box center [362, 223] width 126 height 20
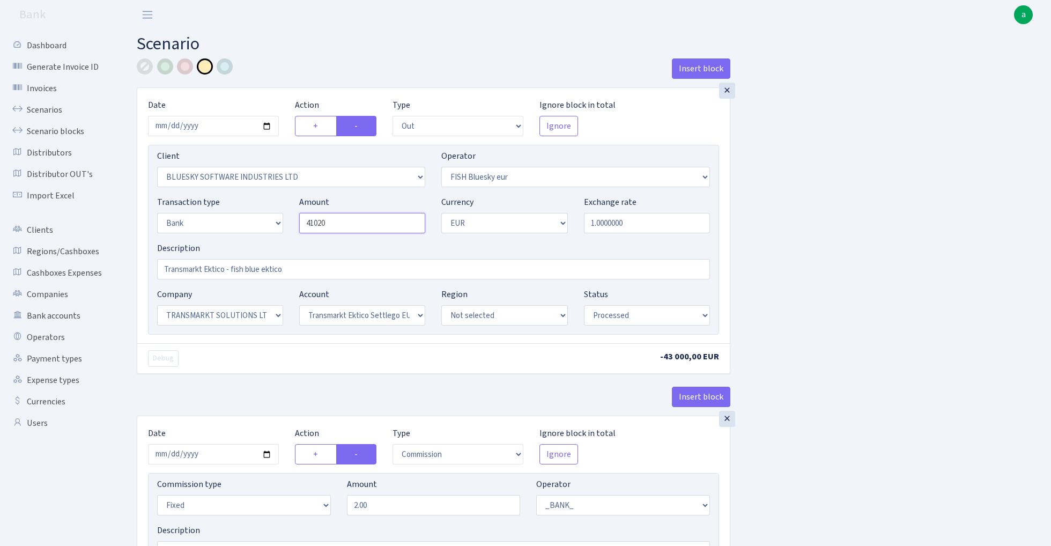
click at [374, 224] on input "41020" at bounding box center [362, 223] width 126 height 20
type input "41,020.00"
click at [204, 131] on input "2025-09-25" at bounding box center [213, 126] width 131 height 20
type input "2025-09-26"
click at [314, 62] on div "Insert block" at bounding box center [433, 72] width 593 height 29
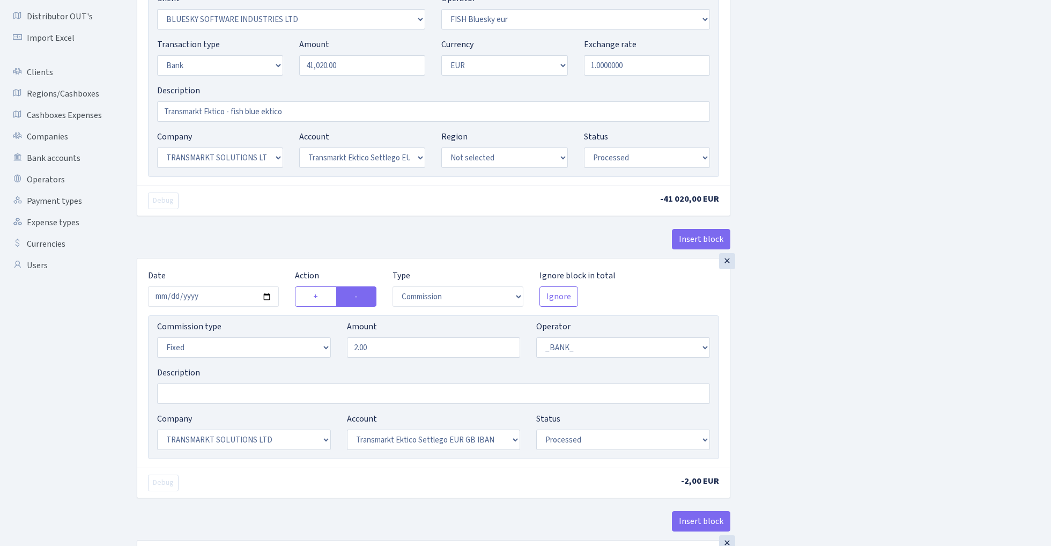
scroll to position [195, 0]
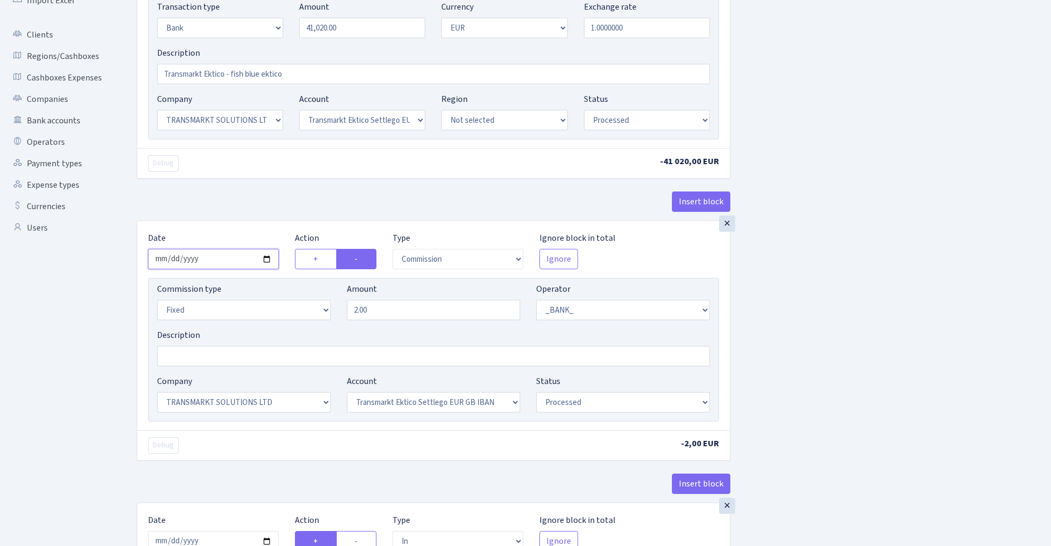
click at [207, 258] on input "2025-09-25" at bounding box center [213, 259] width 131 height 20
type input "2025-09-26"
click at [235, 168] on div "Debug" at bounding box center [286, 163] width 293 height 17
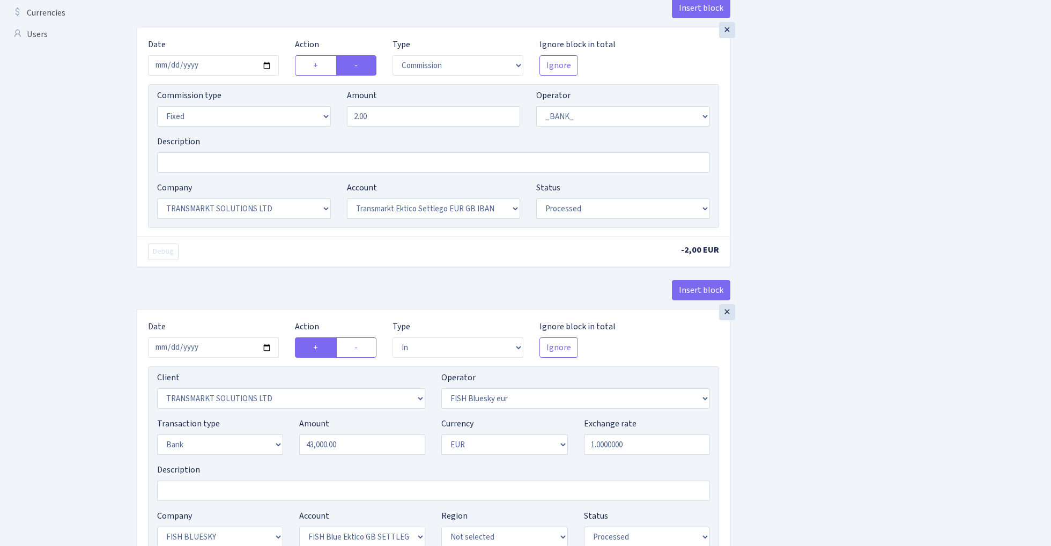
scroll to position [434, 0]
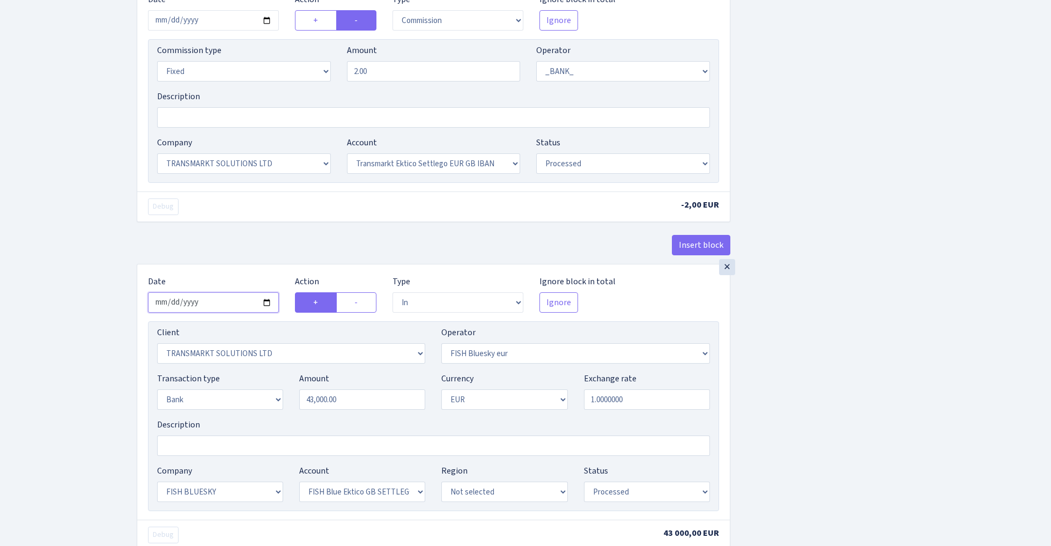
click at [213, 306] on input "2025-09-25" at bounding box center [213, 302] width 131 height 20
type input "2025-09-26"
drag, startPoint x: 254, startPoint y: 233, endPoint x: 260, endPoint y: 239, distance: 8.0
click at [254, 233] on div "× Date 2025-09-26 Action + - Type --- In Out Commission Field required. Ignore …" at bounding box center [433, 123] width 593 height 282
click at [353, 406] on input "43000.00" at bounding box center [362, 399] width 126 height 20
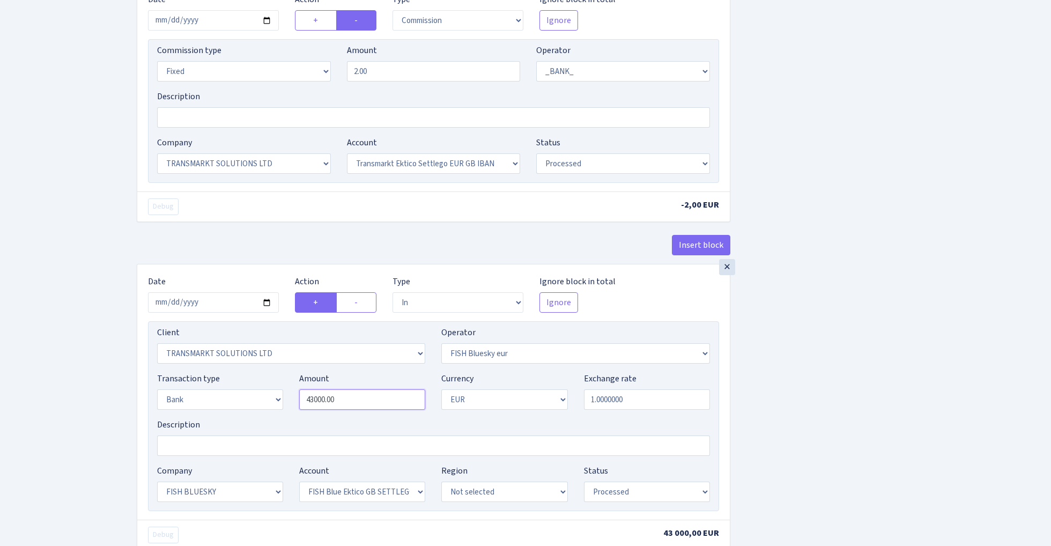
click at [353, 406] on input "43000.00" at bounding box center [362, 399] width 126 height 20
paste input "102"
type input "41,020.00"
click at [820, 347] on div "Insert block × Date 2025-09-26 Action + - Type --- In Out Commission Field requ…" at bounding box center [586, 132] width 914 height 1015
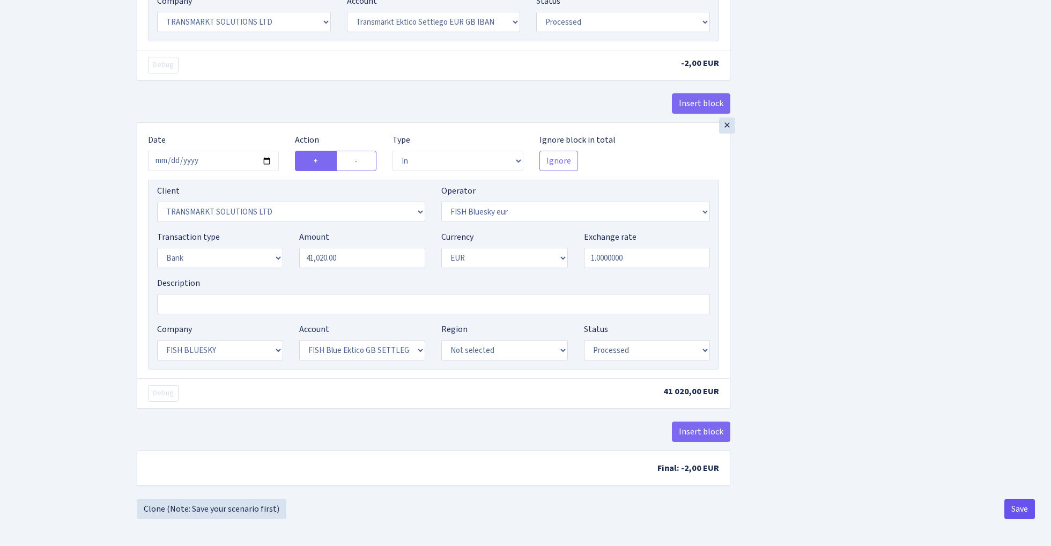
scroll to position [579, 0]
click at [1031, 507] on button "Save" at bounding box center [1019, 508] width 31 height 20
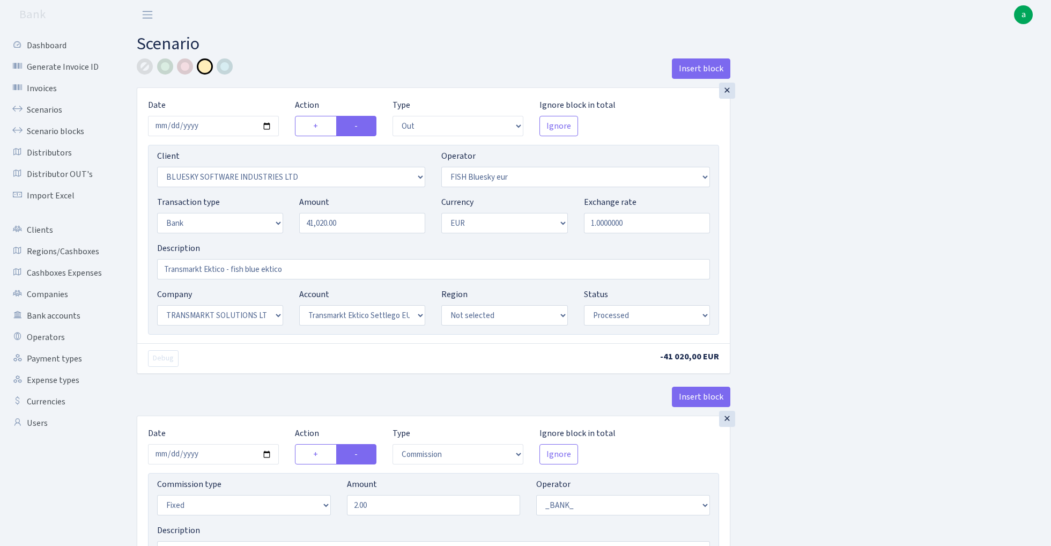
select select "out"
select select "2867"
select select "460"
select select "2"
select select "1"
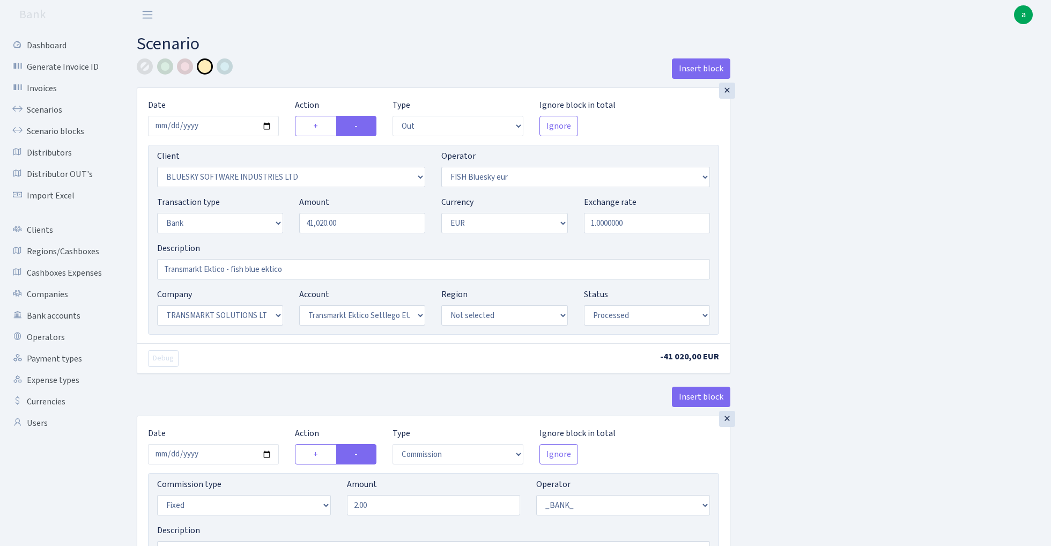
select select "25"
select select "73"
select select "processed"
select select "commission"
select select "fixed"
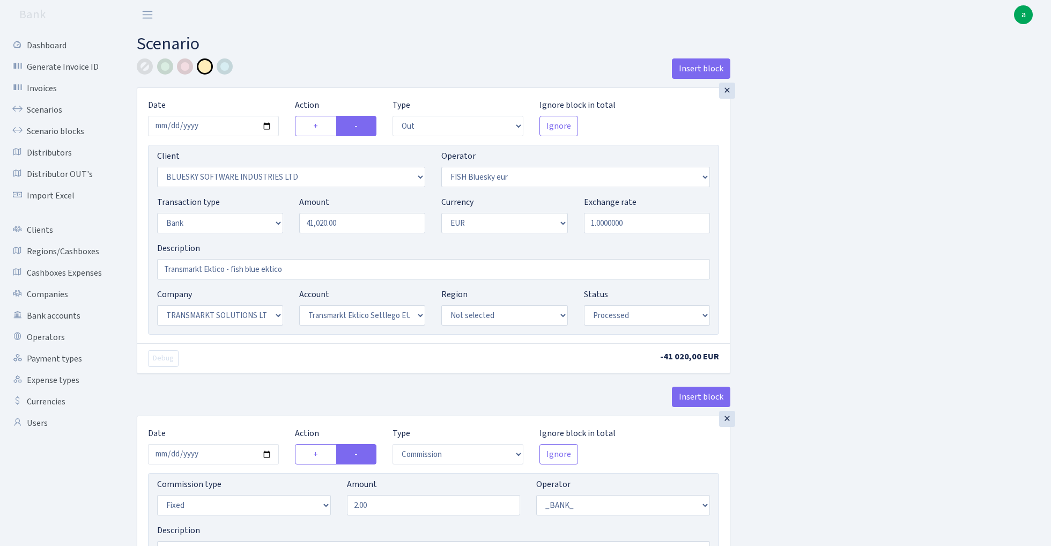
select select "1"
select select "25"
select select "73"
select select "processed"
select select "in"
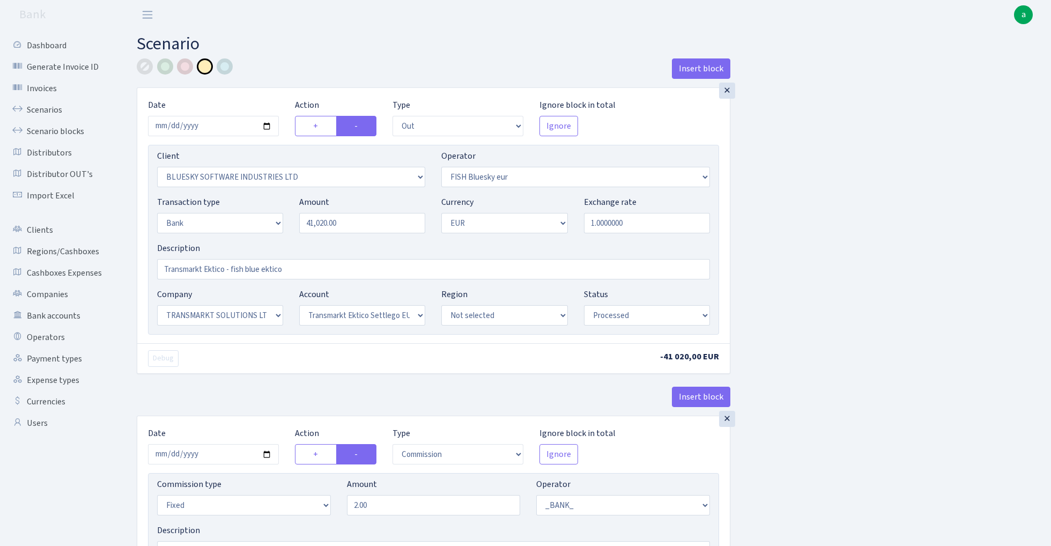
select select "3383"
select select "460"
select select "2"
select select "1"
select select "23"
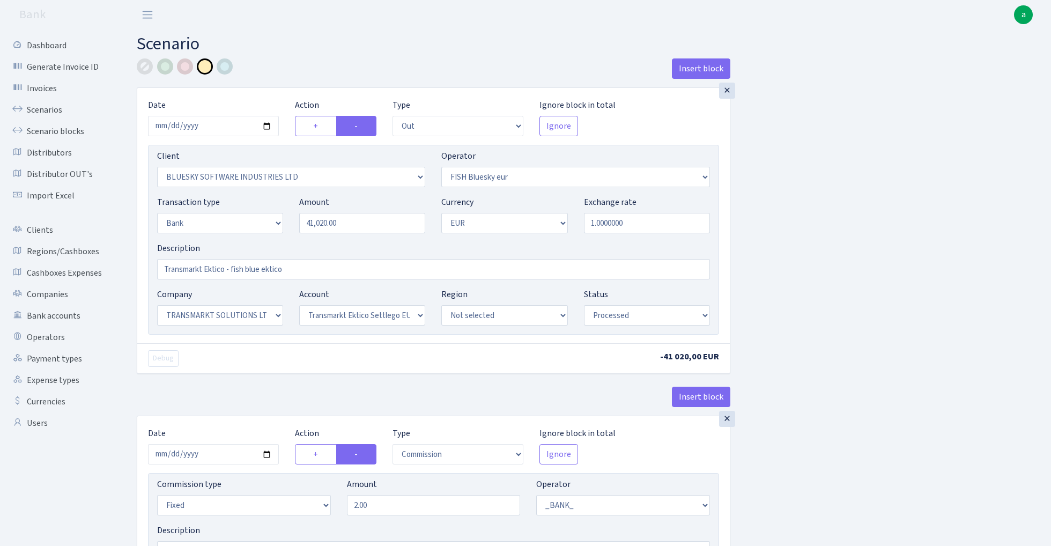
select select "67"
select select "processed"
click at [39, 103] on link "Scenarios" at bounding box center [58, 109] width 107 height 21
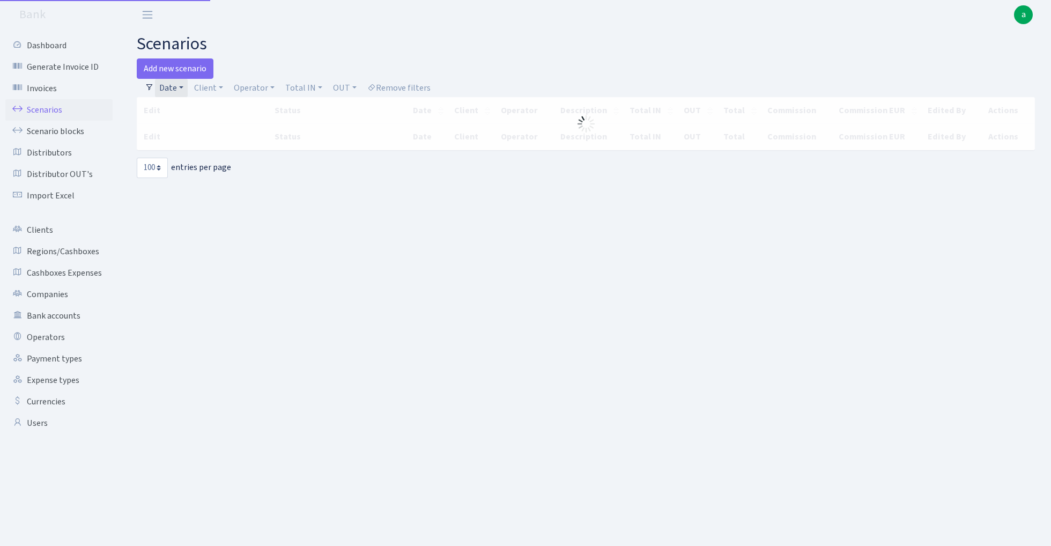
select select "100"
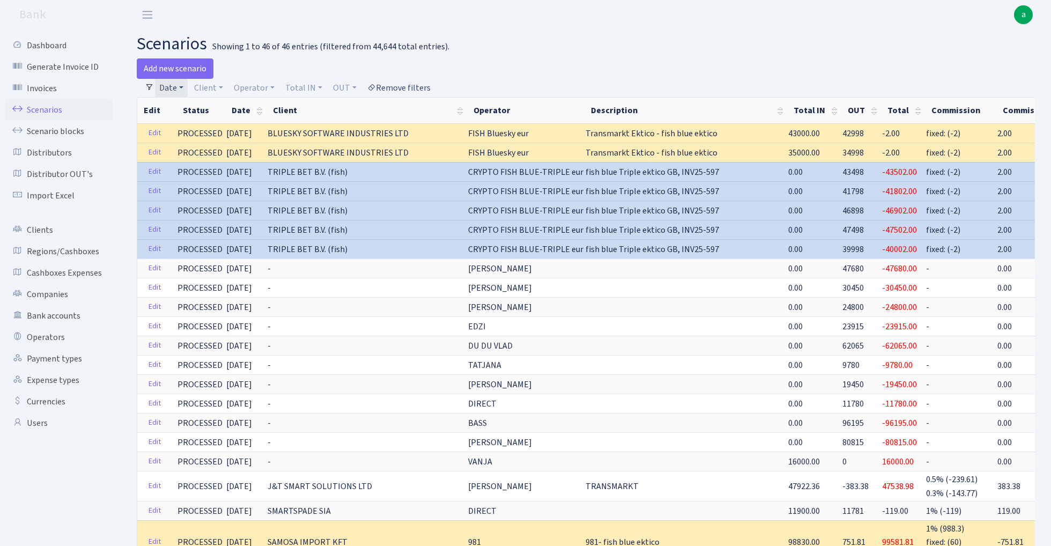
click at [417, 86] on link "Remove filters" at bounding box center [399, 88] width 72 height 18
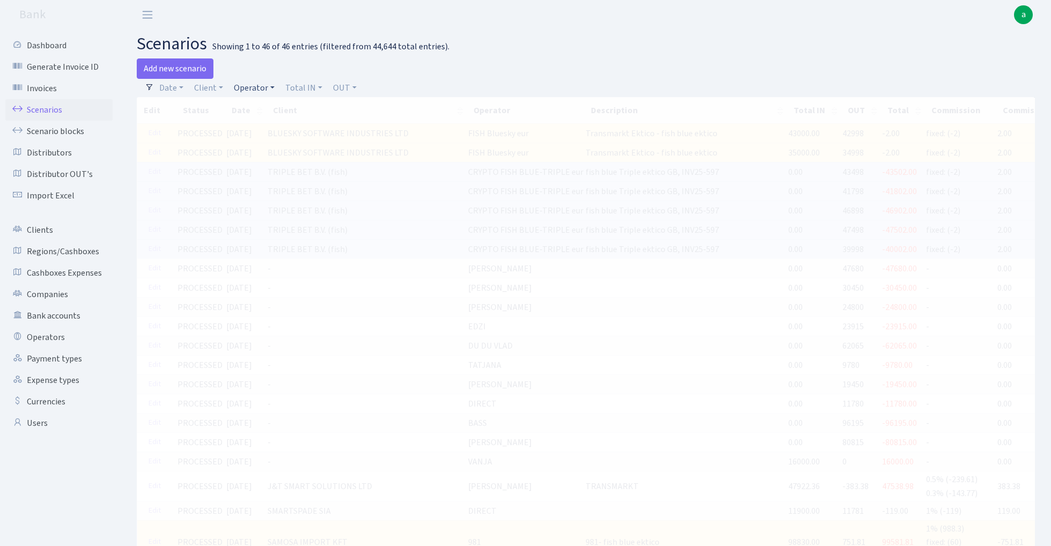
click at [260, 86] on link "Operator" at bounding box center [253, 88] width 49 height 18
click at [262, 132] on input "search" at bounding box center [272, 126] width 79 height 17
type input "kostja"
click at [286, 140] on li "[PERSON_NAME]" at bounding box center [272, 146] width 81 height 19
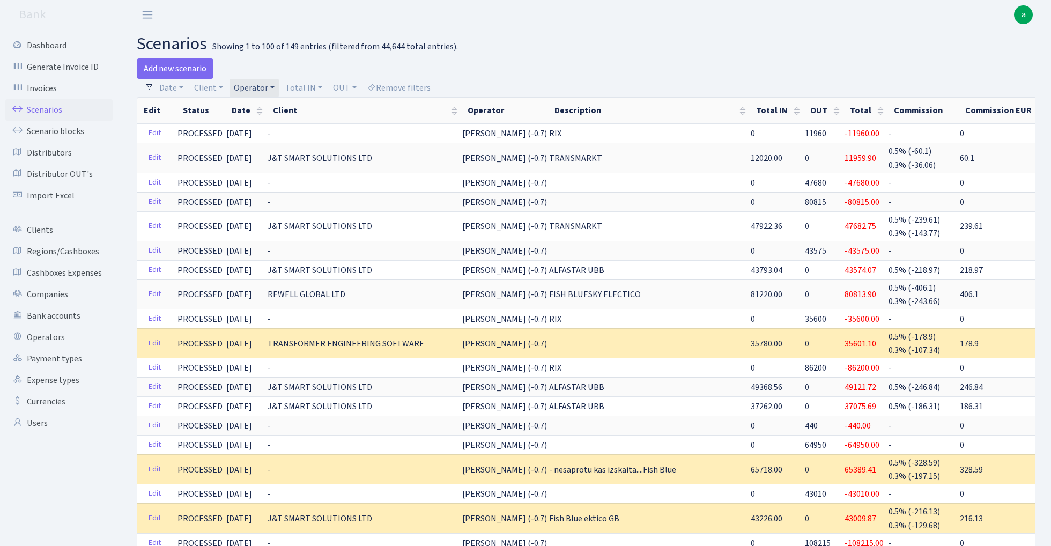
click at [262, 89] on link "Operator" at bounding box center [253, 88] width 49 height 18
click at [255, 132] on input "search" at bounding box center [272, 126] width 79 height 17
type input "sven"
click at [271, 145] on li "[PERSON_NAME]" at bounding box center [272, 146] width 81 height 19
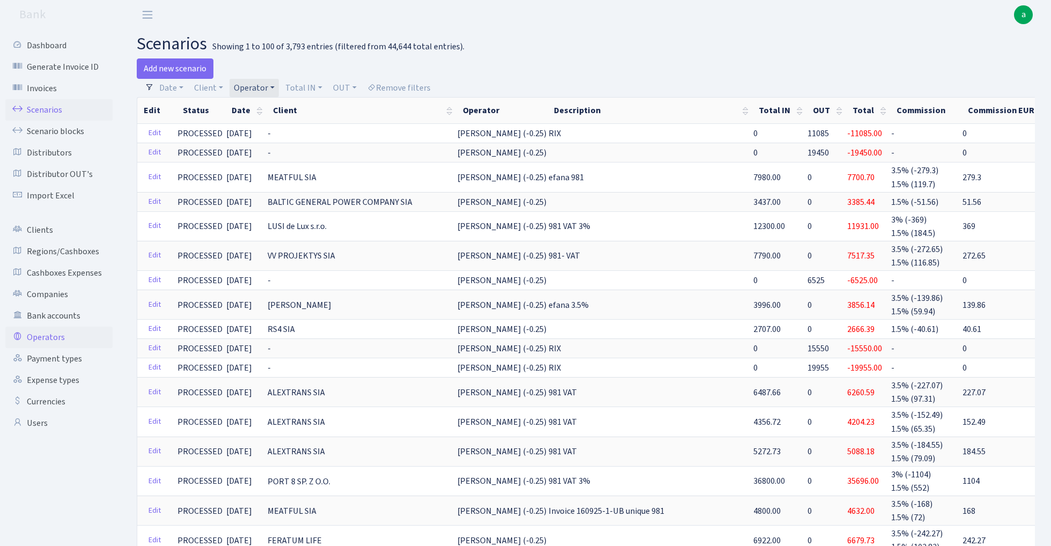
click at [53, 333] on link "Operators" at bounding box center [58, 336] width 107 height 21
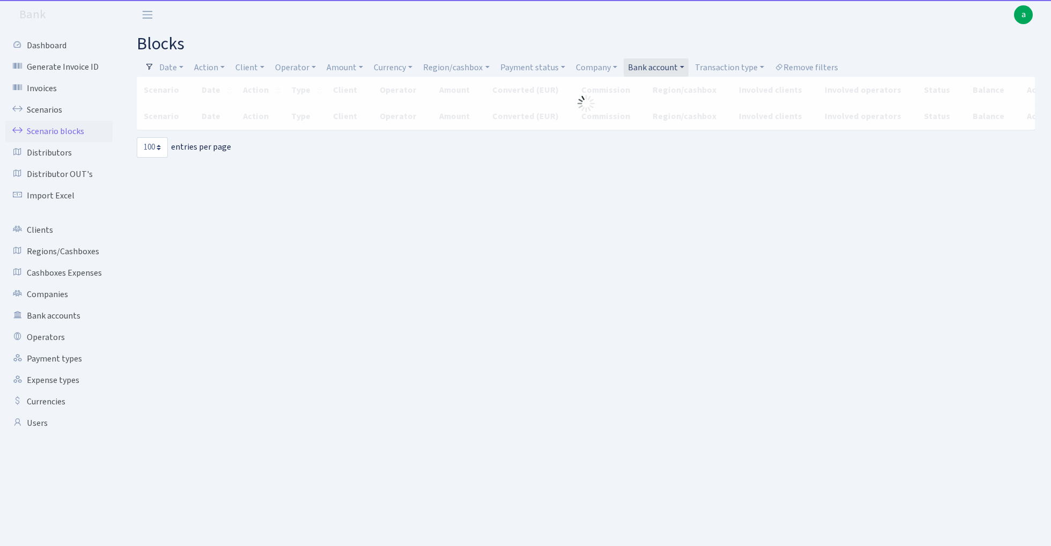
select select "100"
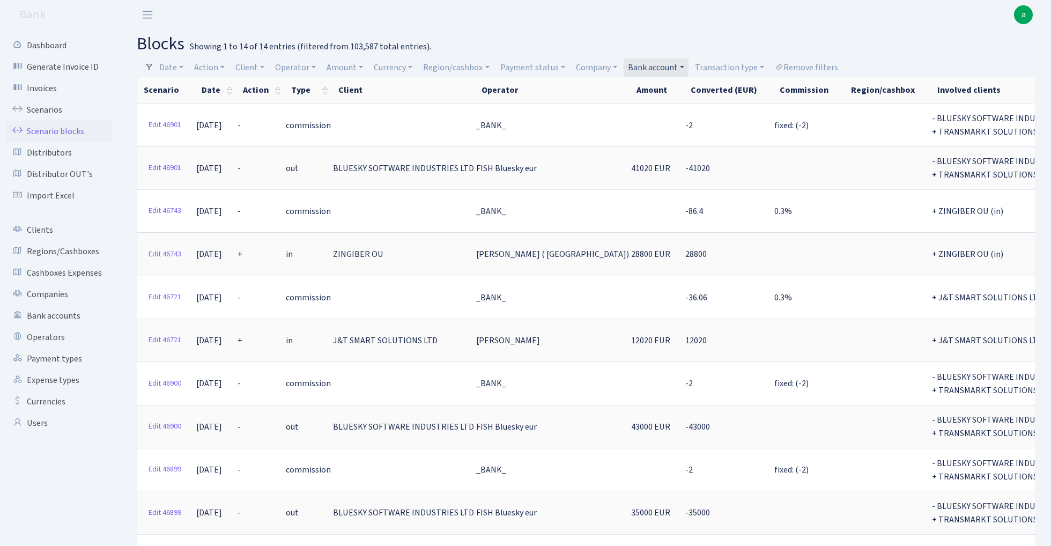
click at [661, 65] on link "Bank account" at bounding box center [655, 67] width 65 height 18
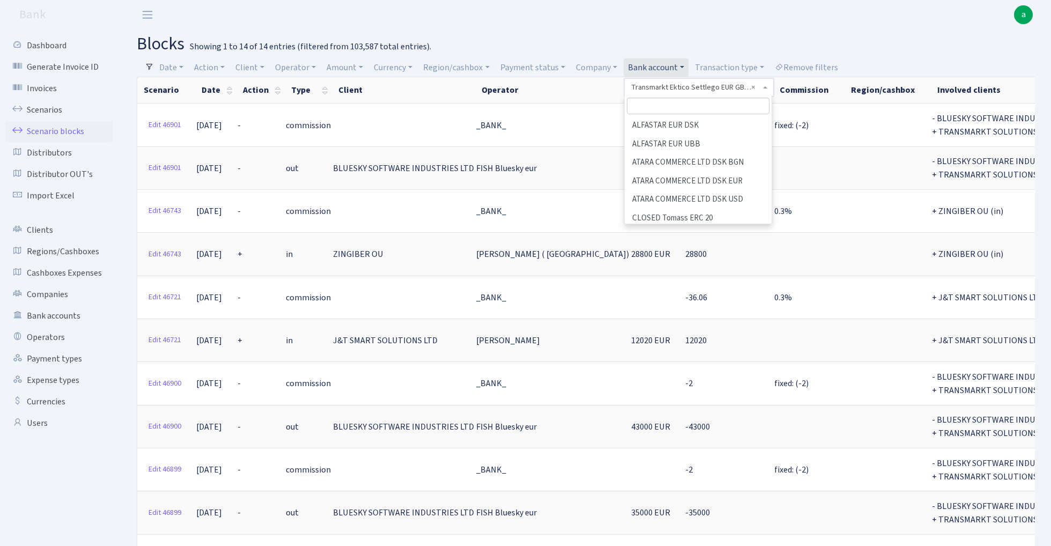
scroll to position [1211, 0]
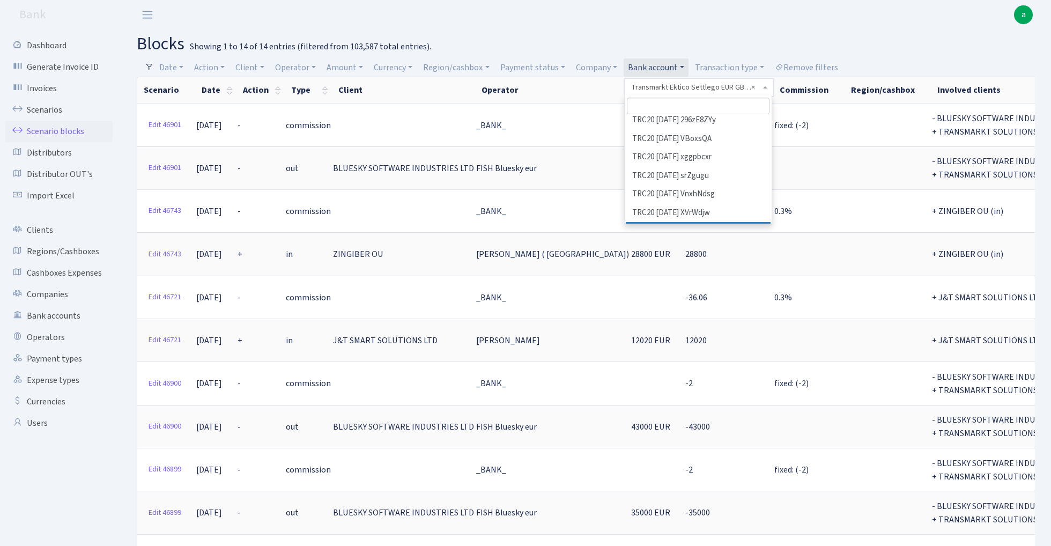
click at [659, 106] on input "search" at bounding box center [698, 106] width 143 height 17
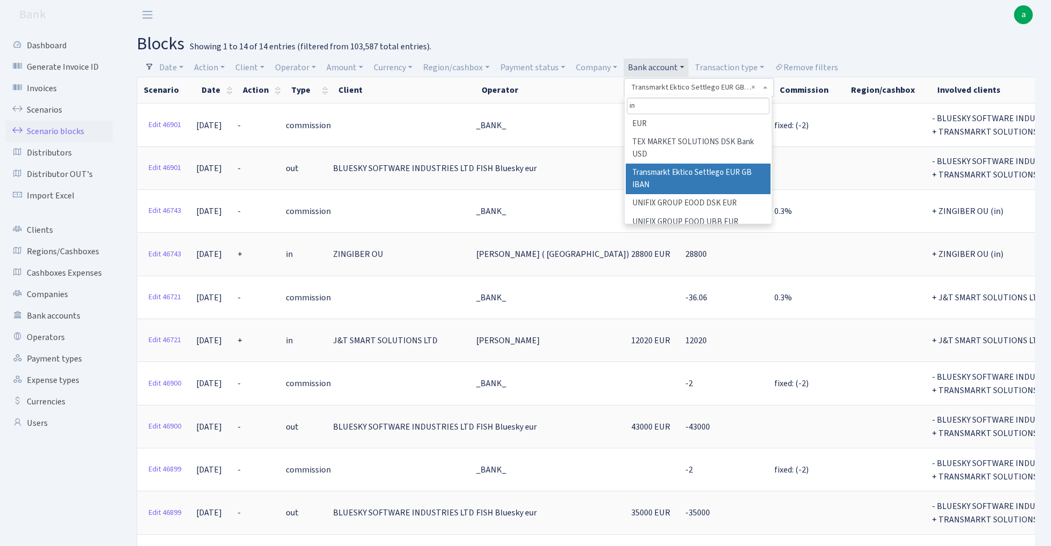
scroll to position [0, 0]
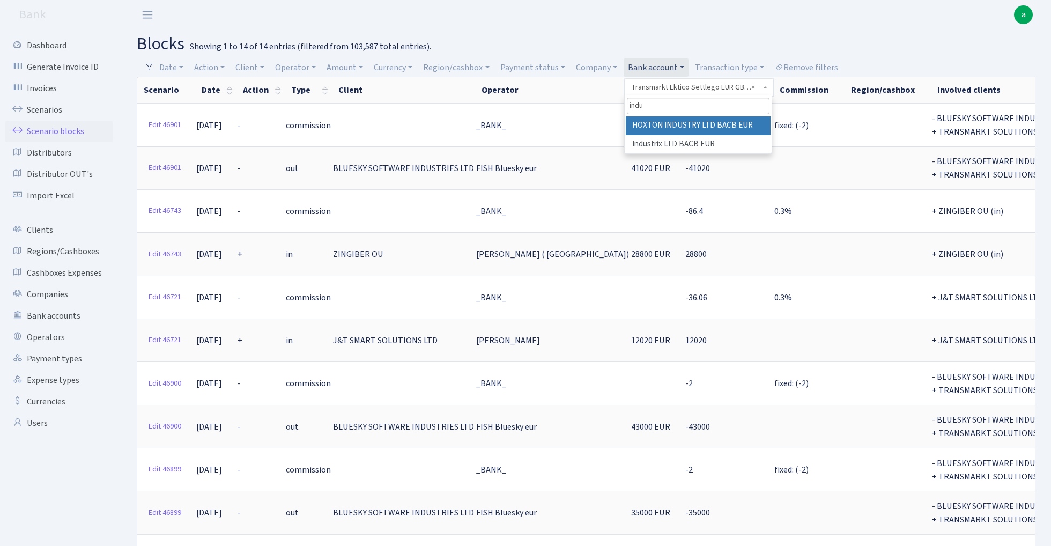
type input "indu"
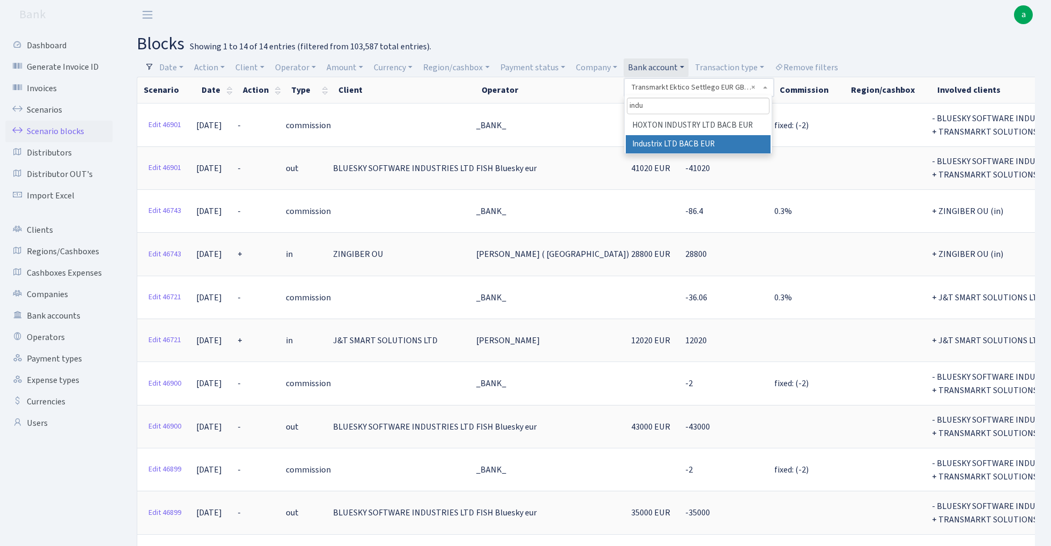
click at [699, 136] on li "Industrix LTD BACB EUR" at bounding box center [697, 144] width 145 height 19
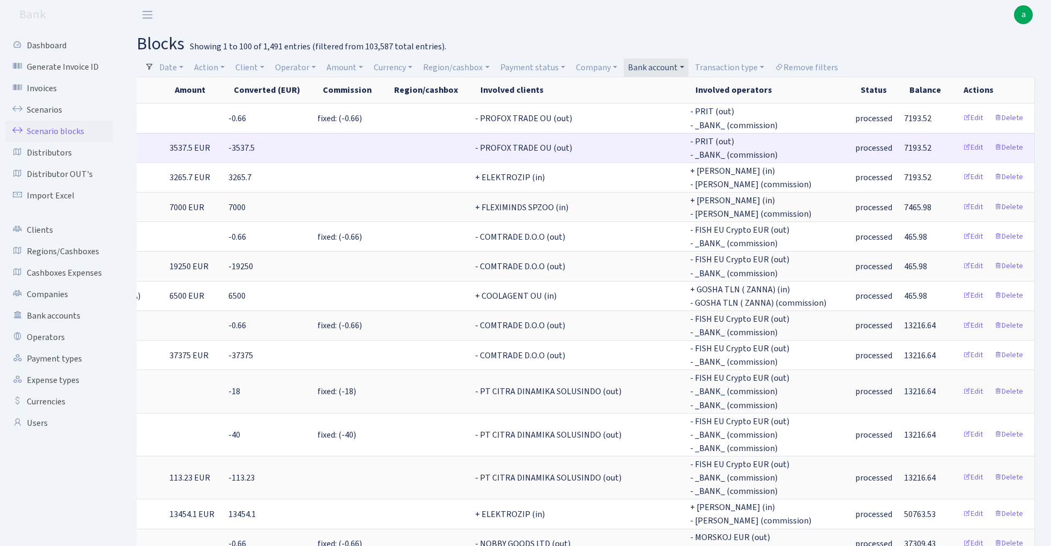
scroll to position [0, 524]
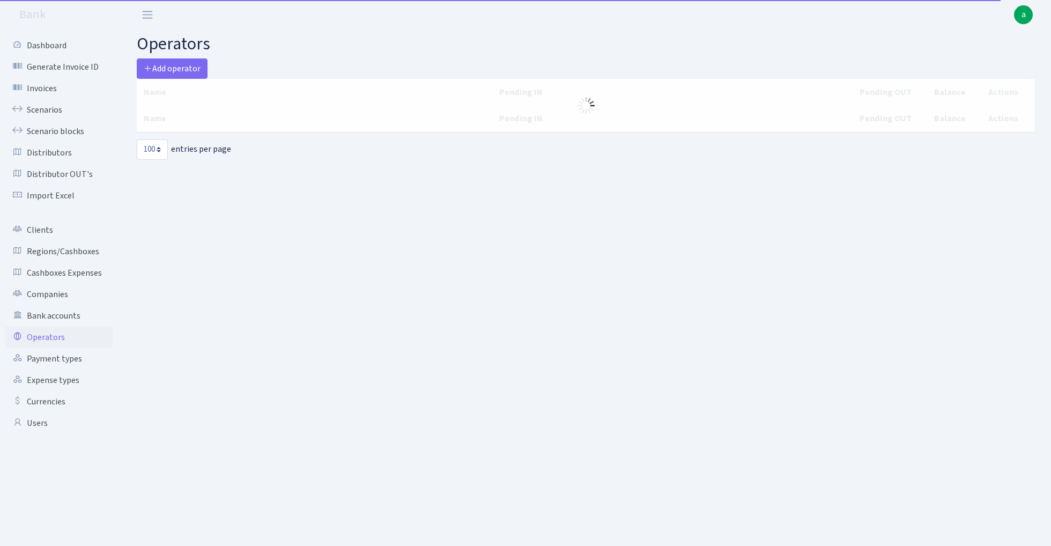
select select "100"
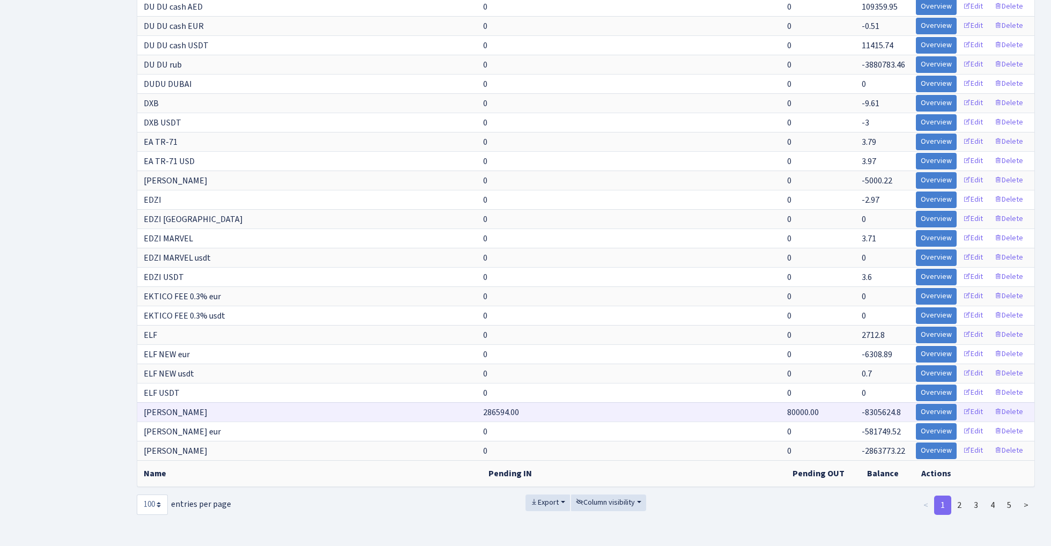
scroll to position [1575, 0]
click at [963, 501] on link "2" at bounding box center [958, 504] width 17 height 19
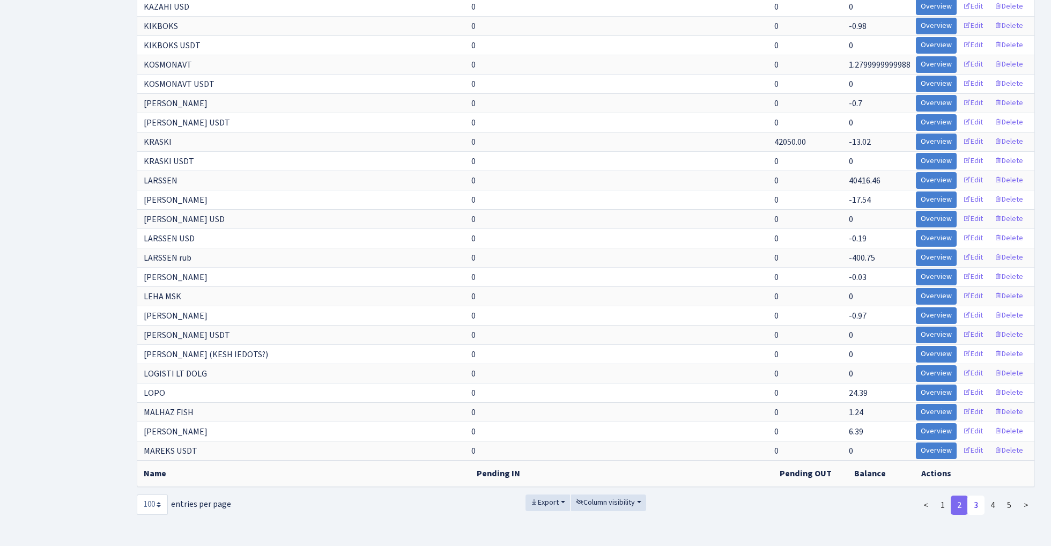
click at [977, 505] on link "3" at bounding box center [975, 504] width 17 height 19
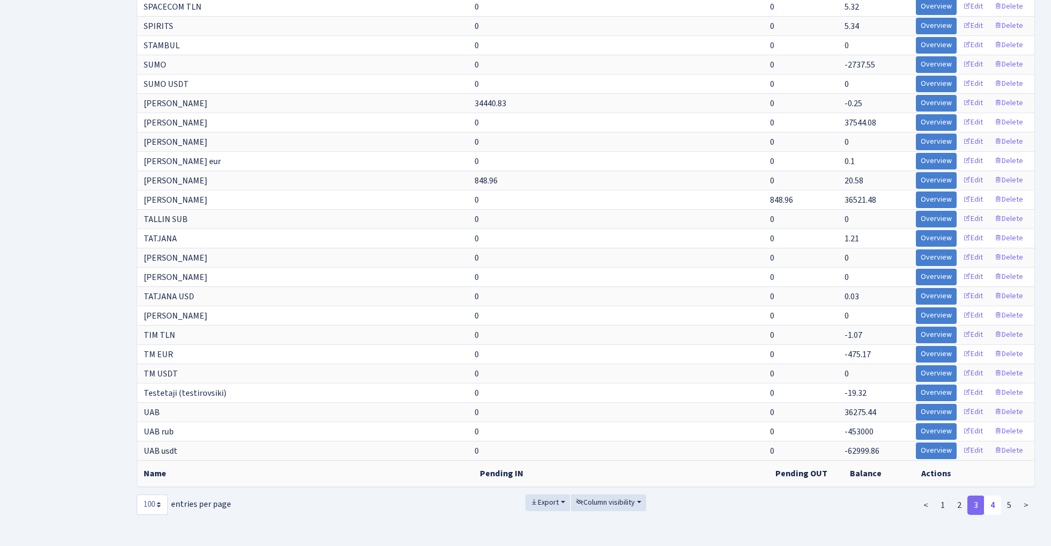
click at [992, 504] on link "4" at bounding box center [992, 504] width 17 height 19
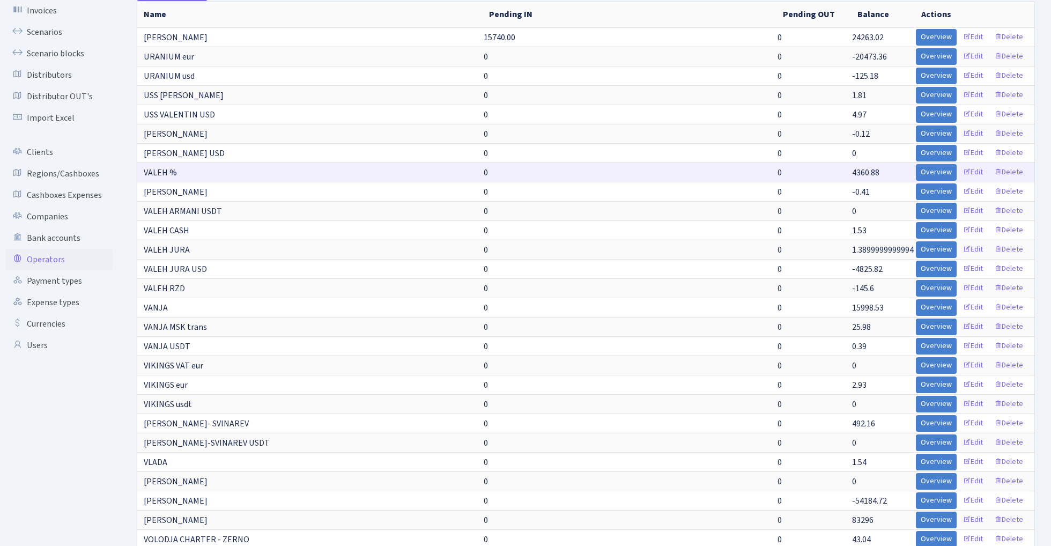
scroll to position [49, 0]
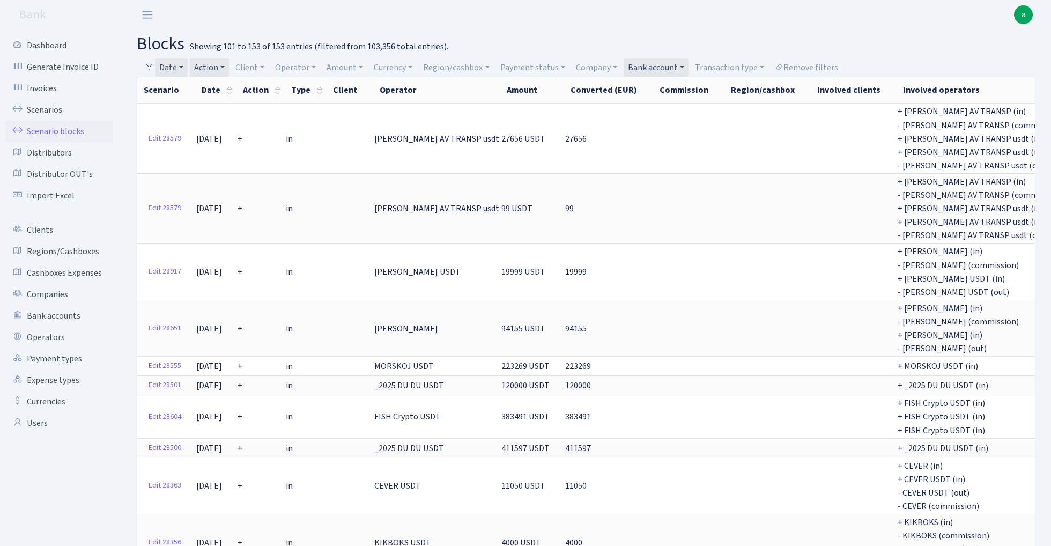
select select "100"
click at [46, 106] on link "Scenarios" at bounding box center [58, 109] width 107 height 21
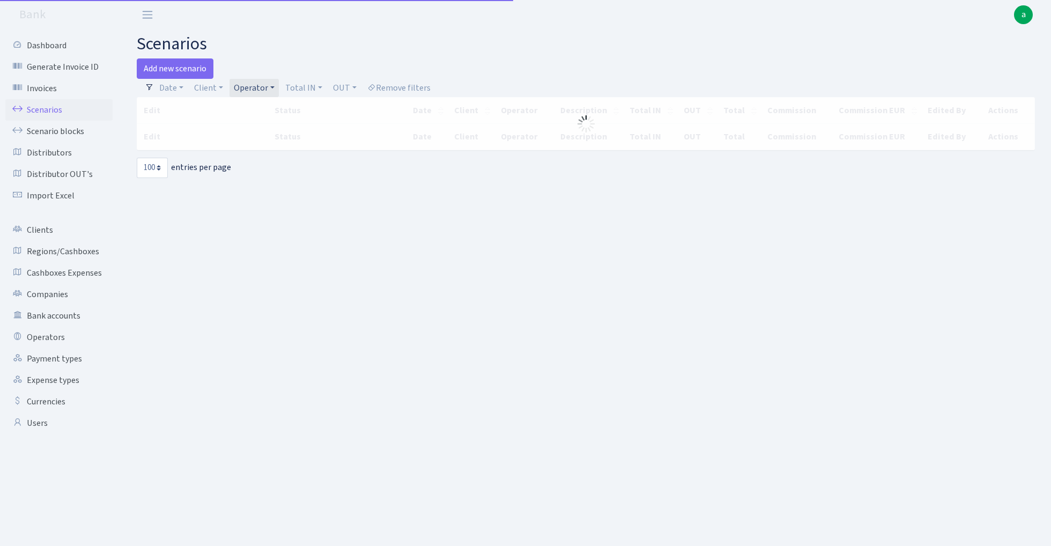
select select "100"
click at [256, 84] on link "Operator" at bounding box center [253, 88] width 49 height 18
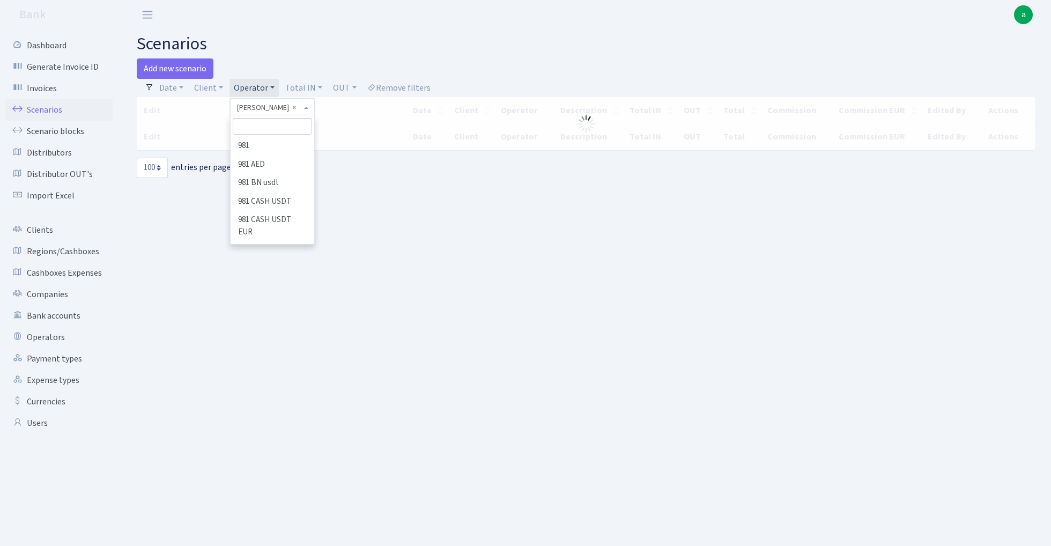
scroll to position [5476, 0]
click at [264, 125] on input "search" at bounding box center [272, 126] width 79 height 17
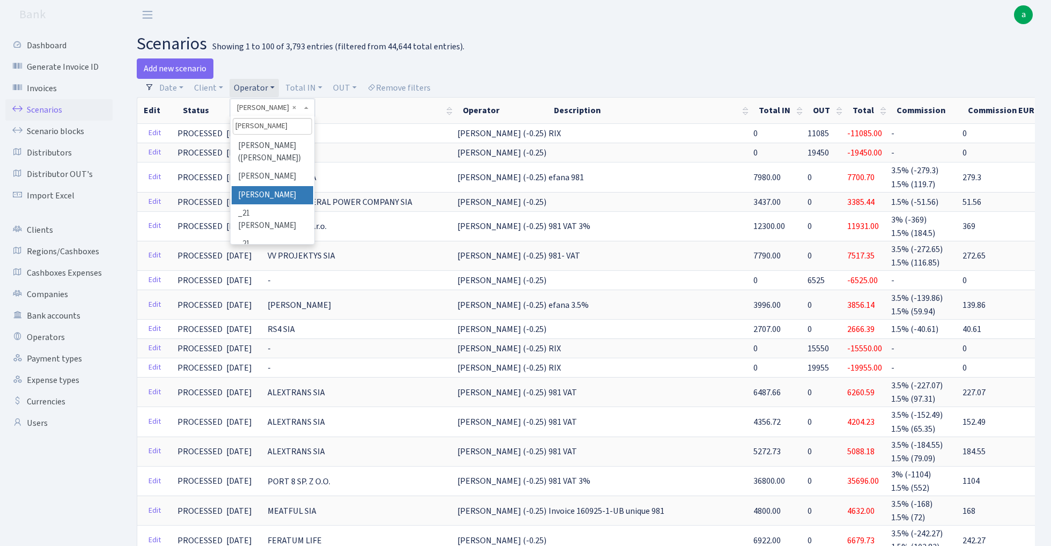
type input "[PERSON_NAME]"
click at [271, 193] on li "[PERSON_NAME]" at bounding box center [272, 195] width 81 height 19
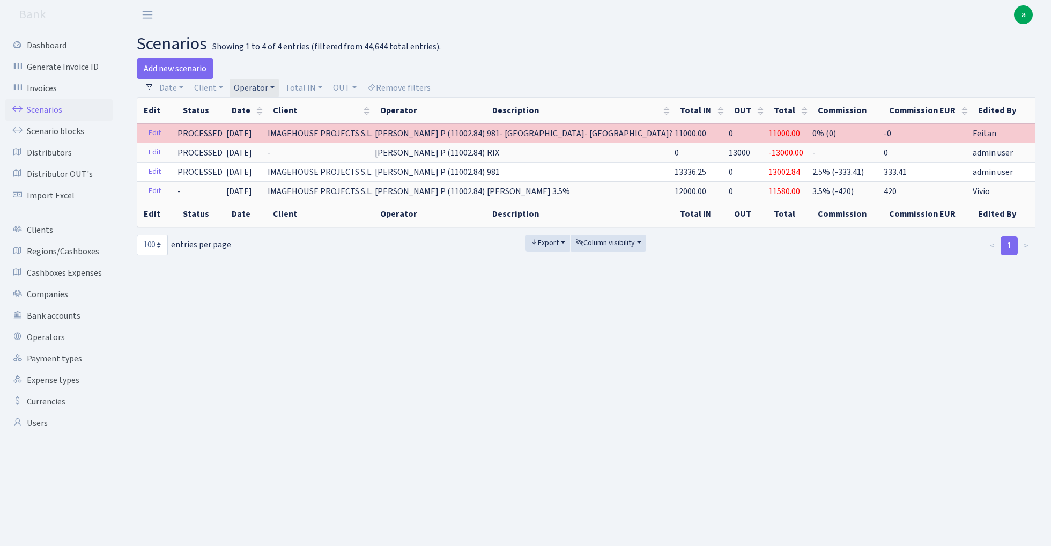
click at [256, 91] on link "Operator" at bounding box center [253, 88] width 49 height 18
click at [262, 129] on input "search" at bounding box center [272, 126] width 79 height 17
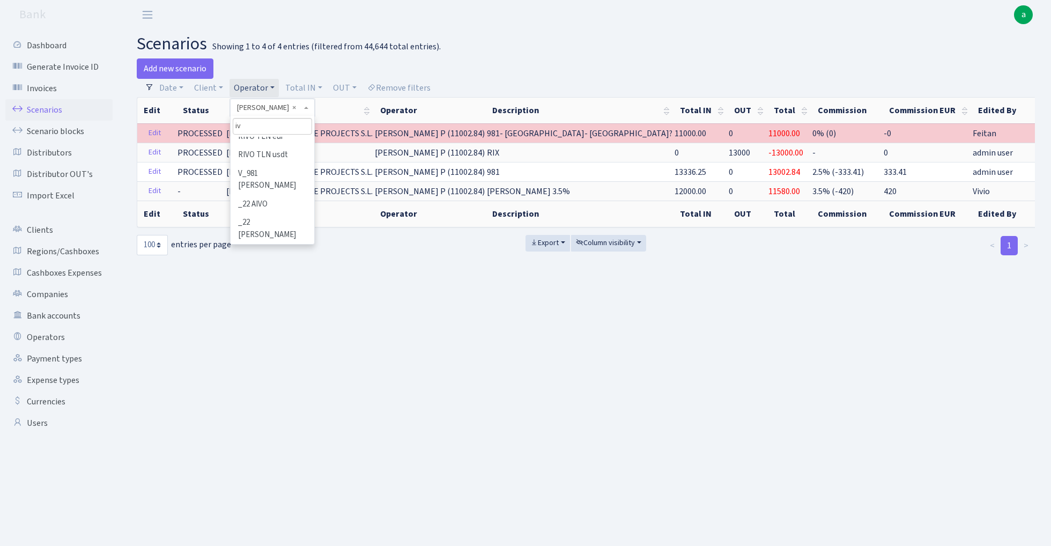
scroll to position [0, 0]
type input "[PERSON_NAME]"
click at [254, 146] on li "[PERSON_NAME]" at bounding box center [272, 146] width 81 height 19
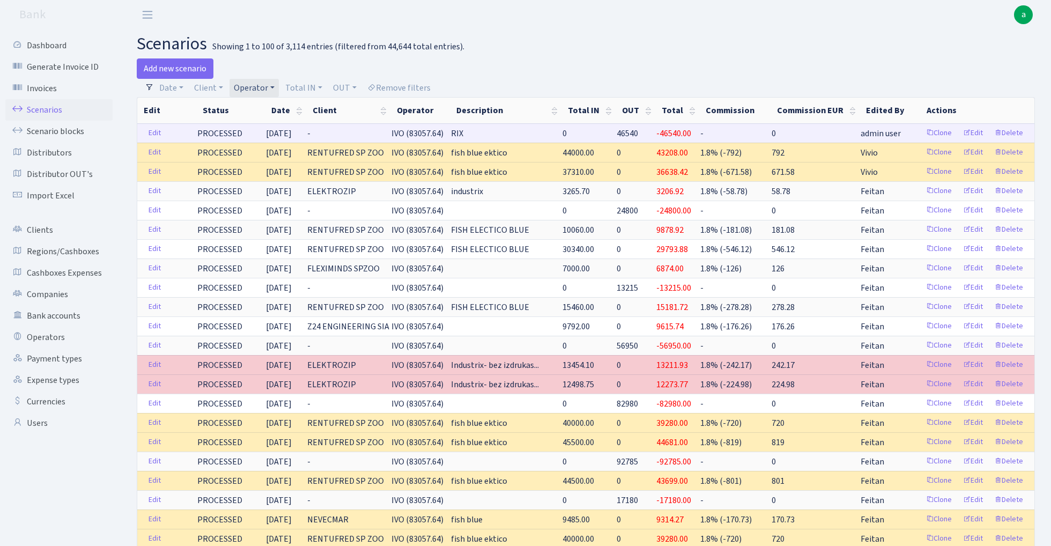
drag, startPoint x: 405, startPoint y: 133, endPoint x: 455, endPoint y: 134, distance: 49.8
click at [443, 134] on span "IVO (83057.64)" at bounding box center [417, 134] width 52 height 12
copy span "IVO (83057.64"
